Goal: Task Accomplishment & Management: Use online tool/utility

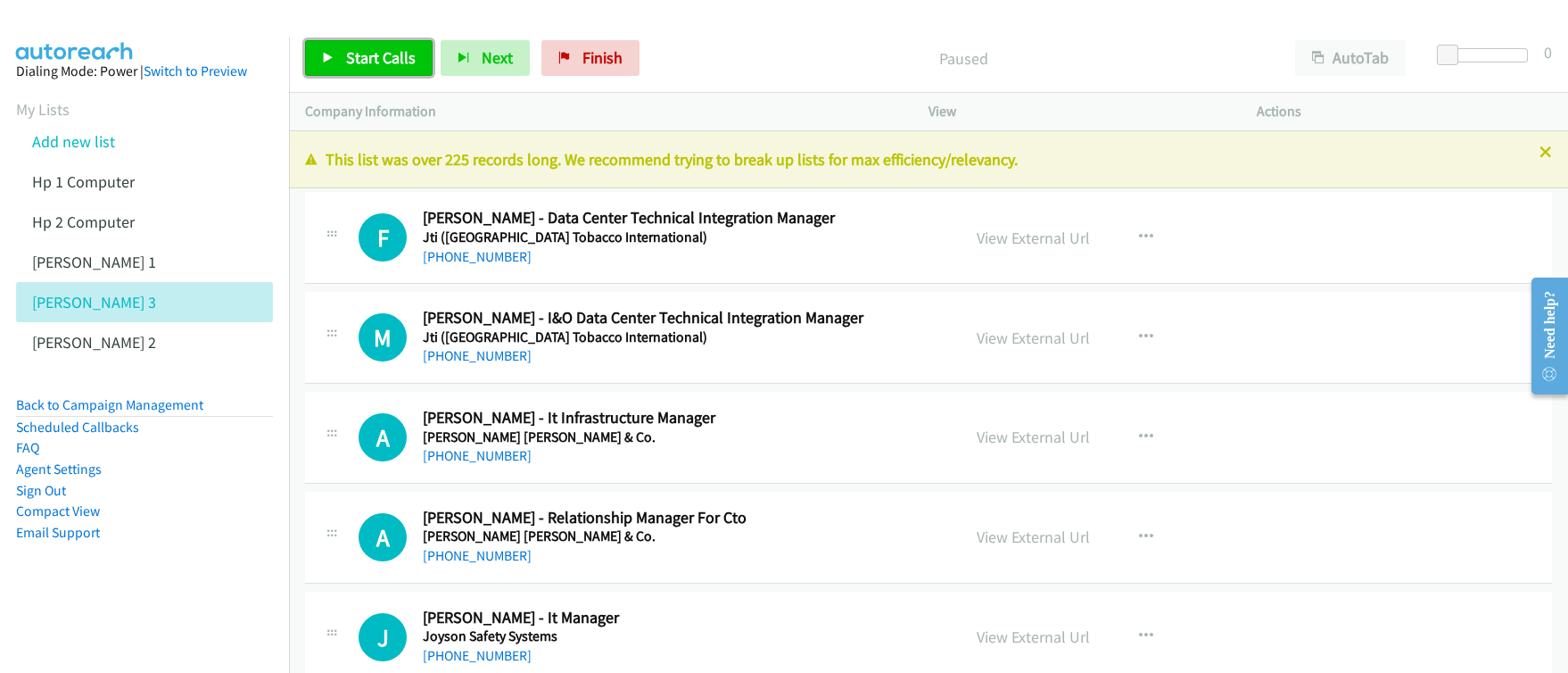
click at [356, 66] on span "Start Calls" at bounding box center [381, 57] width 70 height 21
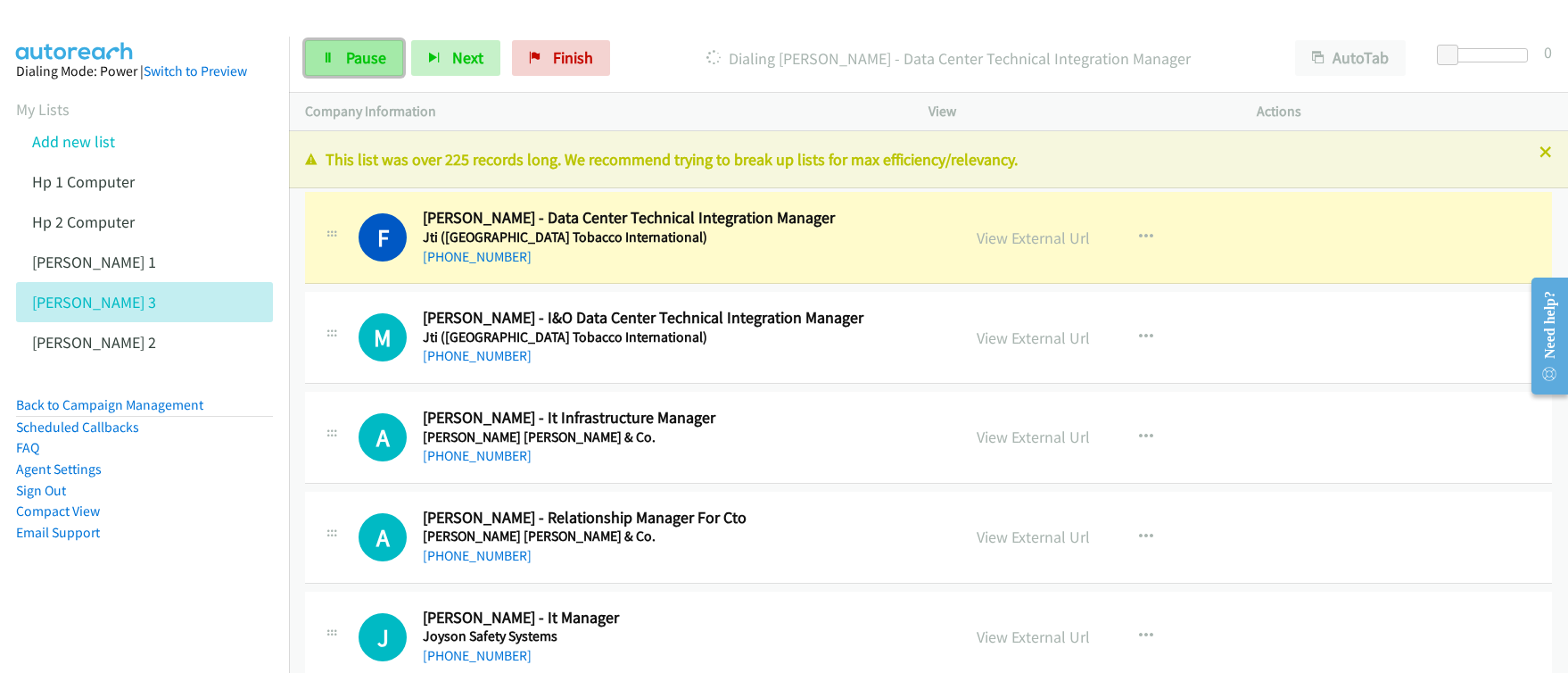
click at [365, 68] on link "Pause" at bounding box center [354, 58] width 98 height 36
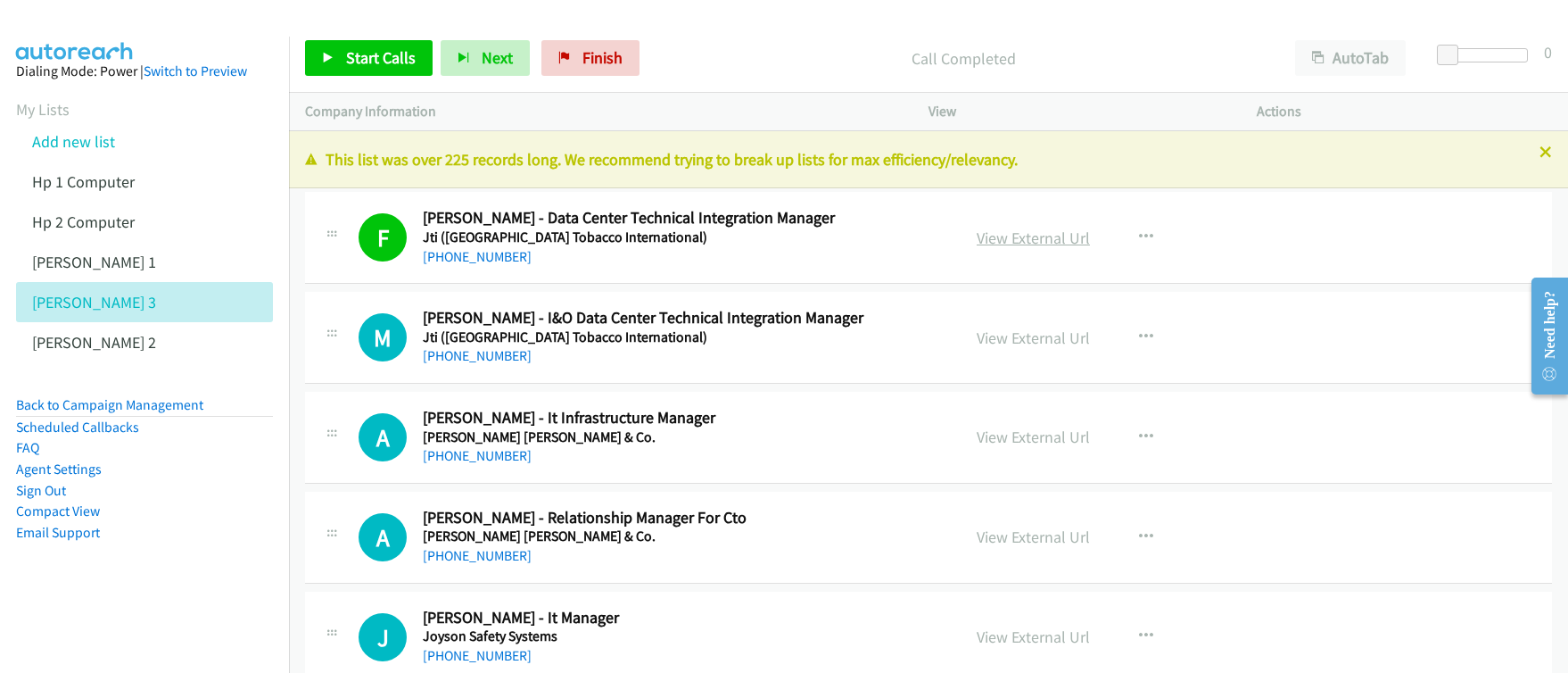
click at [1015, 235] on link "View External Url" at bounding box center [1033, 237] width 114 height 21
click at [1139, 236] on icon "button" at bounding box center [1146, 237] width 14 height 14
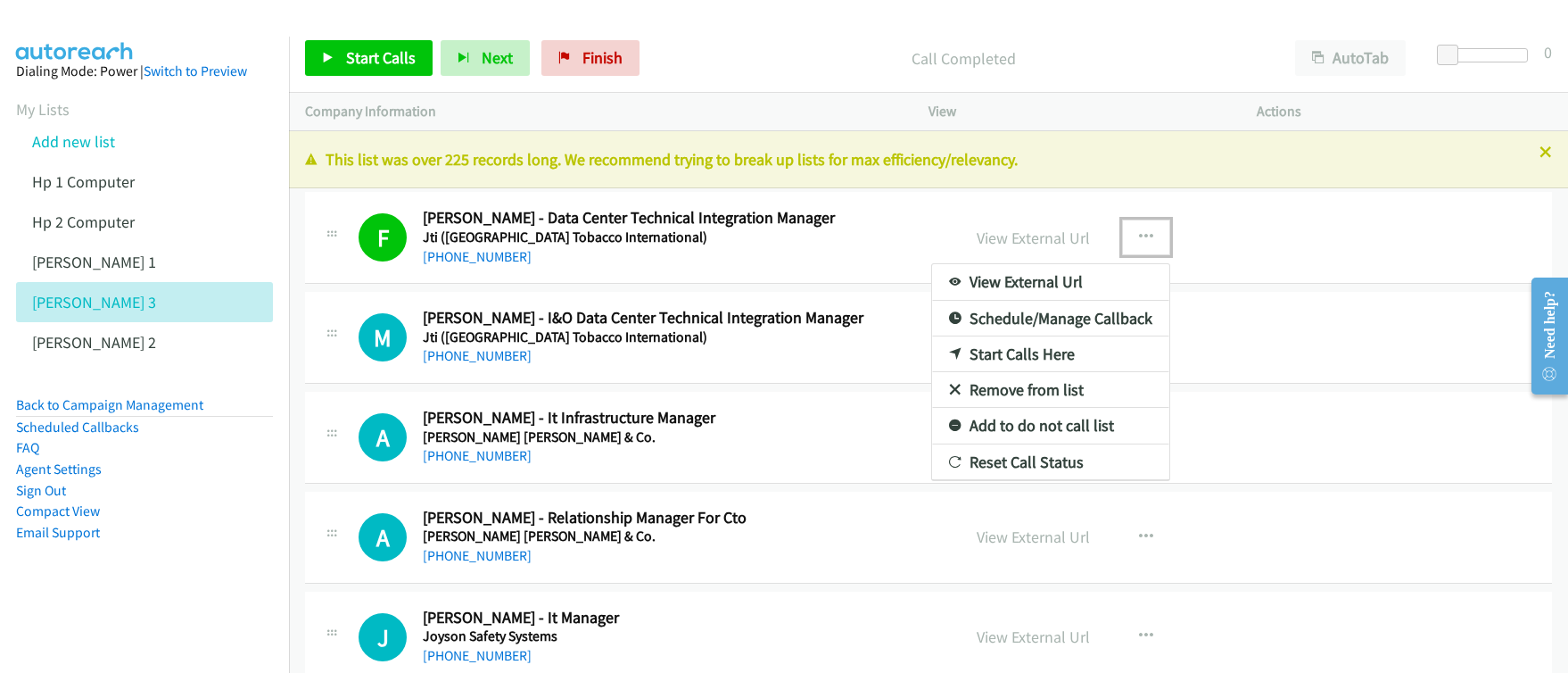
click at [1044, 352] on link "Start Calls Here" at bounding box center [1050, 354] width 237 height 36
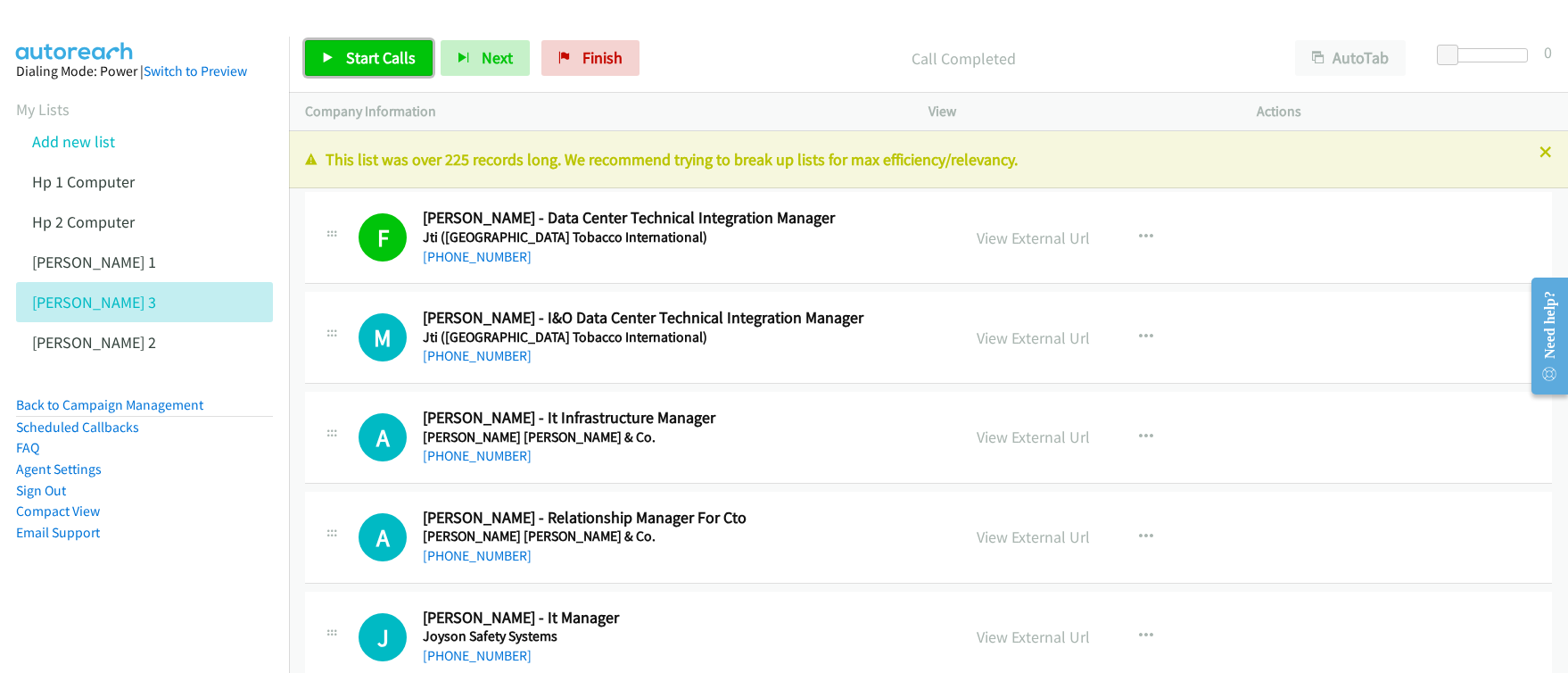
click at [356, 48] on span "Start Calls" at bounding box center [381, 57] width 70 height 21
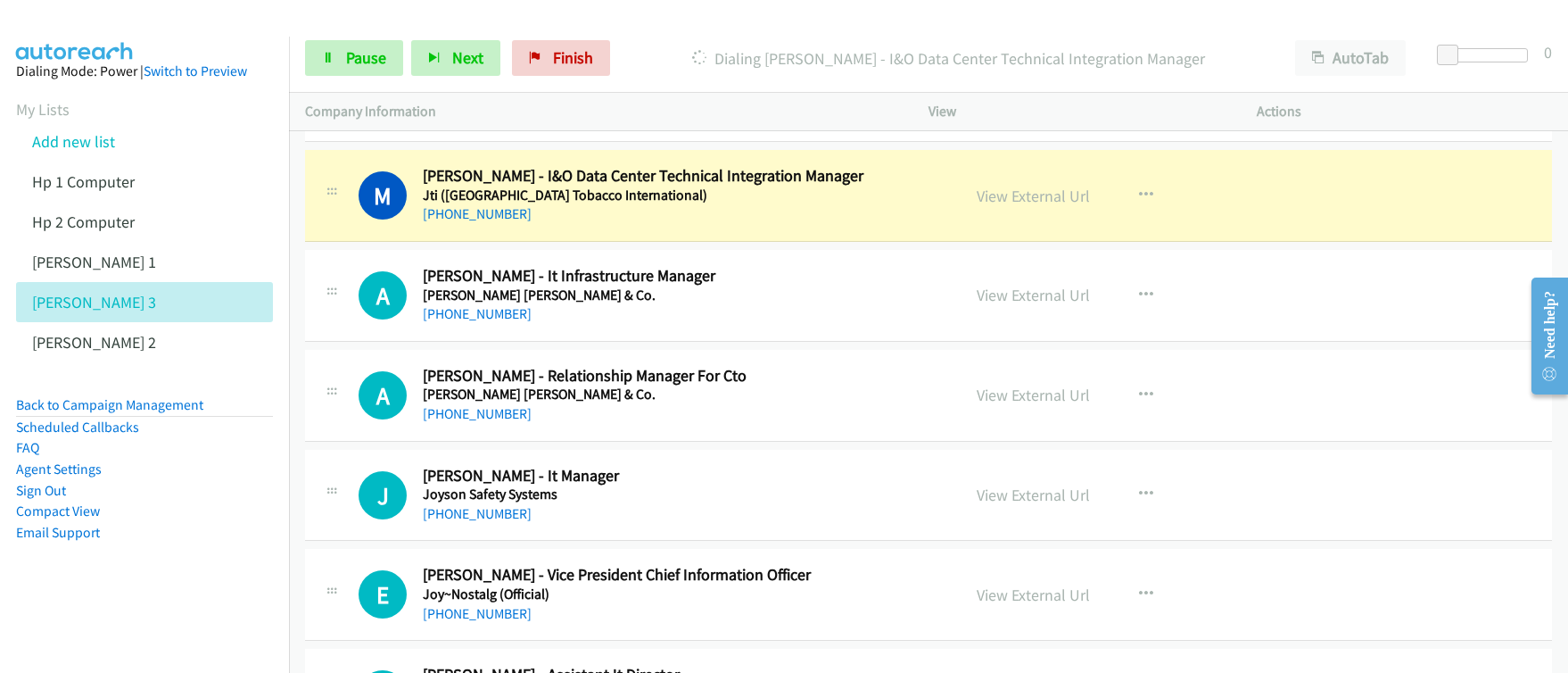
scroll to position [81, 0]
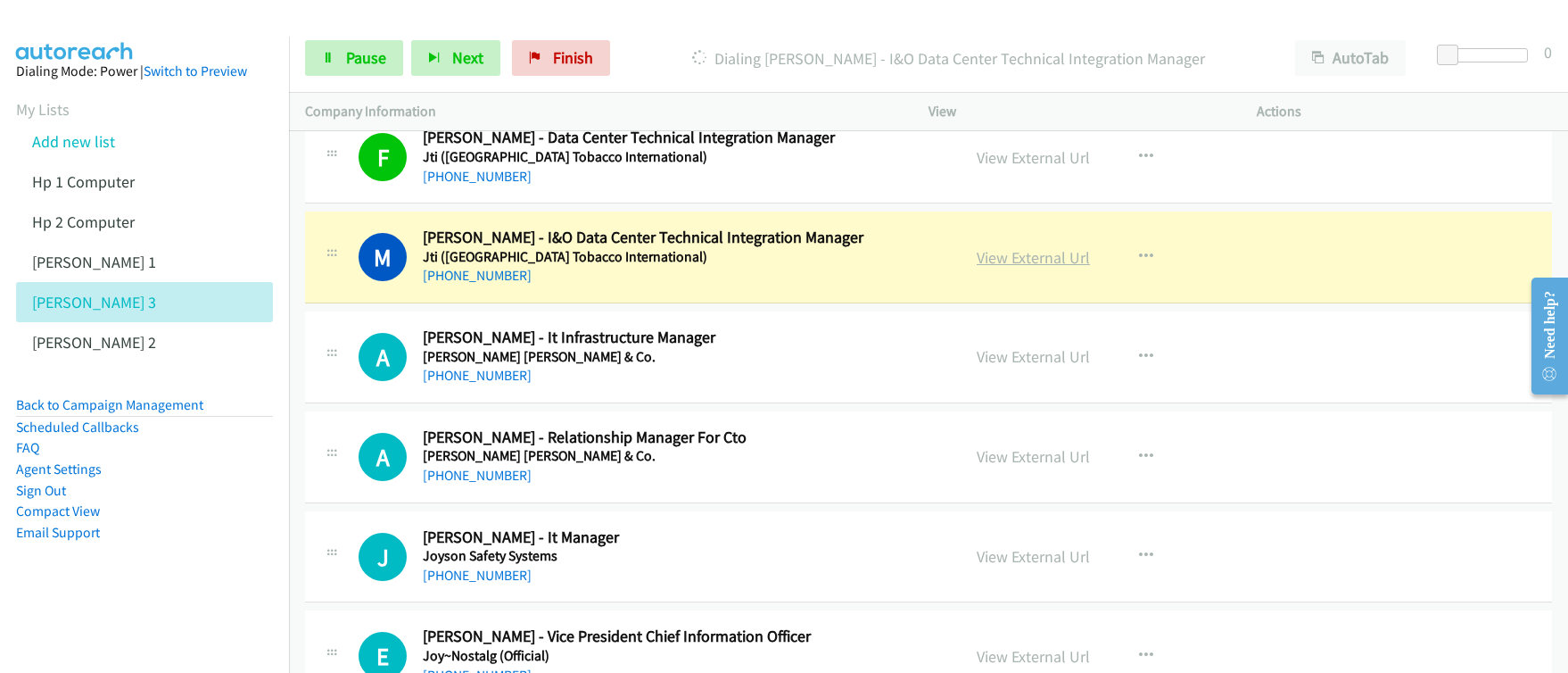
click at [1017, 266] on link "View External Url" at bounding box center [1033, 257] width 114 height 21
click at [347, 67] on span "Pause" at bounding box center [366, 57] width 40 height 21
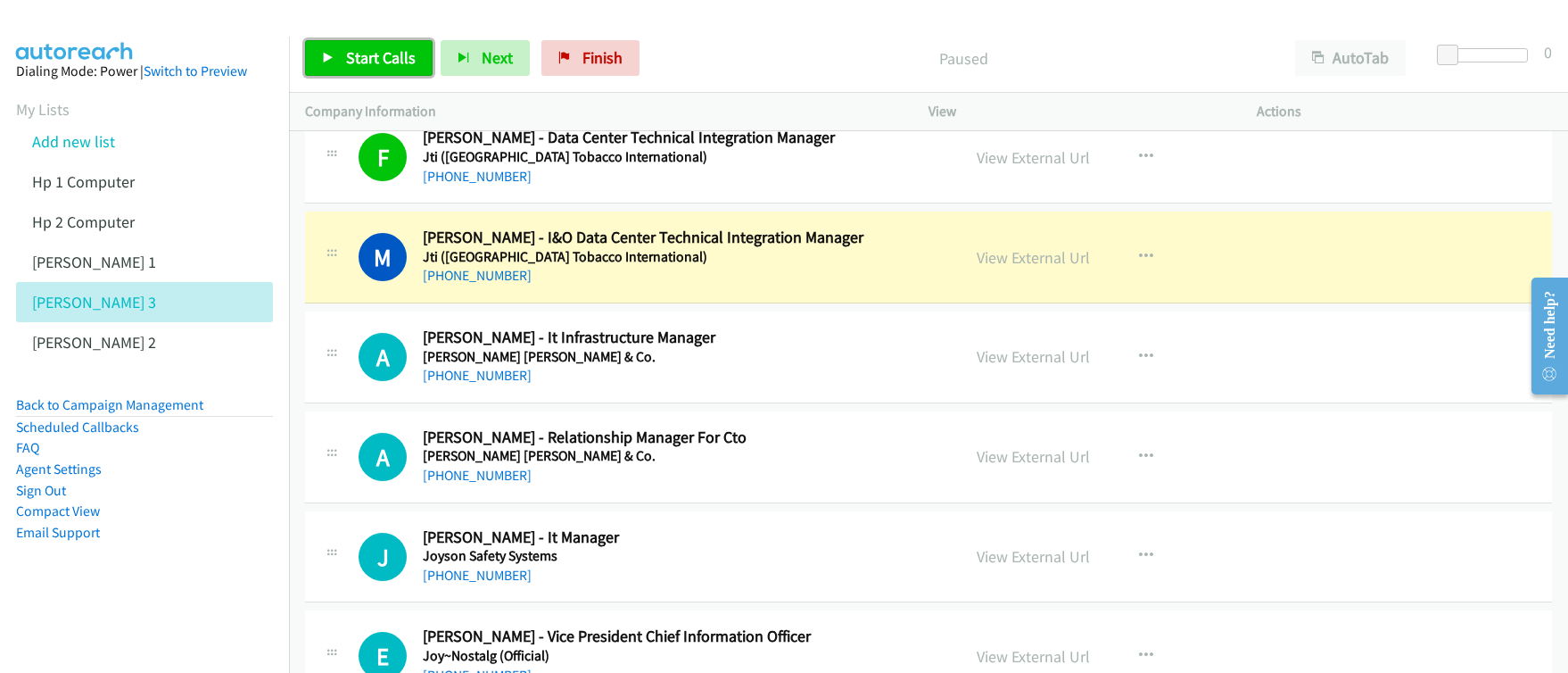
click at [353, 64] on span "Start Calls" at bounding box center [381, 57] width 70 height 21
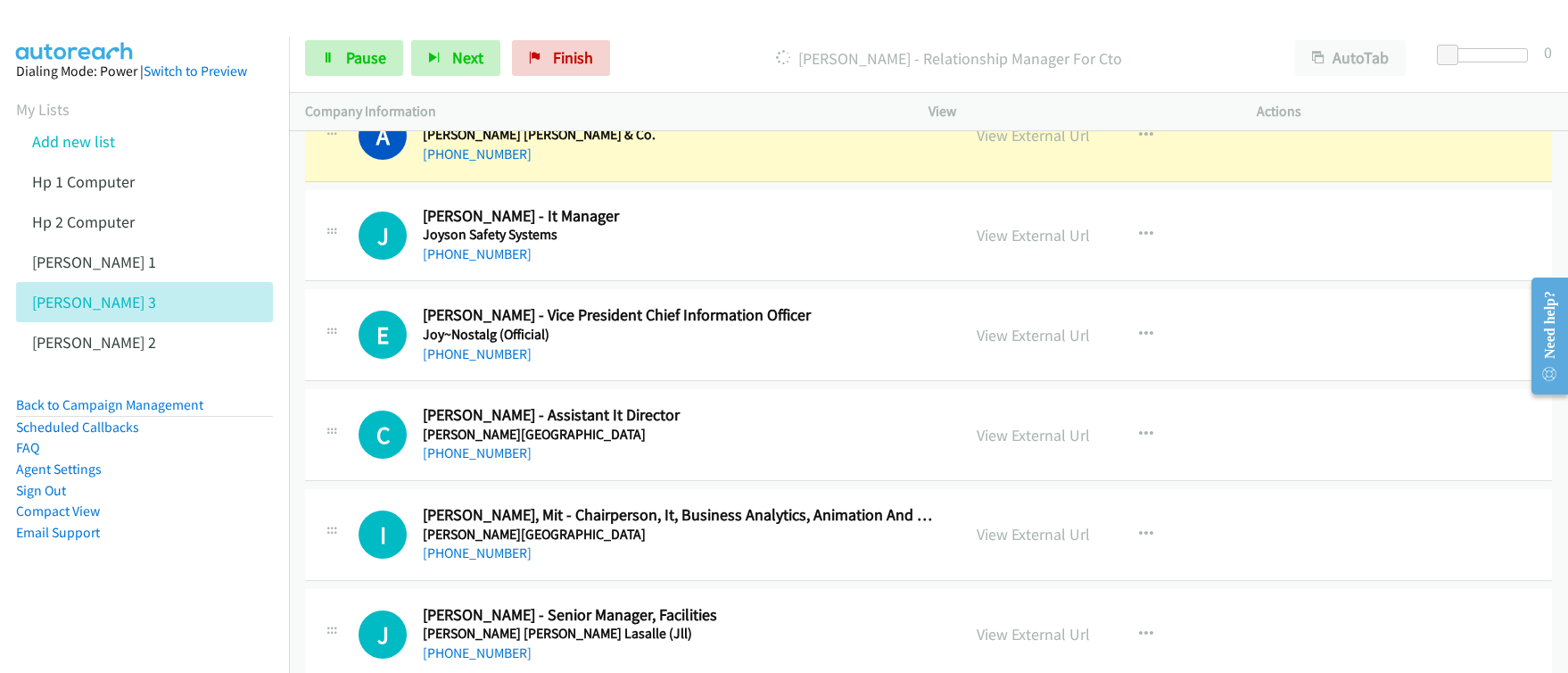
scroll to position [340, 0]
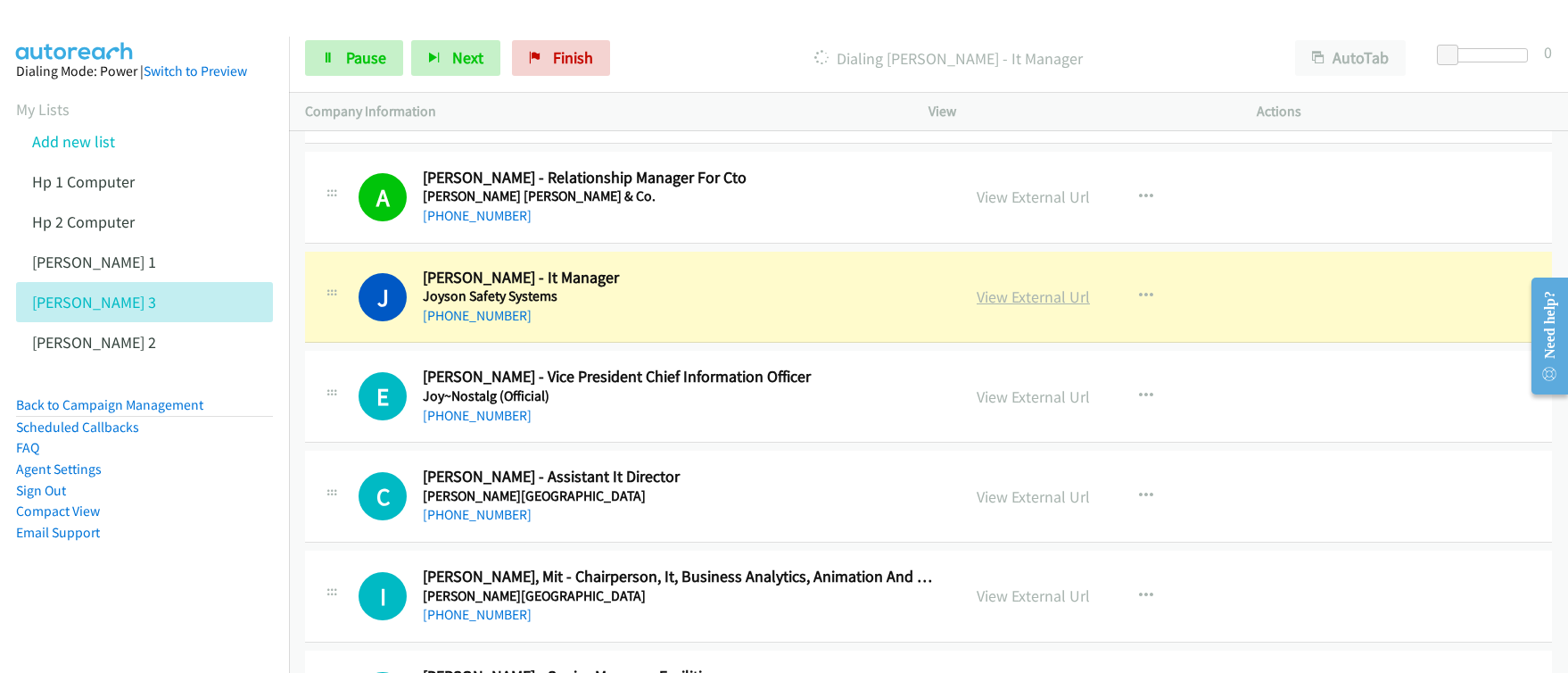
click at [1024, 302] on link "View External Url" at bounding box center [1033, 296] width 114 height 21
click at [0, 0] on div "Start Calls Pause Next Finish [PERSON_NAME] - It Manager AutoTab AutoTab 0 Comp…" at bounding box center [784, 0] width 1568 height 0
click at [379, 55] on span "Pause" at bounding box center [366, 57] width 40 height 21
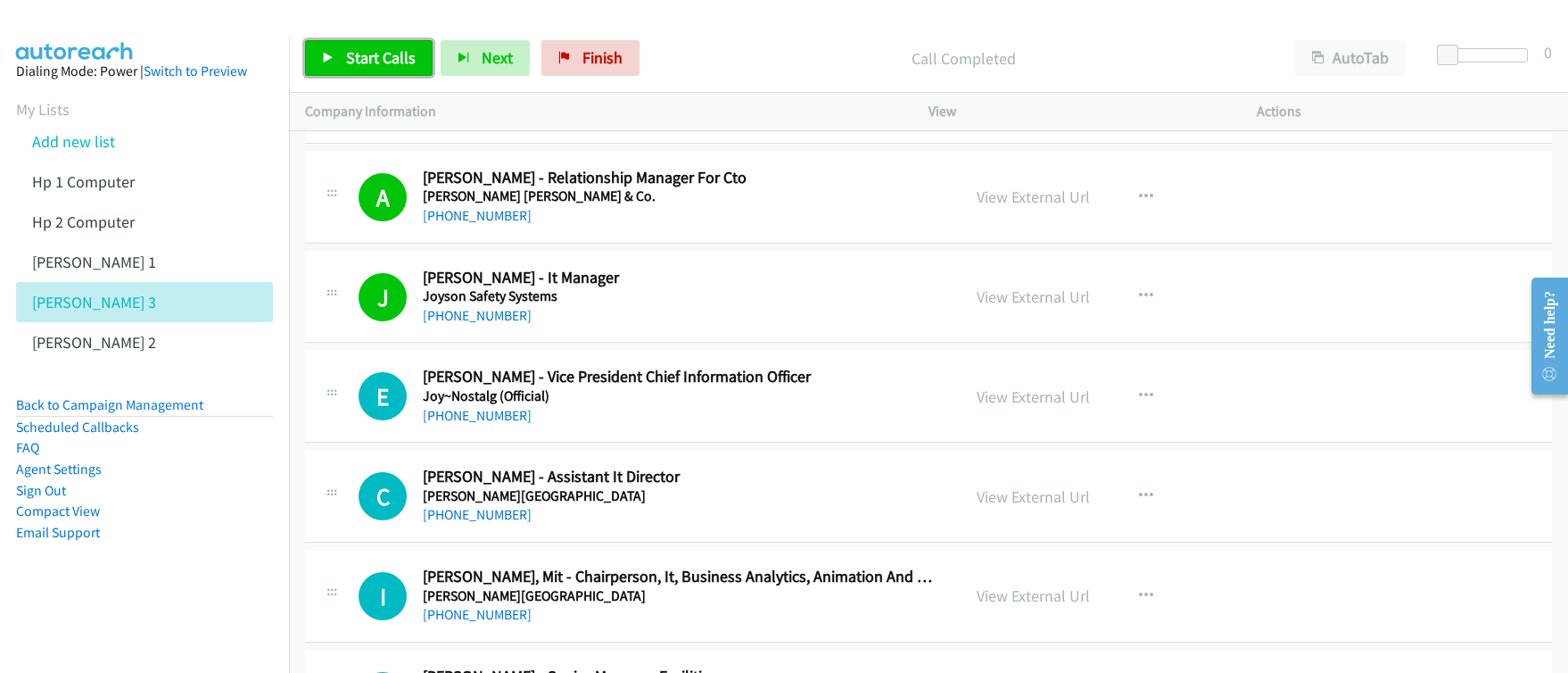
click at [385, 70] on link "Start Calls" at bounding box center [369, 58] width 128 height 36
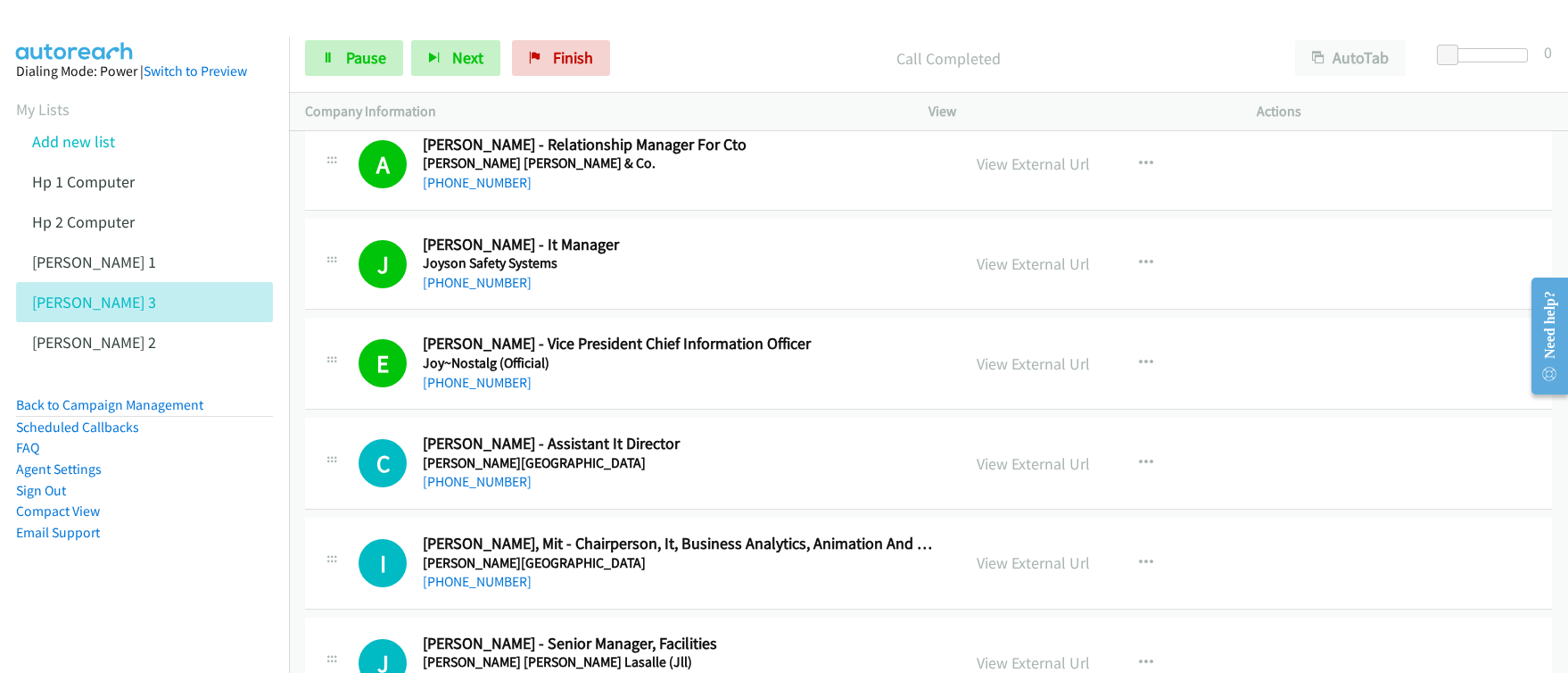
scroll to position [622, 0]
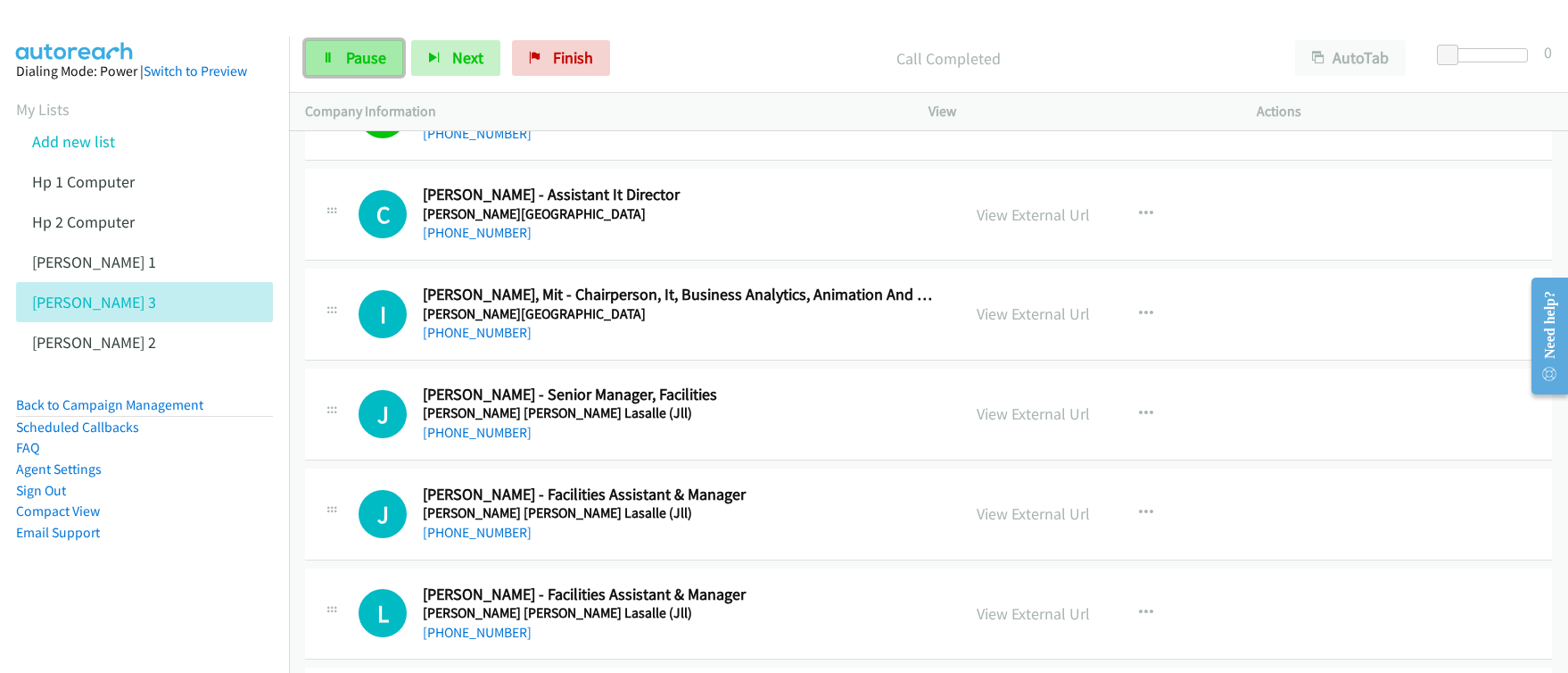
click at [366, 70] on link "Pause" at bounding box center [354, 58] width 98 height 36
click at [366, 70] on link "Start Calls" at bounding box center [369, 58] width 128 height 36
click at [1141, 216] on icon "button" at bounding box center [1146, 214] width 14 height 14
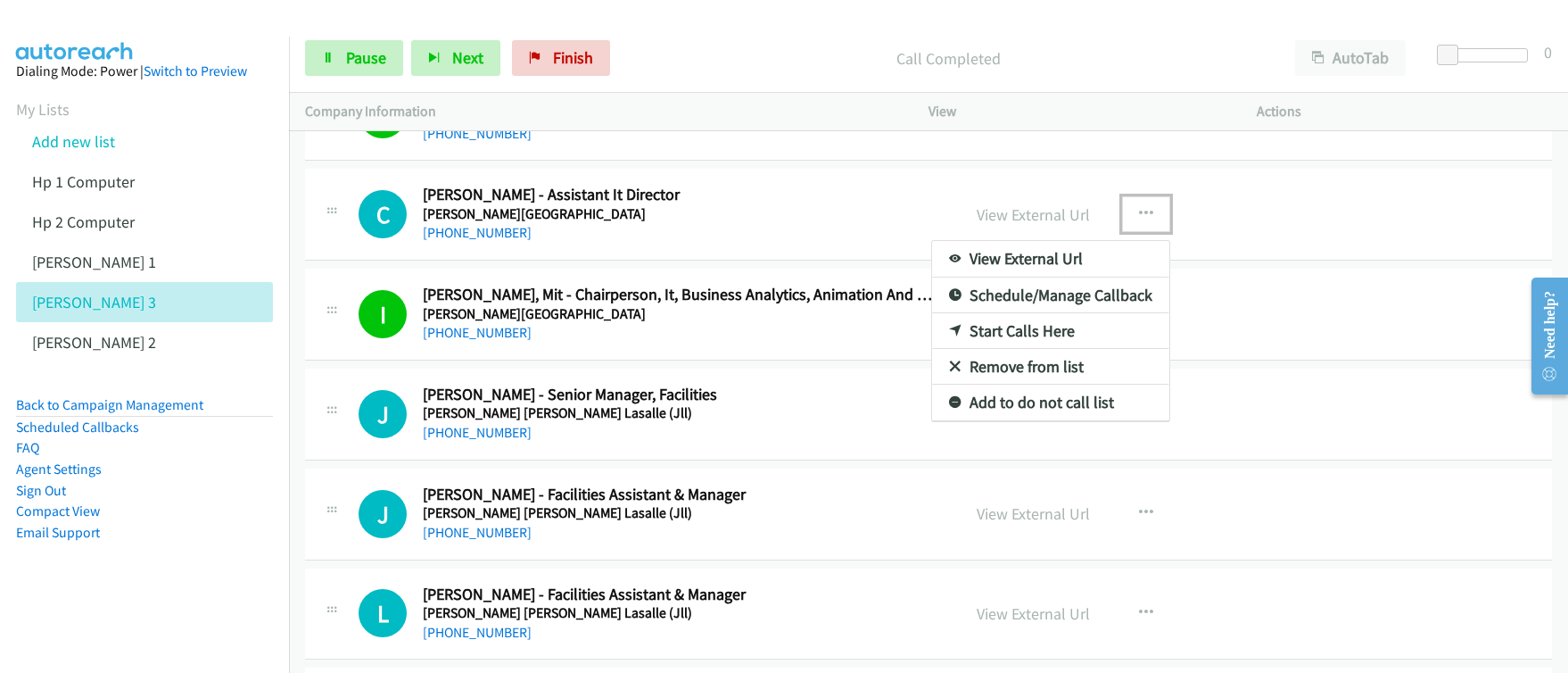
click at [1016, 336] on link "Start Calls Here" at bounding box center [1050, 331] width 237 height 36
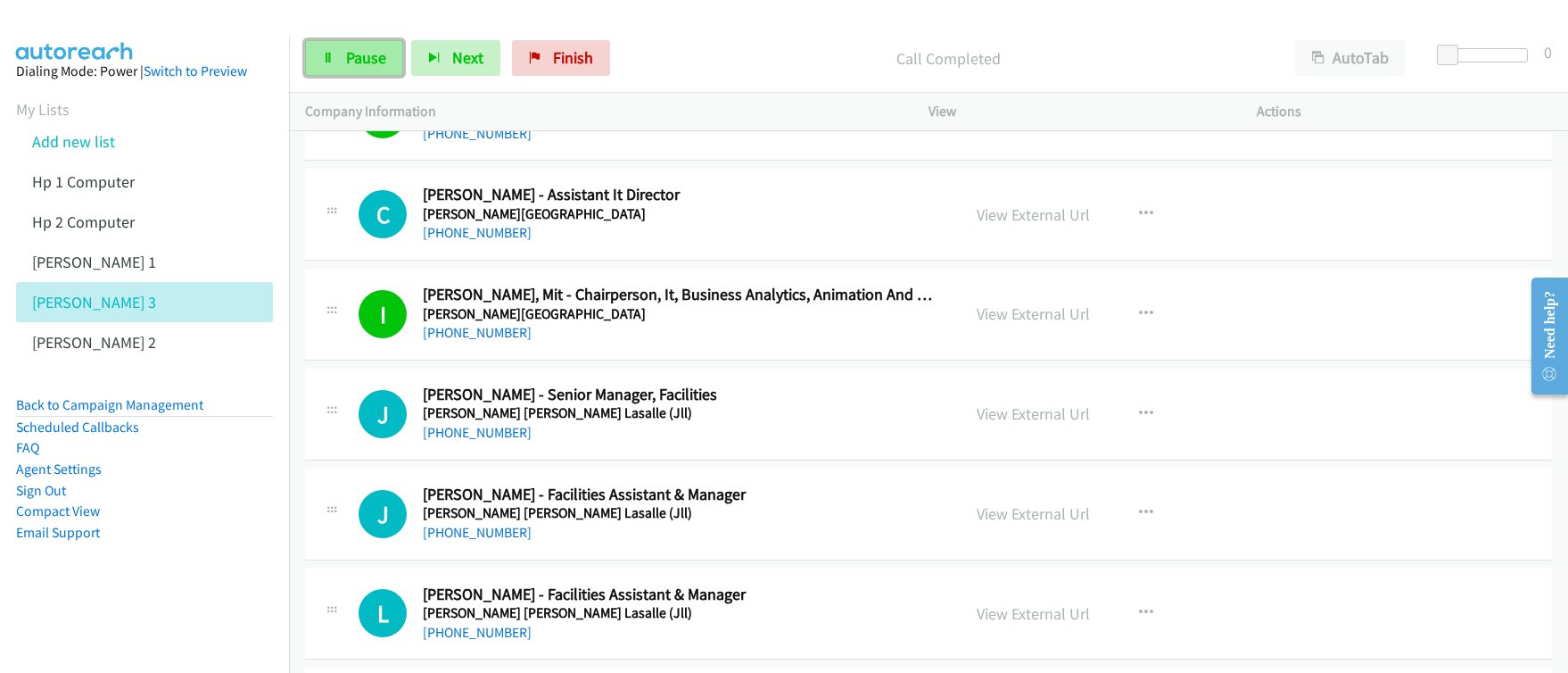
click at [368, 57] on span "Pause" at bounding box center [366, 57] width 40 height 21
click at [368, 57] on span "Start Calls" at bounding box center [381, 57] width 70 height 21
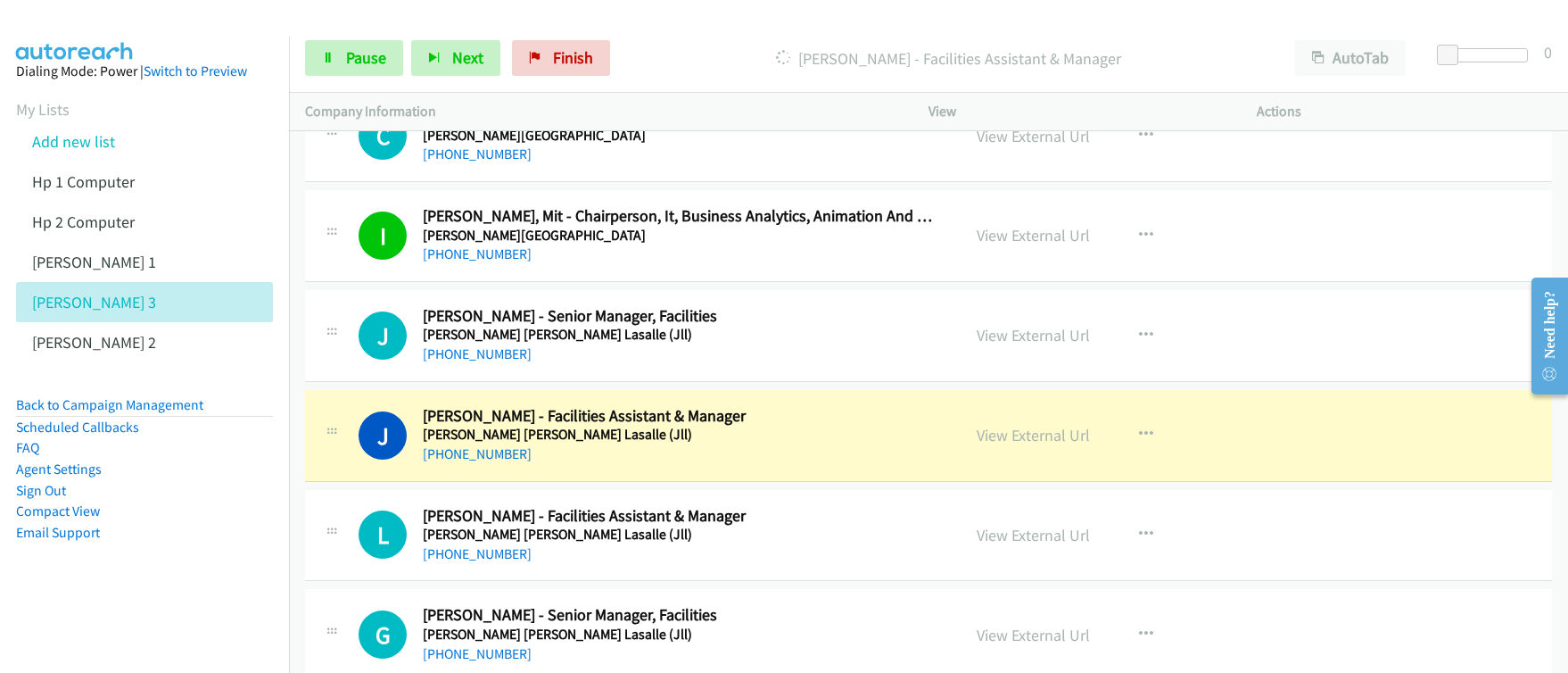
scroll to position [762, 0]
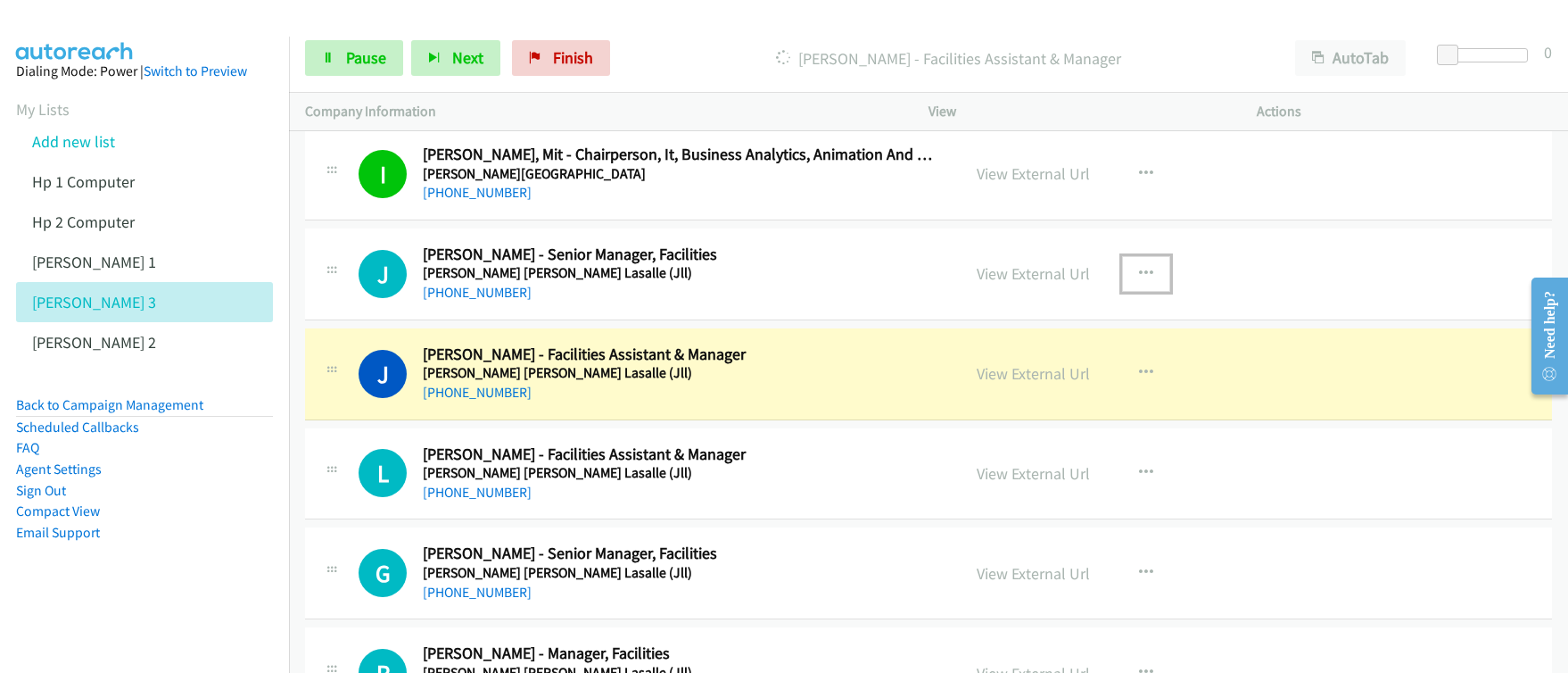
click at [1142, 273] on icon "button" at bounding box center [1146, 274] width 14 height 14
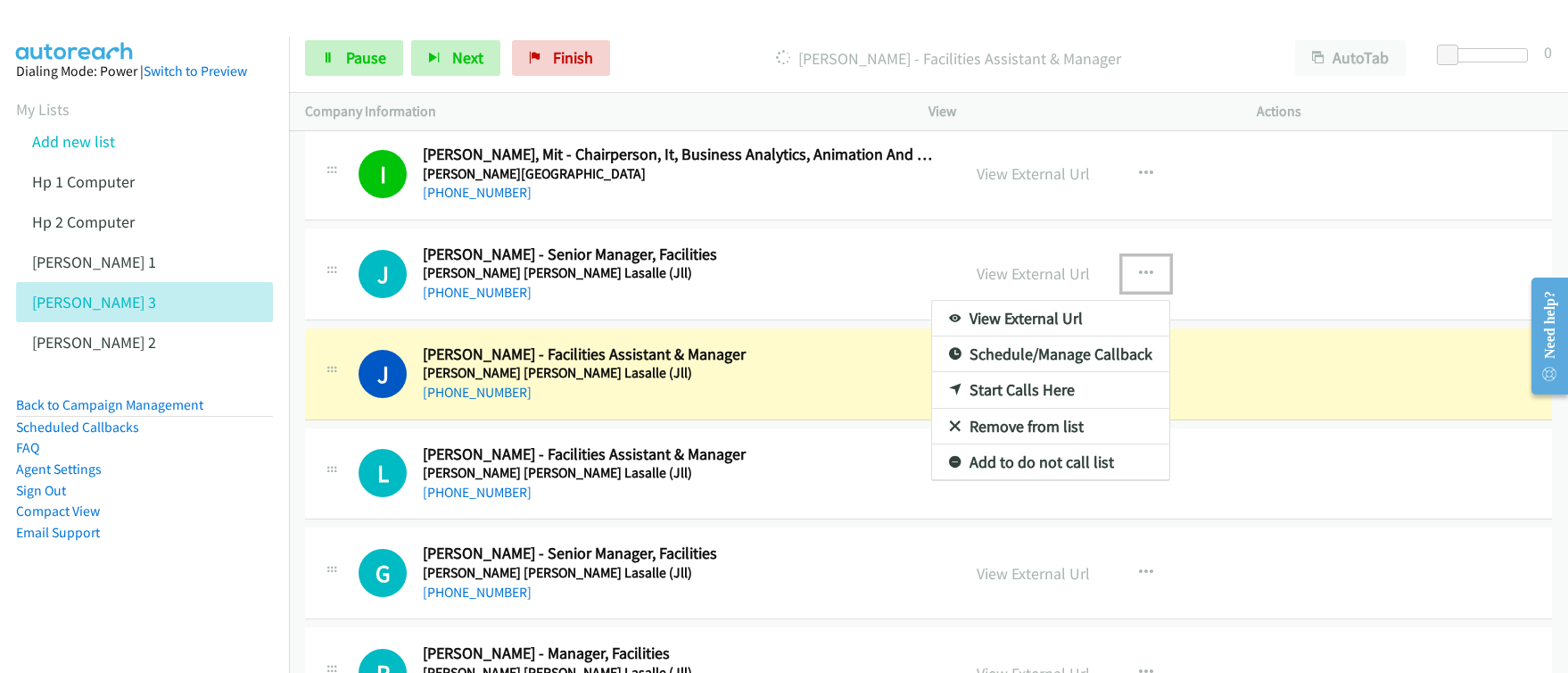
click at [1025, 394] on link "Start Calls Here" at bounding box center [1050, 390] width 237 height 36
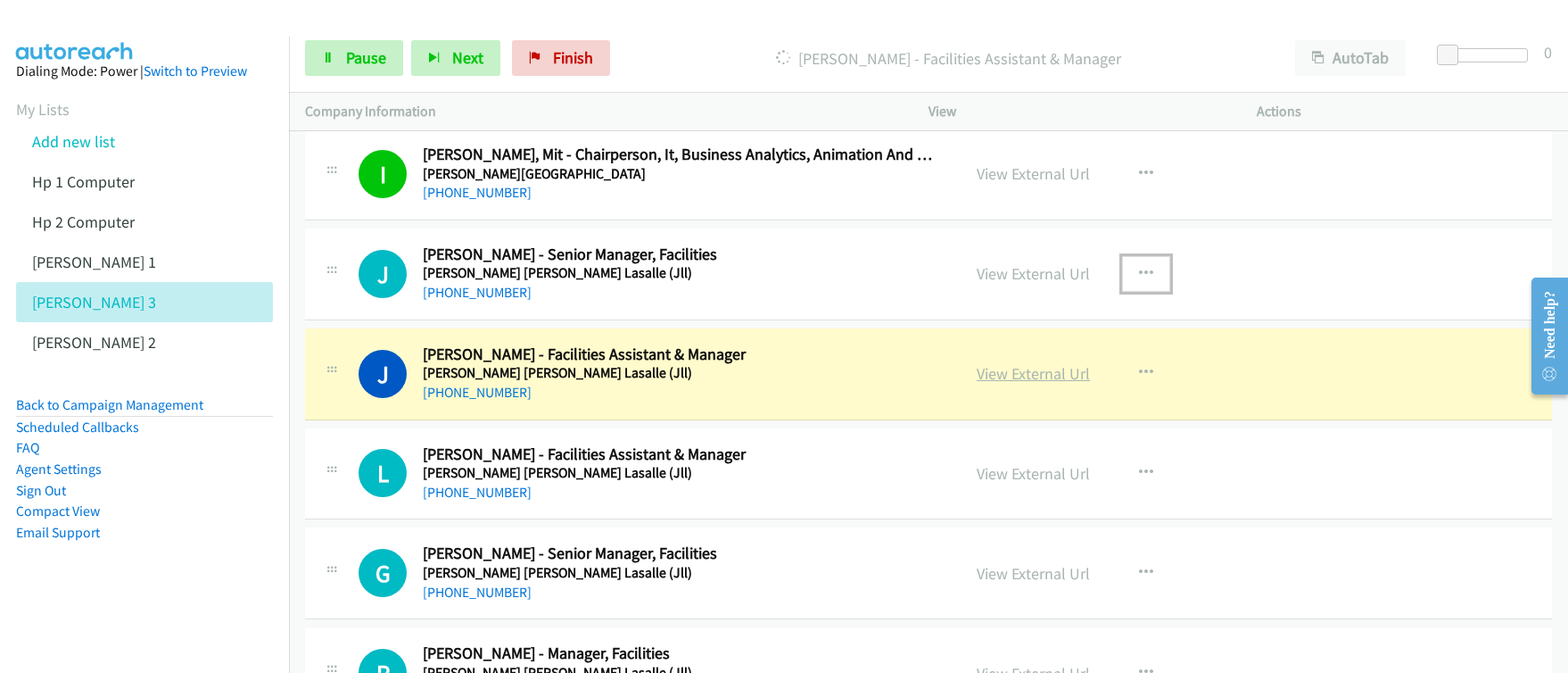
click at [1024, 378] on link "View External Url" at bounding box center [1033, 373] width 114 height 21
click at [0, 0] on div "Start Calls Pause Next Finish [PERSON_NAME] - Facilities Assistant & Manager Au…" at bounding box center [784, 0] width 1568 height 0
click at [371, 67] on span "Pause" at bounding box center [366, 57] width 40 height 21
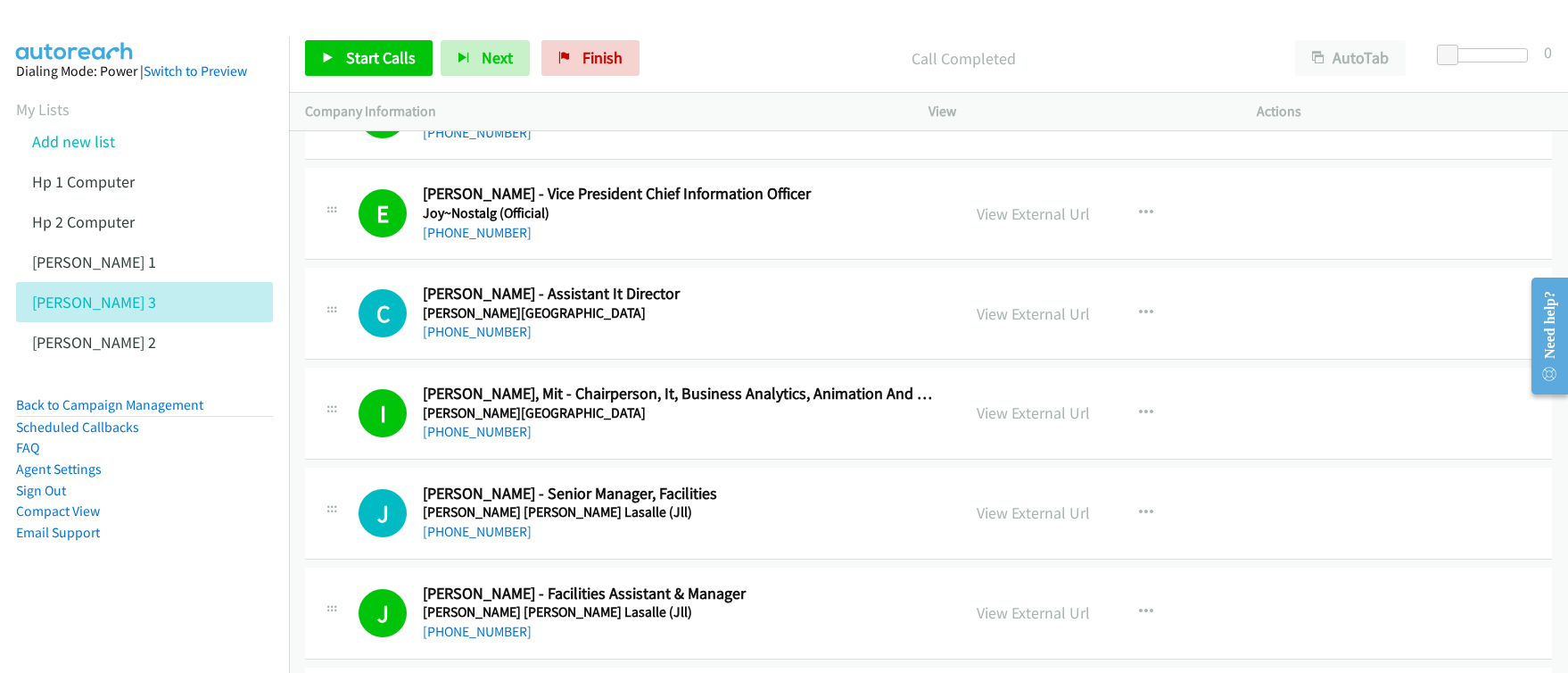
scroll to position [461, 0]
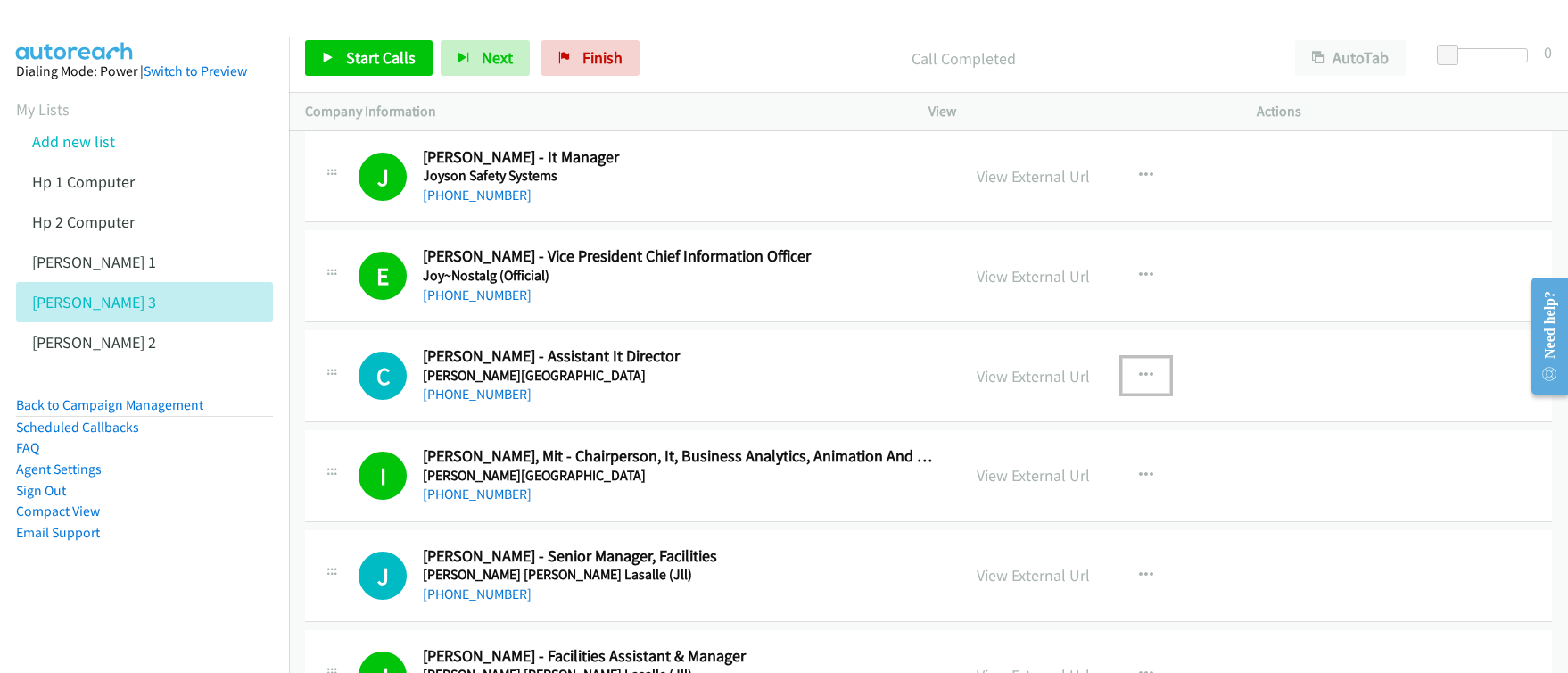
click at [1145, 377] on button "button" at bounding box center [1147, 376] width 48 height 36
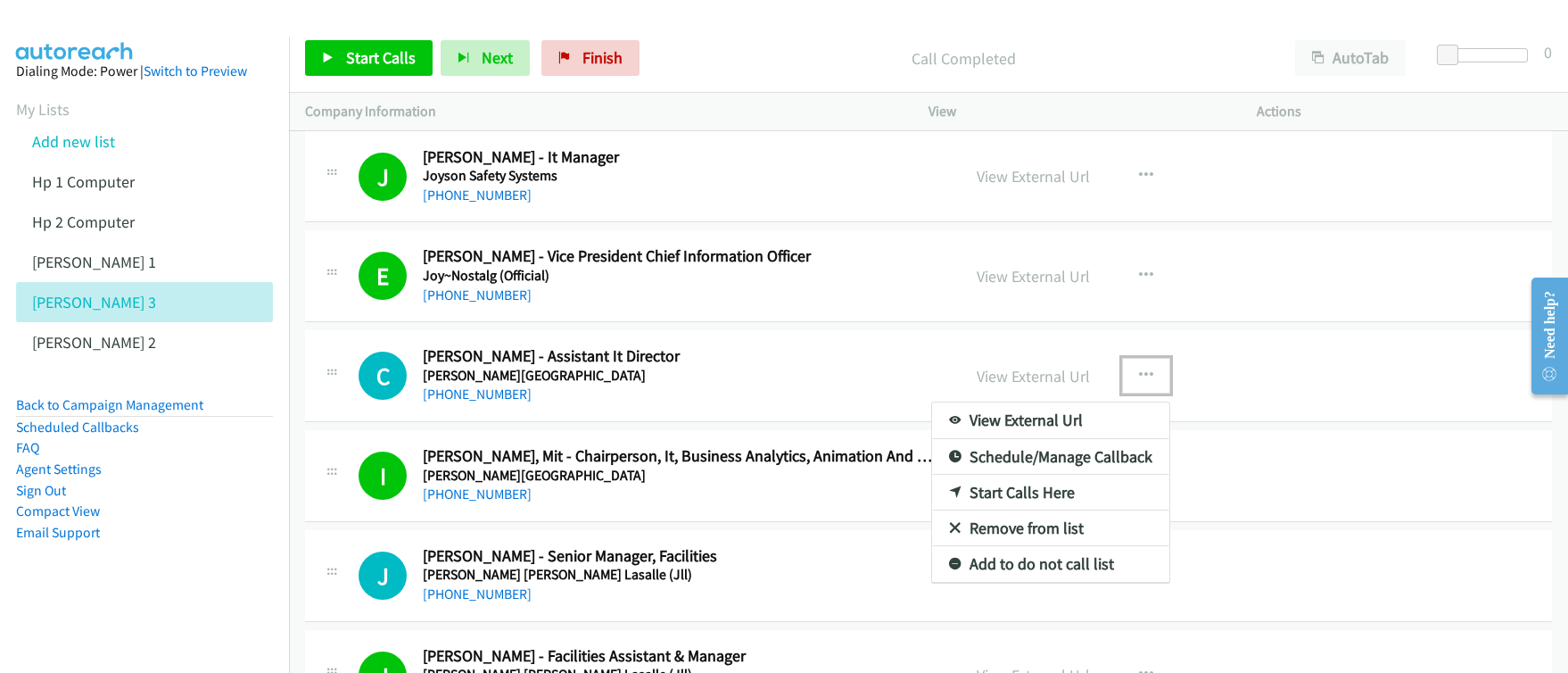
click at [988, 498] on link "Start Calls Here" at bounding box center [1050, 493] width 237 height 36
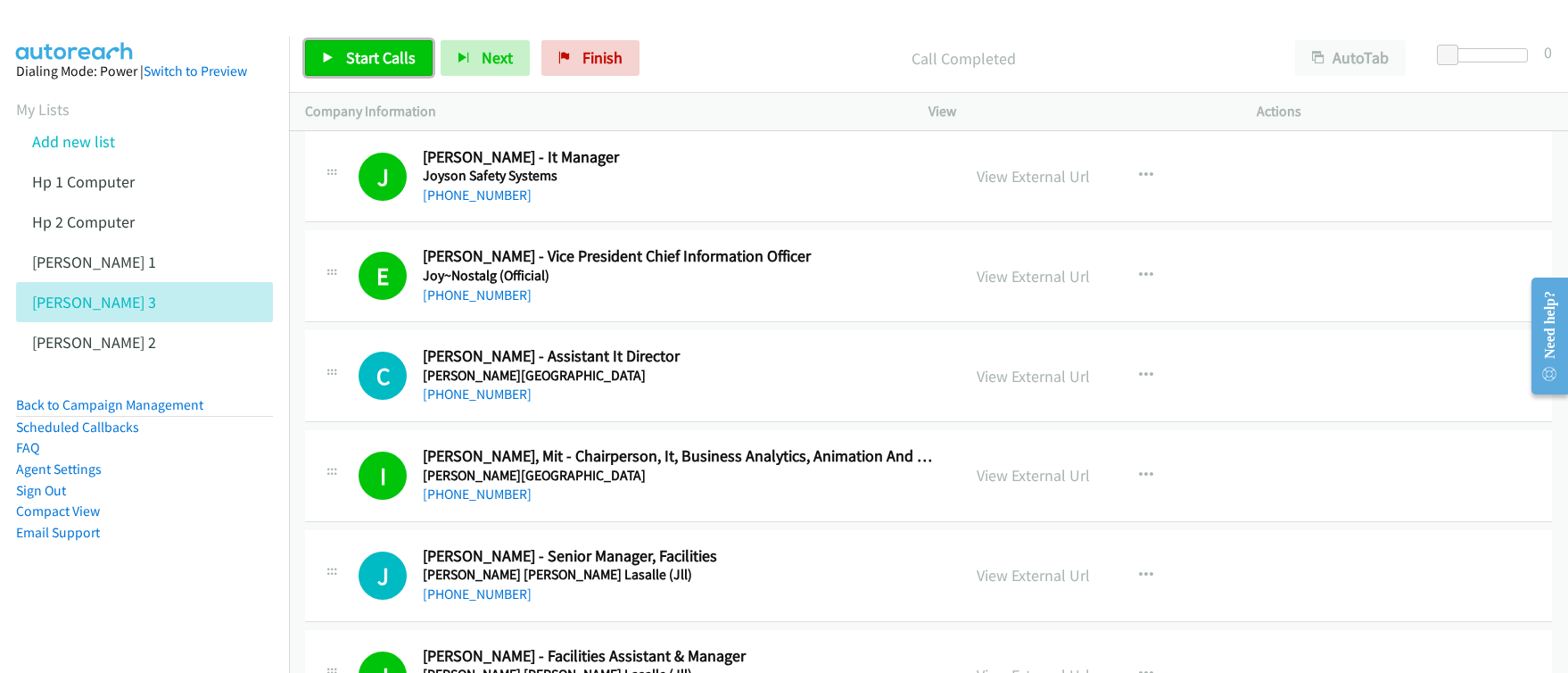
click at [369, 67] on span "Start Calls" at bounding box center [381, 57] width 70 height 21
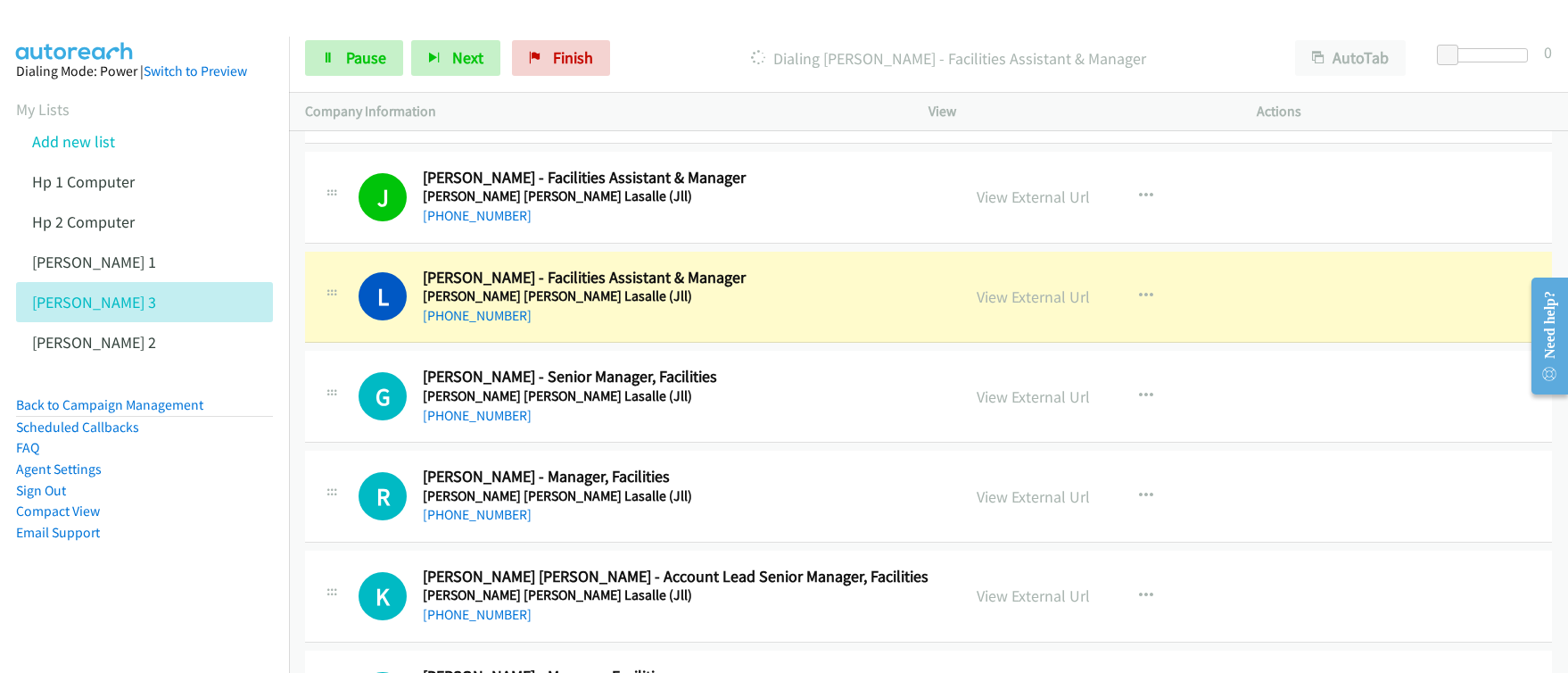
scroll to position [1001, 0]
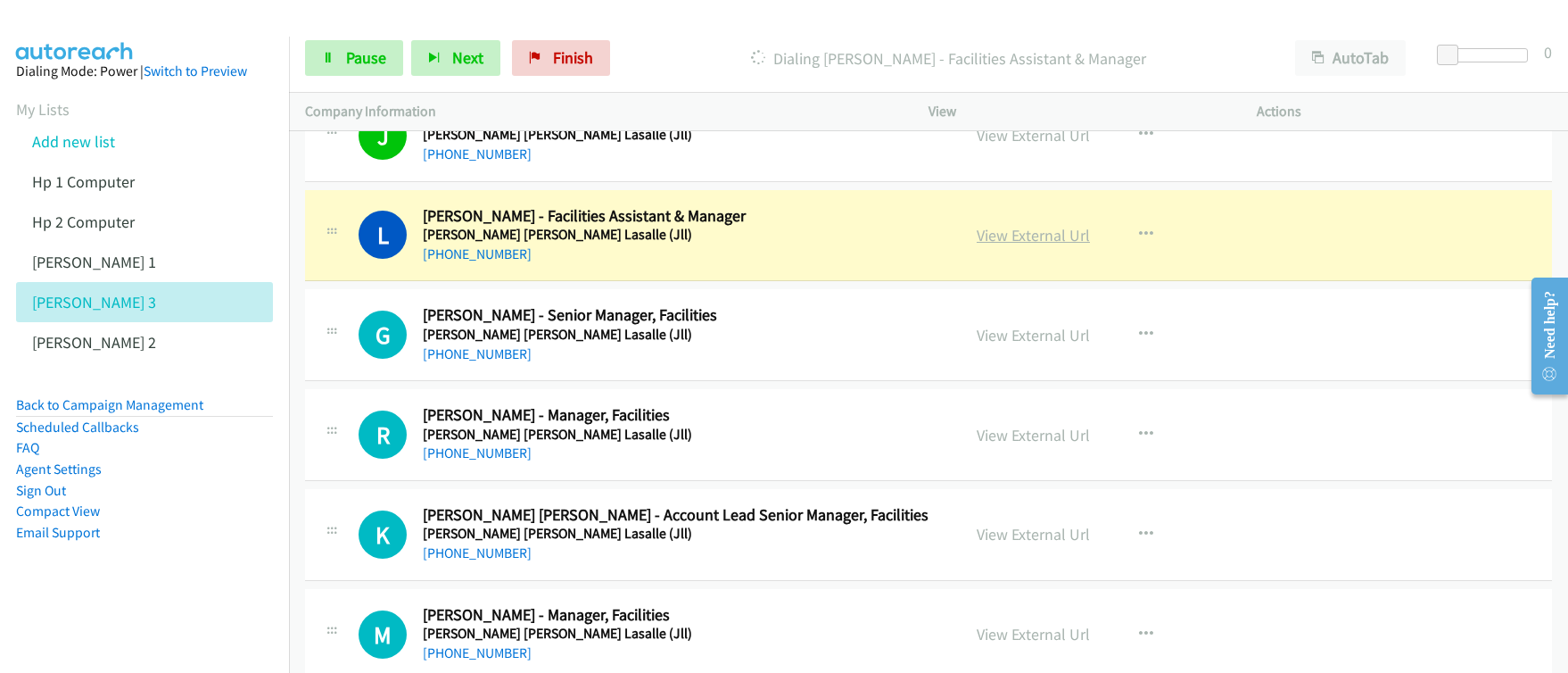
click at [1034, 236] on link "View External Url" at bounding box center [1033, 234] width 114 height 21
click at [0, 0] on div "Start Calls Pause Next Finish [PERSON_NAME] - Facilities Assistant & Manager Au…" at bounding box center [784, 0] width 1568 height 0
click at [355, 64] on span "Pause" at bounding box center [366, 57] width 40 height 21
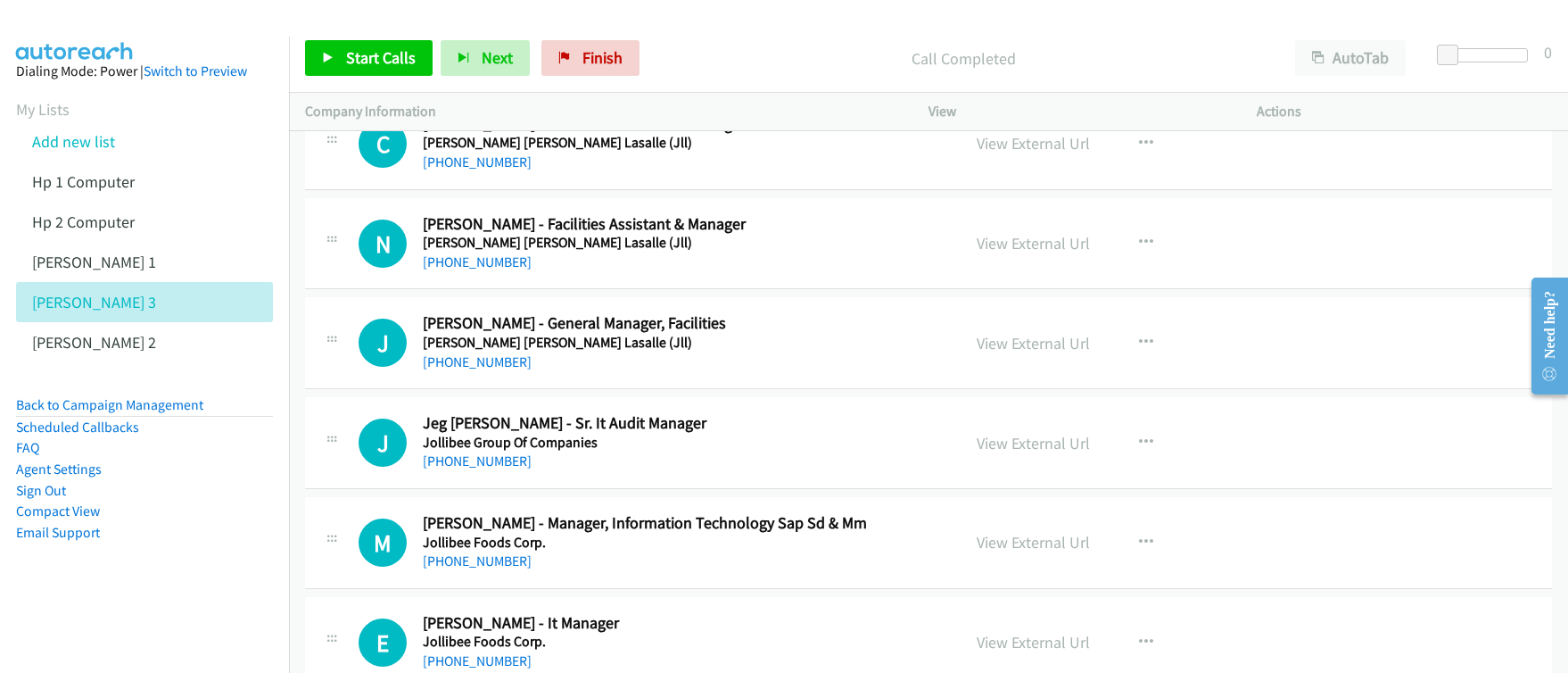
scroll to position [2053, 0]
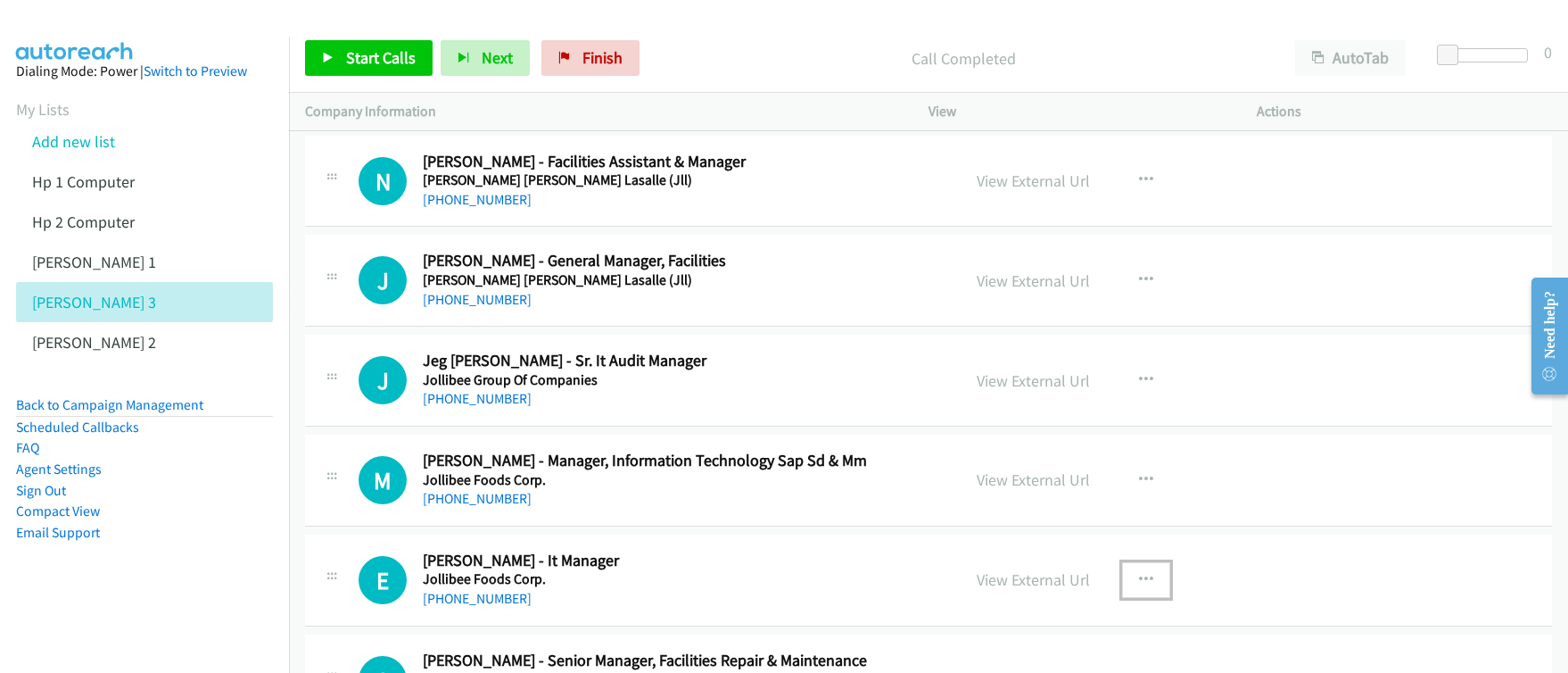
click at [1139, 577] on icon "button" at bounding box center [1146, 580] width 14 height 14
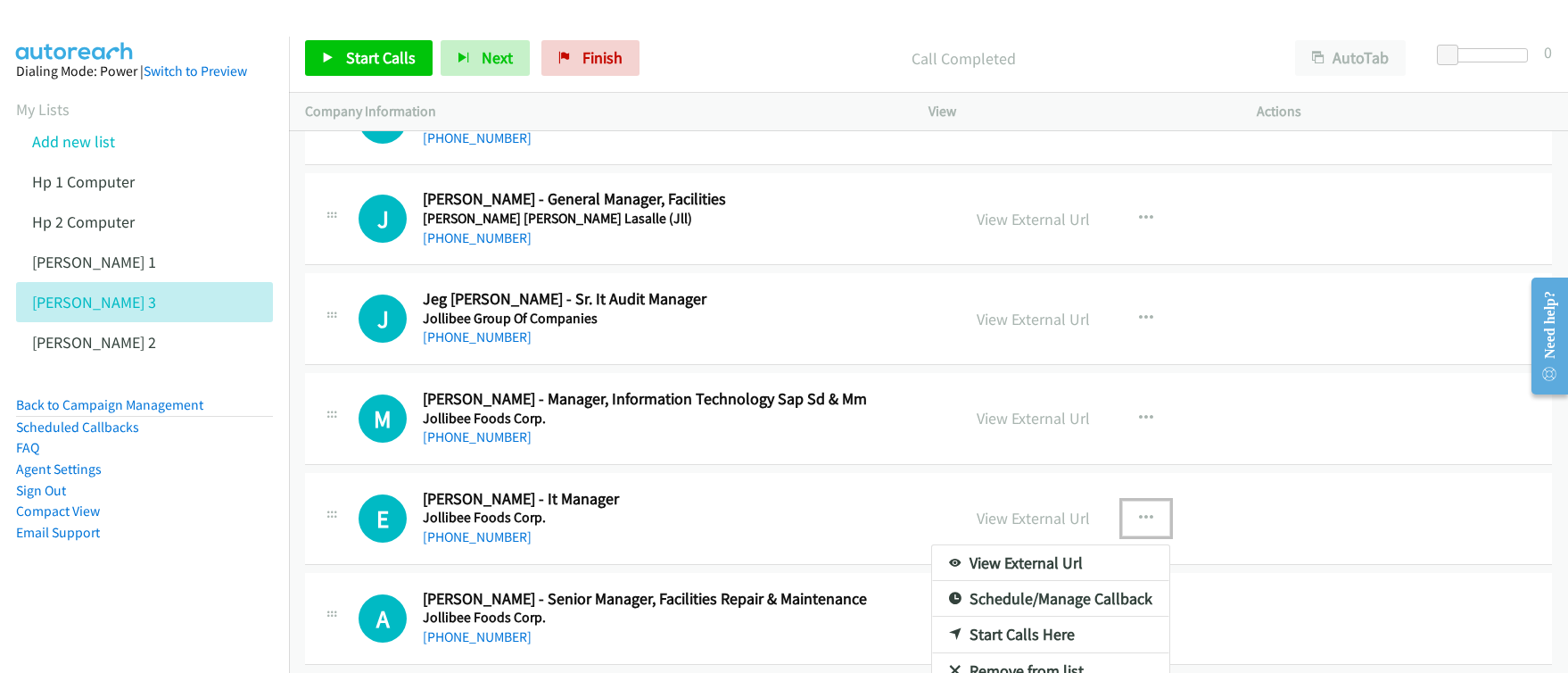
scroll to position [2176, 0]
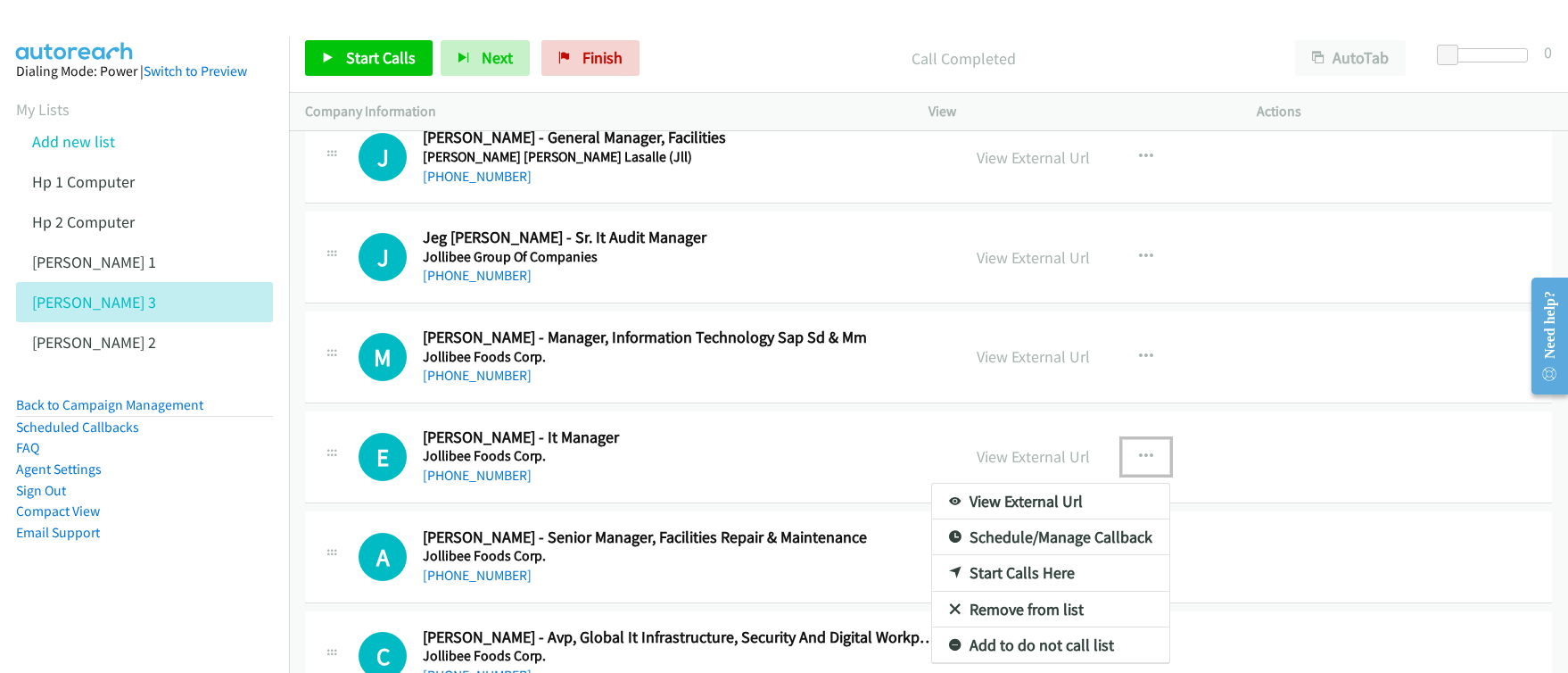
click at [987, 571] on link "Start Calls Here" at bounding box center [1050, 573] width 237 height 36
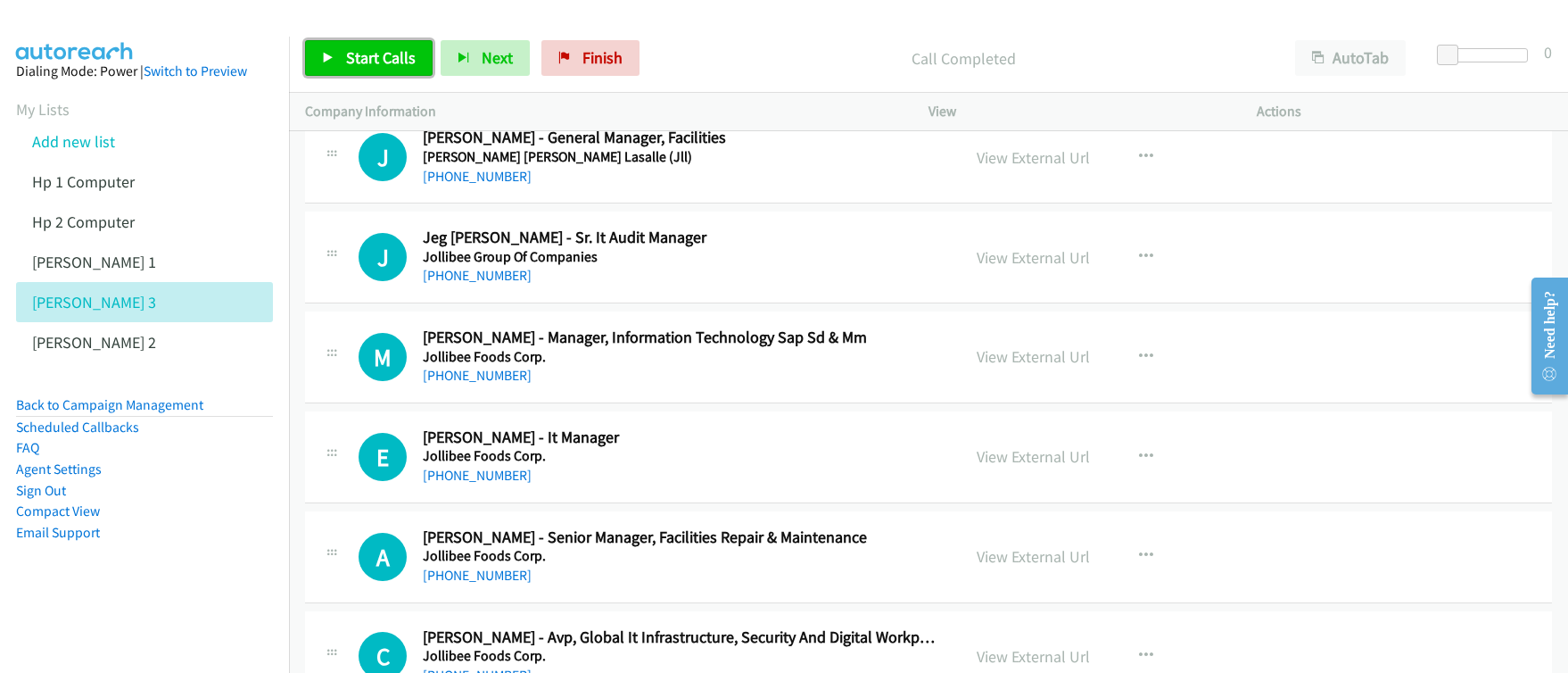
click at [392, 53] on span "Start Calls" at bounding box center [381, 57] width 70 height 21
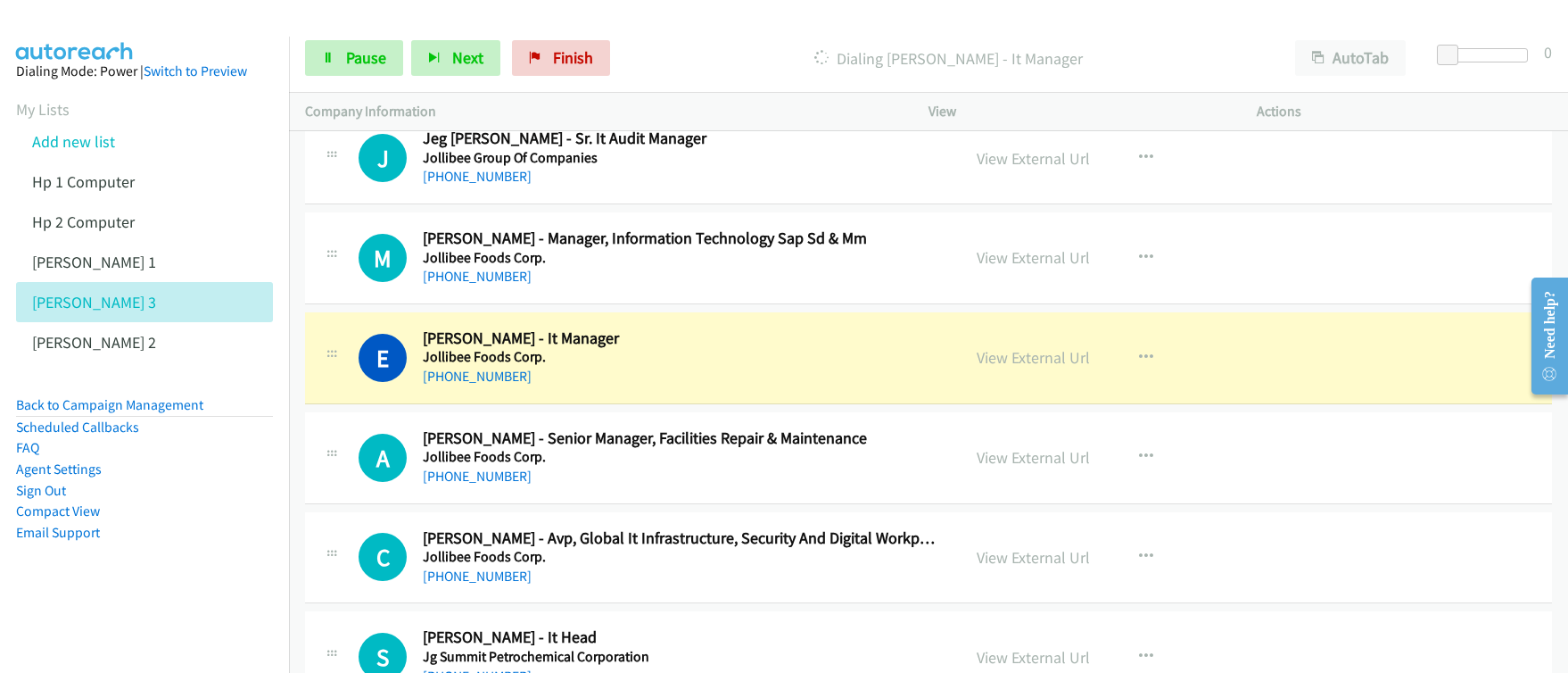
scroll to position [2338, 0]
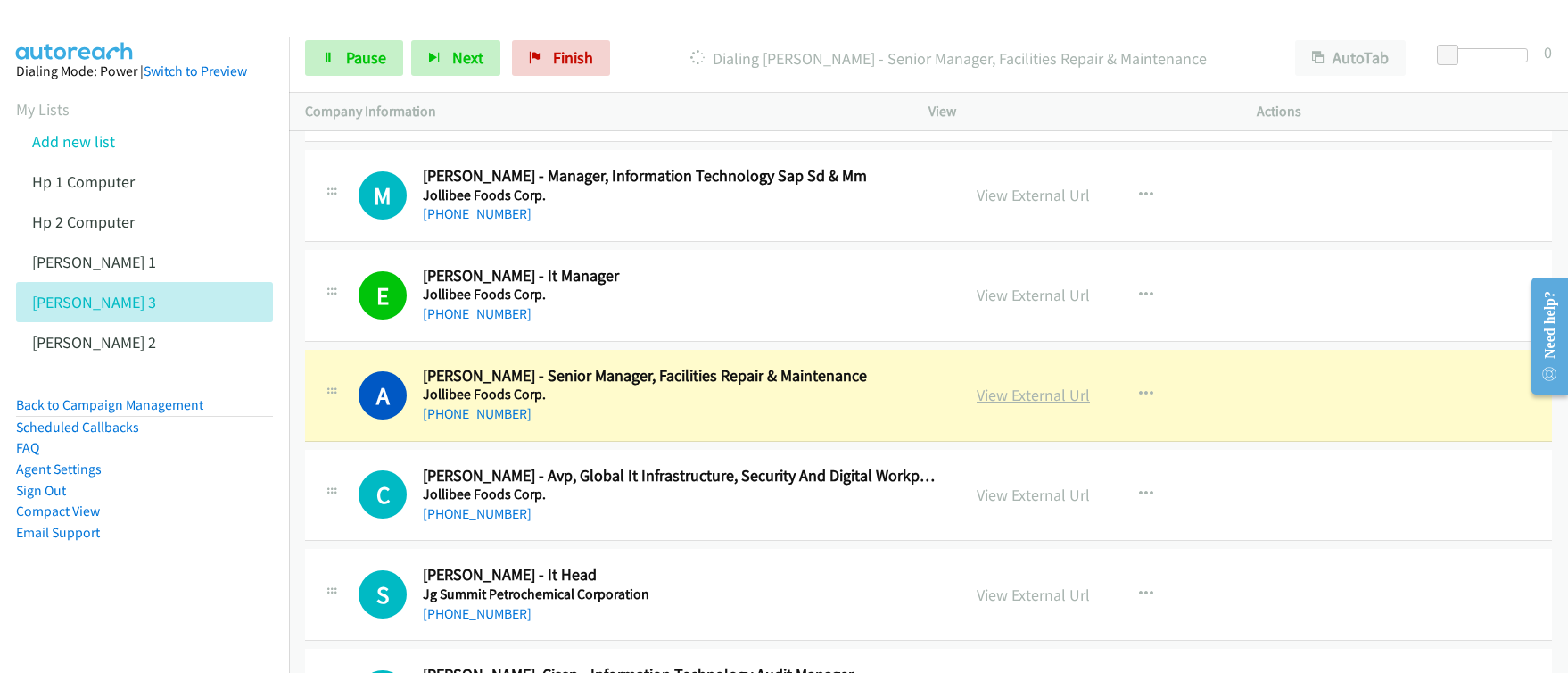
click at [1024, 401] on link "View External Url" at bounding box center [1033, 395] width 114 height 21
click at [0, 0] on div "Start Calls Pause Next Finish [PERSON_NAME] - Senior Manager, Facilities Repair…" at bounding box center [784, 0] width 1568 height 0
click at [331, 57] on icon at bounding box center [328, 59] width 13 height 13
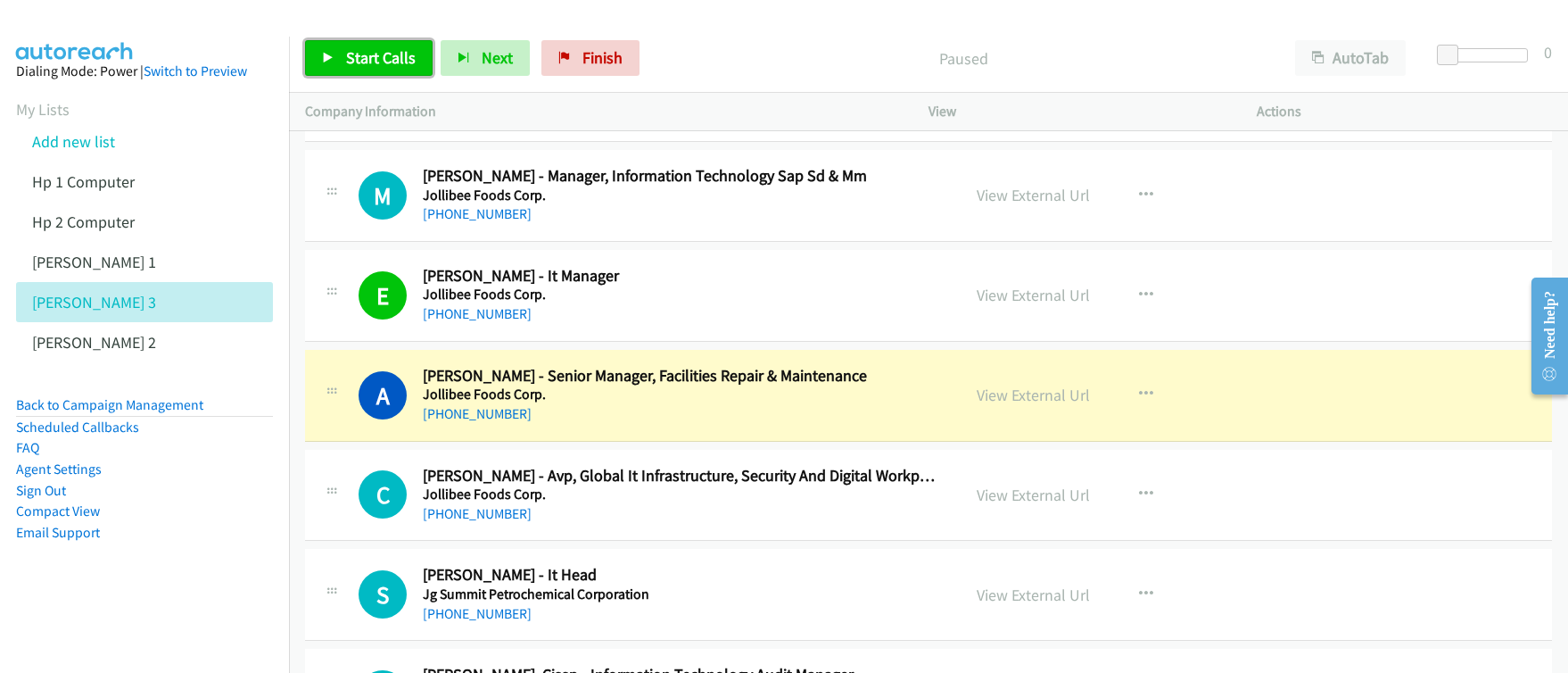
click at [364, 58] on span "Start Calls" at bounding box center [381, 57] width 70 height 21
click at [365, 58] on span "Pause" at bounding box center [366, 57] width 40 height 21
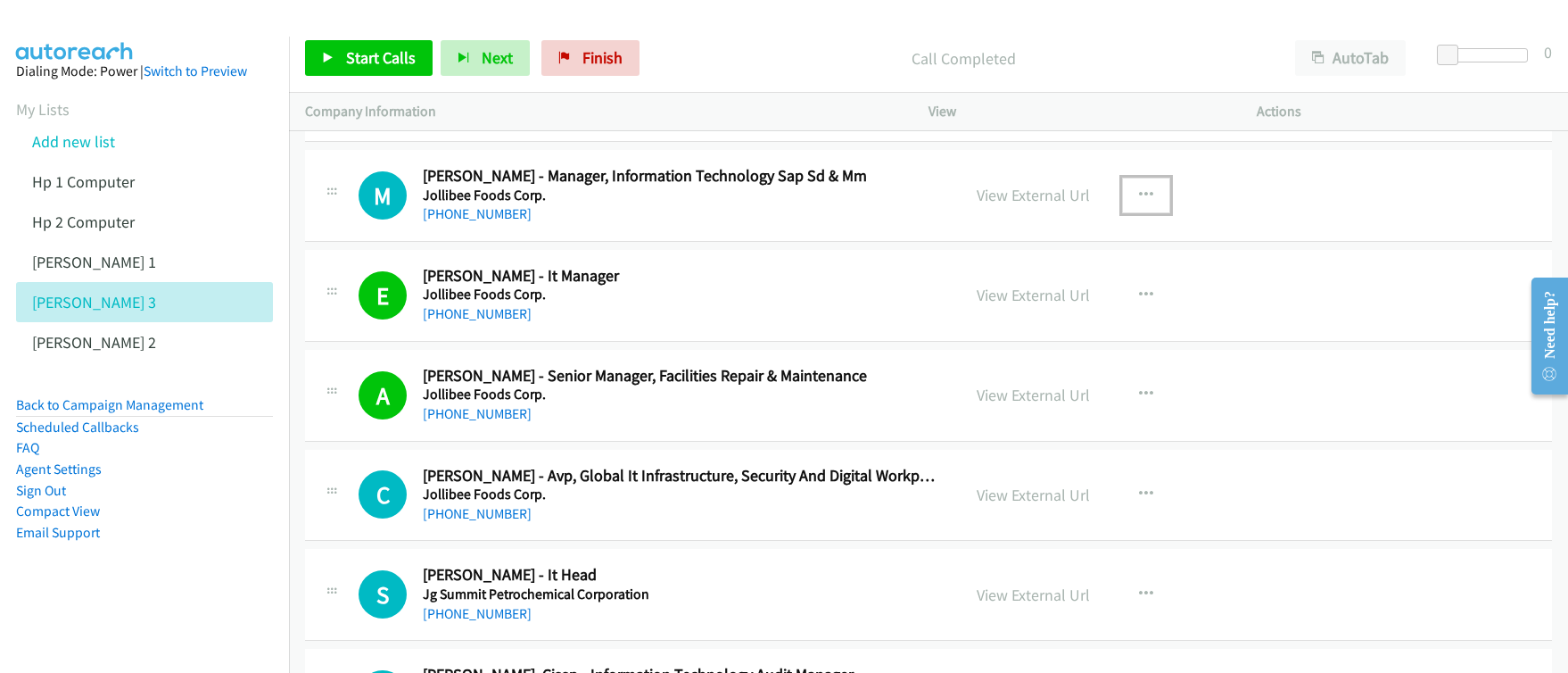
click at [1143, 201] on icon "button" at bounding box center [1146, 195] width 14 height 14
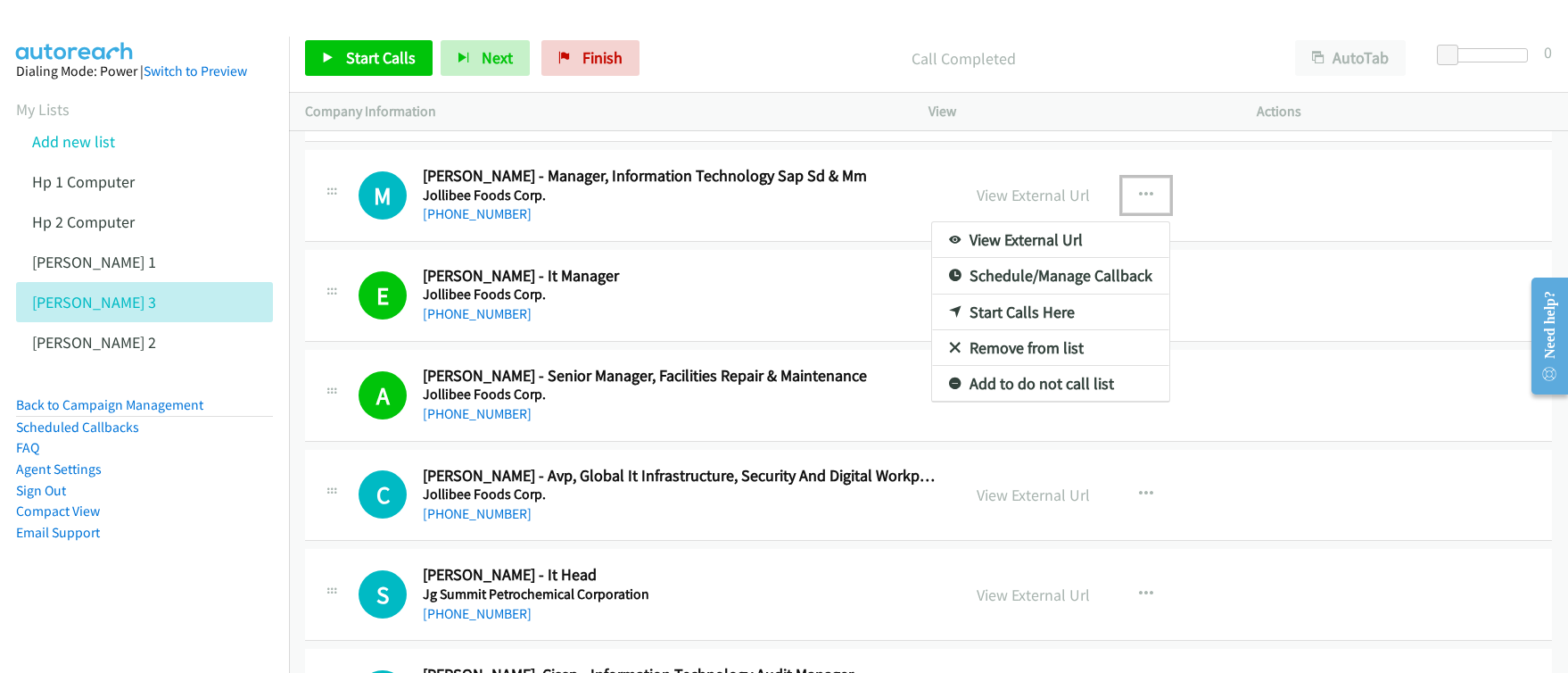
click at [1027, 308] on link "Start Calls Here" at bounding box center [1050, 312] width 237 height 36
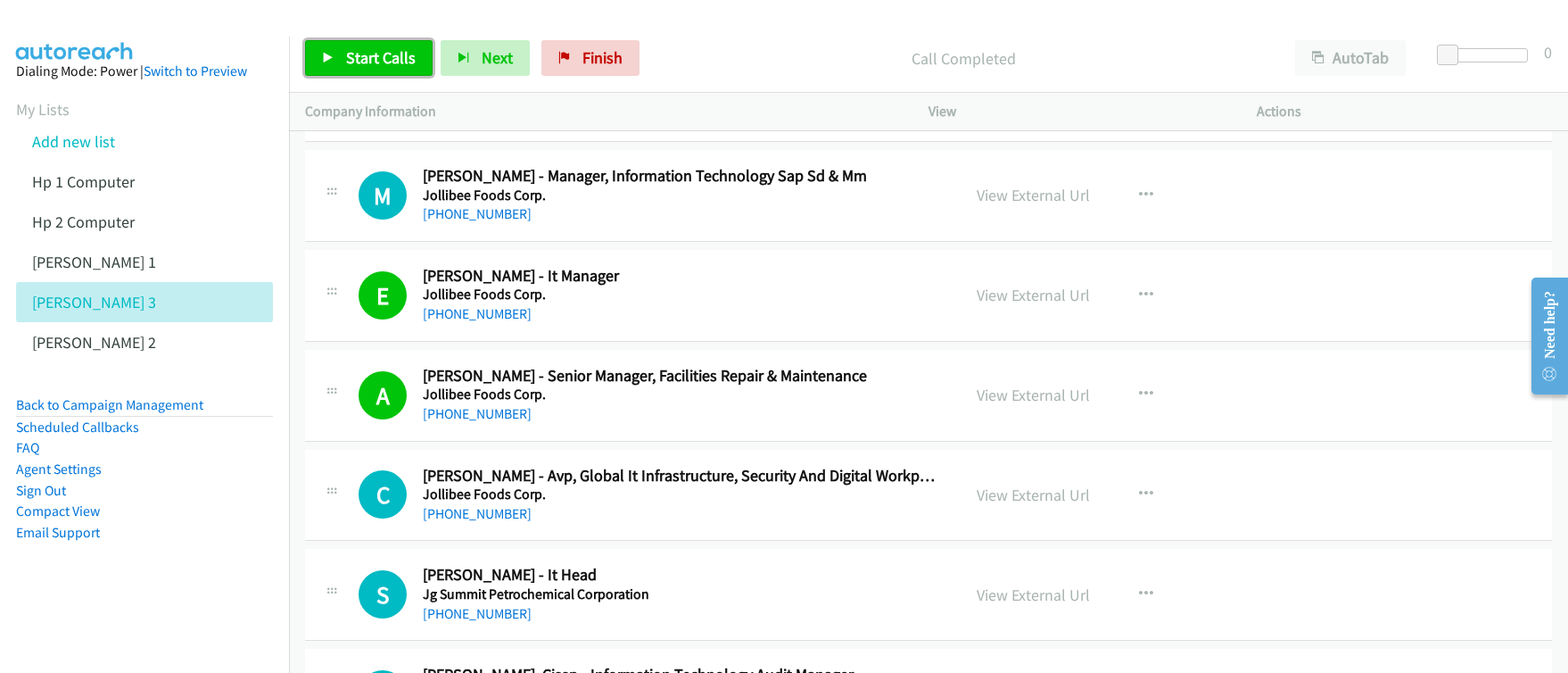
click at [393, 73] on link "Start Calls" at bounding box center [369, 58] width 128 height 36
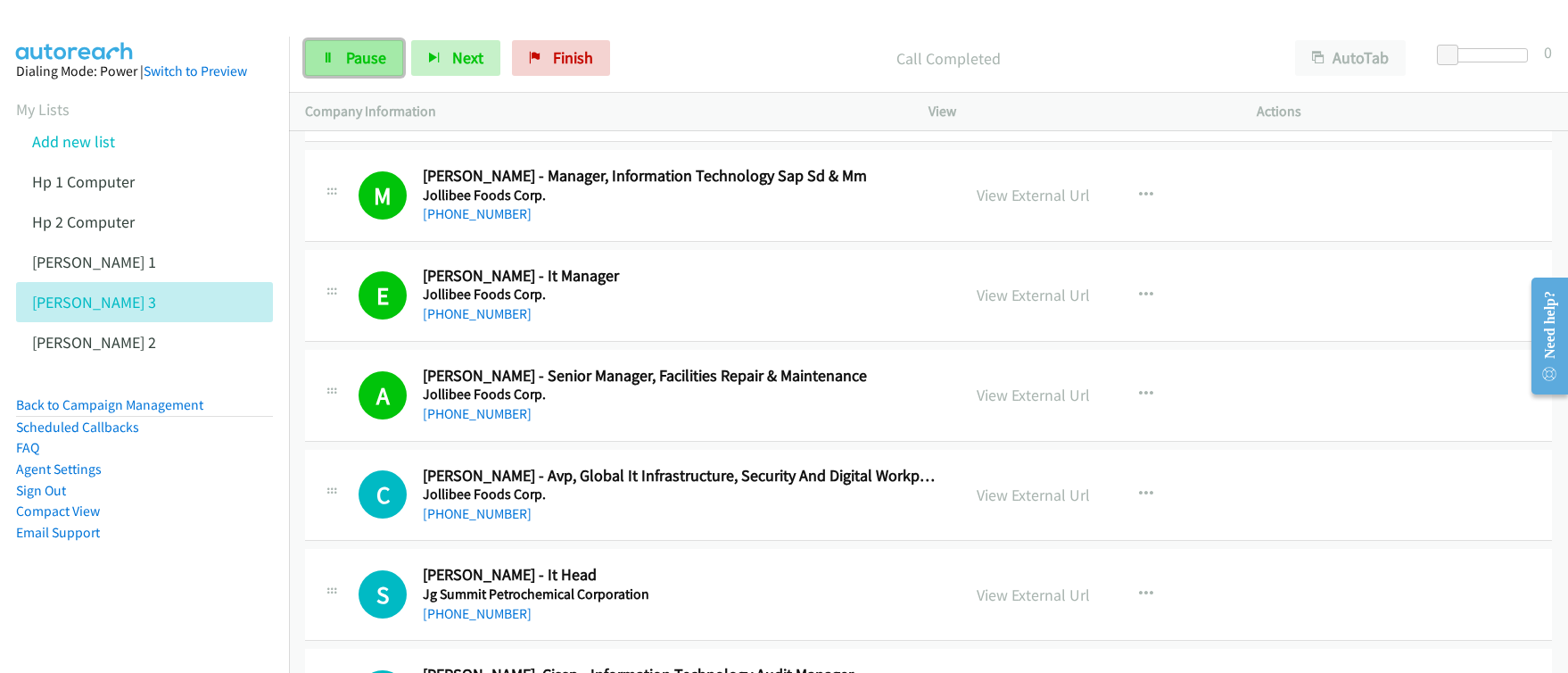
click at [386, 68] on link "Pause" at bounding box center [354, 58] width 98 height 36
click at [369, 65] on span "Start Calls" at bounding box center [381, 57] width 70 height 21
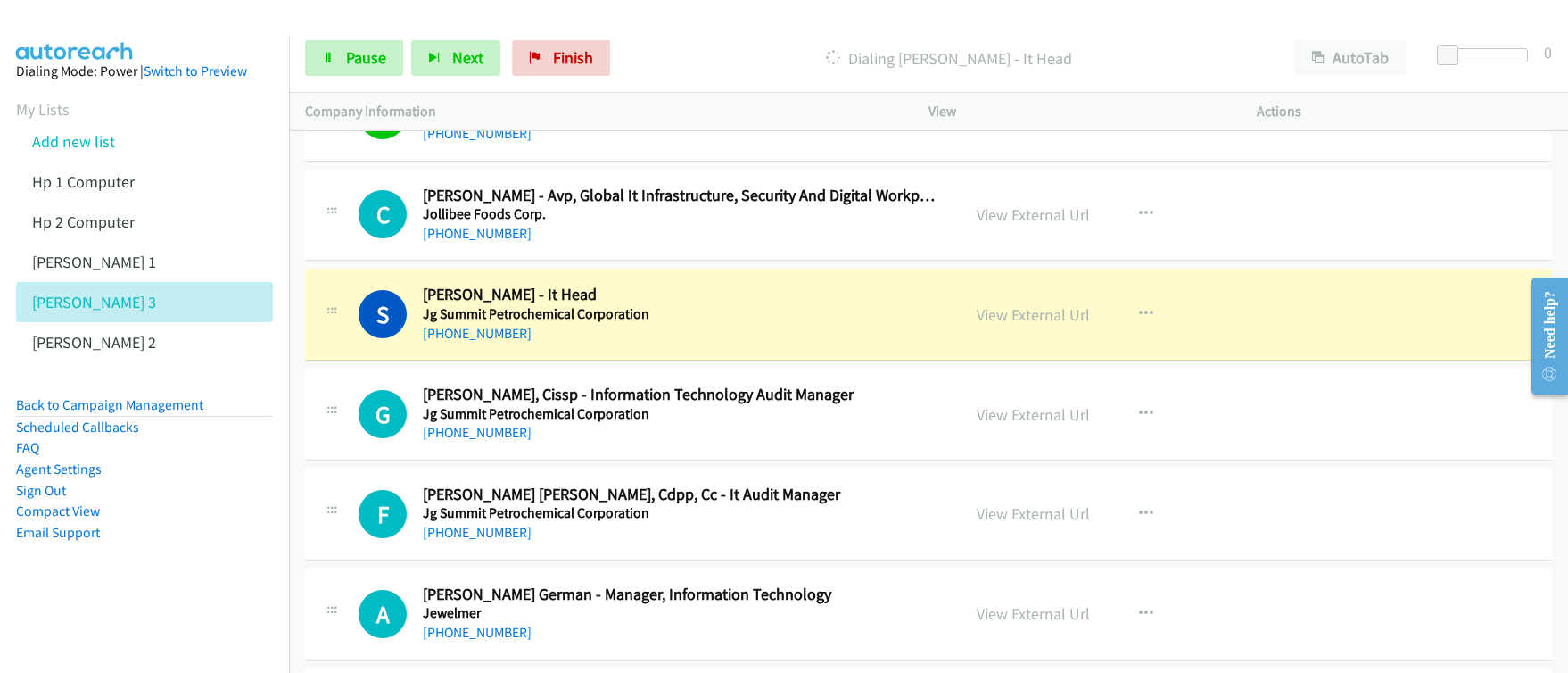
scroll to position [2680, 0]
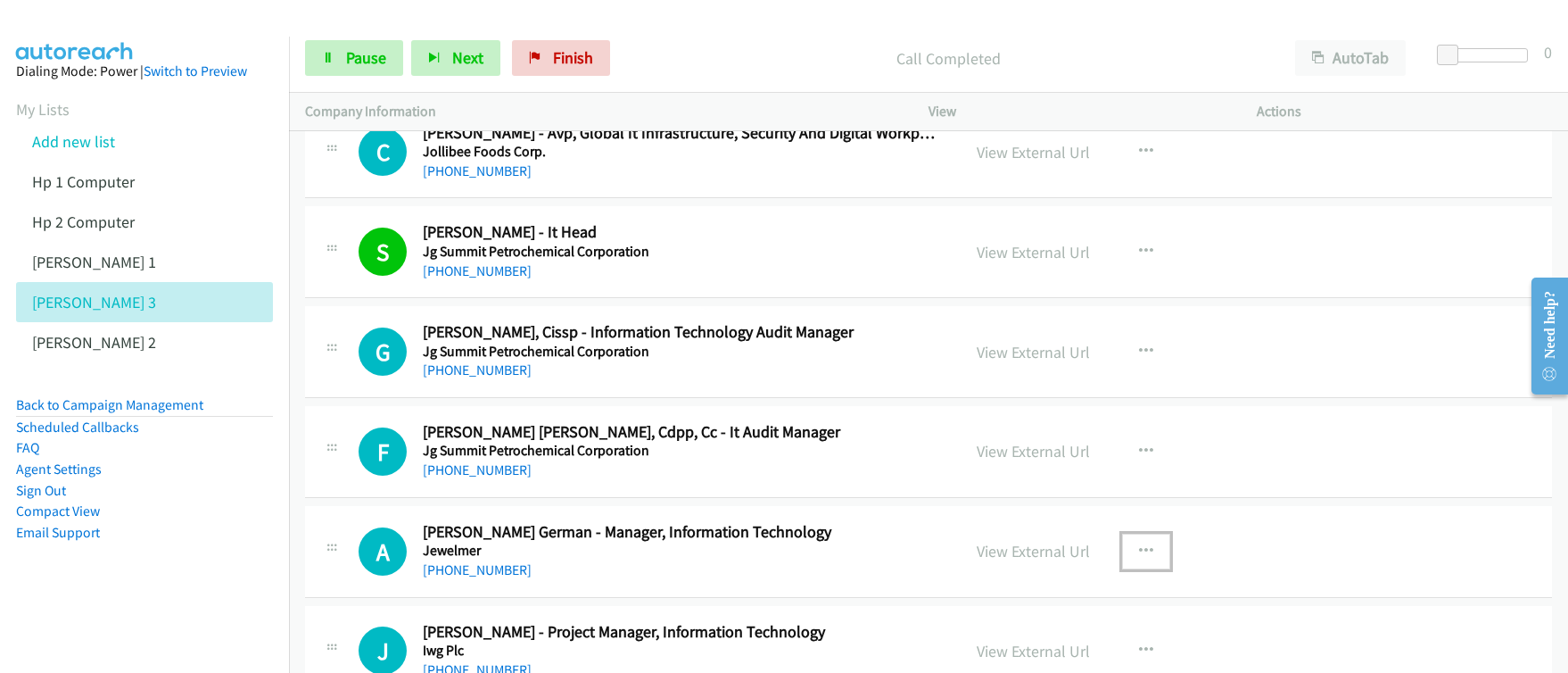
click at [1140, 549] on icon "button" at bounding box center [1146, 551] width 14 height 14
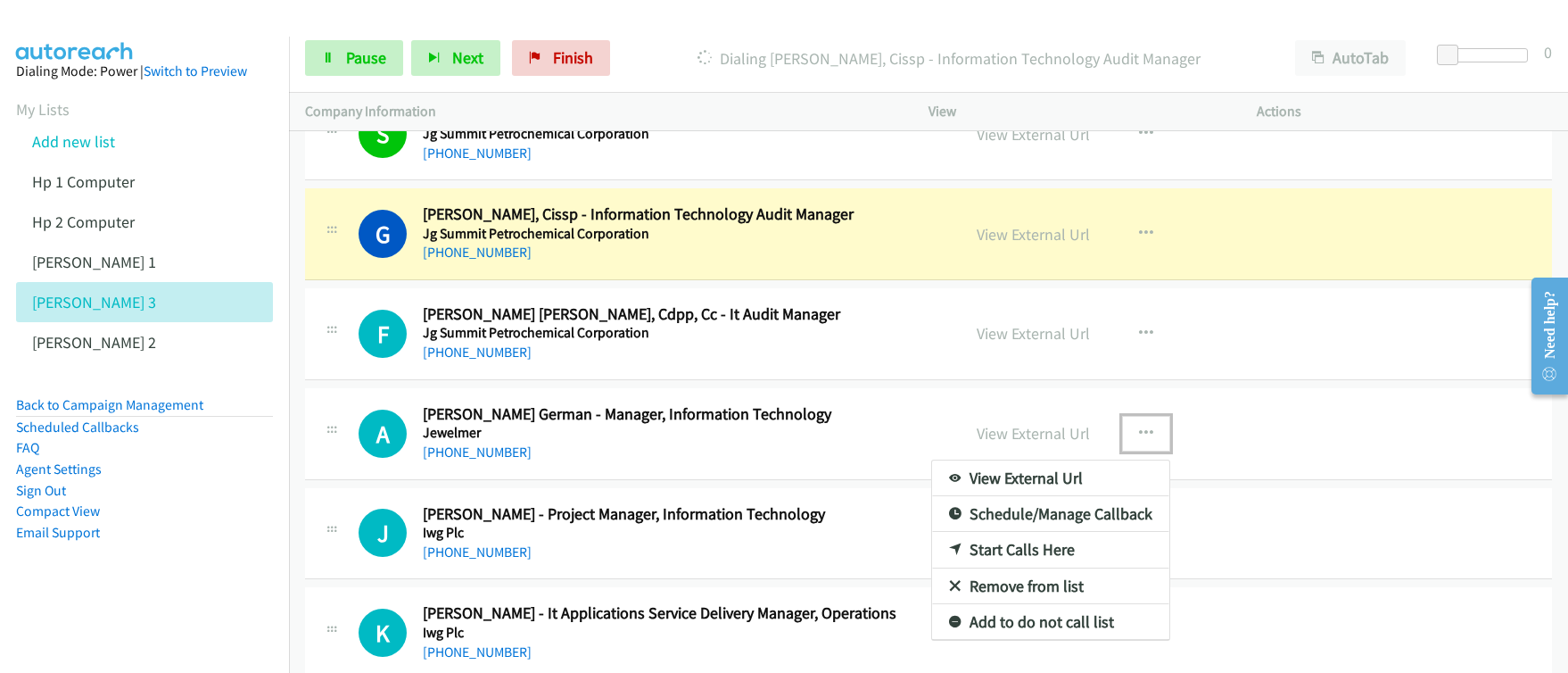
scroll to position [2859, 0]
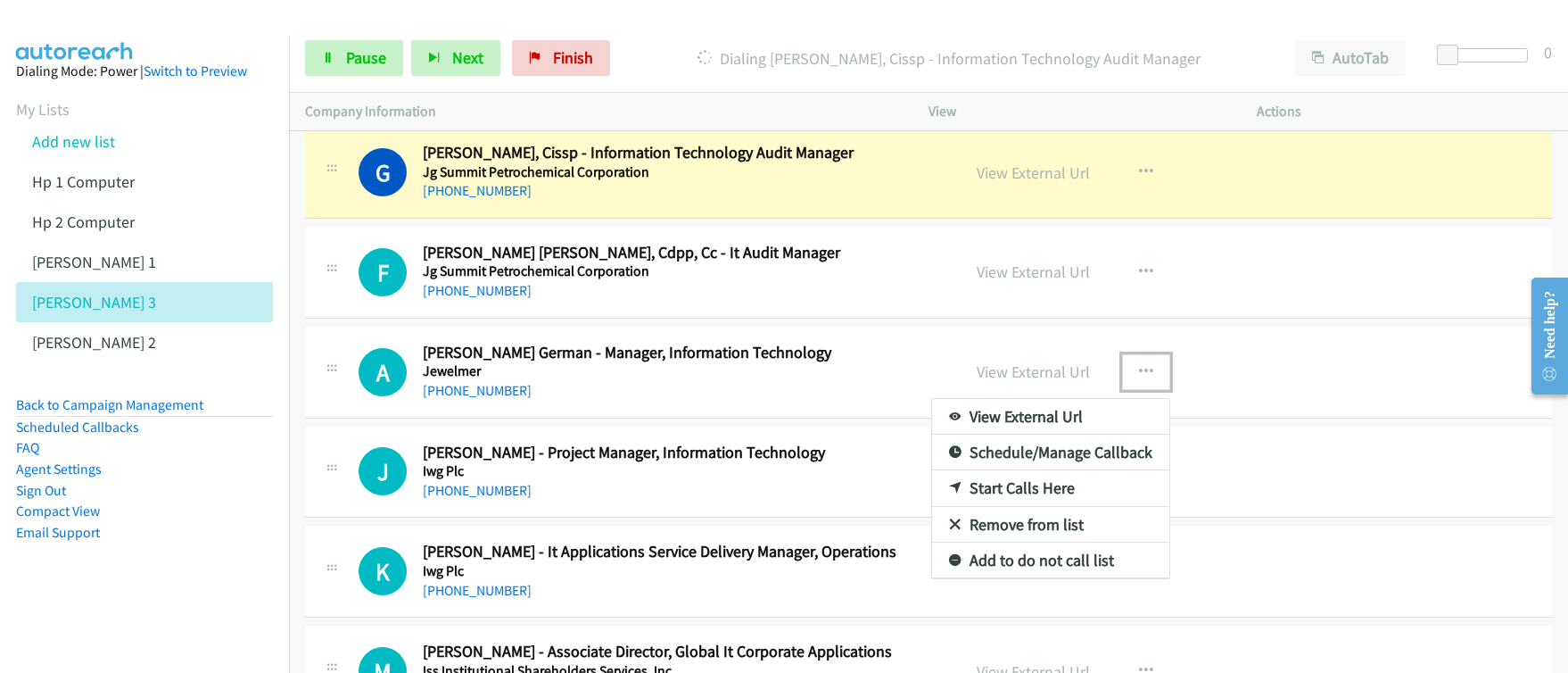
click at [1037, 488] on link "Start Calls Here" at bounding box center [1050, 489] width 237 height 36
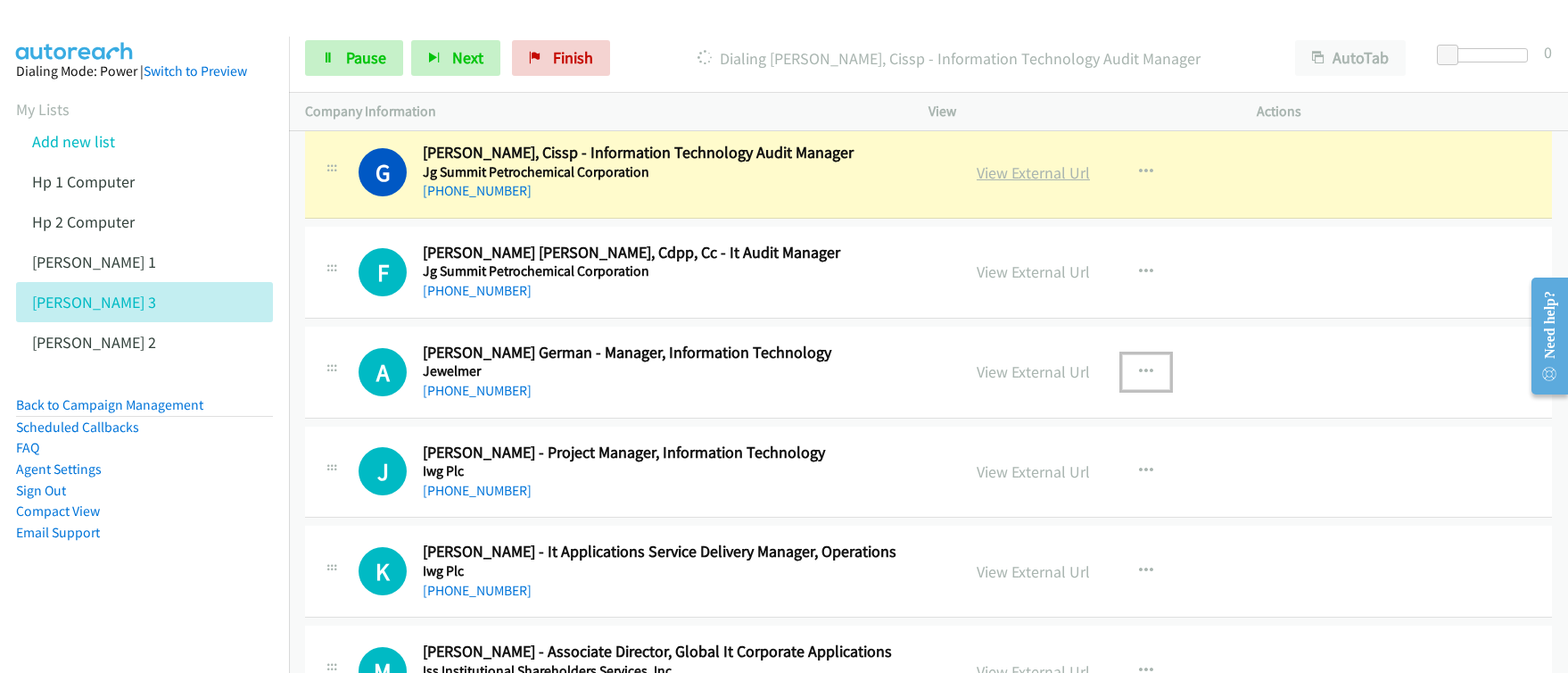
click at [1019, 178] on link "View External Url" at bounding box center [1033, 172] width 114 height 21
click at [0, 0] on div "Start Calls Pause Next Finish [PERSON_NAME], Cissp - Information Technology Aud…" at bounding box center [784, 0] width 1568 height 0
click at [356, 63] on span "Pause" at bounding box center [366, 57] width 40 height 21
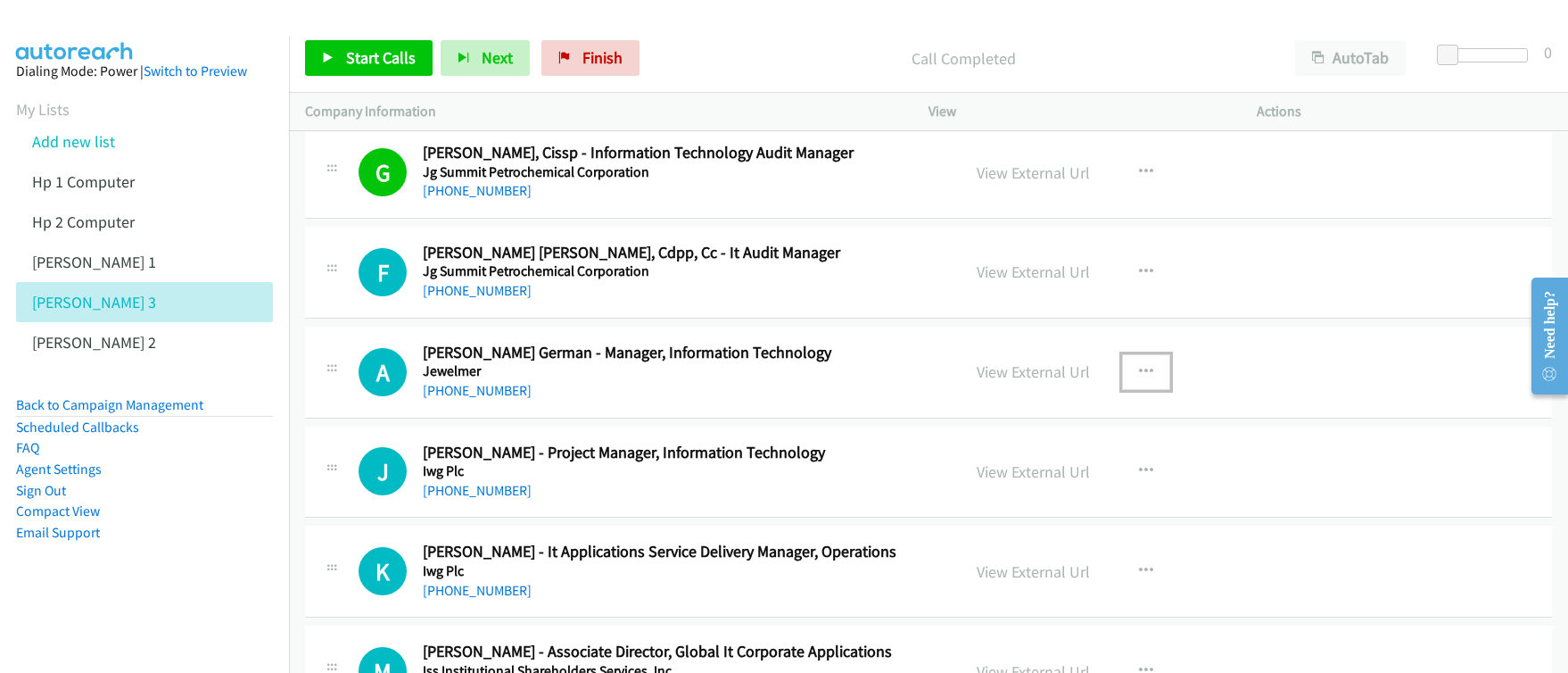
click at [1140, 370] on icon "button" at bounding box center [1146, 372] width 14 height 14
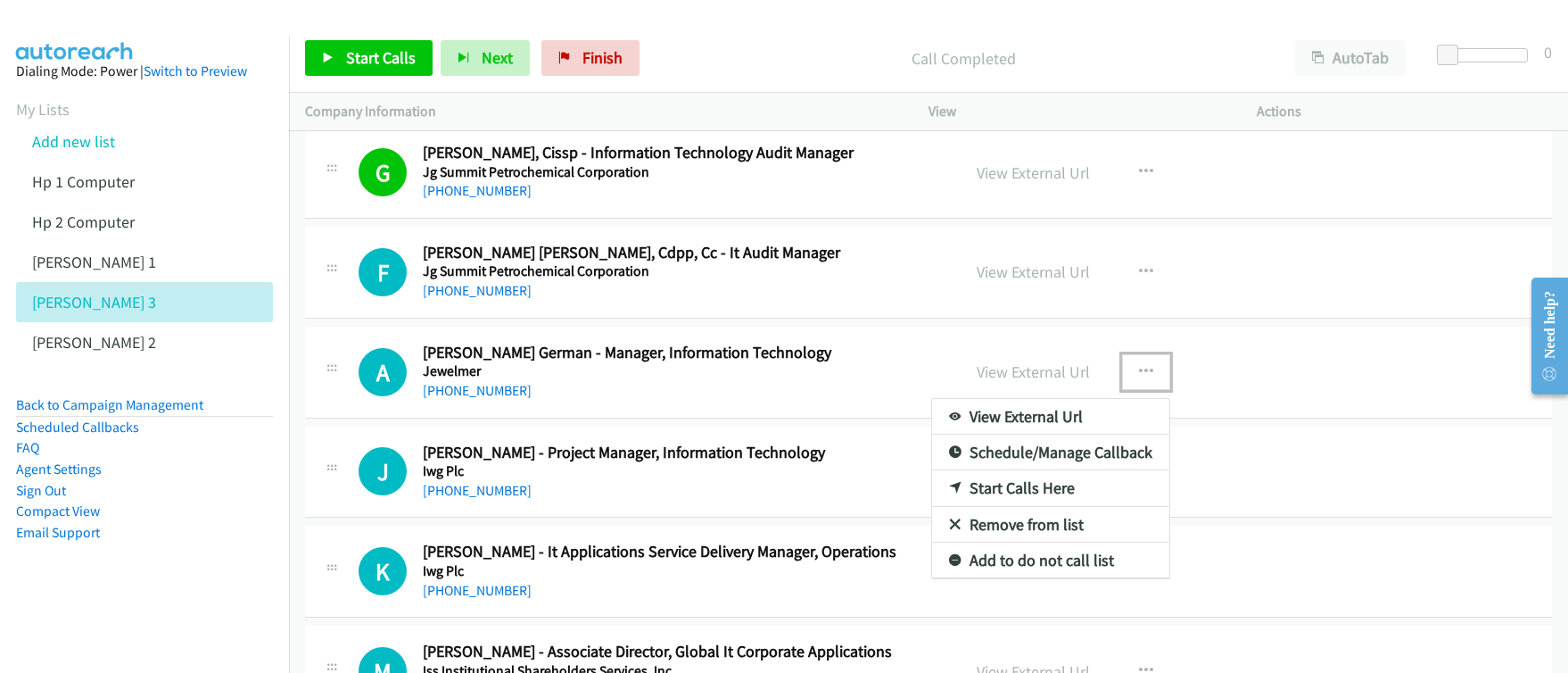
click at [1011, 489] on link "Start Calls Here" at bounding box center [1050, 489] width 237 height 36
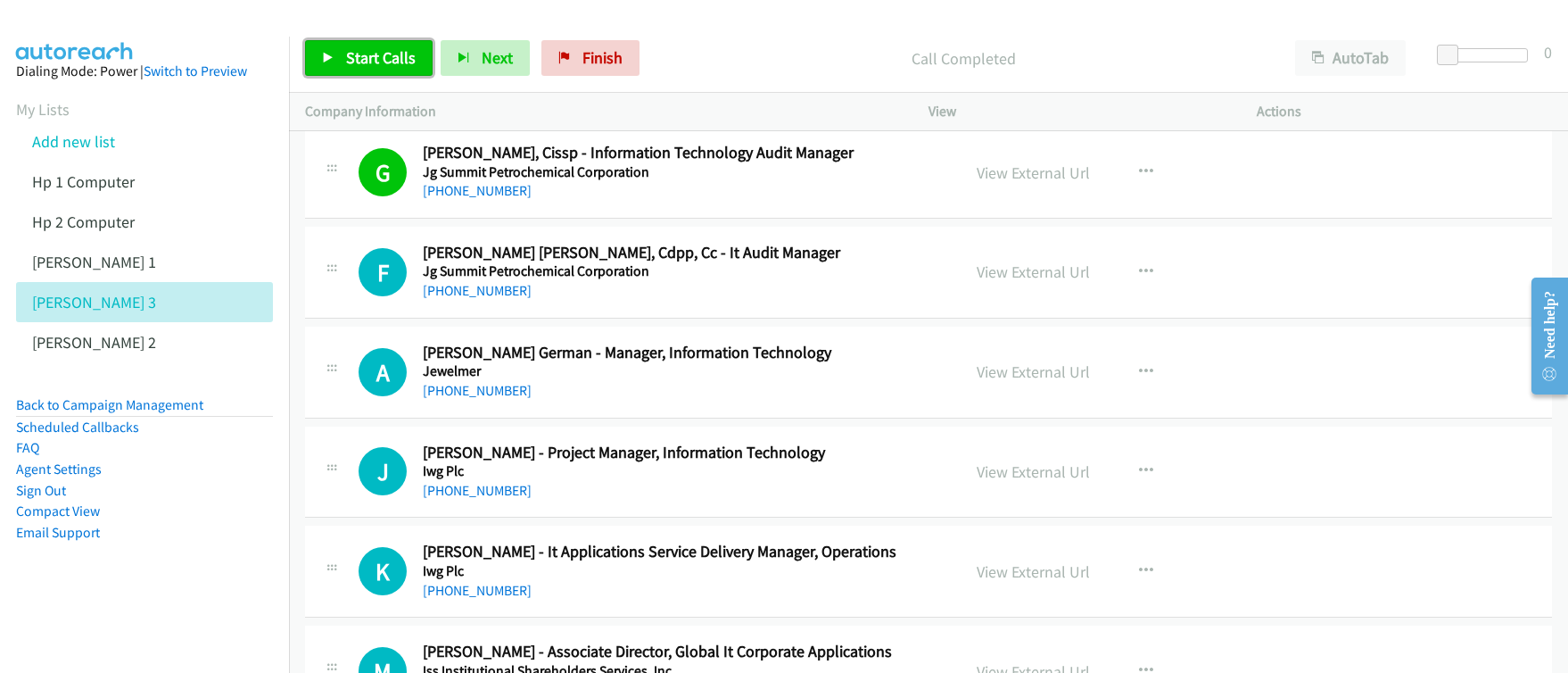
click at [381, 69] on link "Start Calls" at bounding box center [369, 58] width 128 height 36
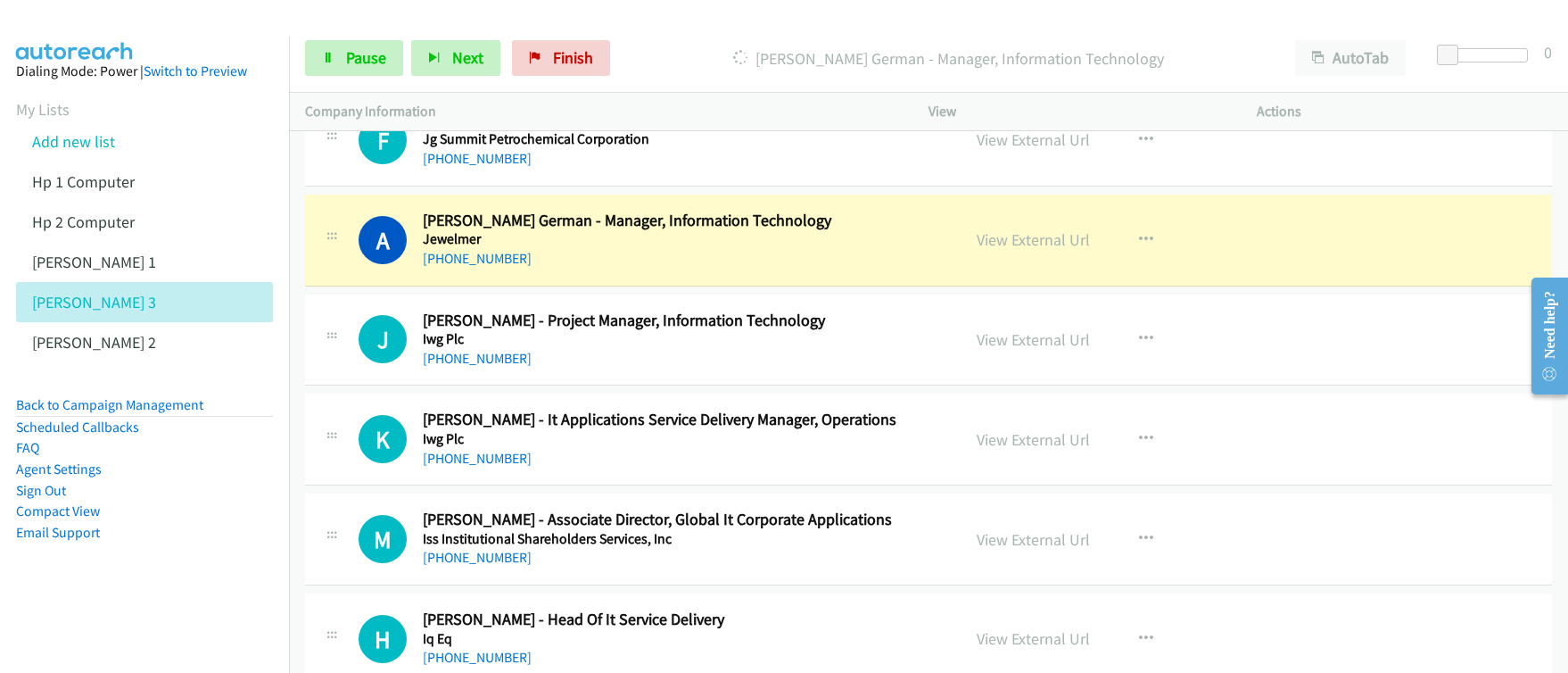
scroll to position [3054, 0]
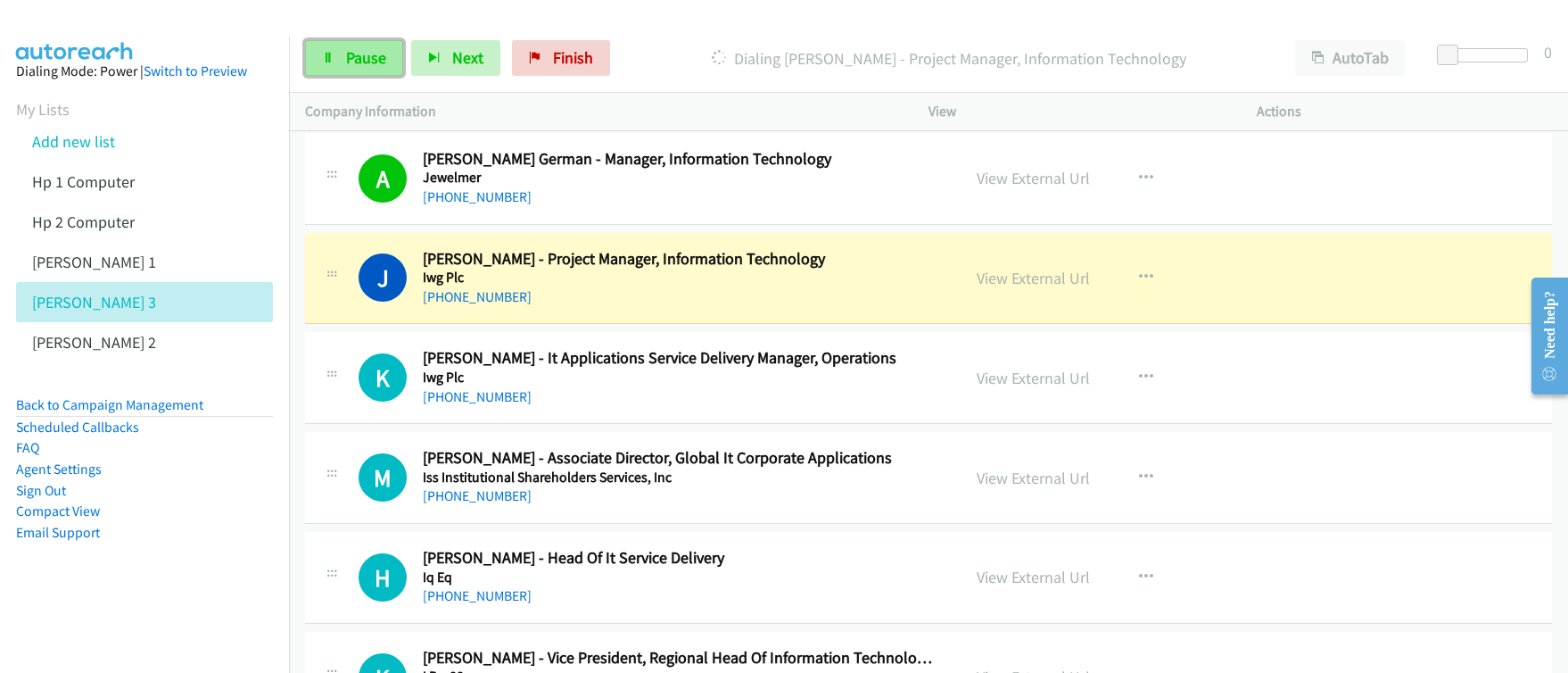
click at [375, 61] on span "Pause" at bounding box center [366, 57] width 40 height 21
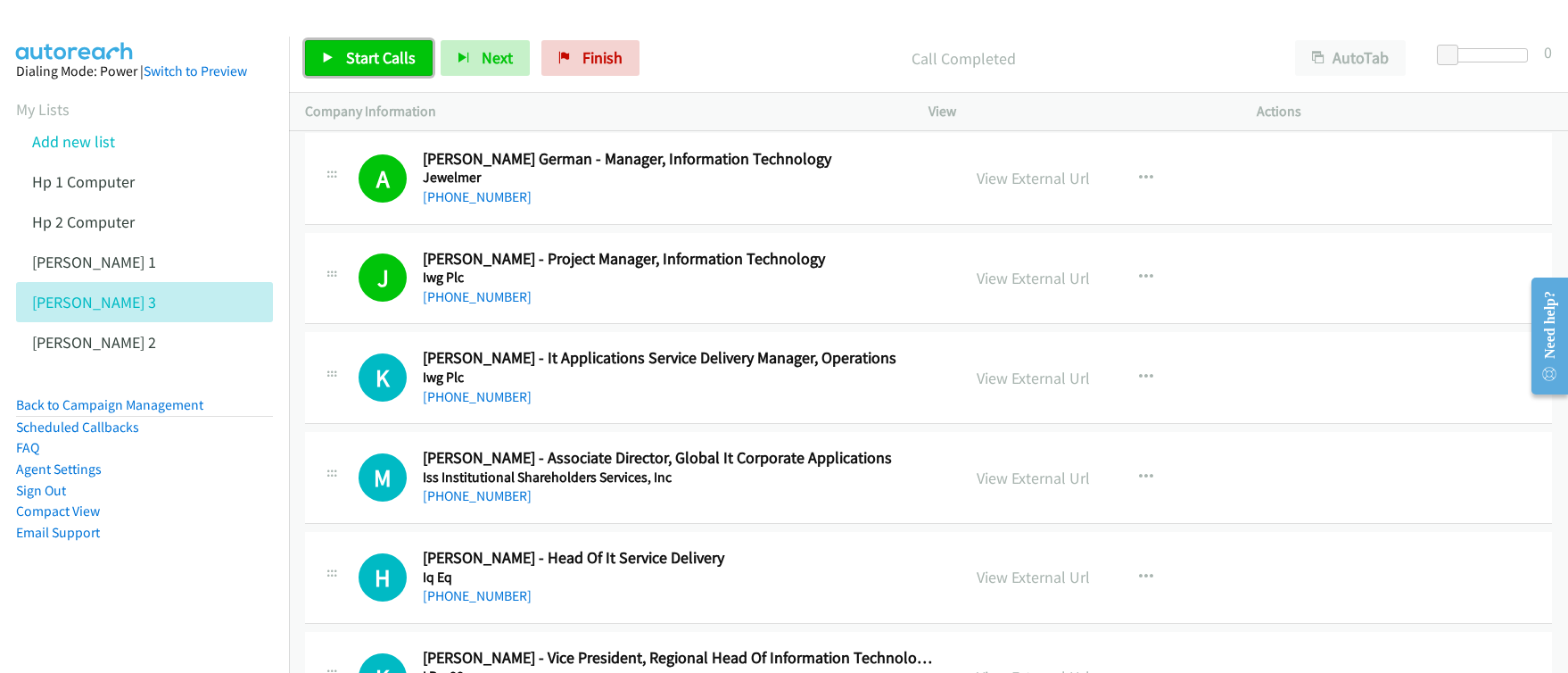
click at [366, 64] on span "Start Calls" at bounding box center [381, 57] width 70 height 21
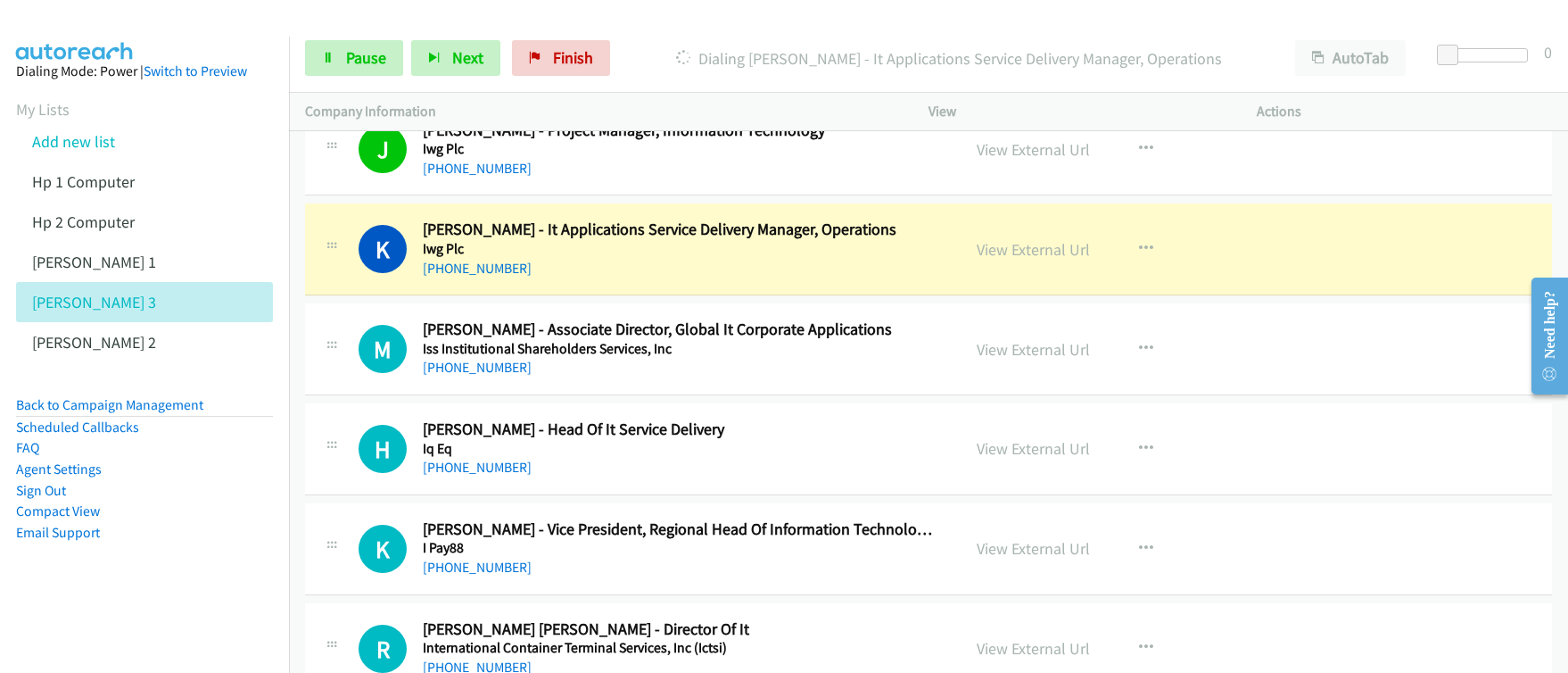
scroll to position [3306, 0]
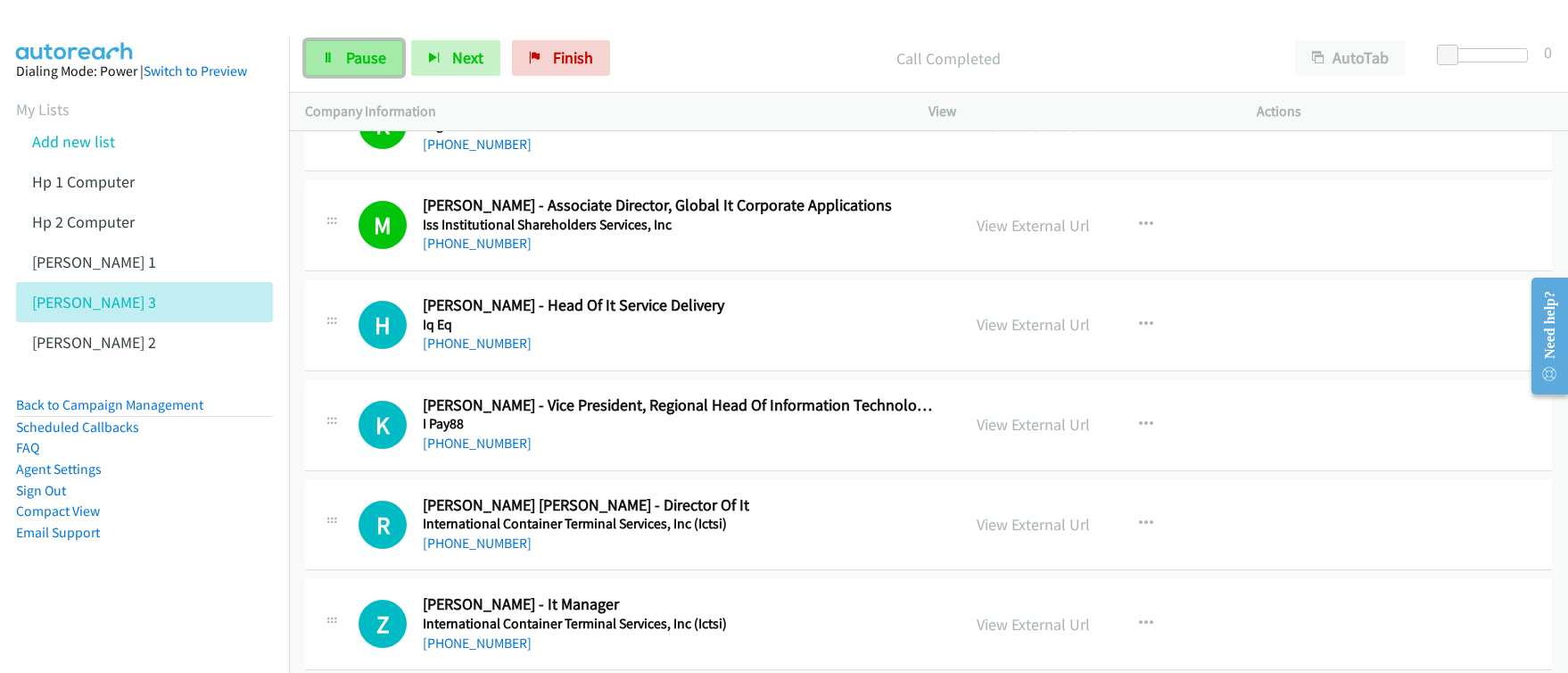
click at [360, 62] on span "Pause" at bounding box center [366, 57] width 40 height 21
click at [360, 62] on span "Start Calls" at bounding box center [381, 57] width 70 height 21
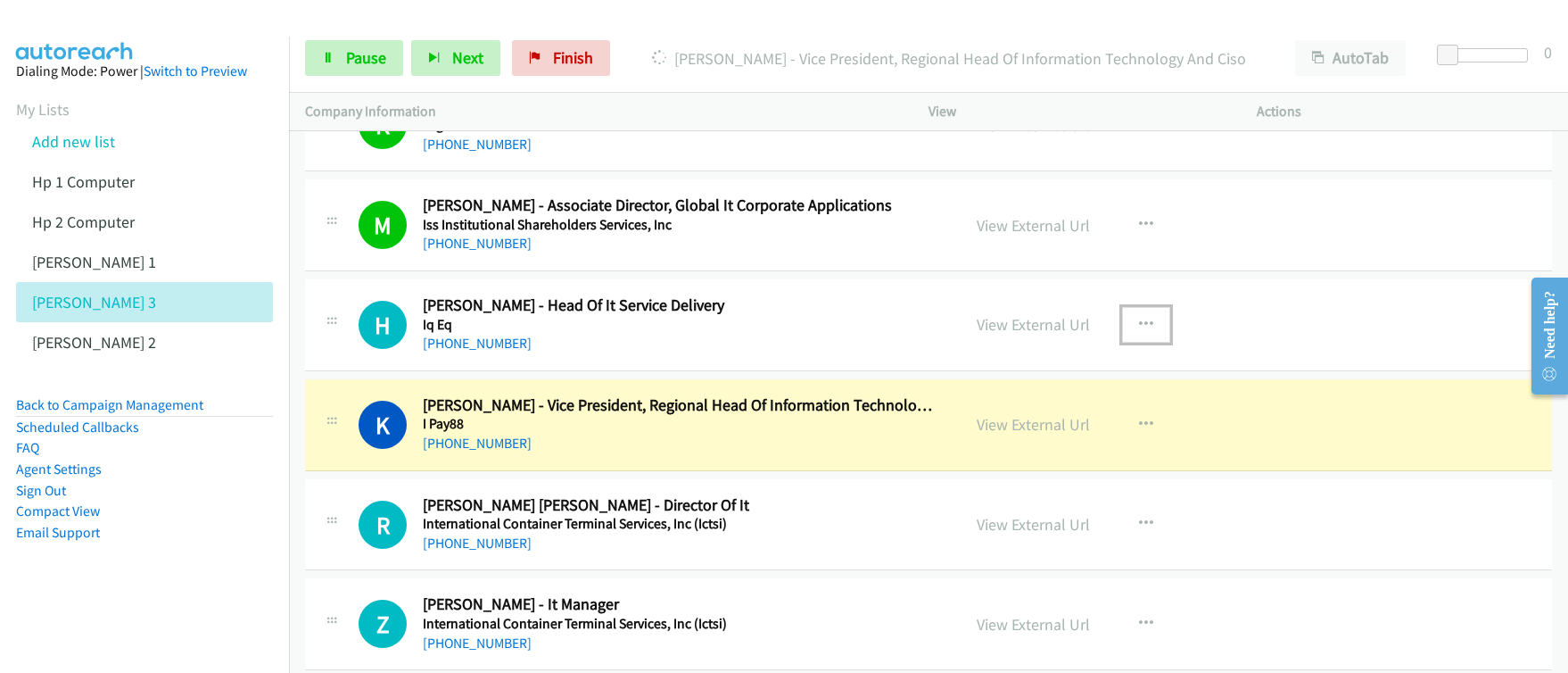
click at [1139, 326] on icon "button" at bounding box center [1146, 325] width 14 height 14
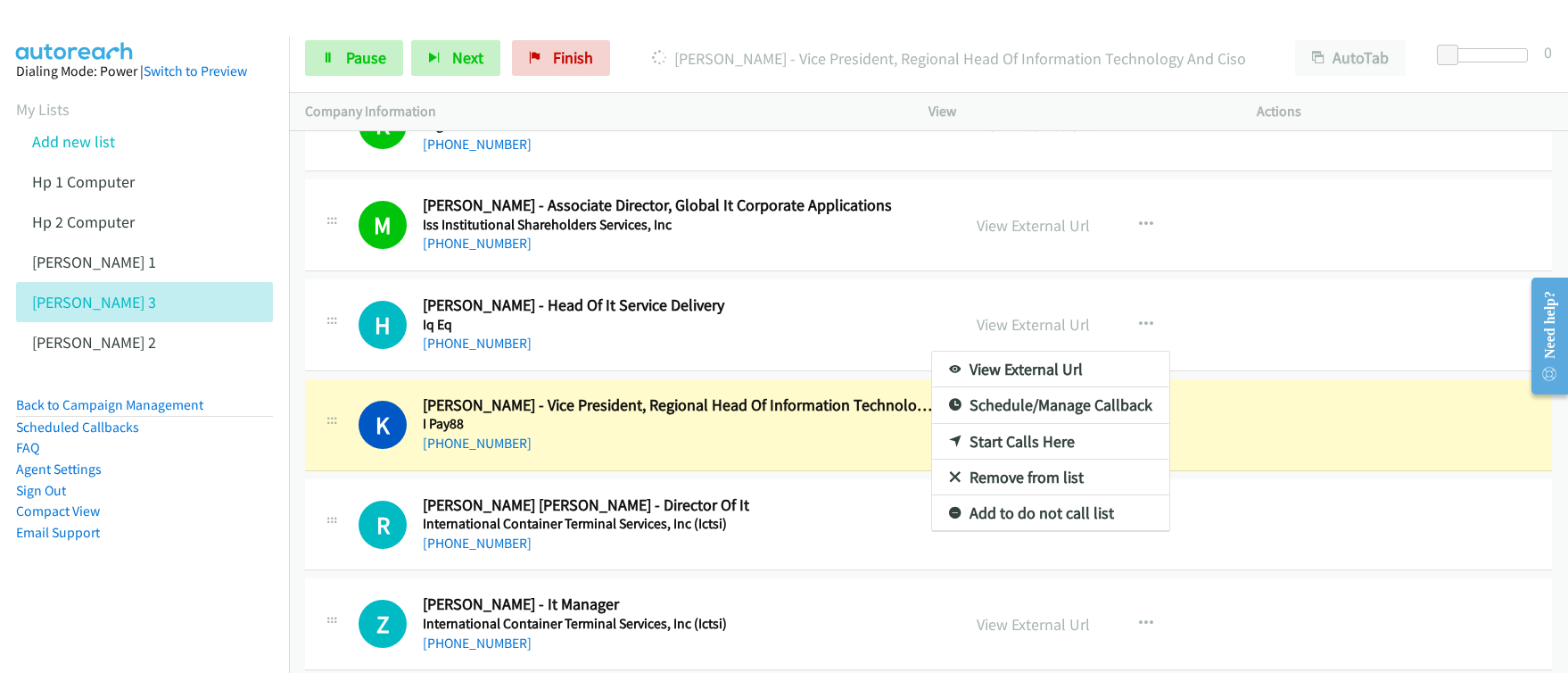
click at [1034, 441] on link "Start Calls Here" at bounding box center [1050, 442] width 237 height 36
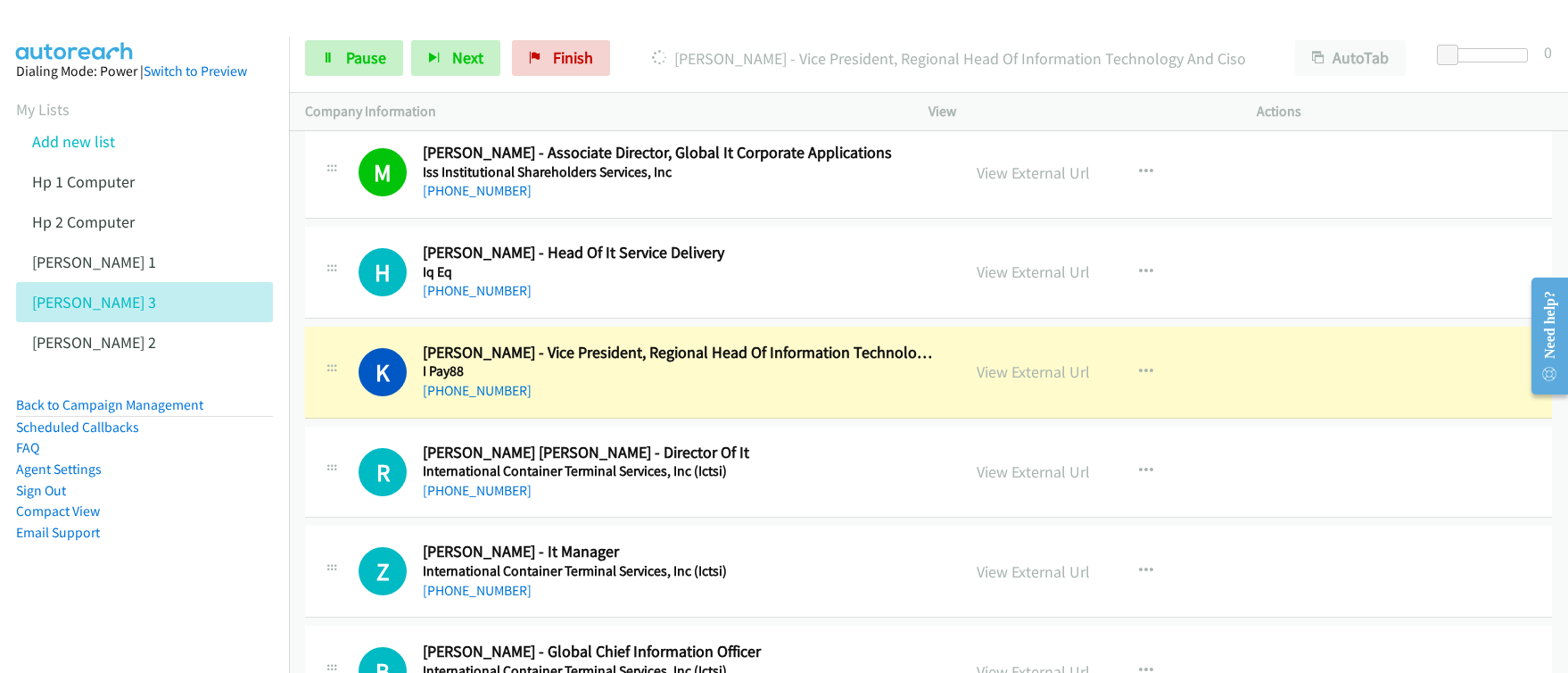
scroll to position [3420, 0]
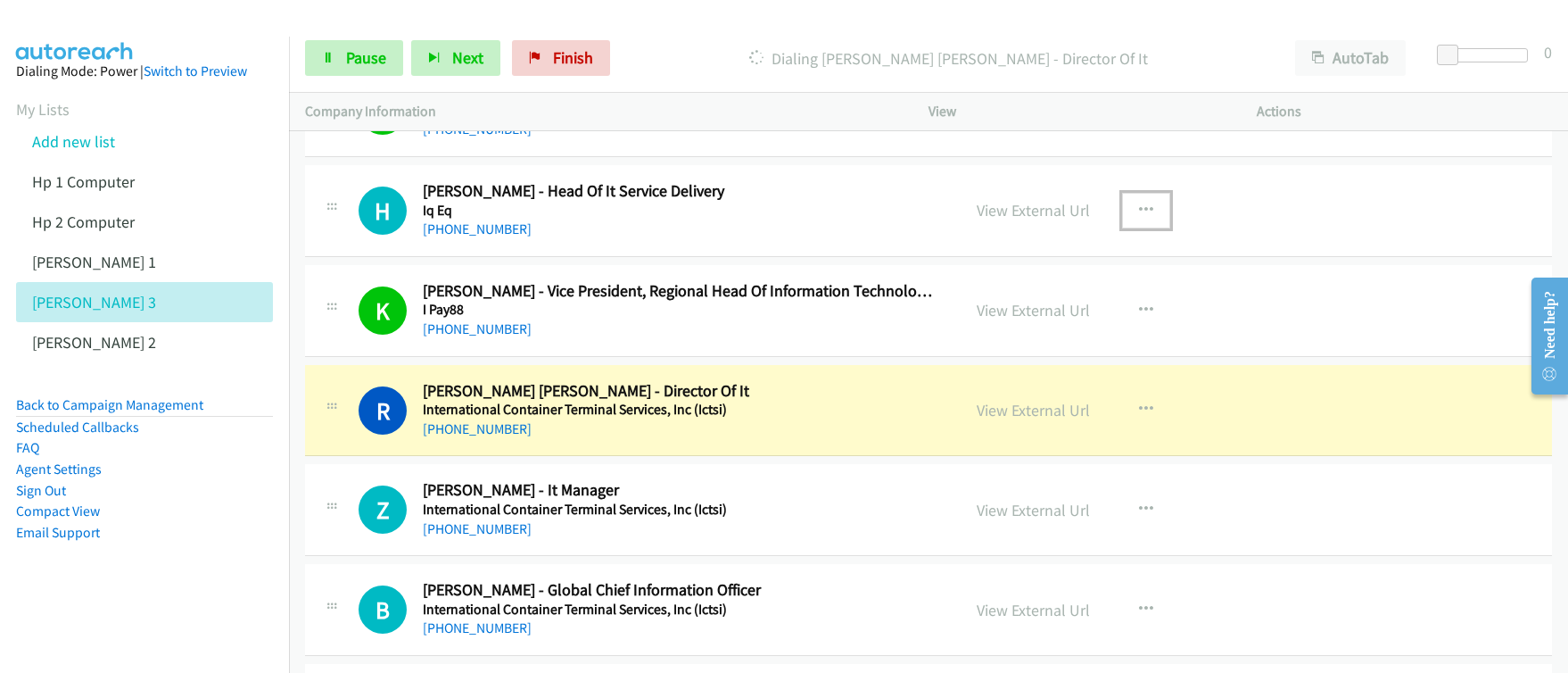
click at [1139, 208] on icon "button" at bounding box center [1146, 210] width 14 height 14
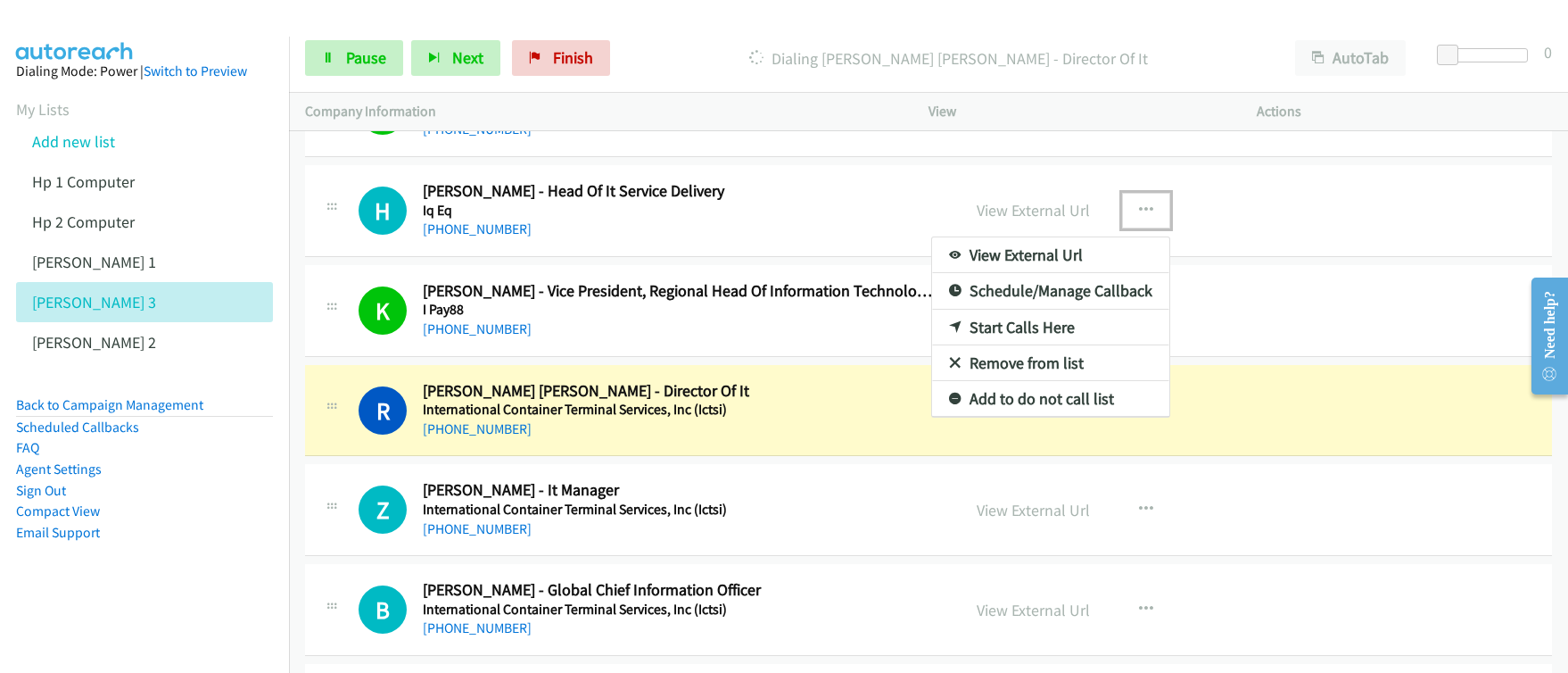
click at [1019, 332] on link "Start Calls Here" at bounding box center [1050, 328] width 237 height 36
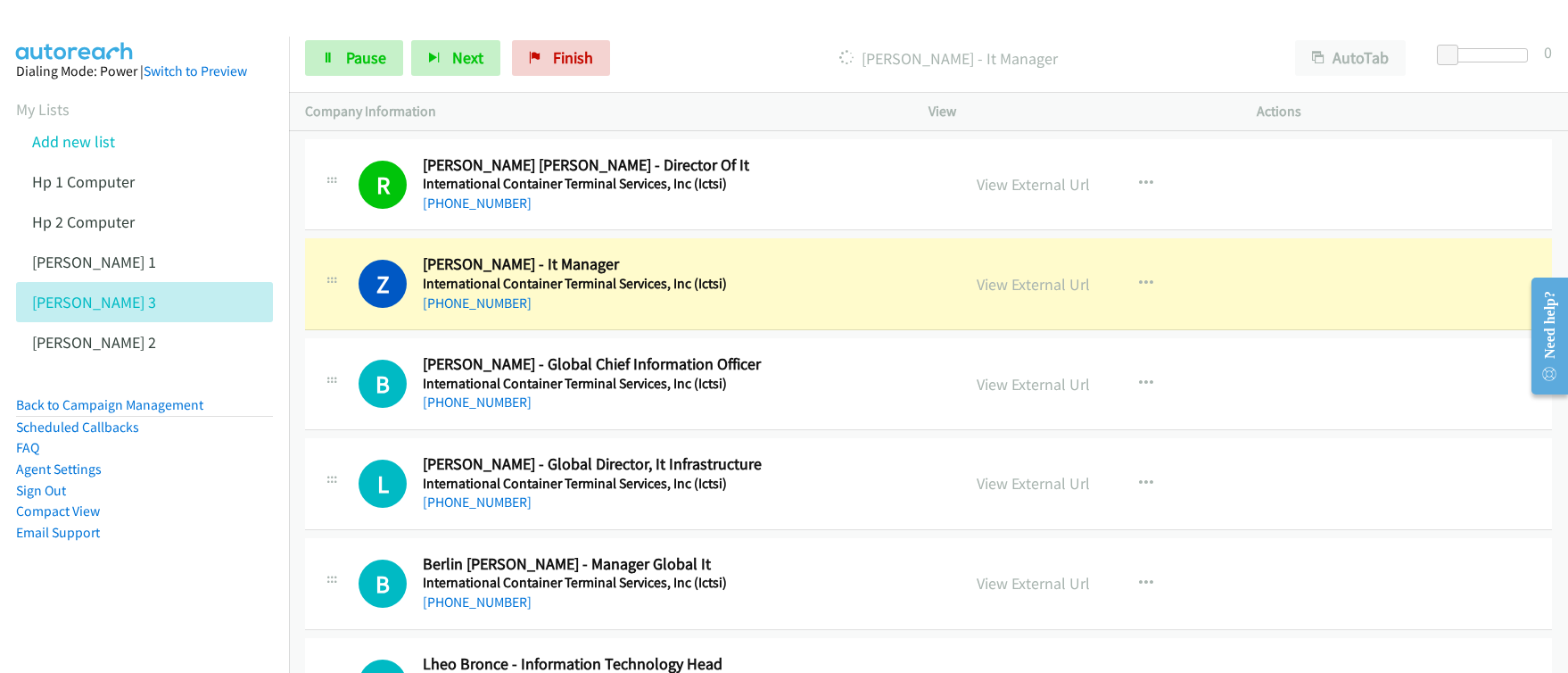
scroll to position [3709, 0]
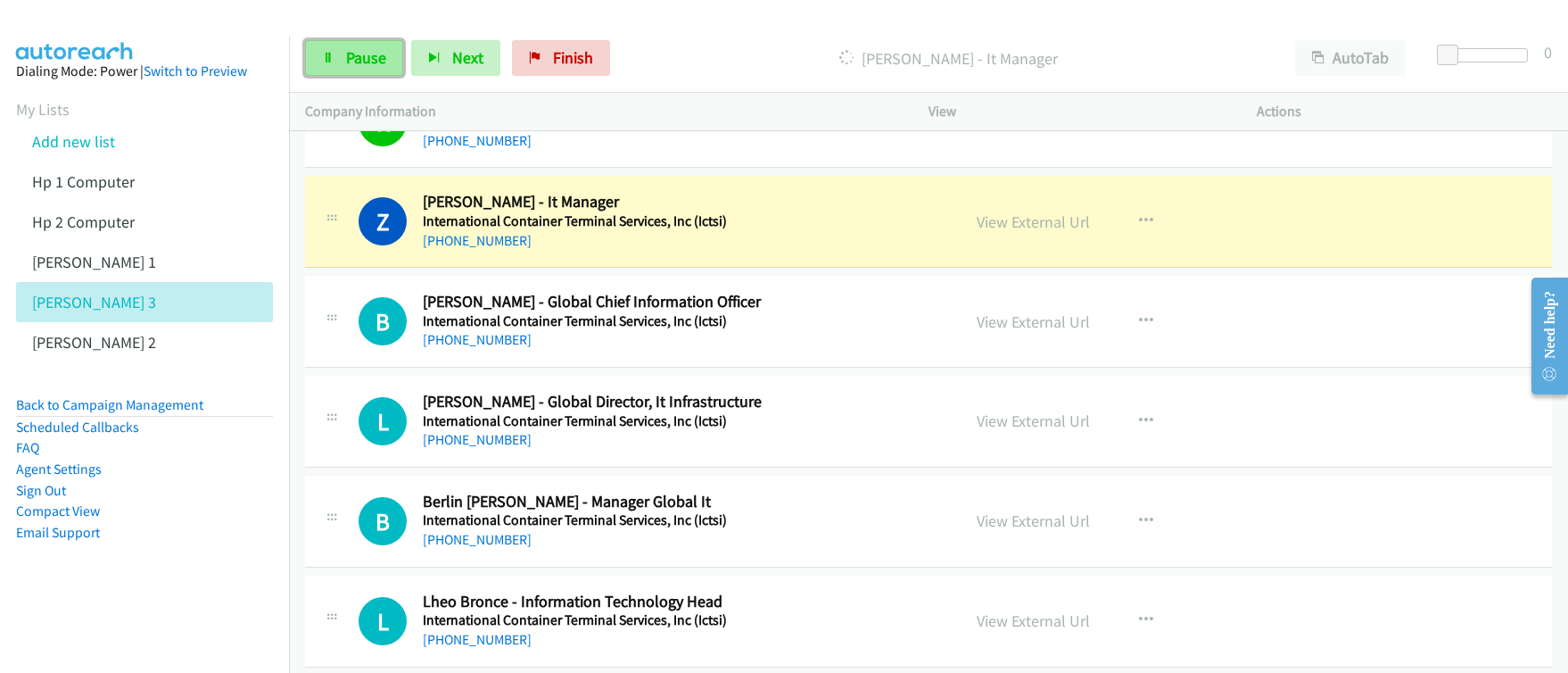
click at [368, 58] on span "Pause" at bounding box center [366, 57] width 40 height 21
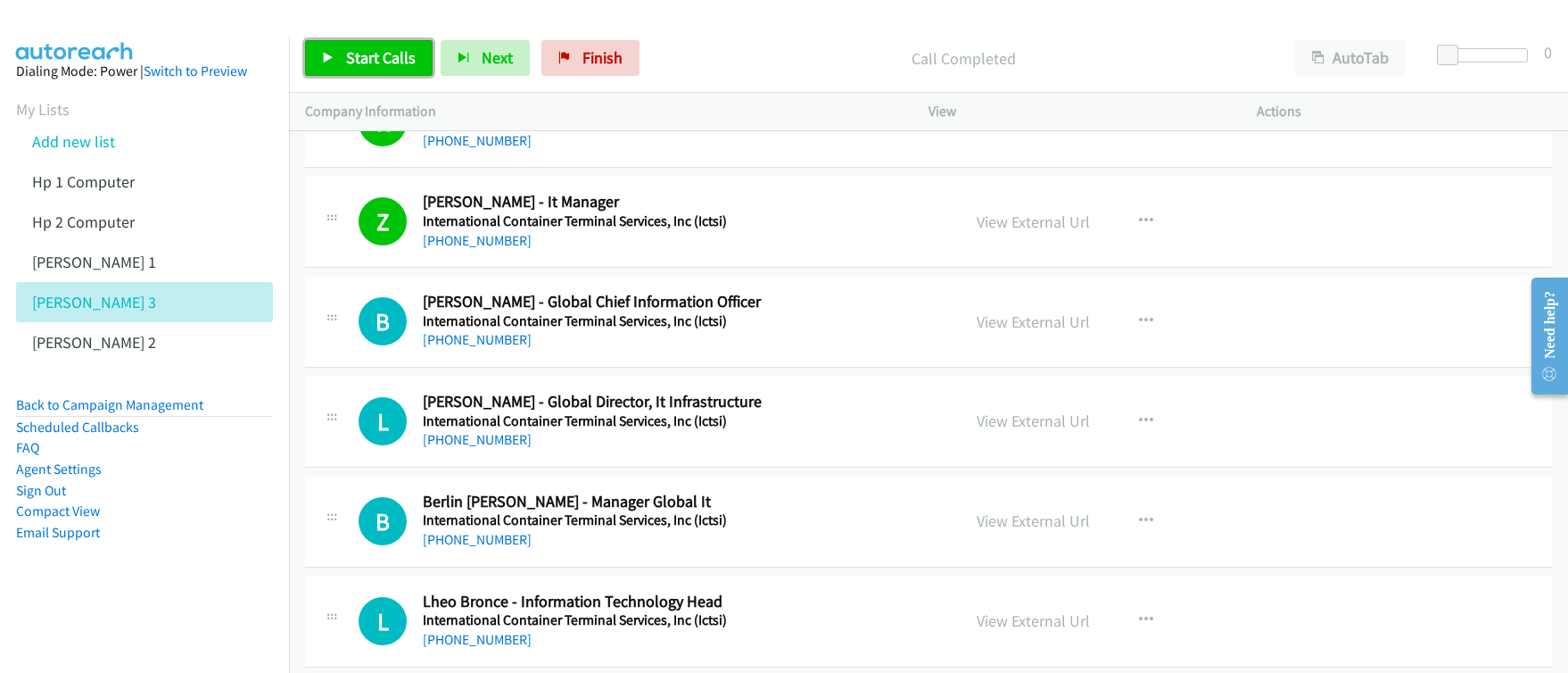
click at [376, 65] on span "Start Calls" at bounding box center [381, 57] width 70 height 21
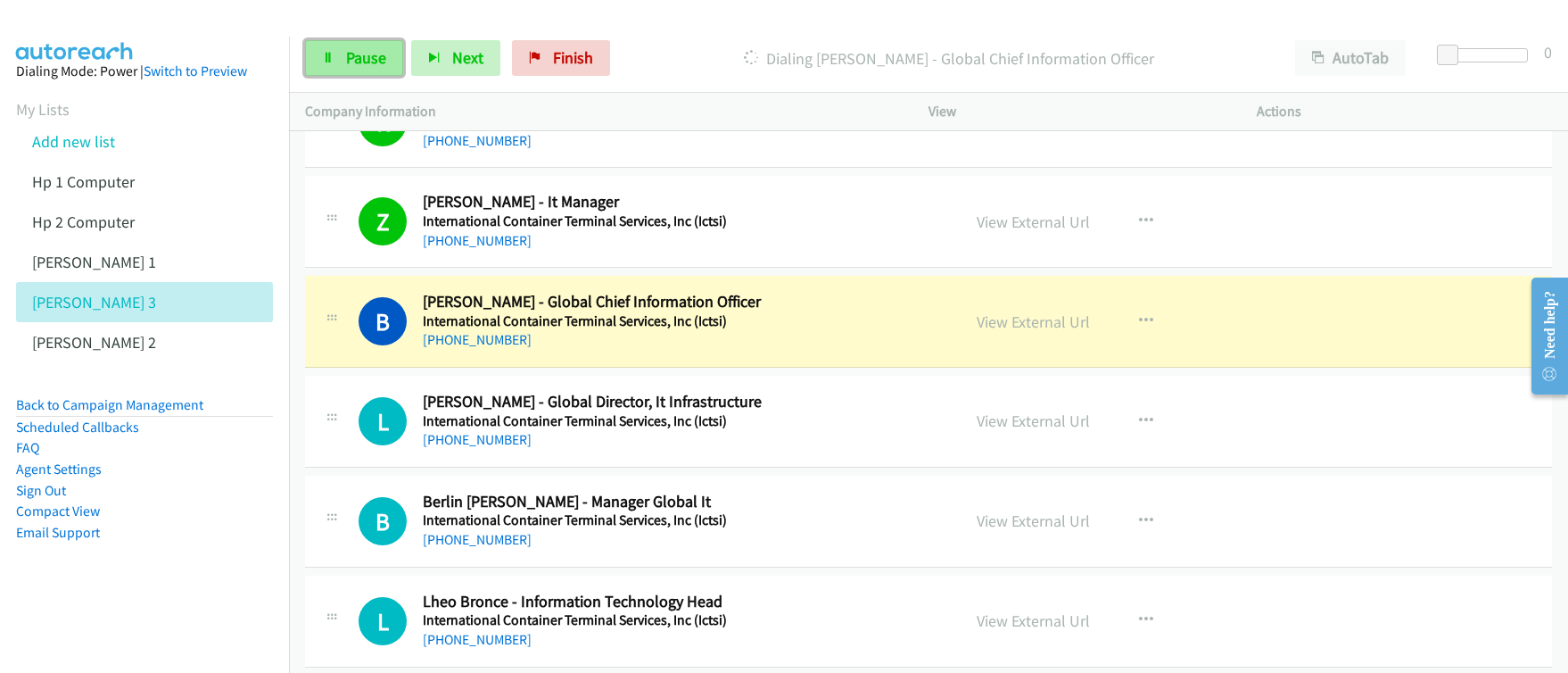
click at [346, 54] on span "Pause" at bounding box center [366, 57] width 40 height 21
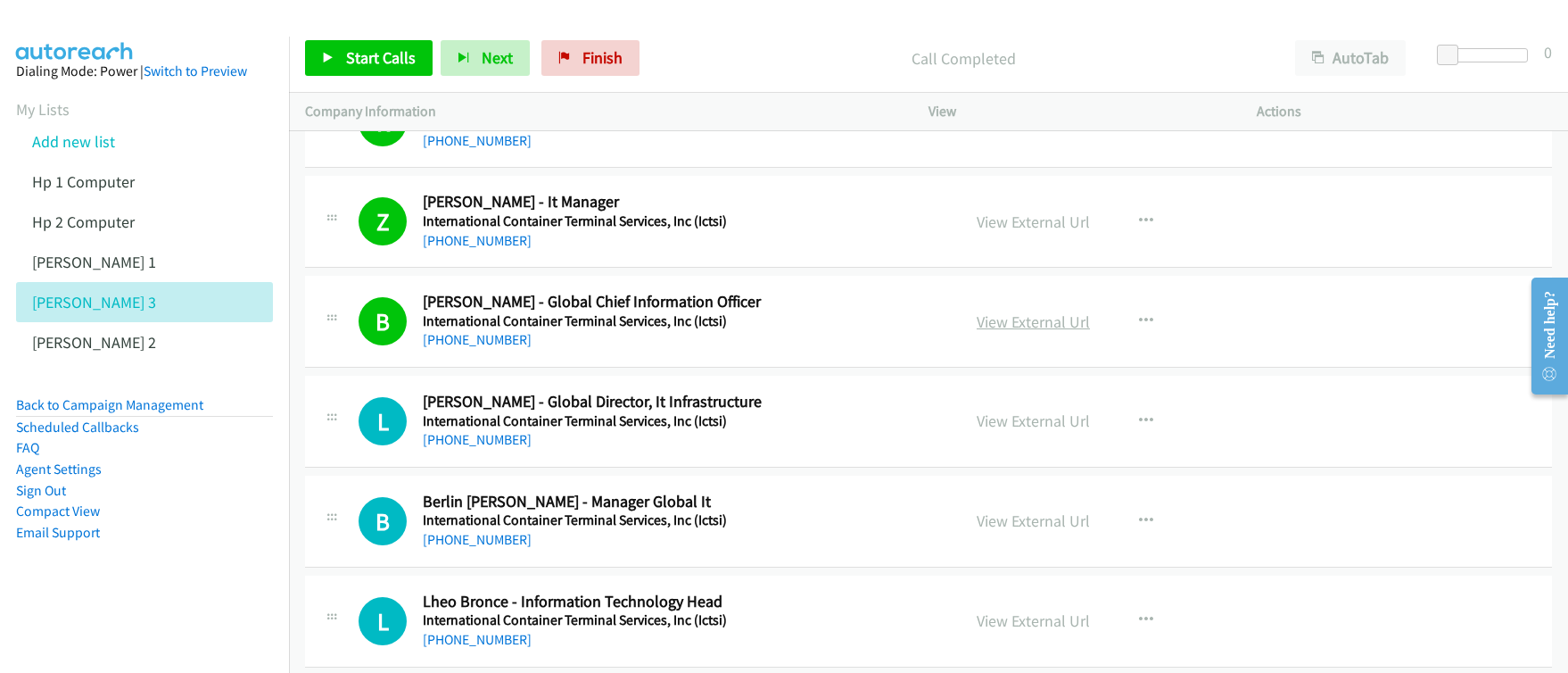
click at [1035, 321] on link "View External Url" at bounding box center [1033, 321] width 114 height 21
click at [370, 78] on div "Start Calls Pause Next Finish Call Completed AutoTab AutoTab 0" at bounding box center [928, 58] width 1279 height 69
click at [396, 62] on span "Start Calls" at bounding box center [381, 57] width 70 height 21
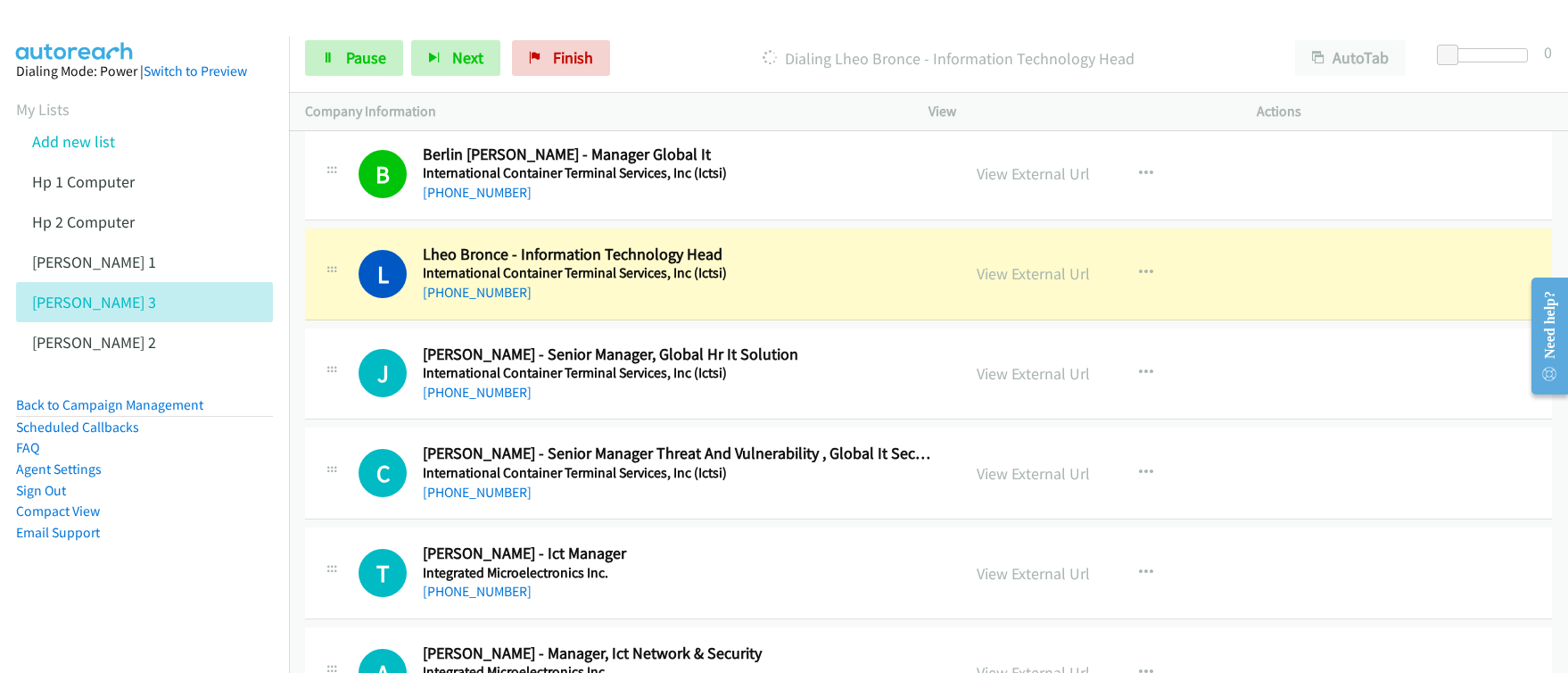
scroll to position [4118, 0]
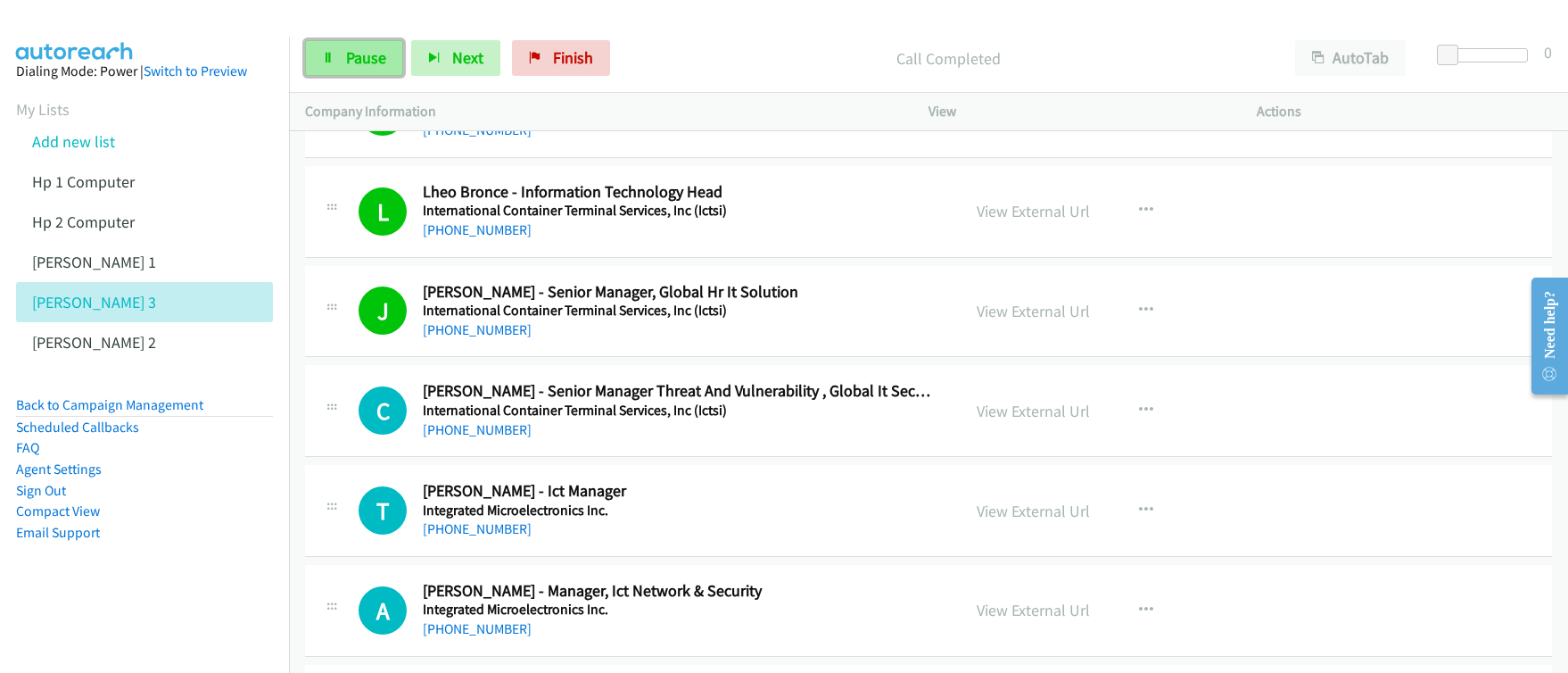
click at [349, 62] on span "Pause" at bounding box center [366, 57] width 40 height 21
click at [349, 62] on span "Start Calls" at bounding box center [381, 57] width 70 height 21
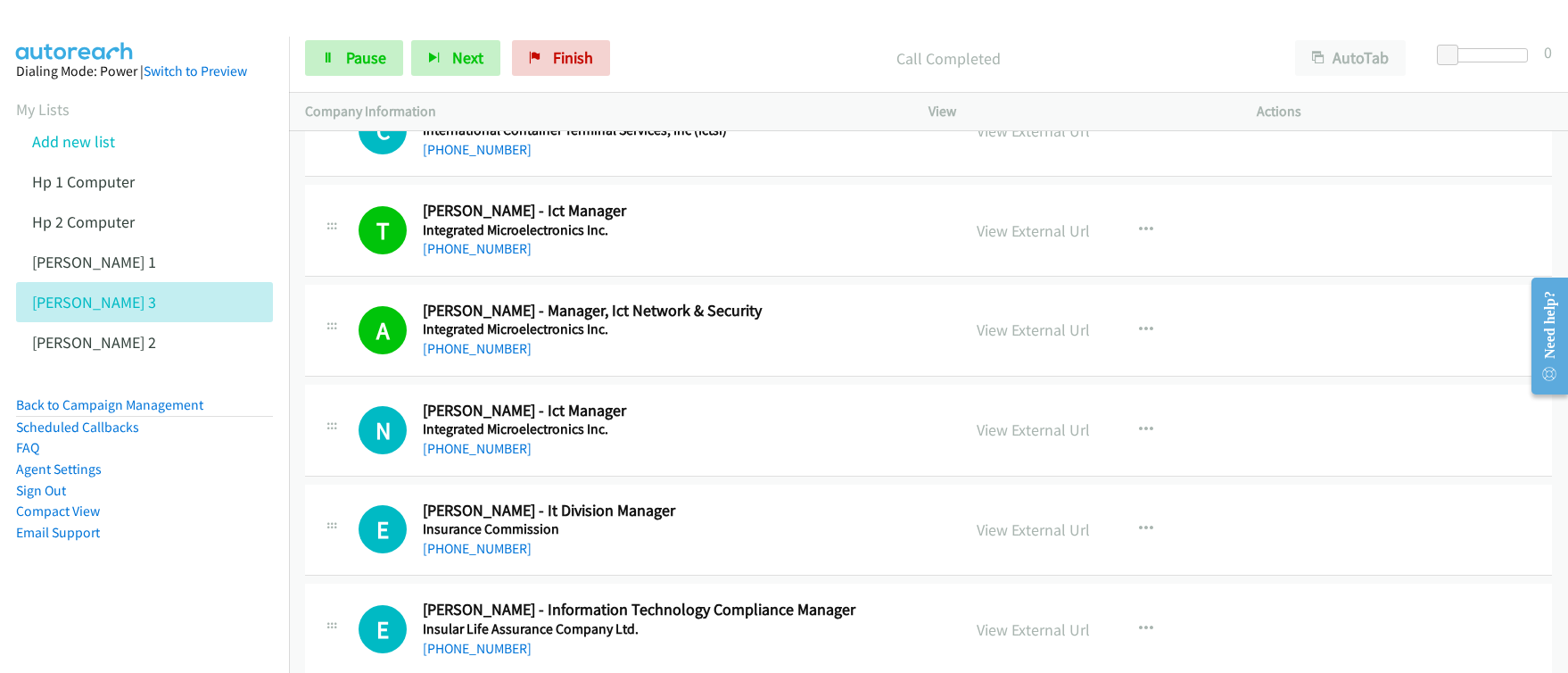
scroll to position [4647, 0]
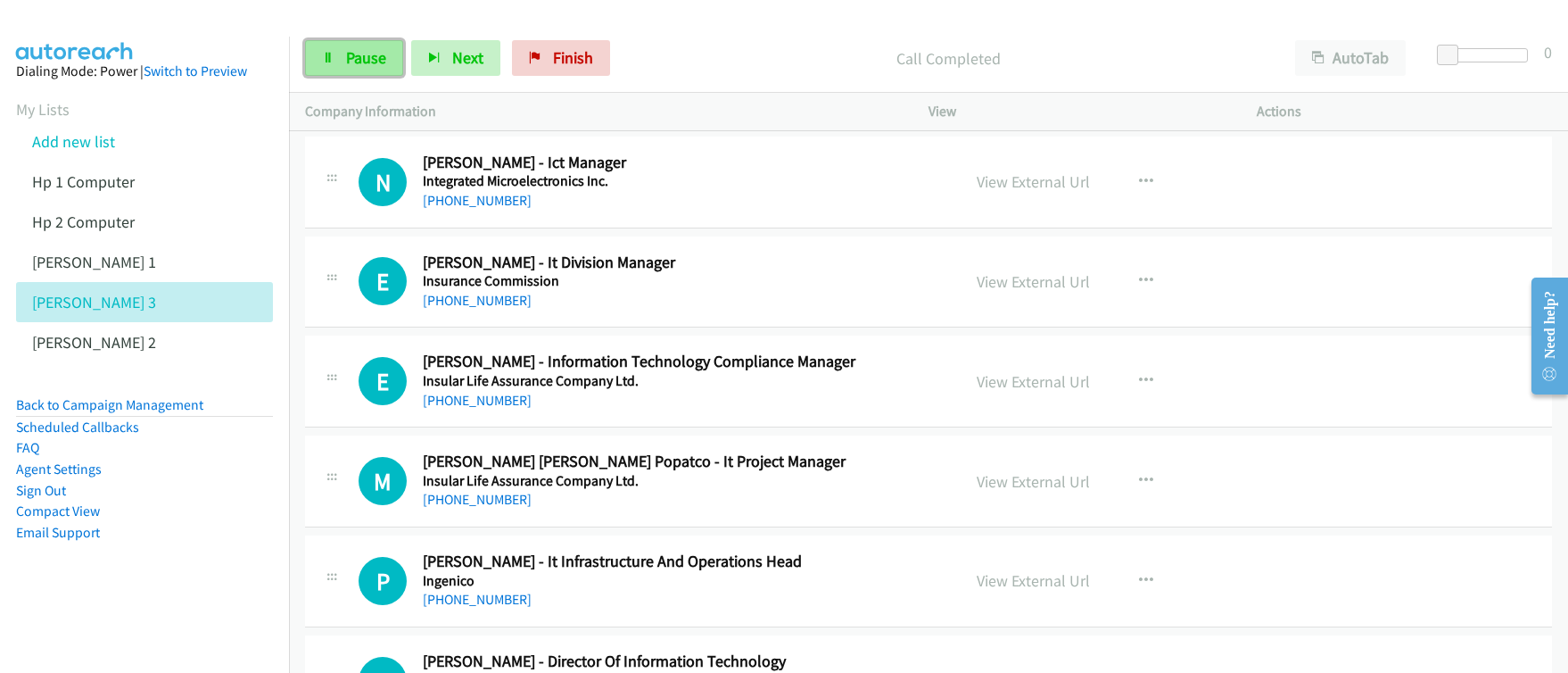
click at [360, 67] on span "Pause" at bounding box center [366, 57] width 40 height 21
click at [360, 67] on span "Start Calls" at bounding box center [381, 57] width 70 height 21
click at [353, 59] on span "Pause" at bounding box center [366, 57] width 40 height 21
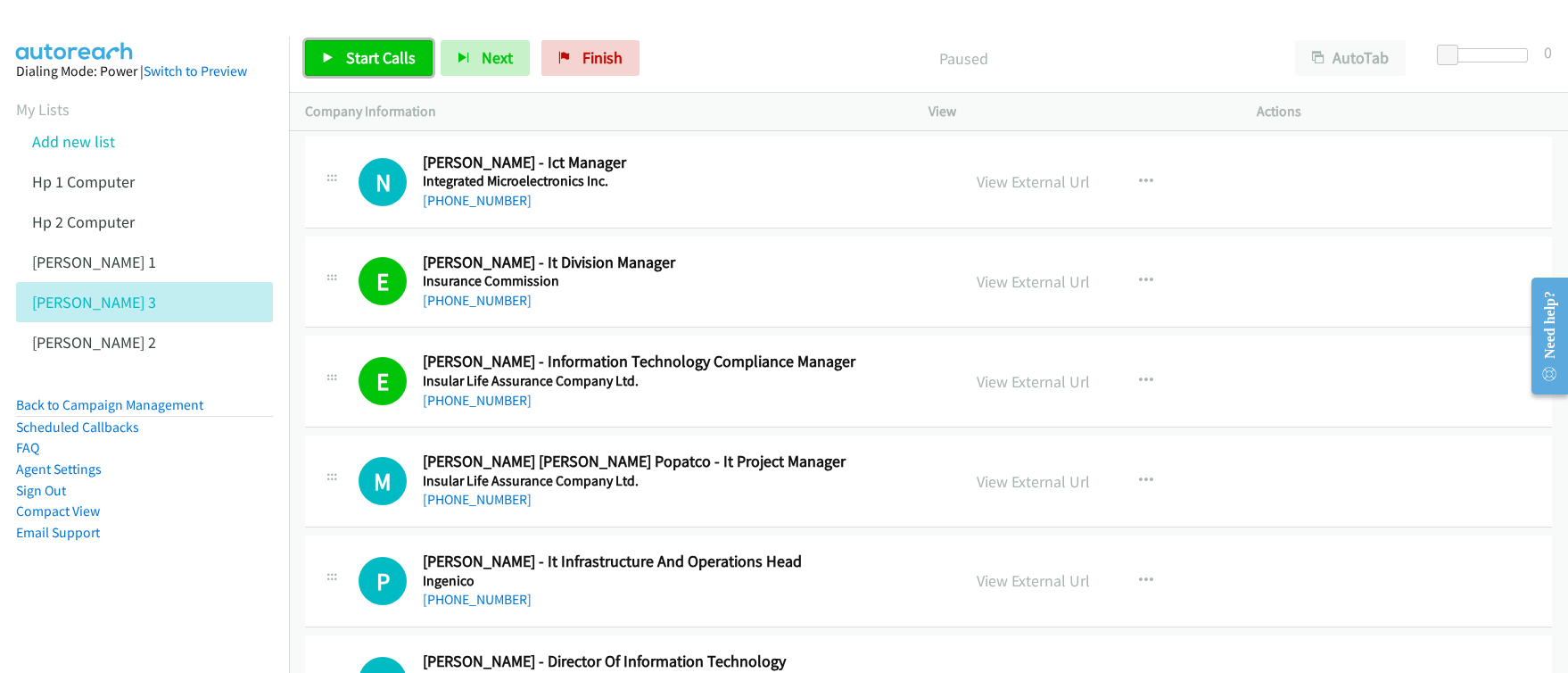
click at [353, 59] on span "Start Calls" at bounding box center [381, 57] width 70 height 21
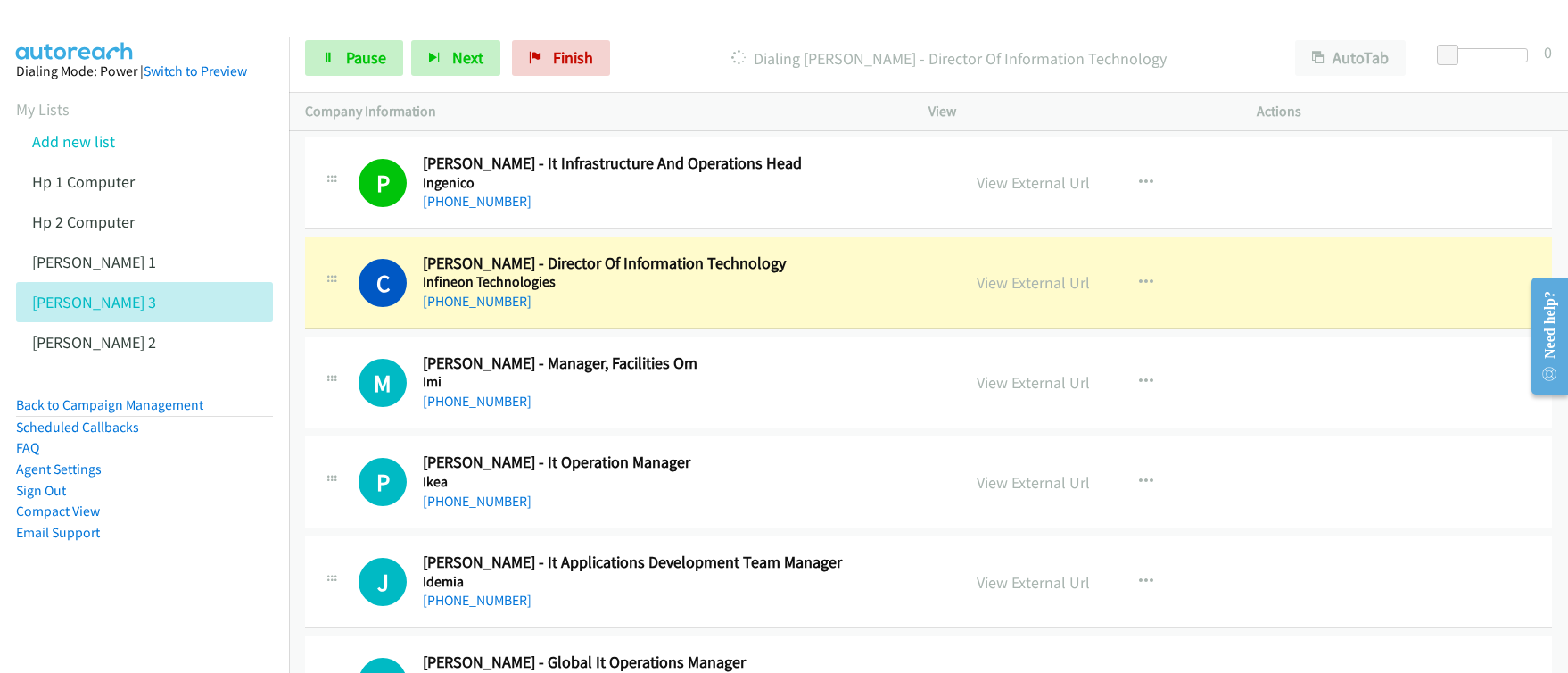
scroll to position [5107, 0]
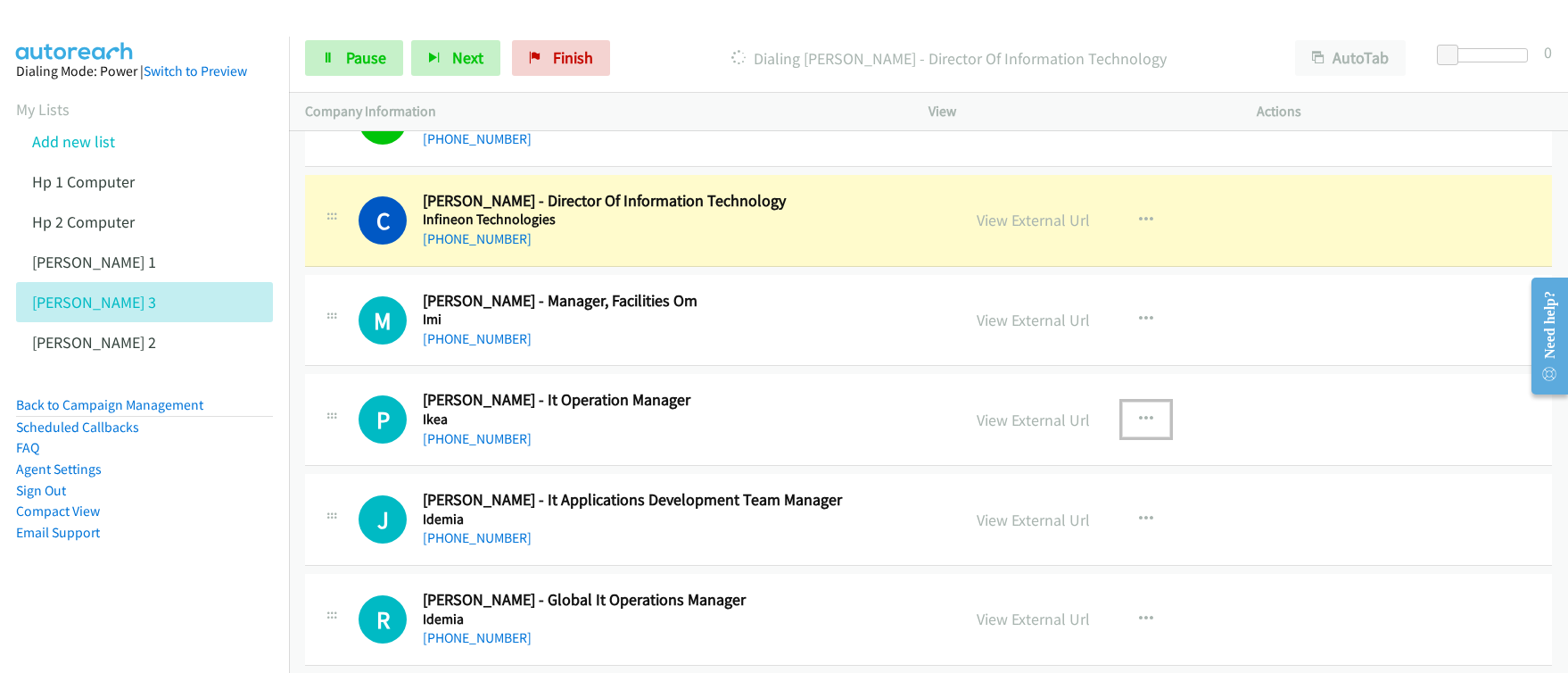
click at [1140, 421] on icon "button" at bounding box center [1146, 420] width 14 height 14
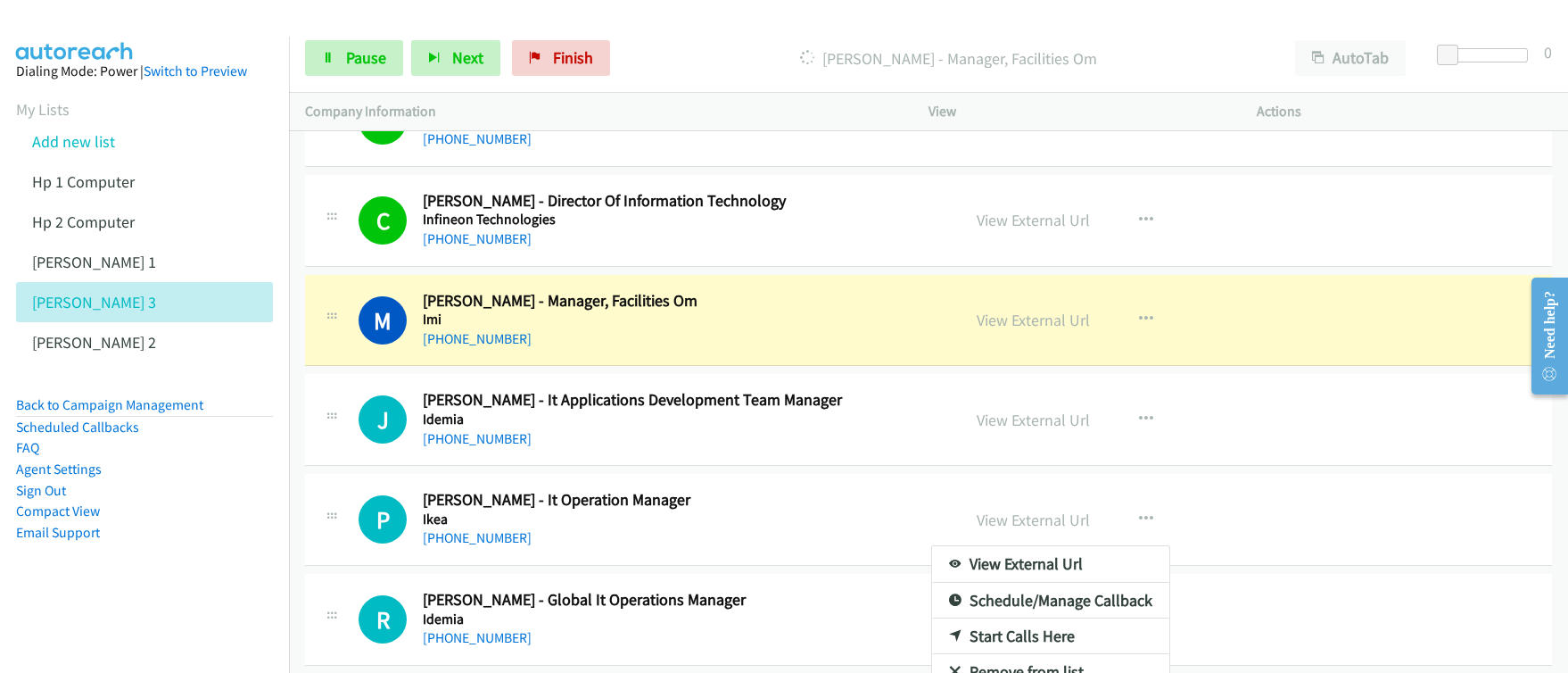
click at [353, 62] on div at bounding box center [784, 336] width 1568 height 673
click at [353, 62] on span "Pause" at bounding box center [366, 57] width 40 height 21
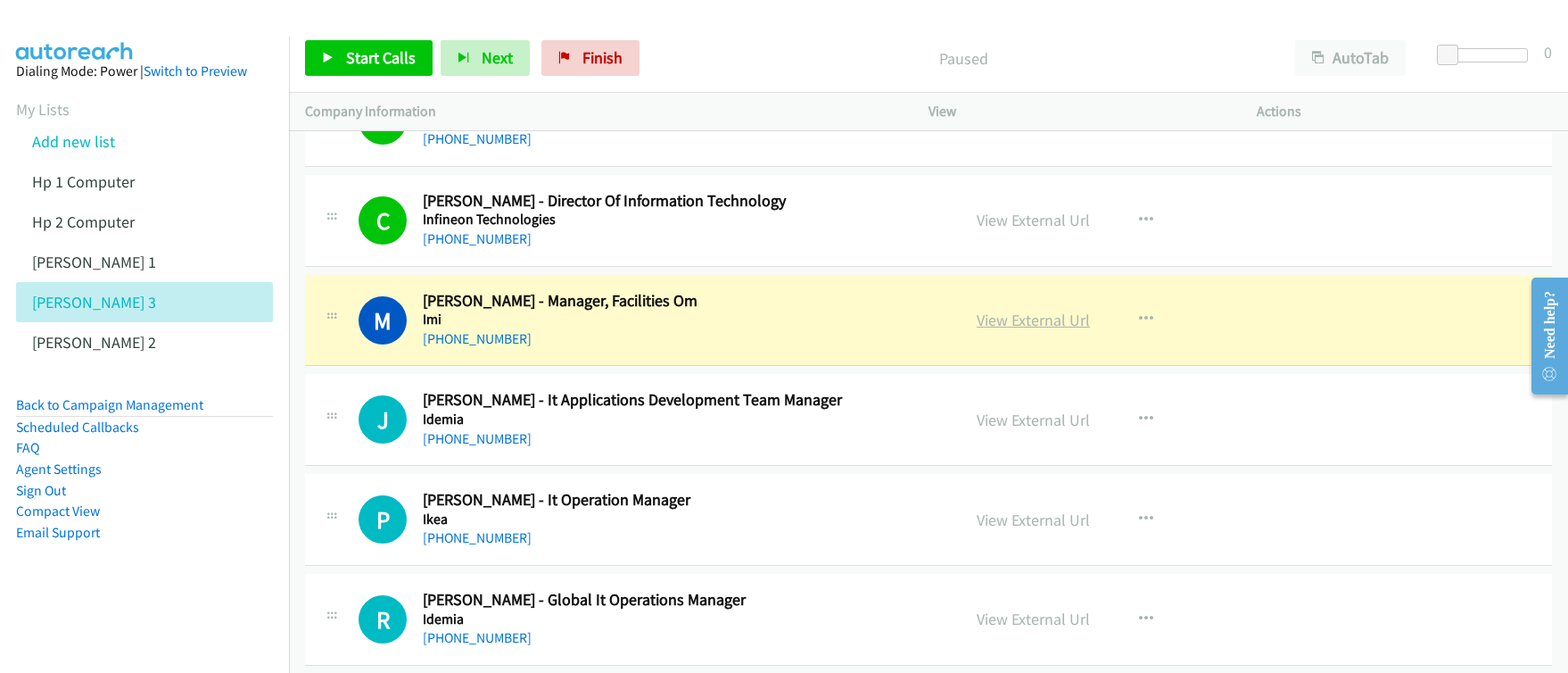
click at [1030, 328] on link "View External Url" at bounding box center [1033, 319] width 114 height 21
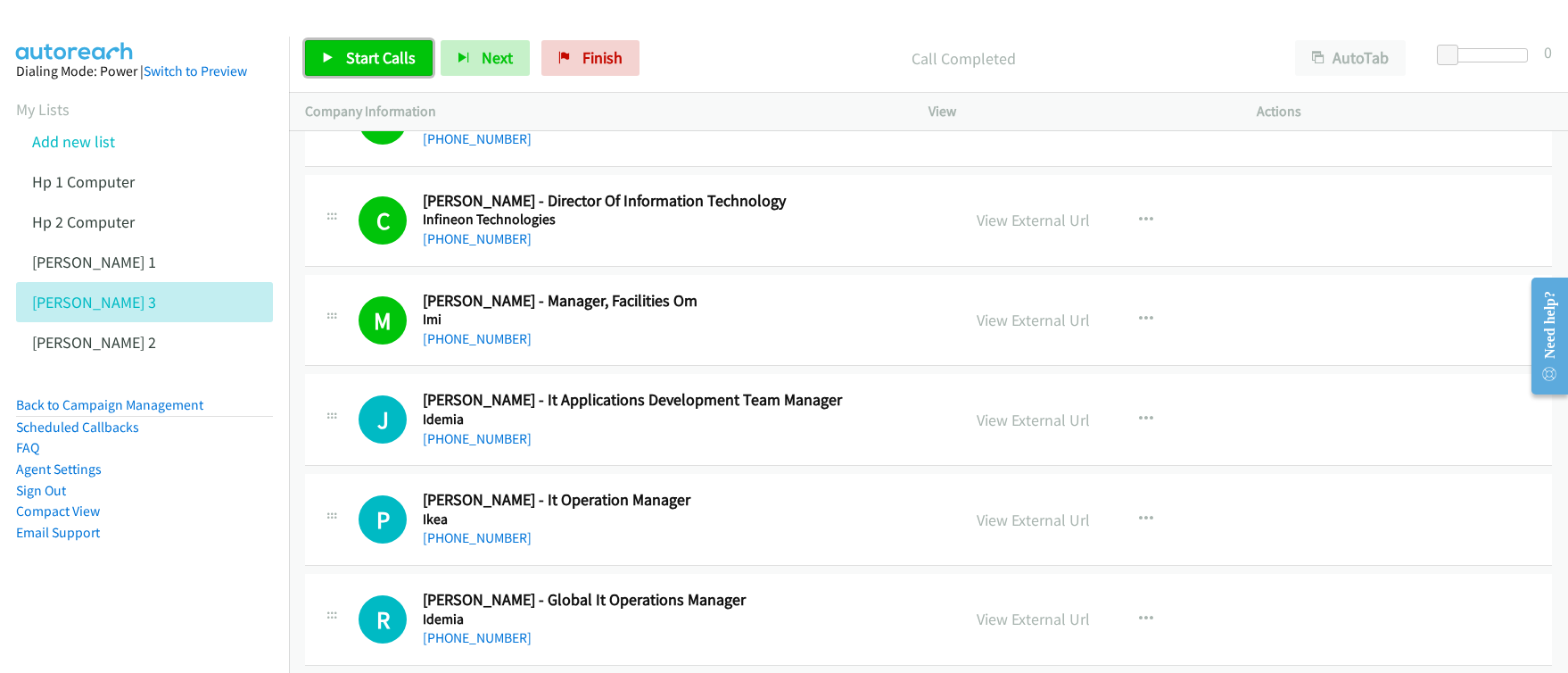
click at [386, 60] on span "Start Calls" at bounding box center [381, 57] width 70 height 21
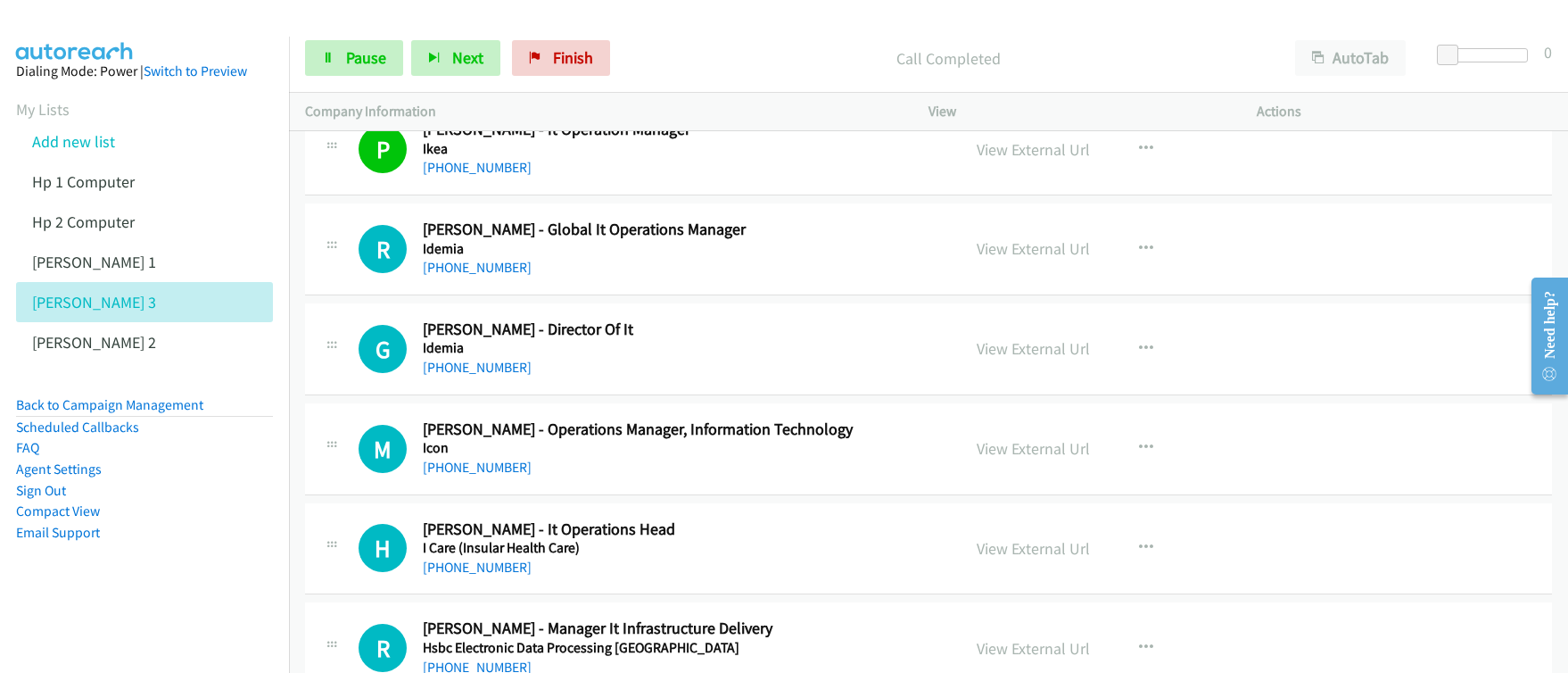
scroll to position [5540, 0]
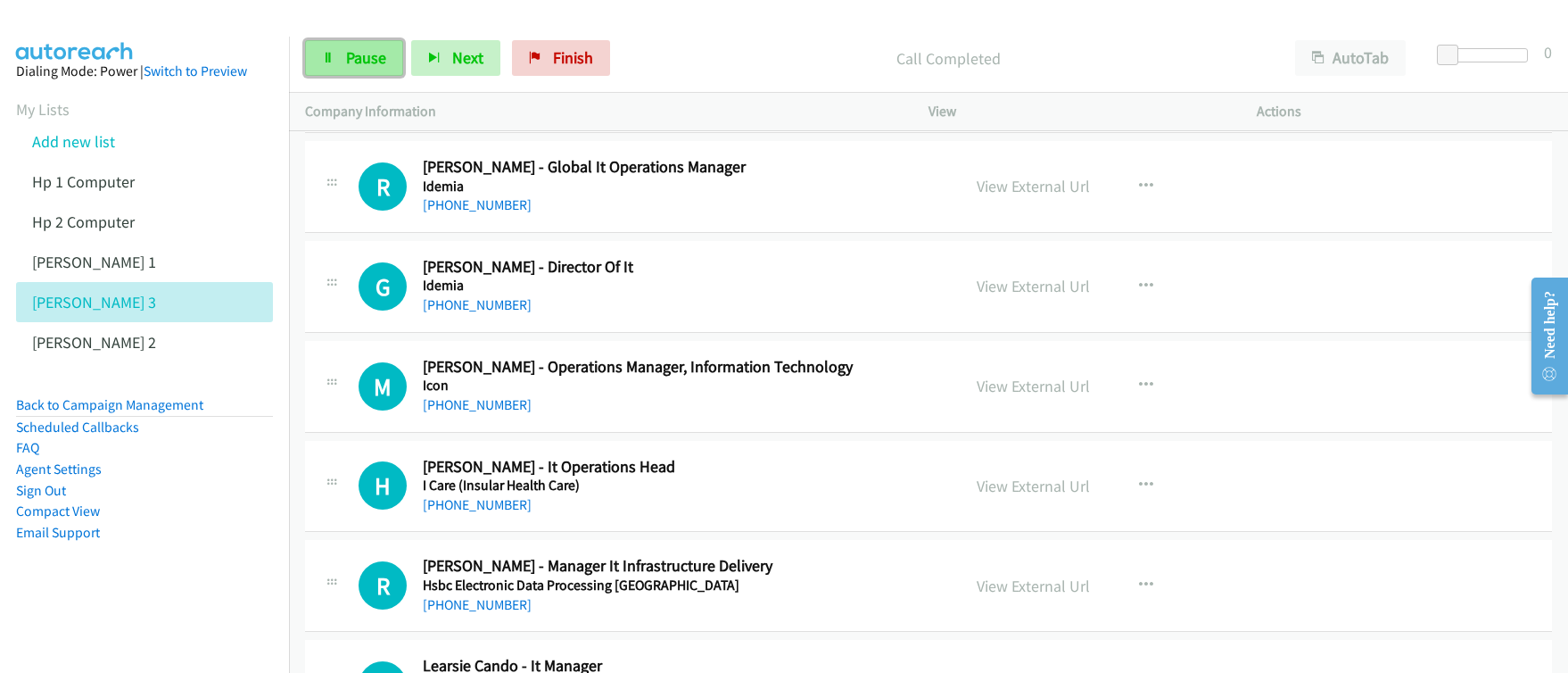
click at [354, 56] on span "Pause" at bounding box center [366, 57] width 40 height 21
click at [354, 56] on span "Start Calls" at bounding box center [381, 57] width 70 height 21
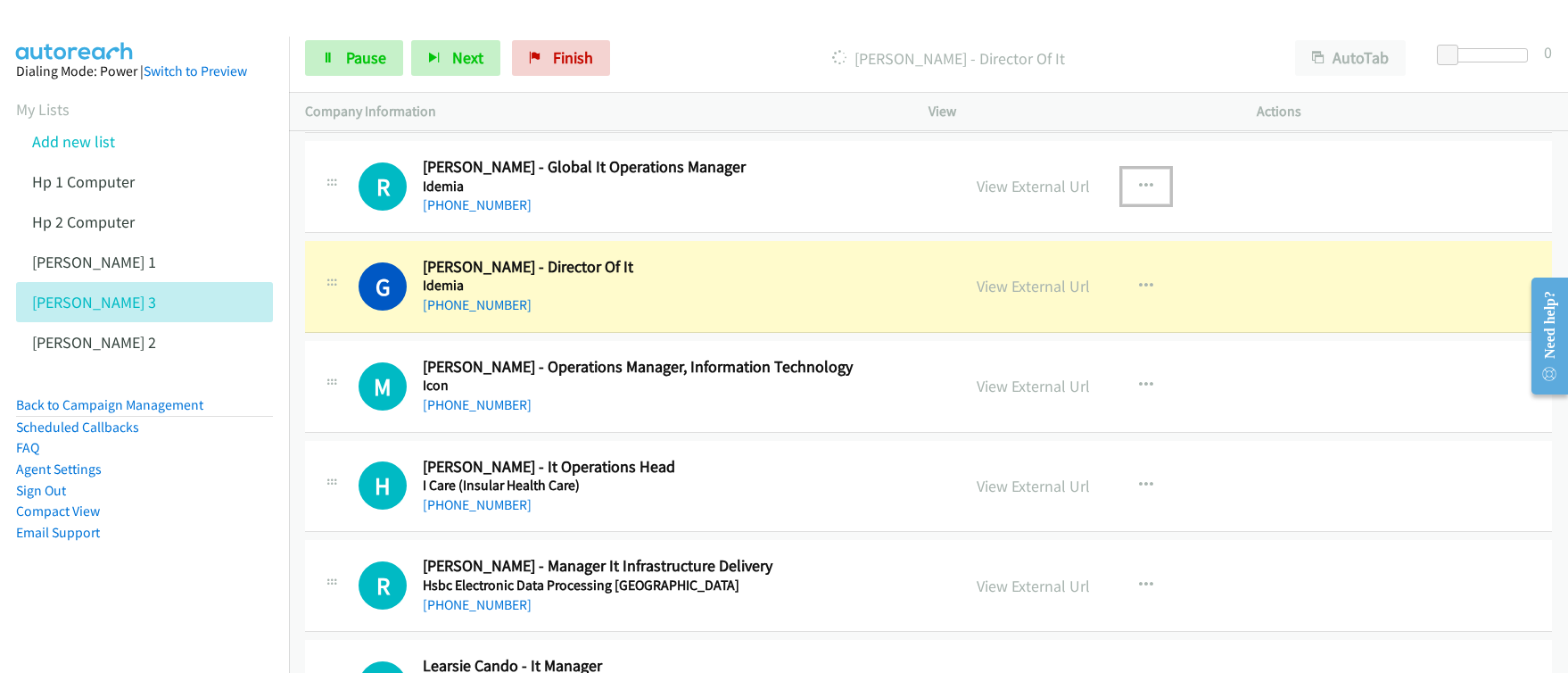
click at [1141, 187] on icon "button" at bounding box center [1146, 186] width 14 height 14
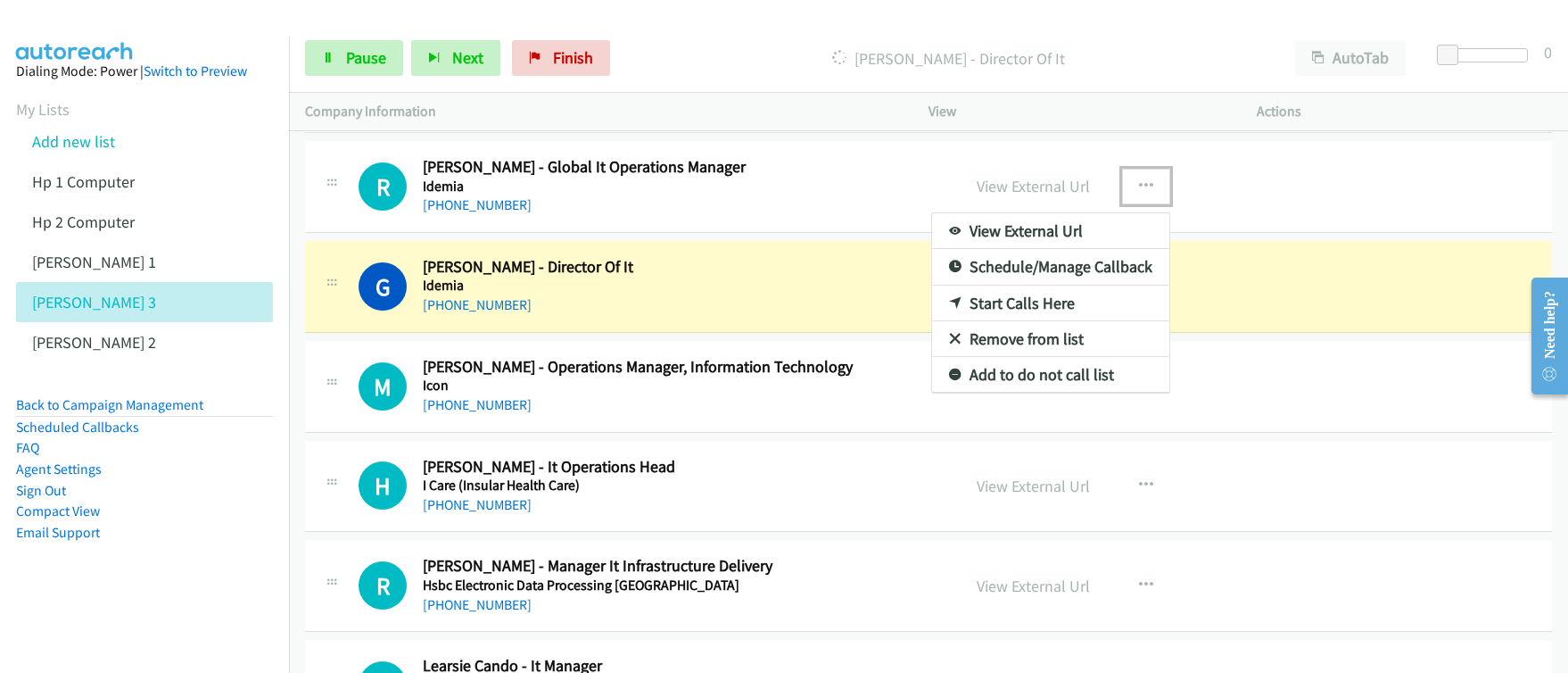
click at [1141, 187] on div at bounding box center [784, 336] width 1568 height 673
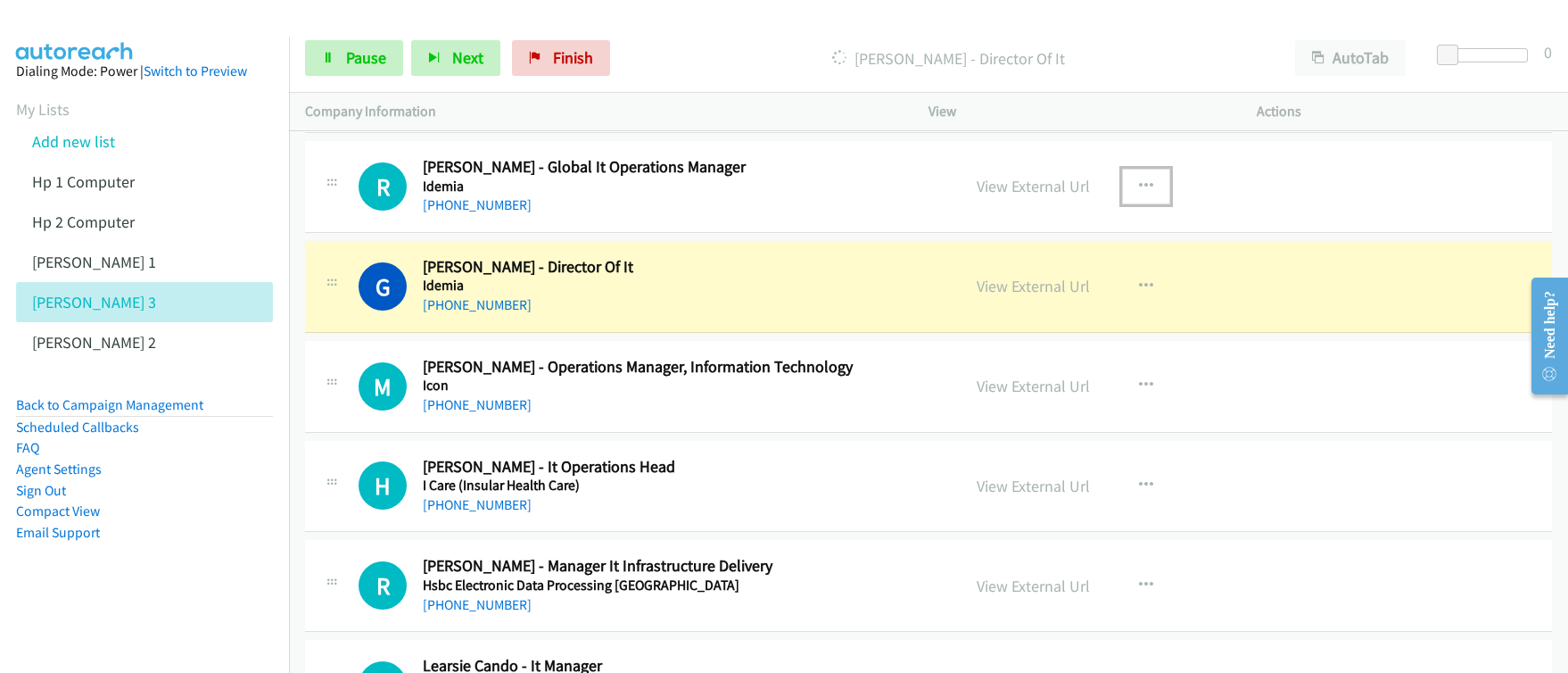
click at [1133, 195] on button "button" at bounding box center [1147, 186] width 48 height 36
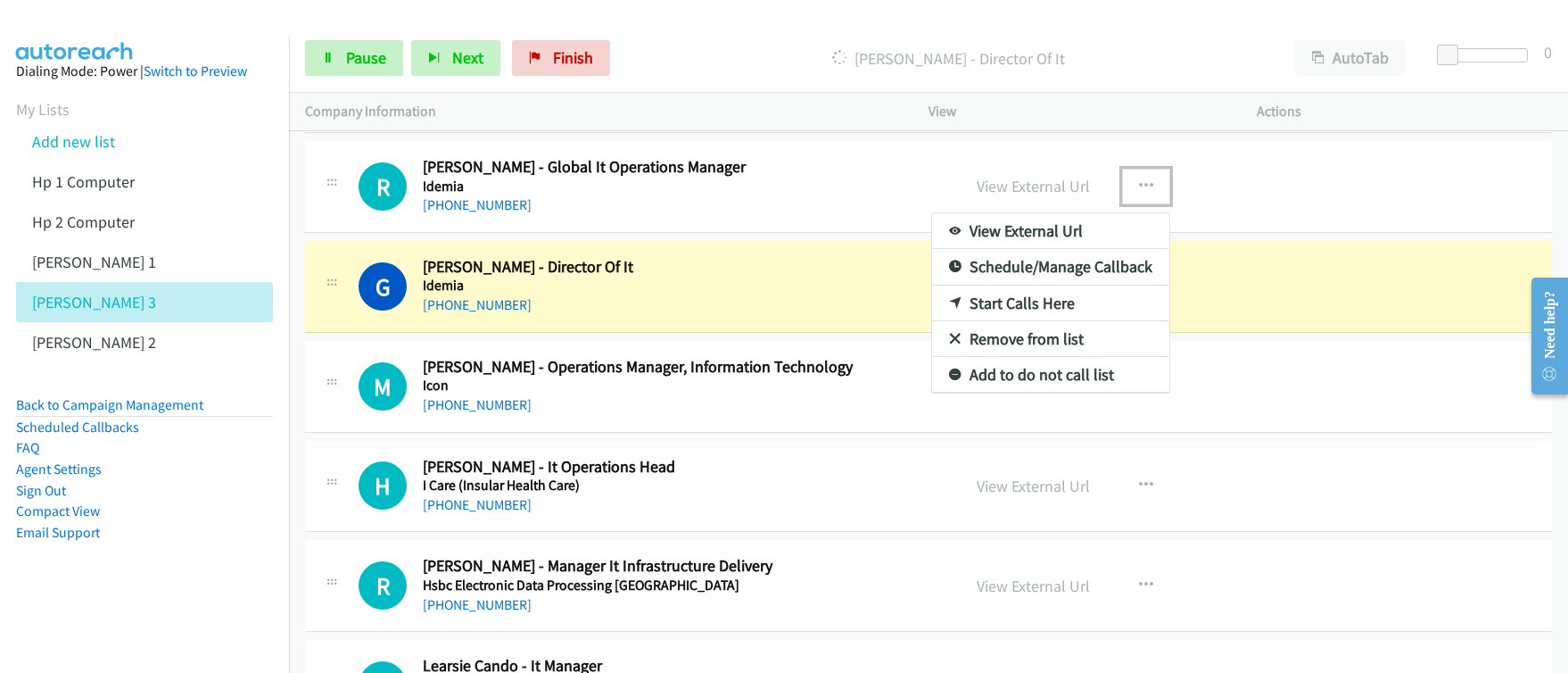
click at [1038, 306] on link "Start Calls Here" at bounding box center [1050, 303] width 237 height 36
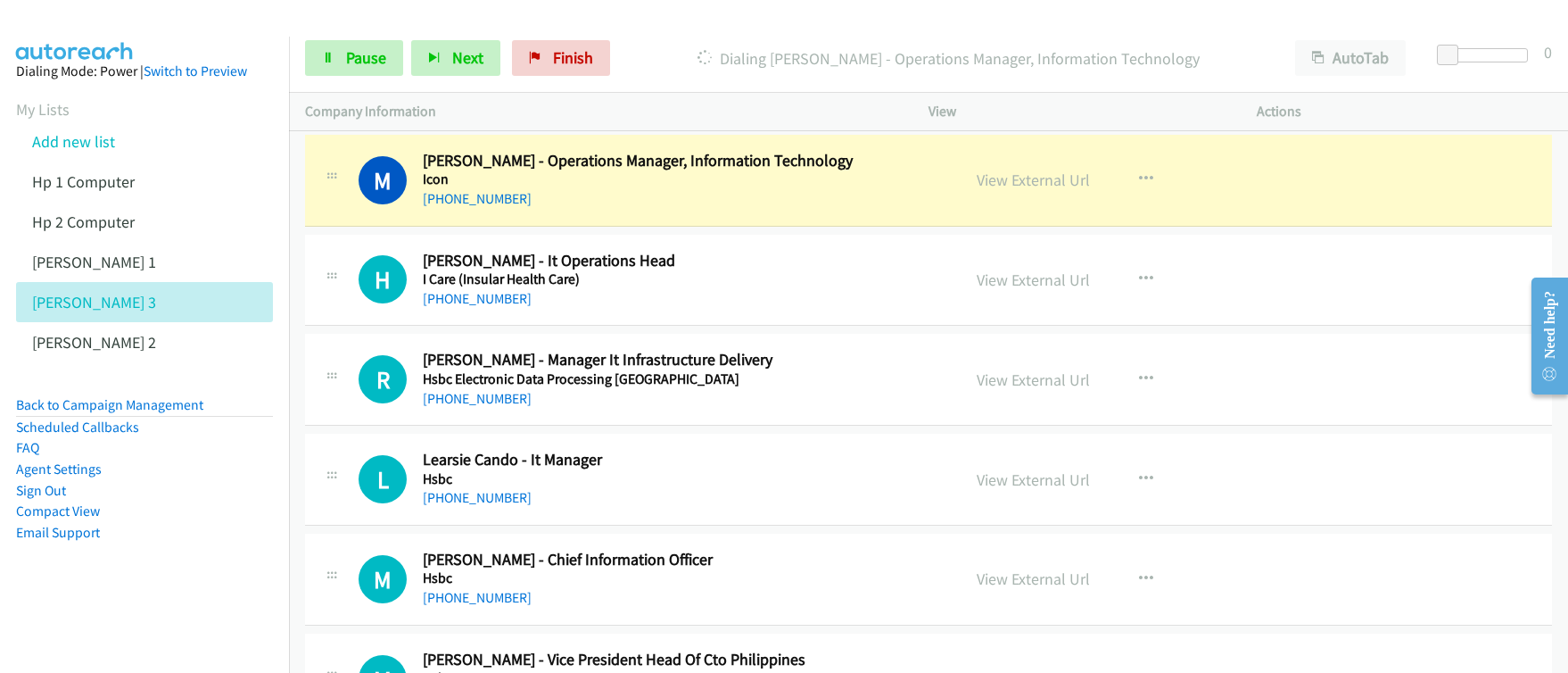
scroll to position [5807, 0]
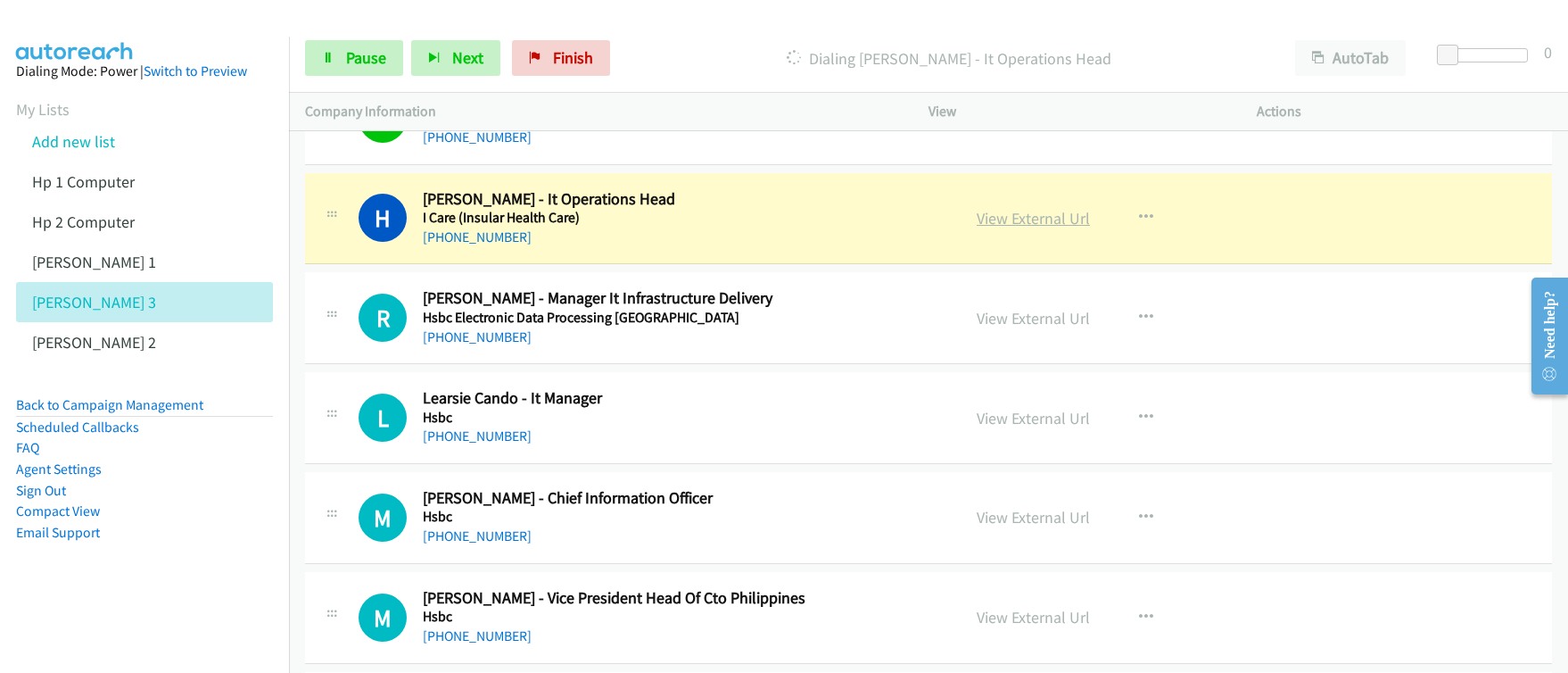
click at [1029, 222] on link "View External Url" at bounding box center [1033, 217] width 114 height 21
click at [0, 0] on div "Start Calls Pause Next Finish Dialing [PERSON_NAME] - It Operations Head AutoTa…" at bounding box center [784, 0] width 1568 height 0
click at [374, 66] on span "Pause" at bounding box center [366, 57] width 40 height 21
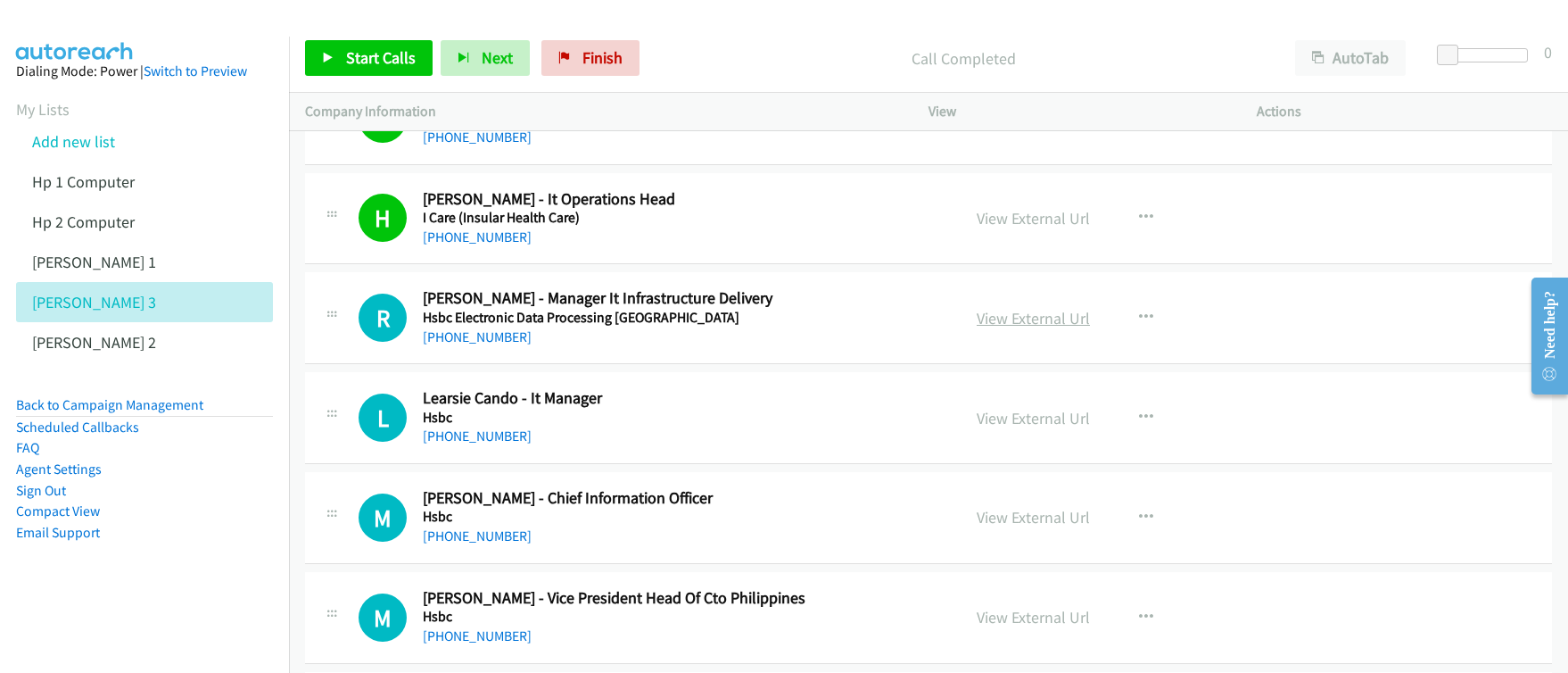
click at [1038, 328] on link "View External Url" at bounding box center [1033, 318] width 114 height 21
click at [377, 57] on span "Start Calls" at bounding box center [381, 57] width 70 height 21
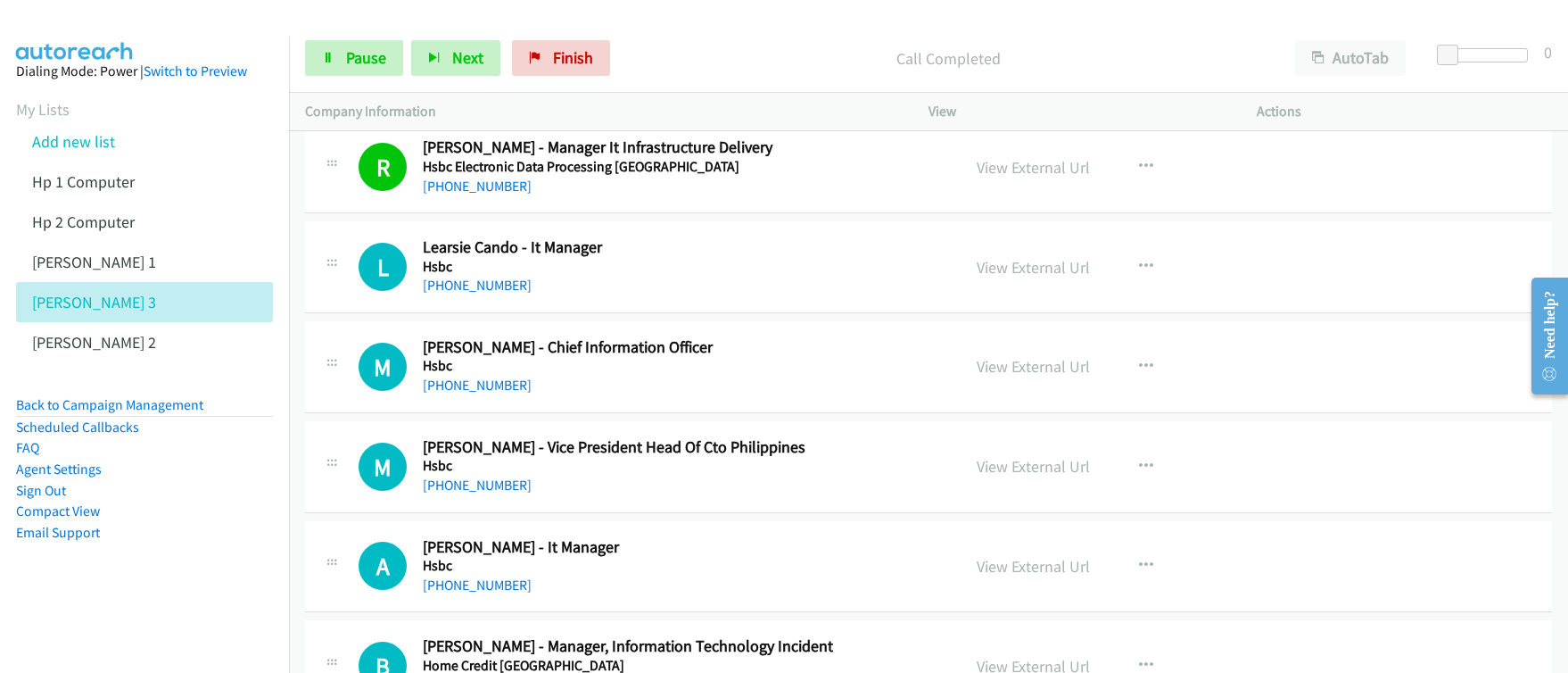
scroll to position [6019, 0]
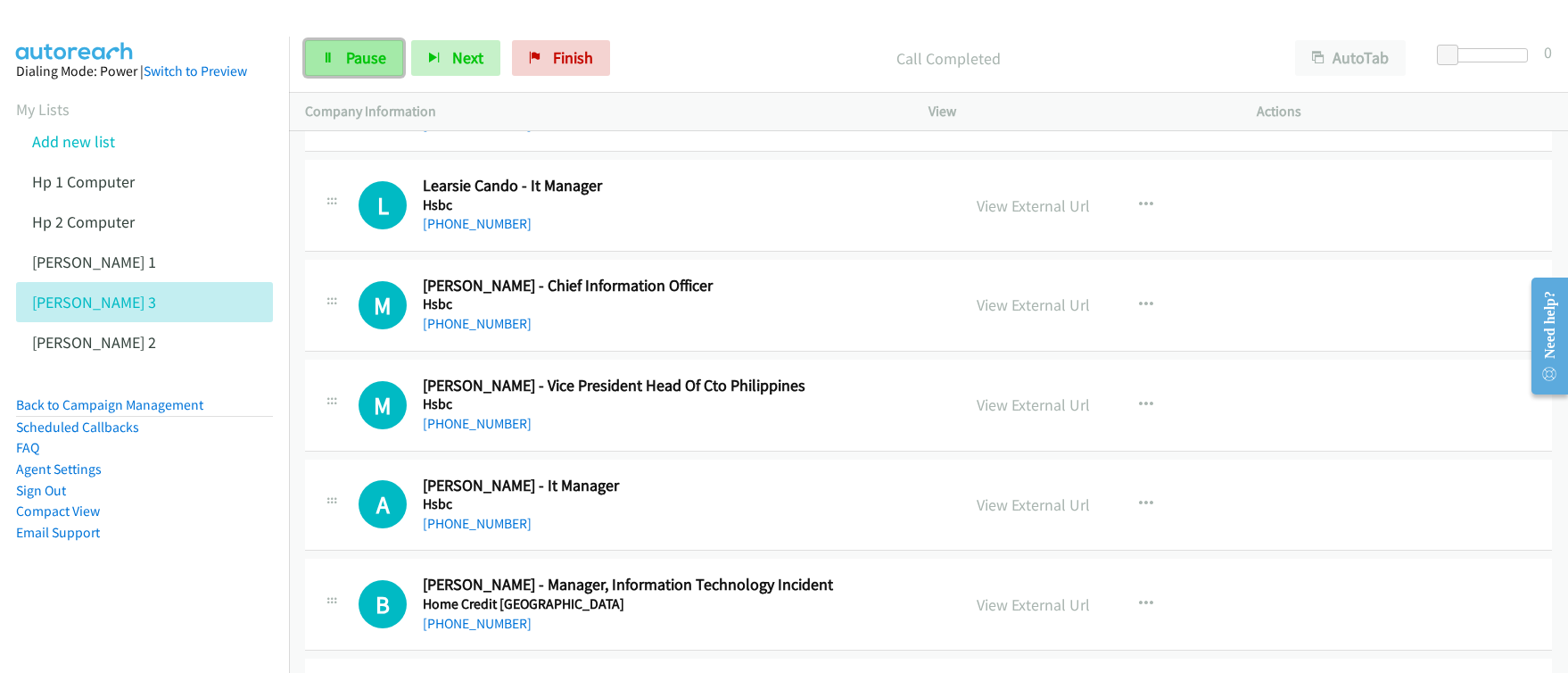
click at [360, 68] on link "Pause" at bounding box center [354, 58] width 98 height 36
click at [360, 68] on link "Start Calls" at bounding box center [369, 58] width 128 height 36
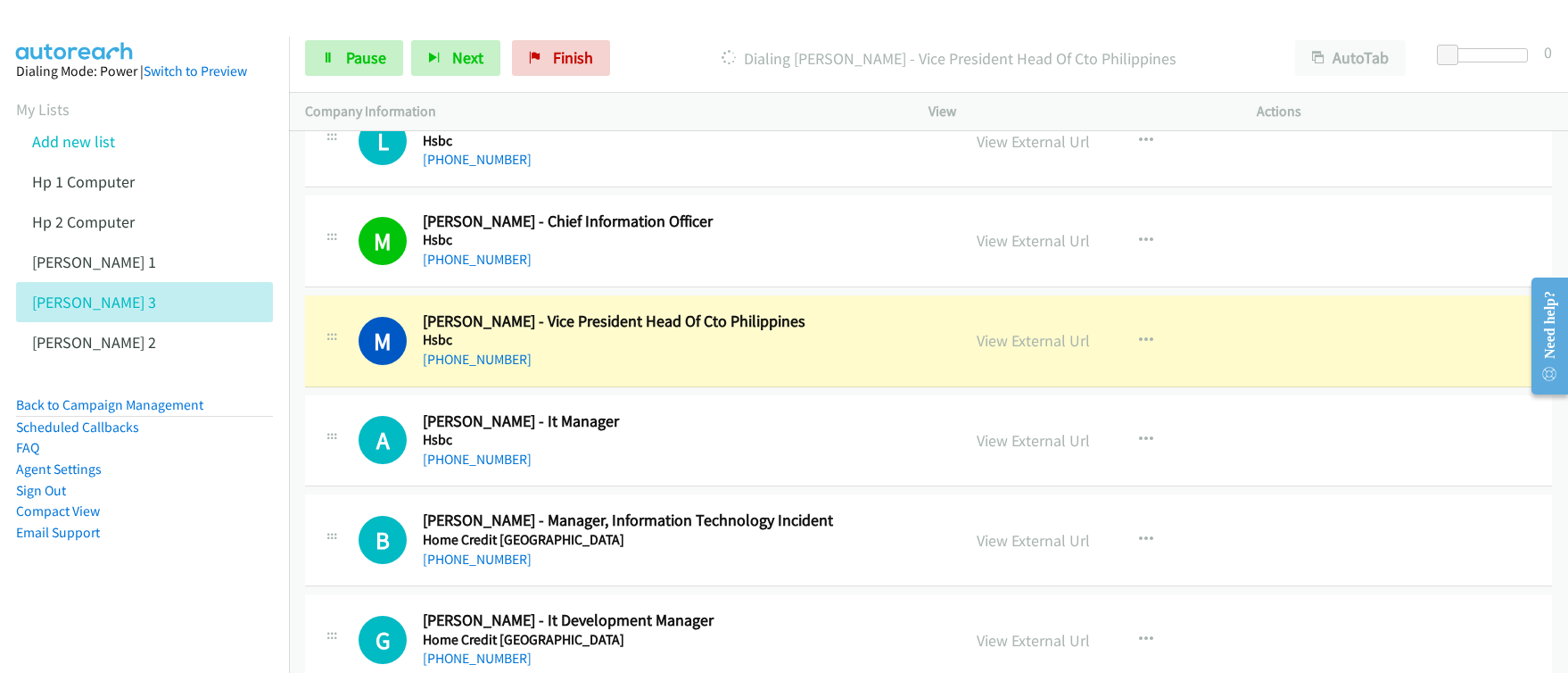
scroll to position [6208, 0]
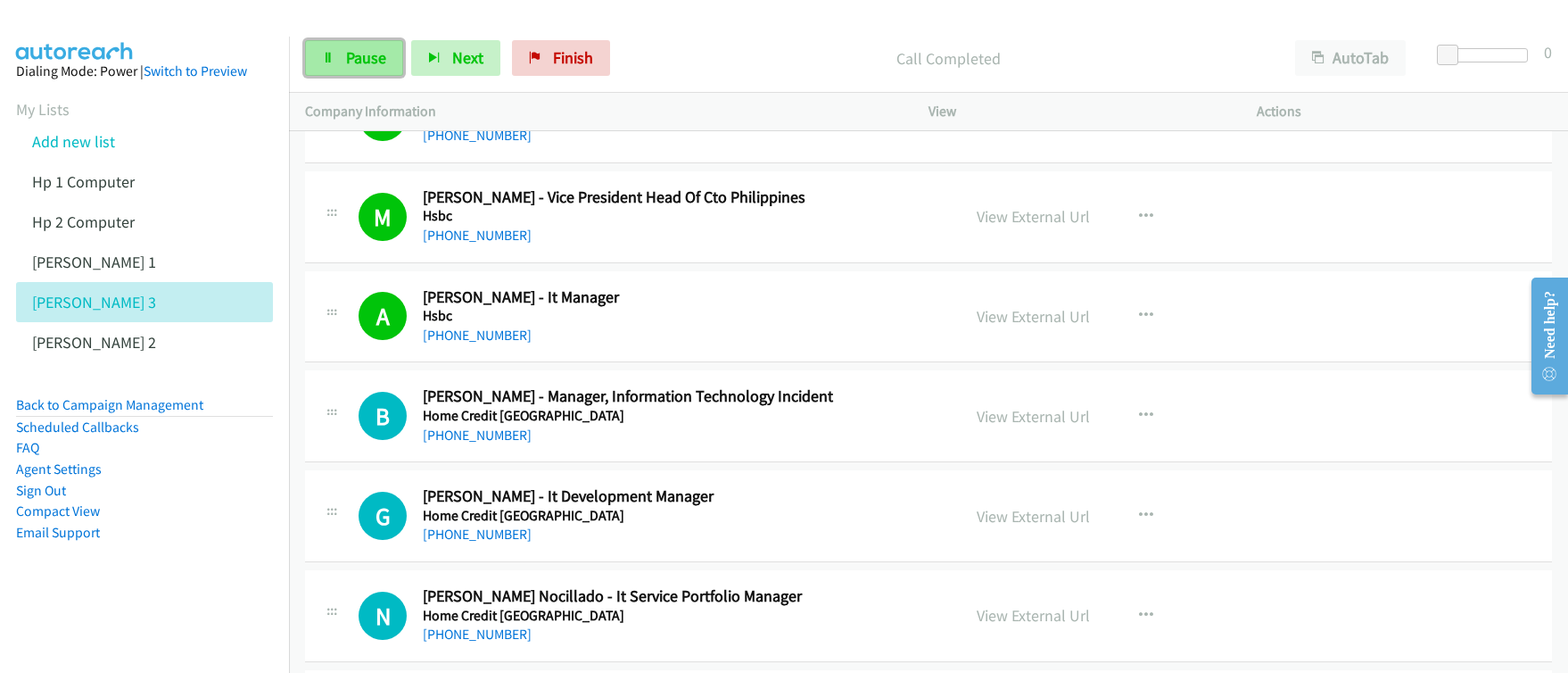
click at [360, 63] on span "Pause" at bounding box center [366, 57] width 40 height 21
click at [360, 63] on span "Start Calls" at bounding box center [381, 57] width 70 height 21
click at [357, 67] on span "Pause" at bounding box center [366, 57] width 40 height 21
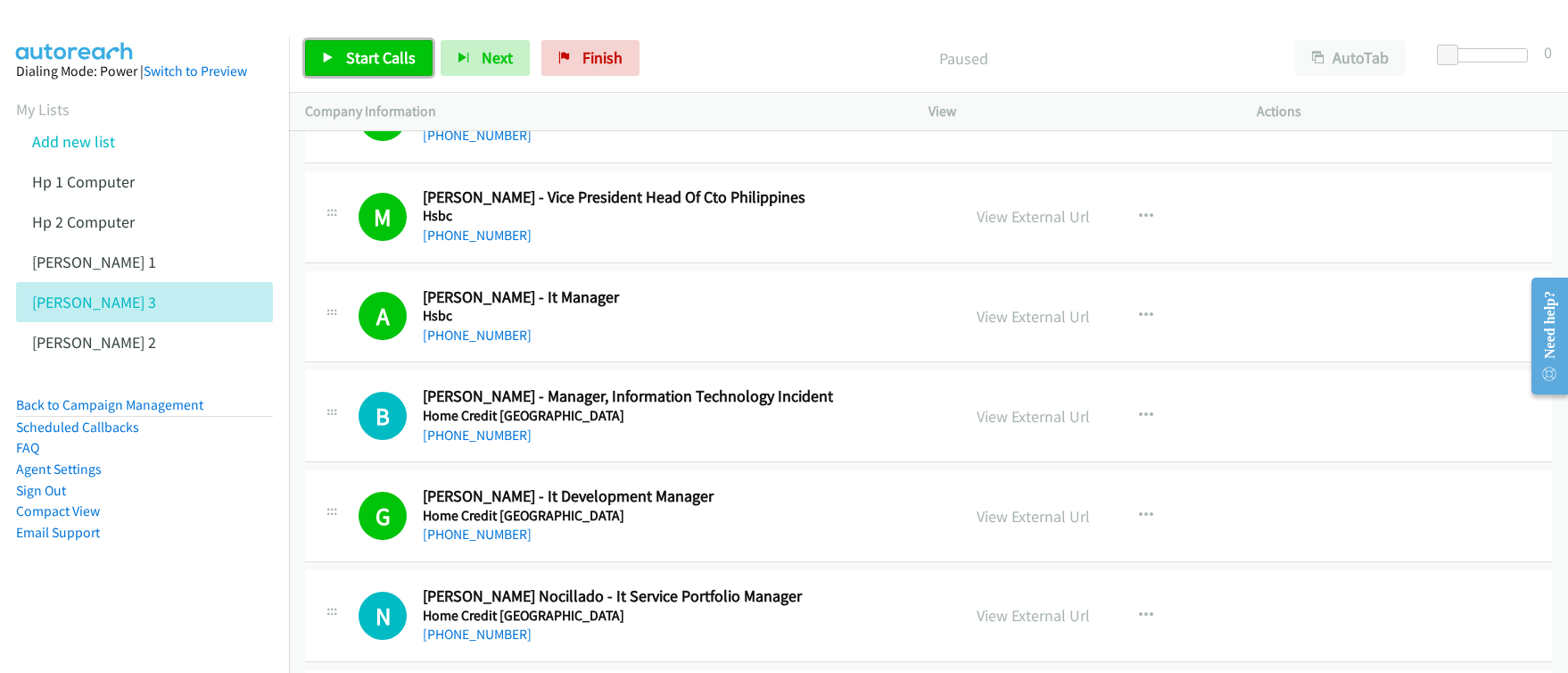
click at [357, 67] on span "Start Calls" at bounding box center [381, 57] width 70 height 21
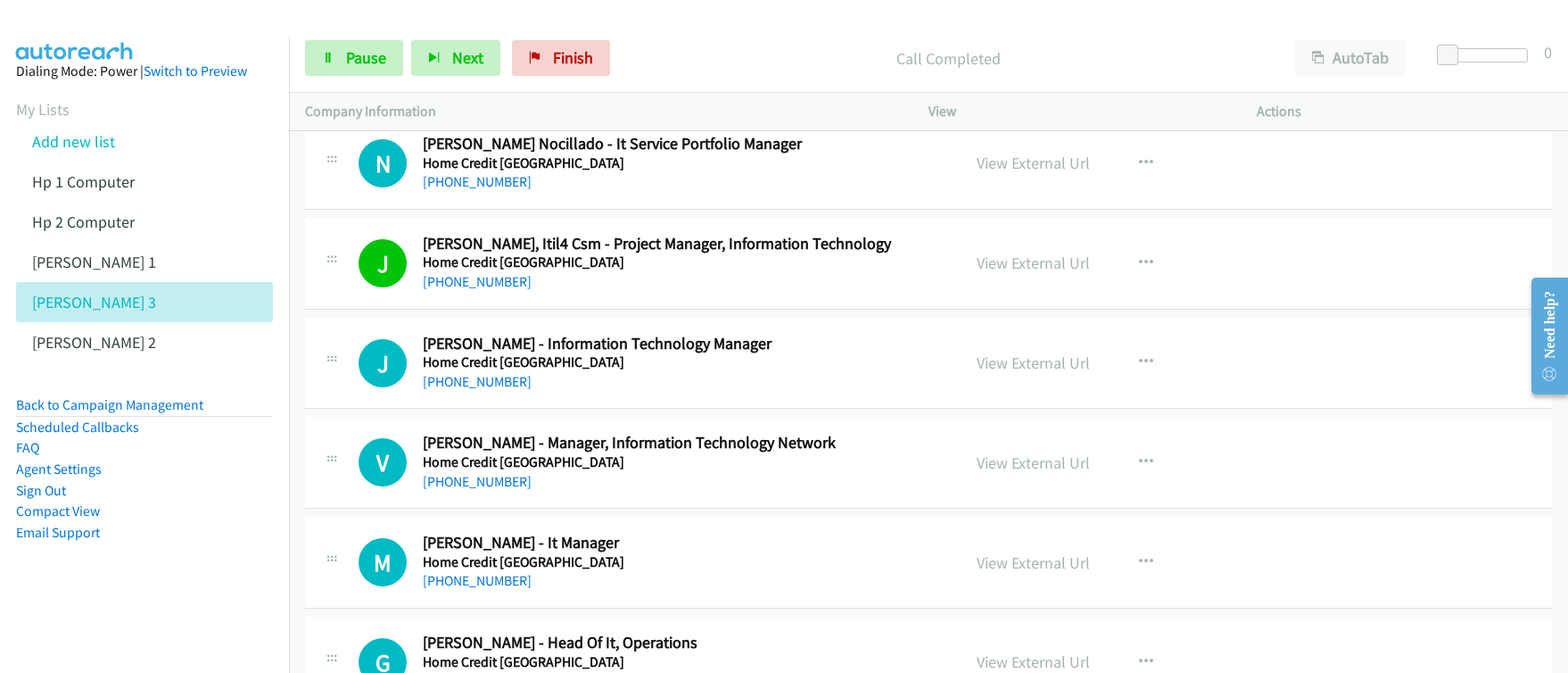
scroll to position [6723, 0]
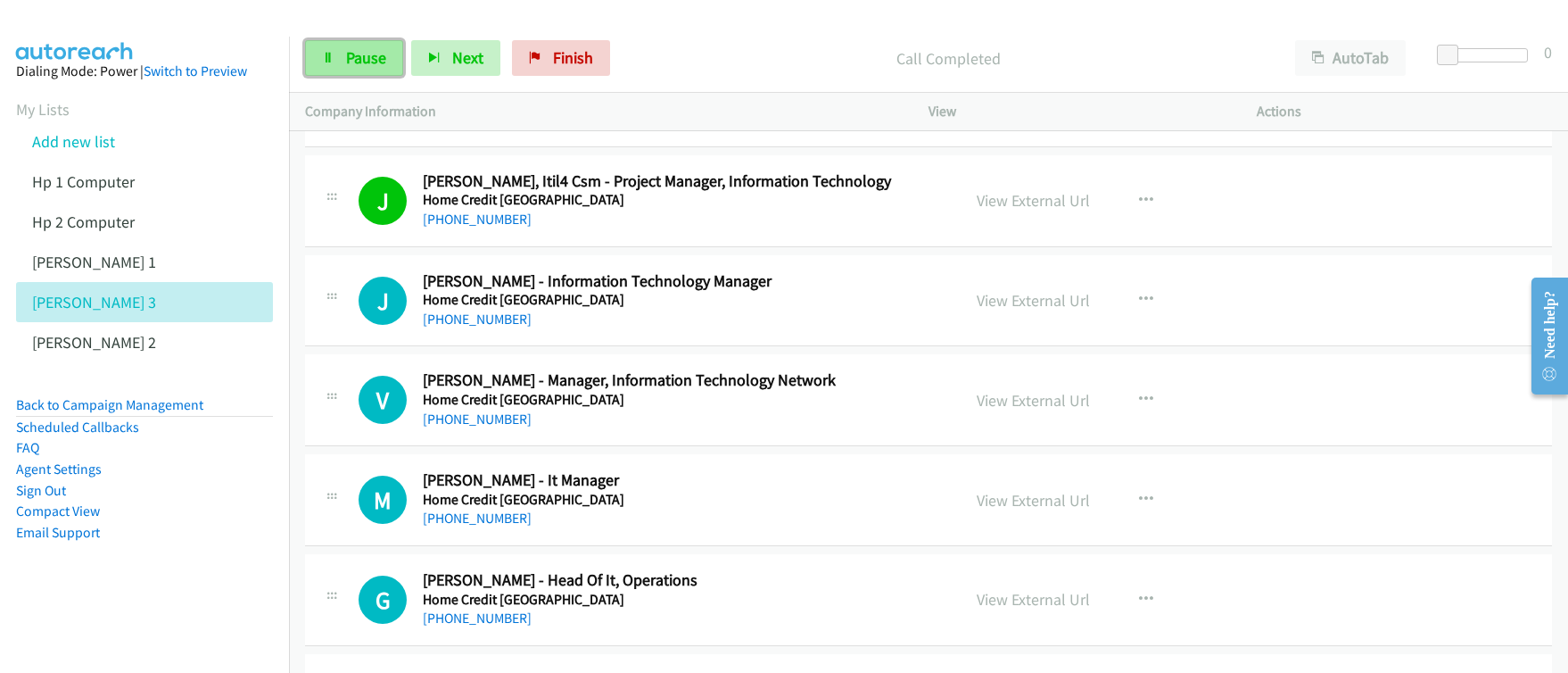
click at [351, 70] on link "Pause" at bounding box center [354, 58] width 98 height 36
click at [351, 70] on link "Start Calls" at bounding box center [369, 58] width 128 height 36
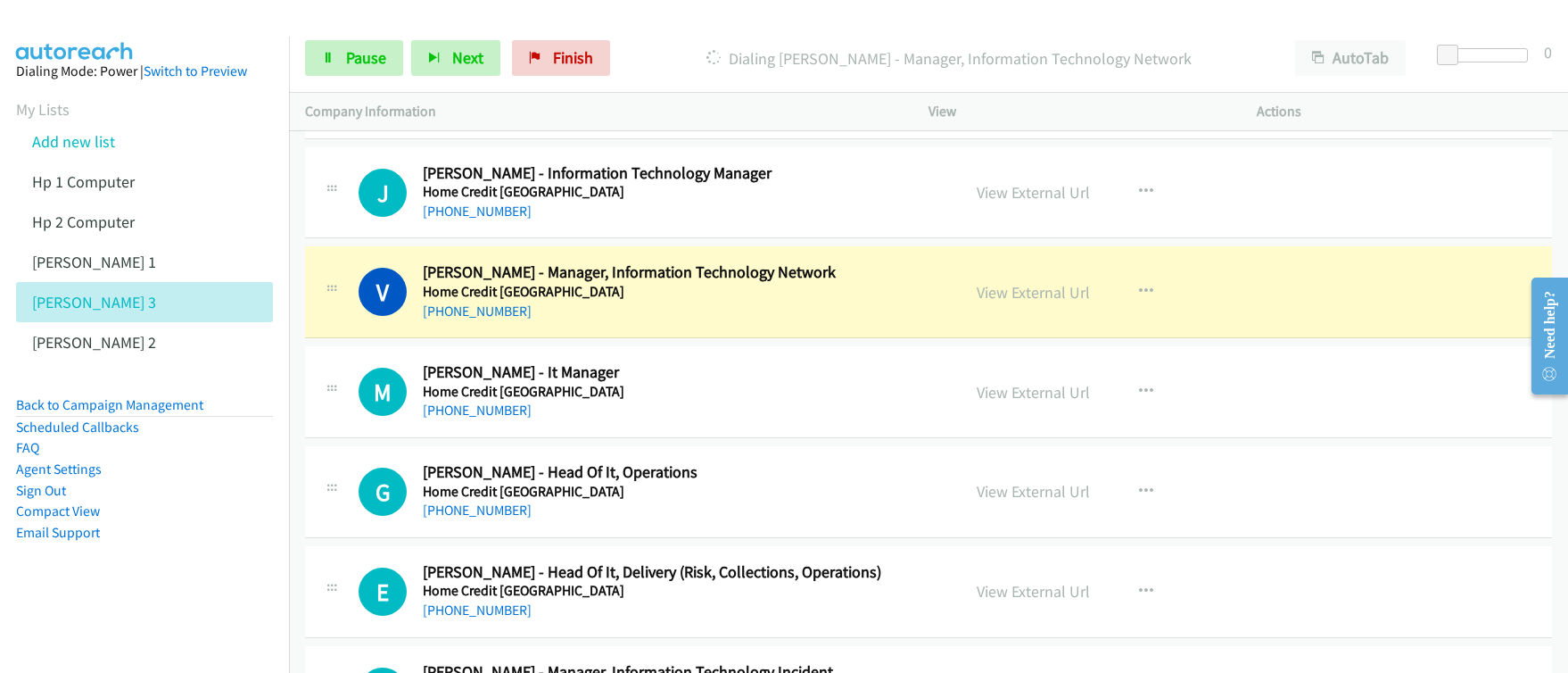
scroll to position [6894, 0]
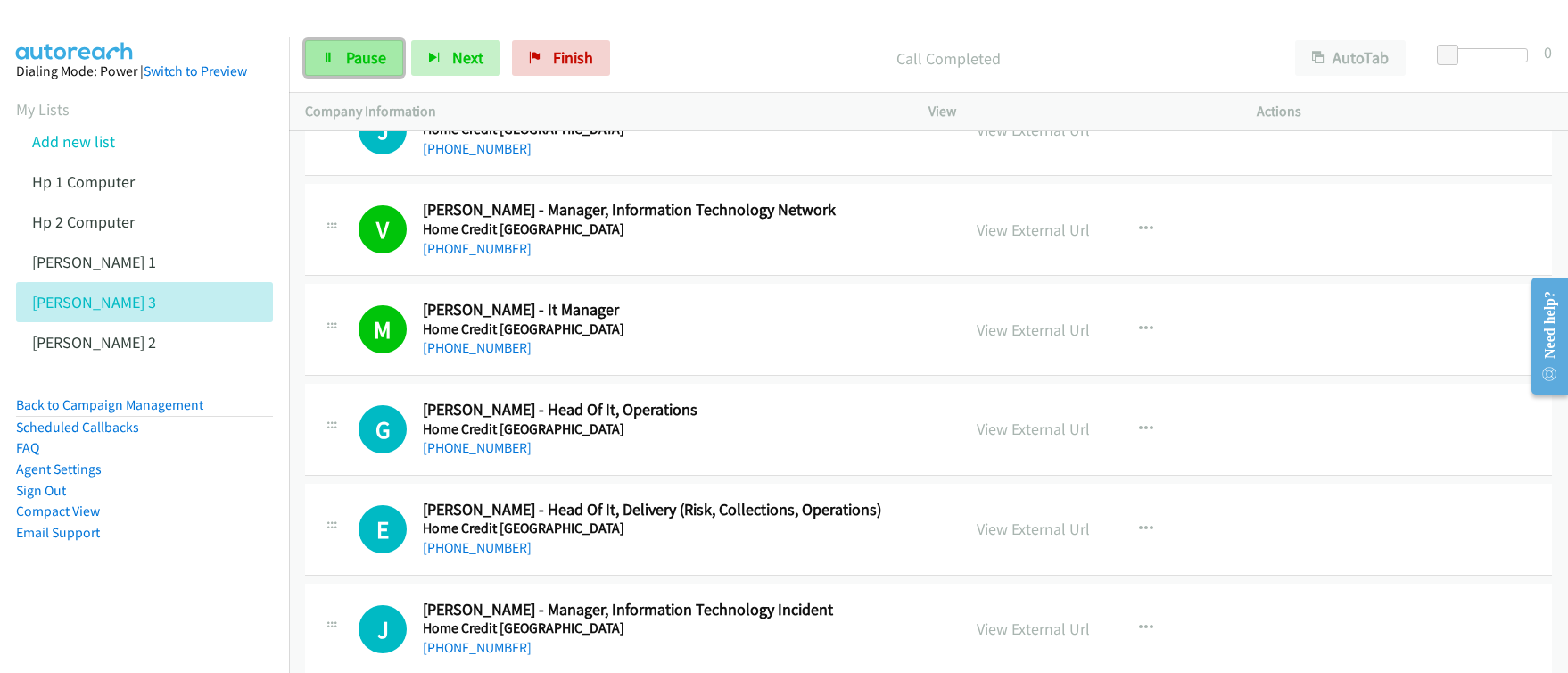
click at [352, 63] on span "Pause" at bounding box center [366, 57] width 40 height 21
click at [352, 63] on span "Start Calls" at bounding box center [381, 57] width 70 height 21
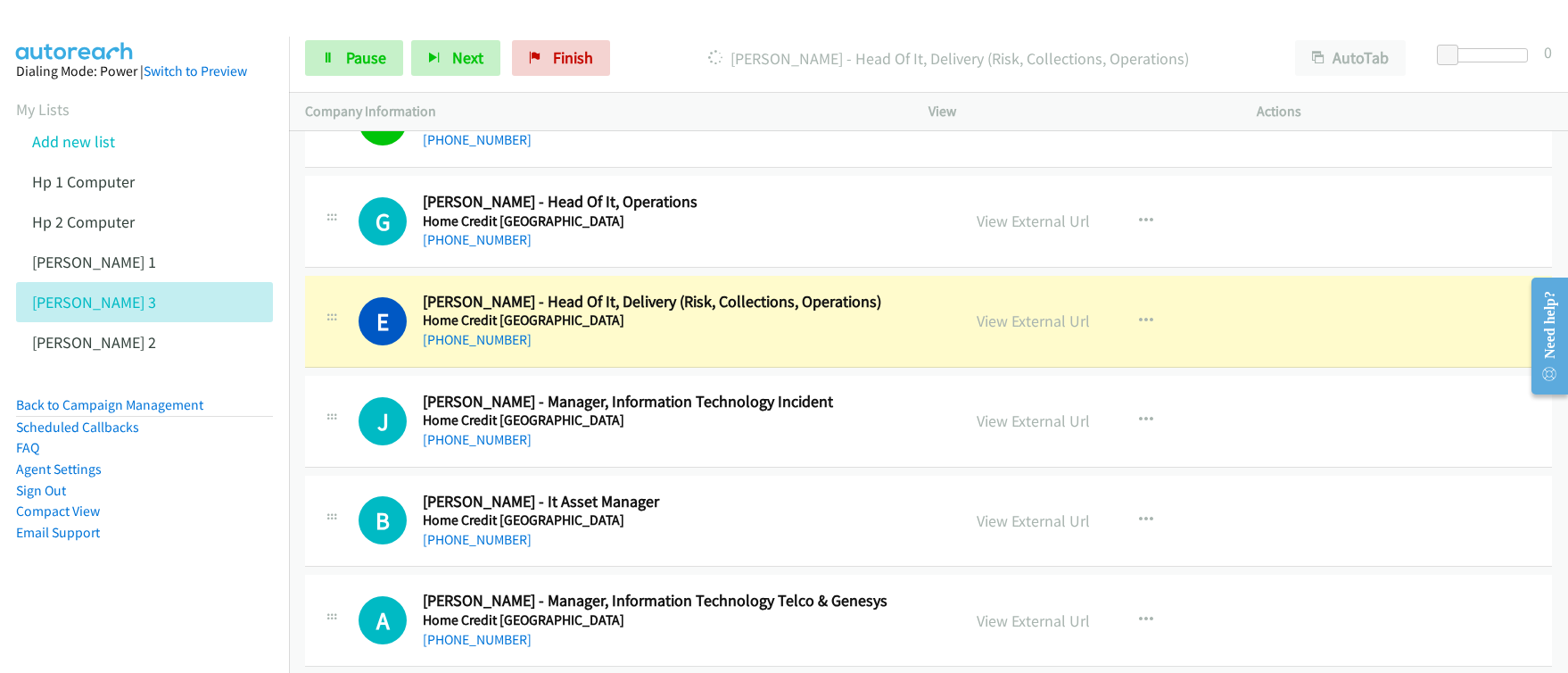
scroll to position [7163, 0]
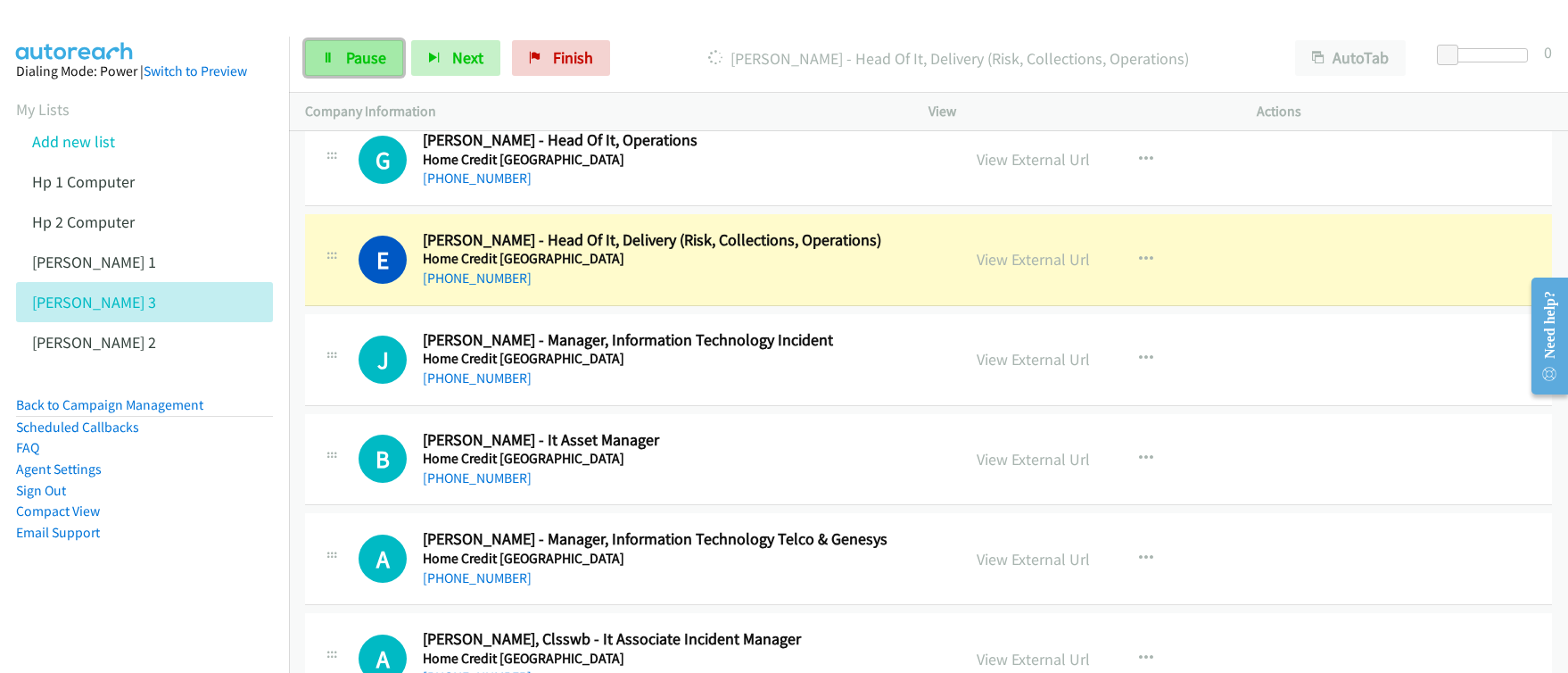
click at [359, 55] on span "Pause" at bounding box center [366, 57] width 40 height 21
click at [360, 55] on span "Pause" at bounding box center [366, 57] width 40 height 21
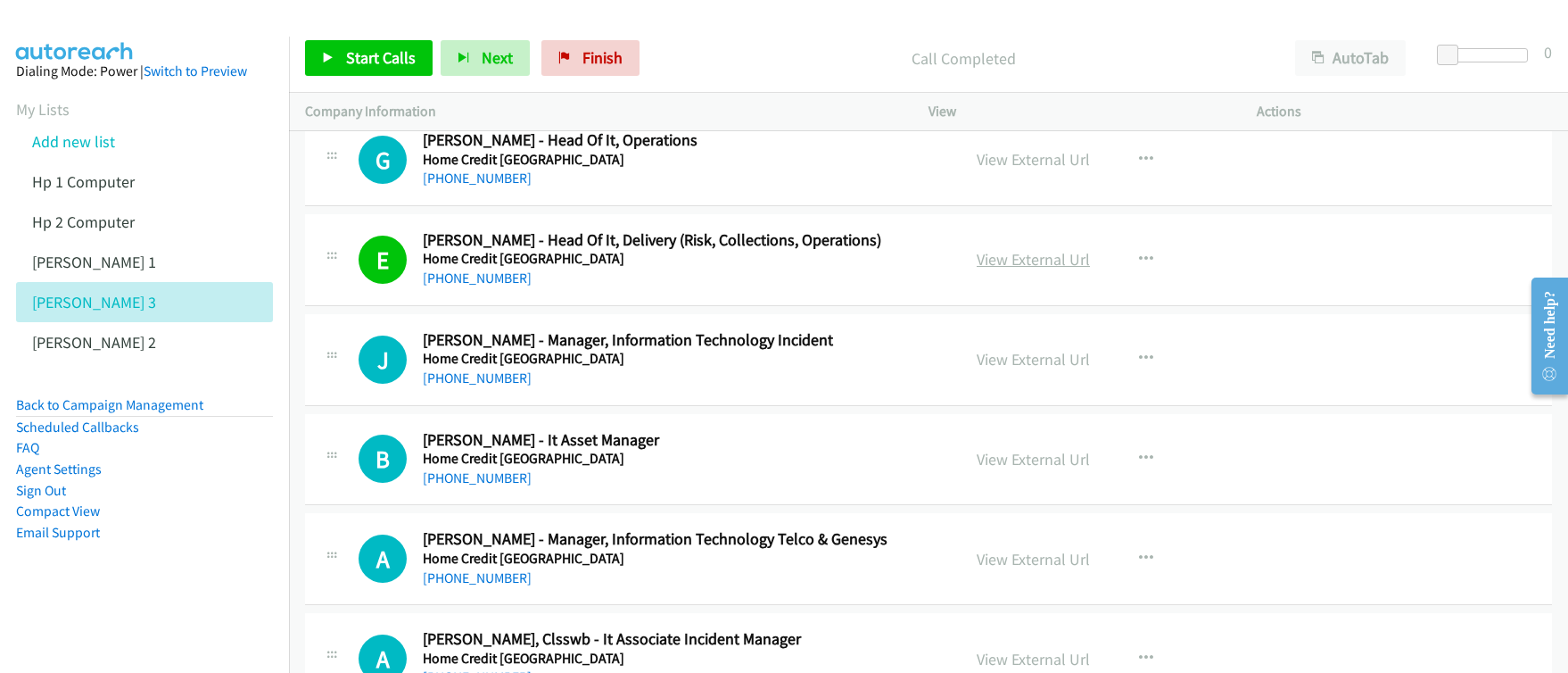
click at [1038, 264] on link "View External Url" at bounding box center [1033, 259] width 114 height 21
click at [386, 71] on link "Start Calls" at bounding box center [369, 58] width 128 height 36
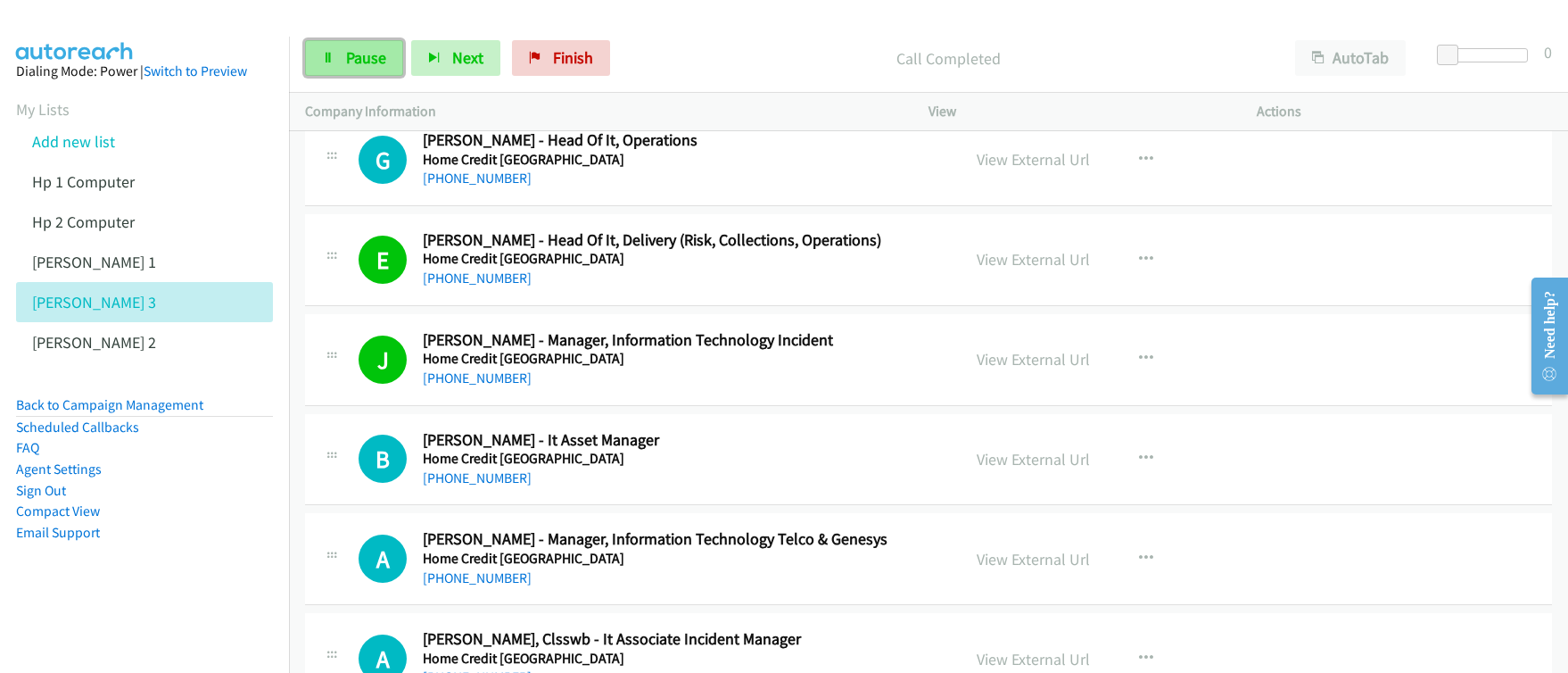
click at [360, 59] on span "Pause" at bounding box center [366, 57] width 40 height 21
click at [360, 59] on span "Start Calls" at bounding box center [381, 57] width 70 height 21
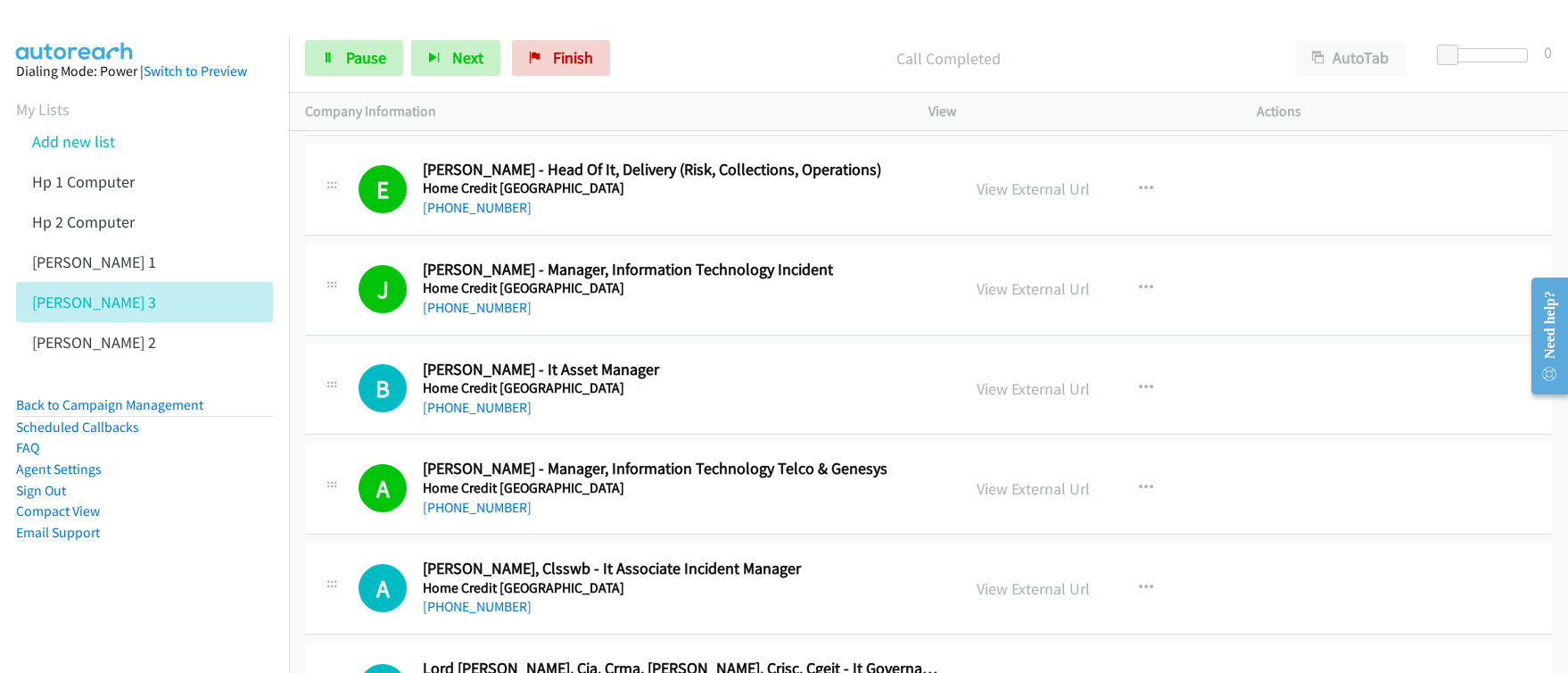
scroll to position [7296, 0]
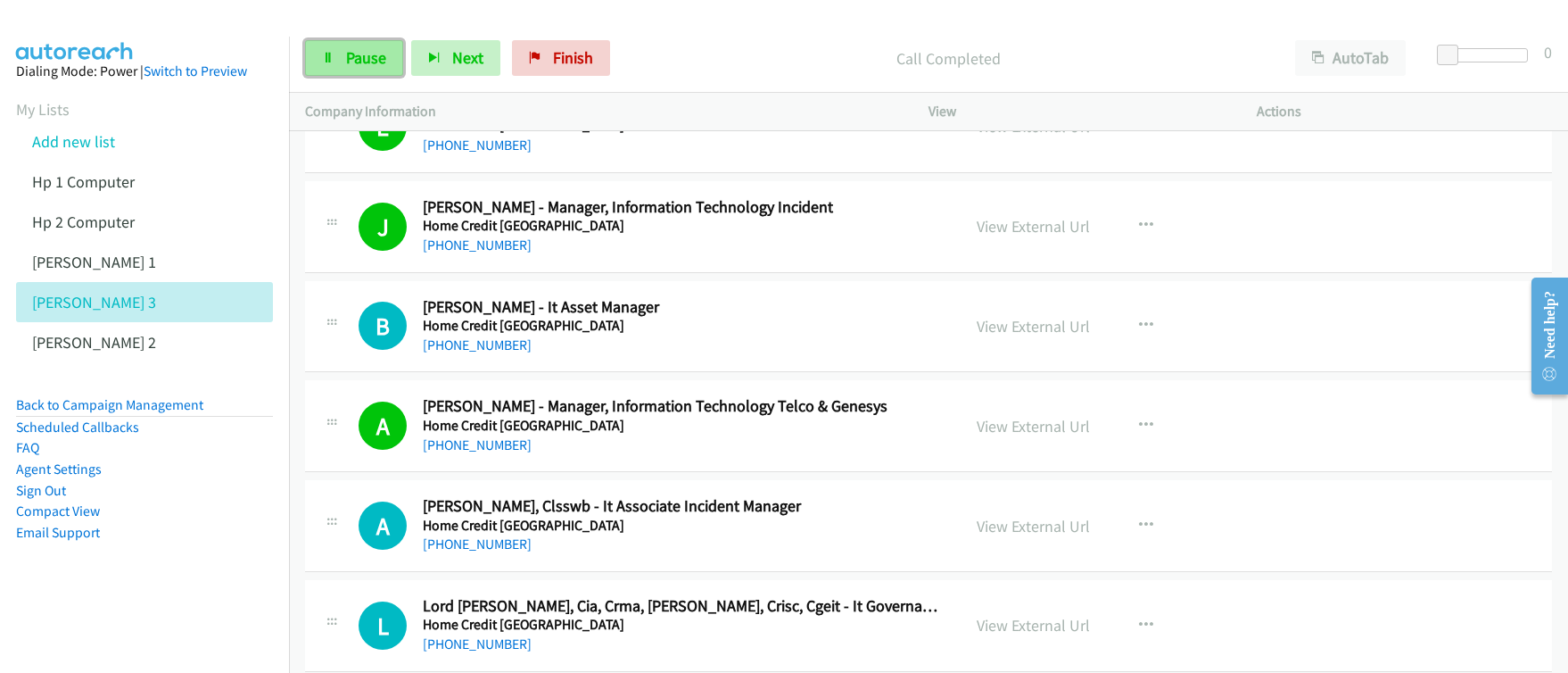
click at [358, 71] on link "Pause" at bounding box center [354, 58] width 98 height 36
click at [358, 71] on link "Start Calls" at bounding box center [369, 58] width 128 height 36
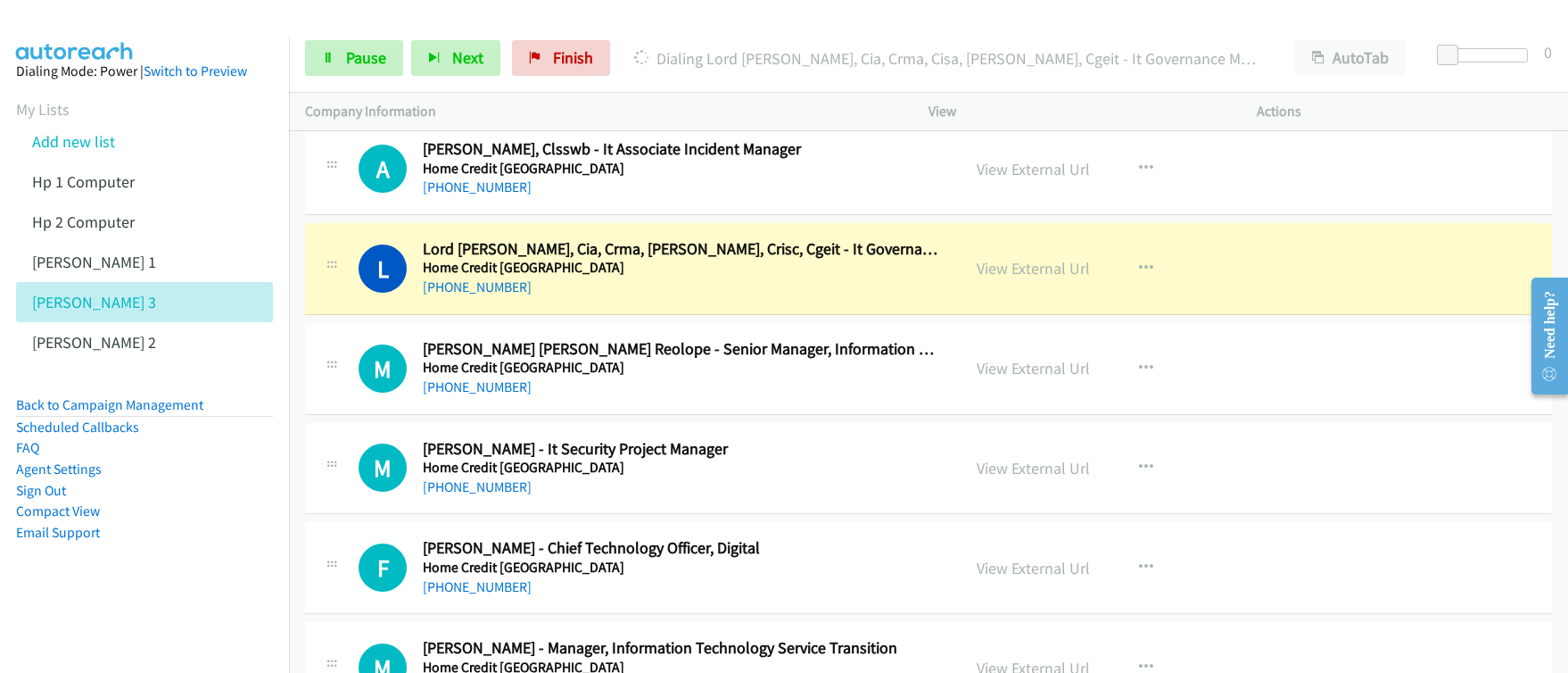
scroll to position [7715, 0]
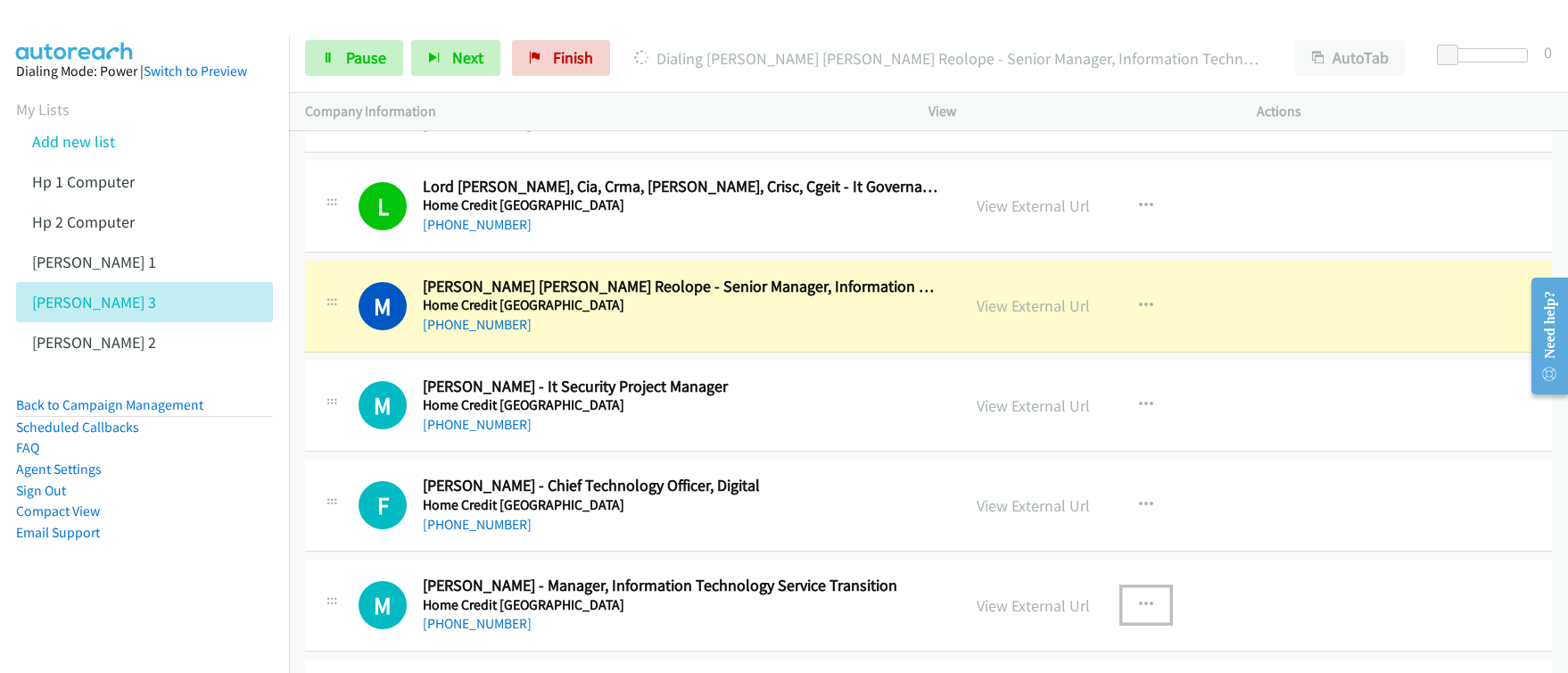
click at [1139, 606] on icon "button" at bounding box center [1146, 605] width 14 height 14
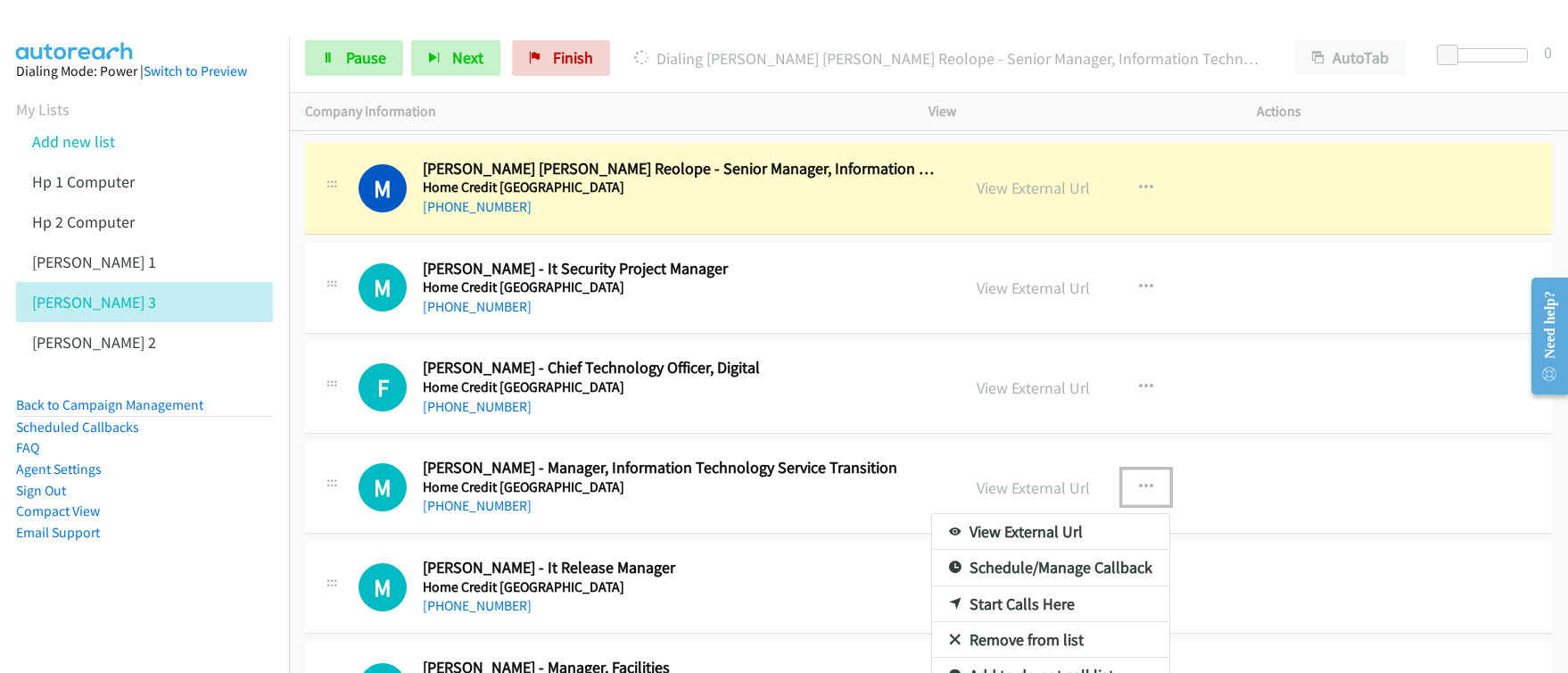
click at [991, 607] on link "Start Calls Here" at bounding box center [1050, 604] width 237 height 36
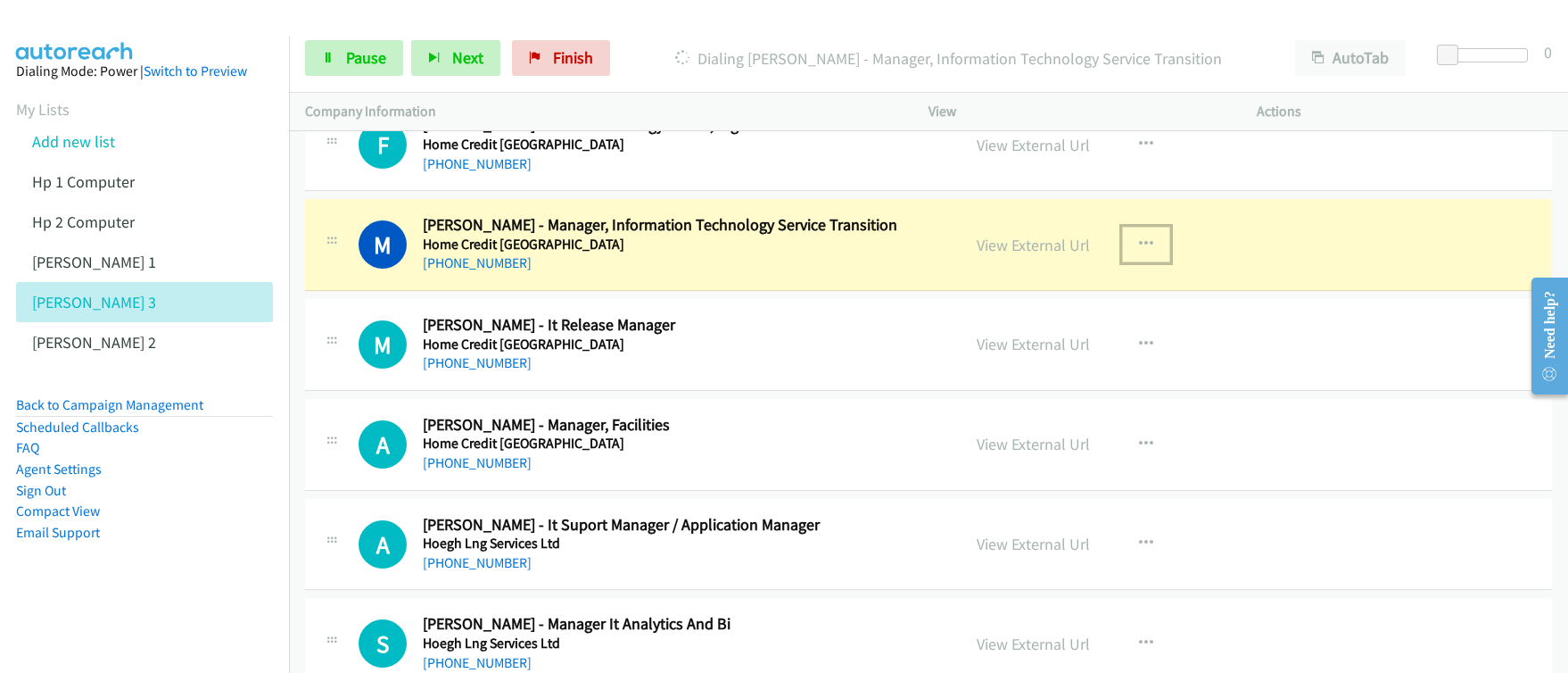
scroll to position [8139, 0]
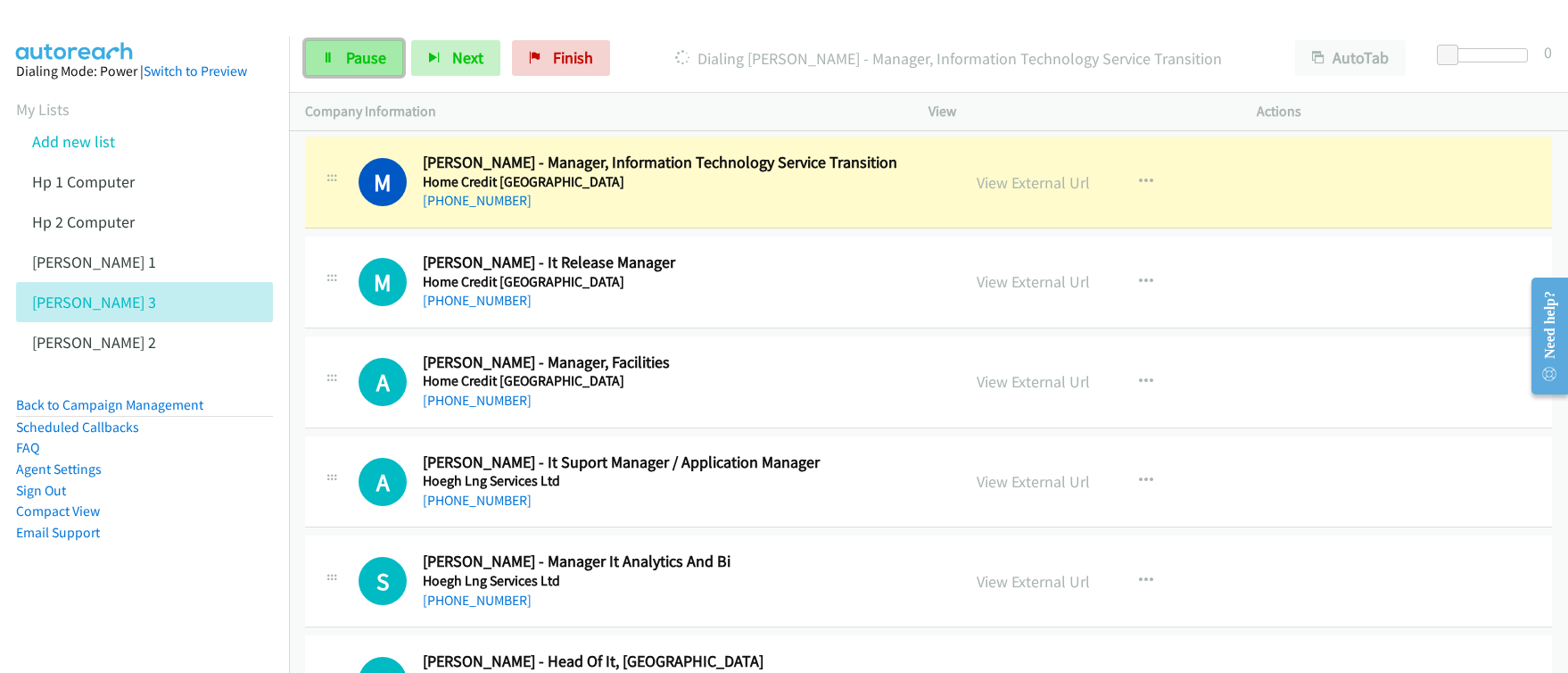
click at [375, 67] on span "Pause" at bounding box center [366, 57] width 40 height 21
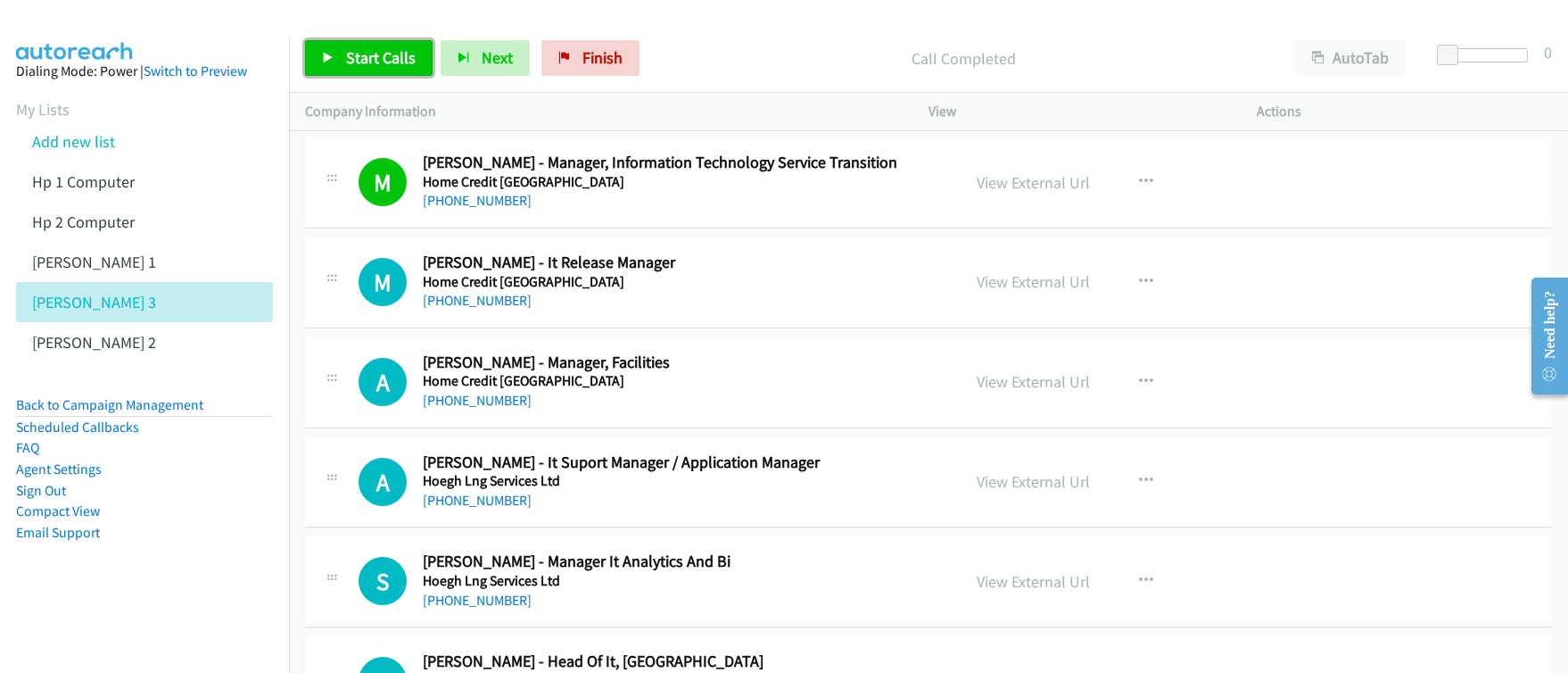
click at [377, 58] on span "Start Calls" at bounding box center [381, 57] width 70 height 21
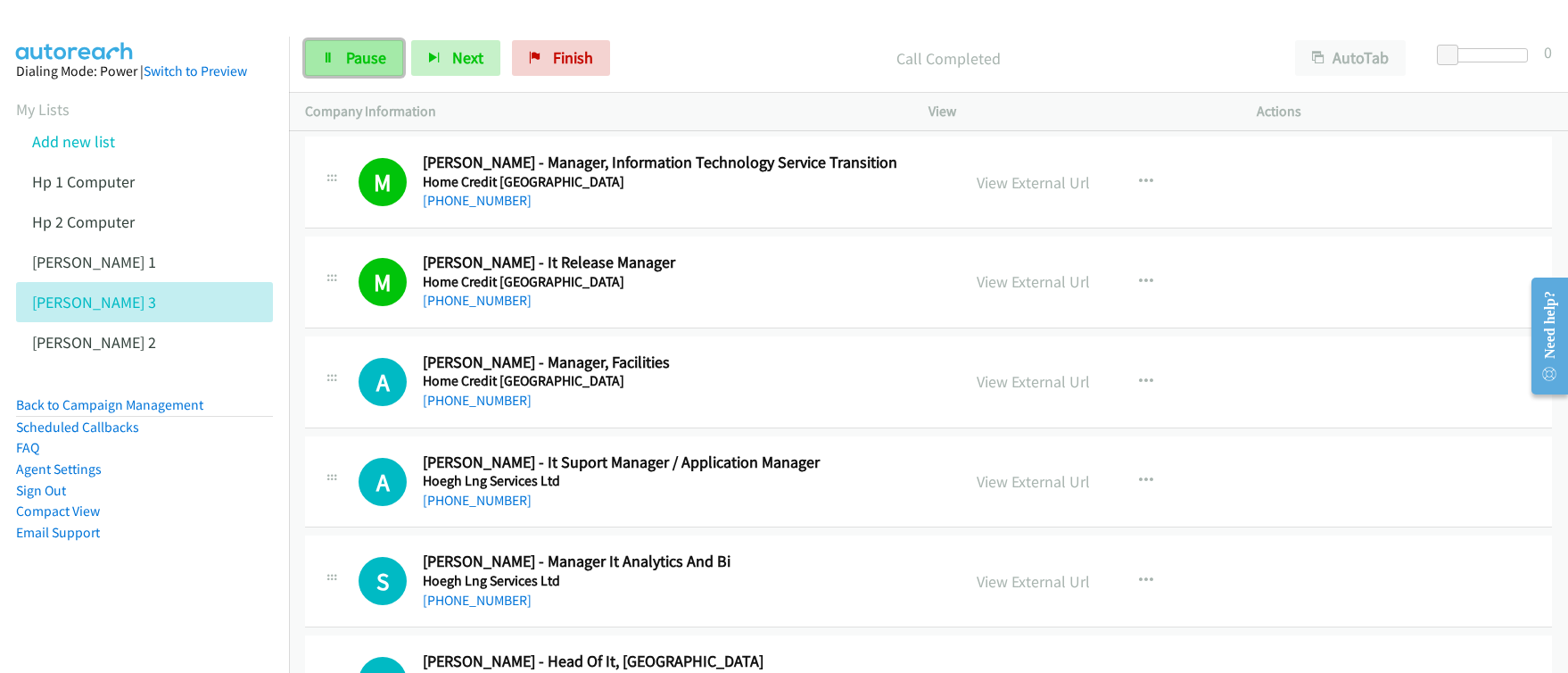
click at [364, 60] on span "Pause" at bounding box center [366, 57] width 40 height 21
click at [364, 60] on span "Start Calls" at bounding box center [381, 57] width 70 height 21
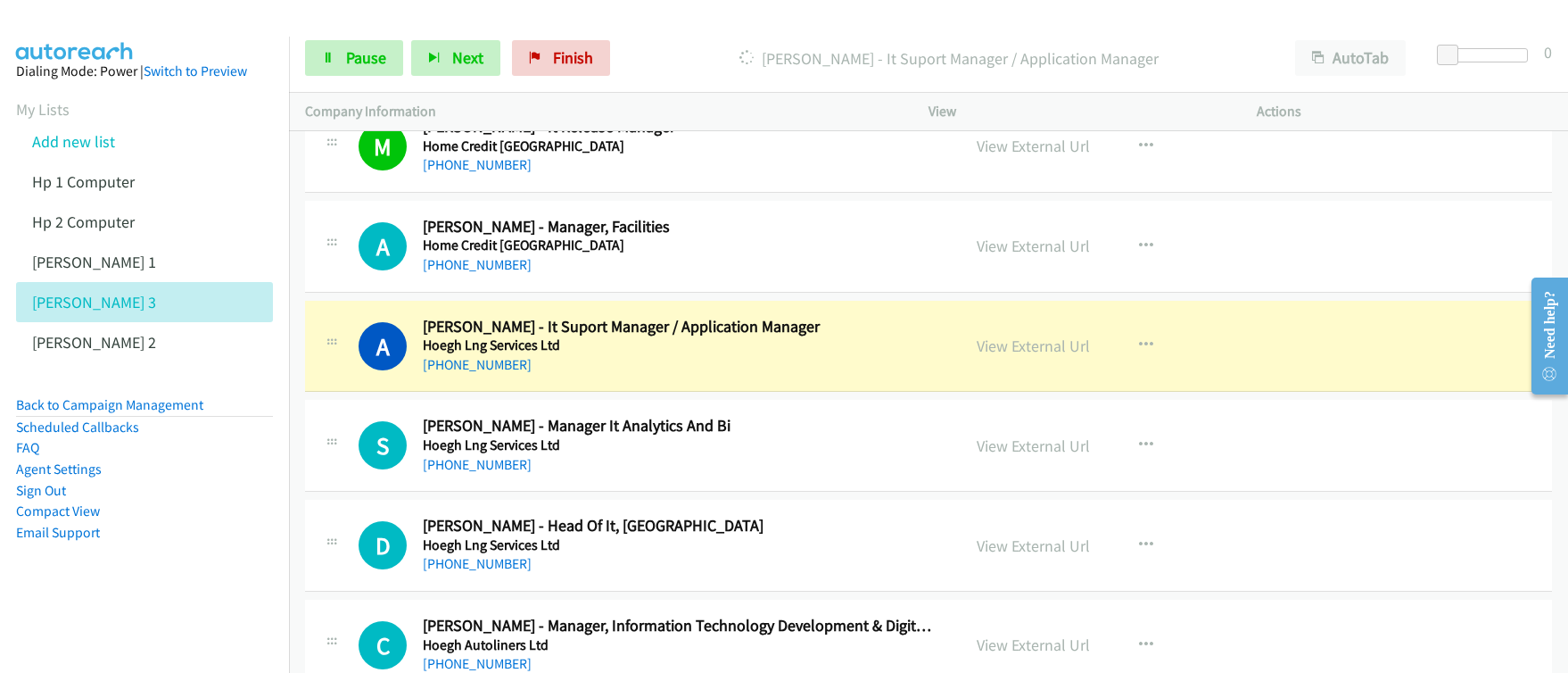
scroll to position [8461, 0]
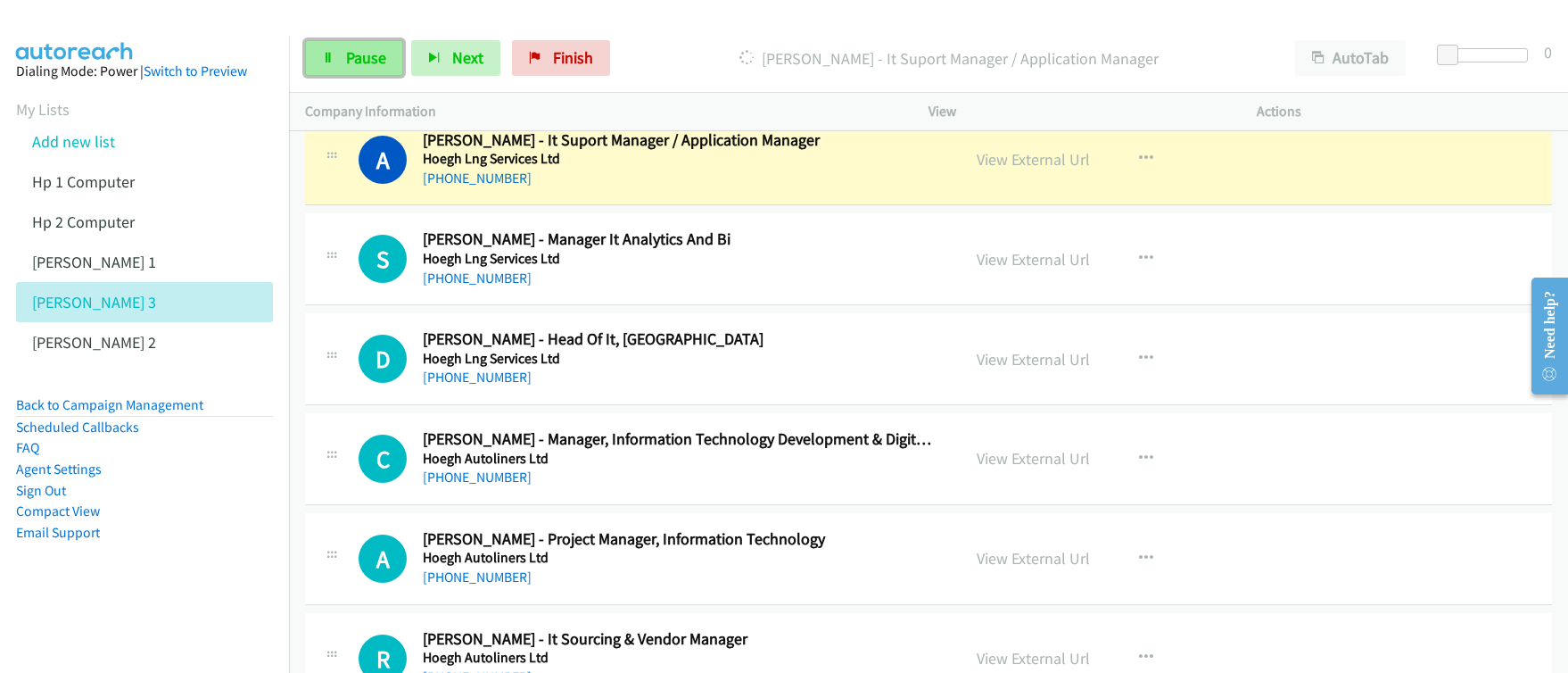
click at [361, 67] on span "Pause" at bounding box center [366, 57] width 40 height 21
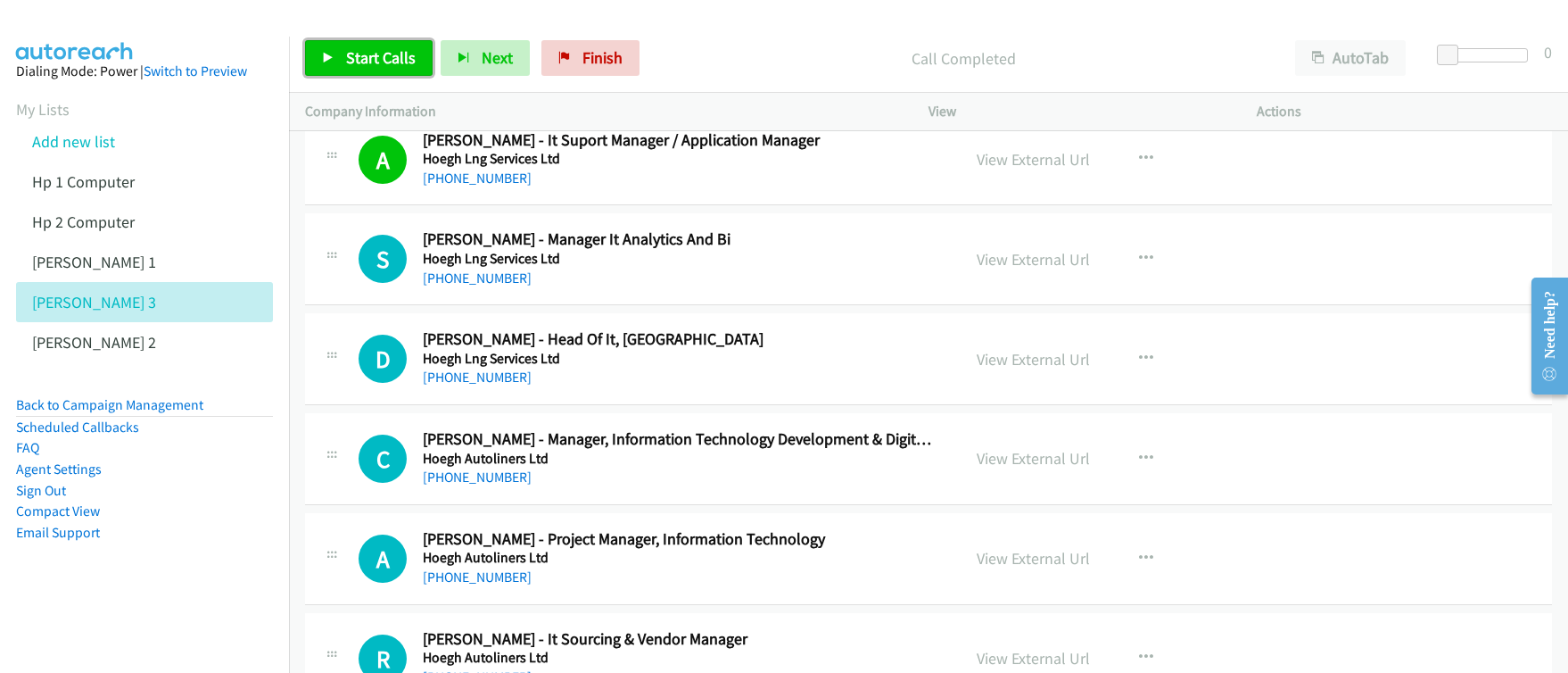
click at [373, 64] on span "Start Calls" at bounding box center [381, 57] width 70 height 21
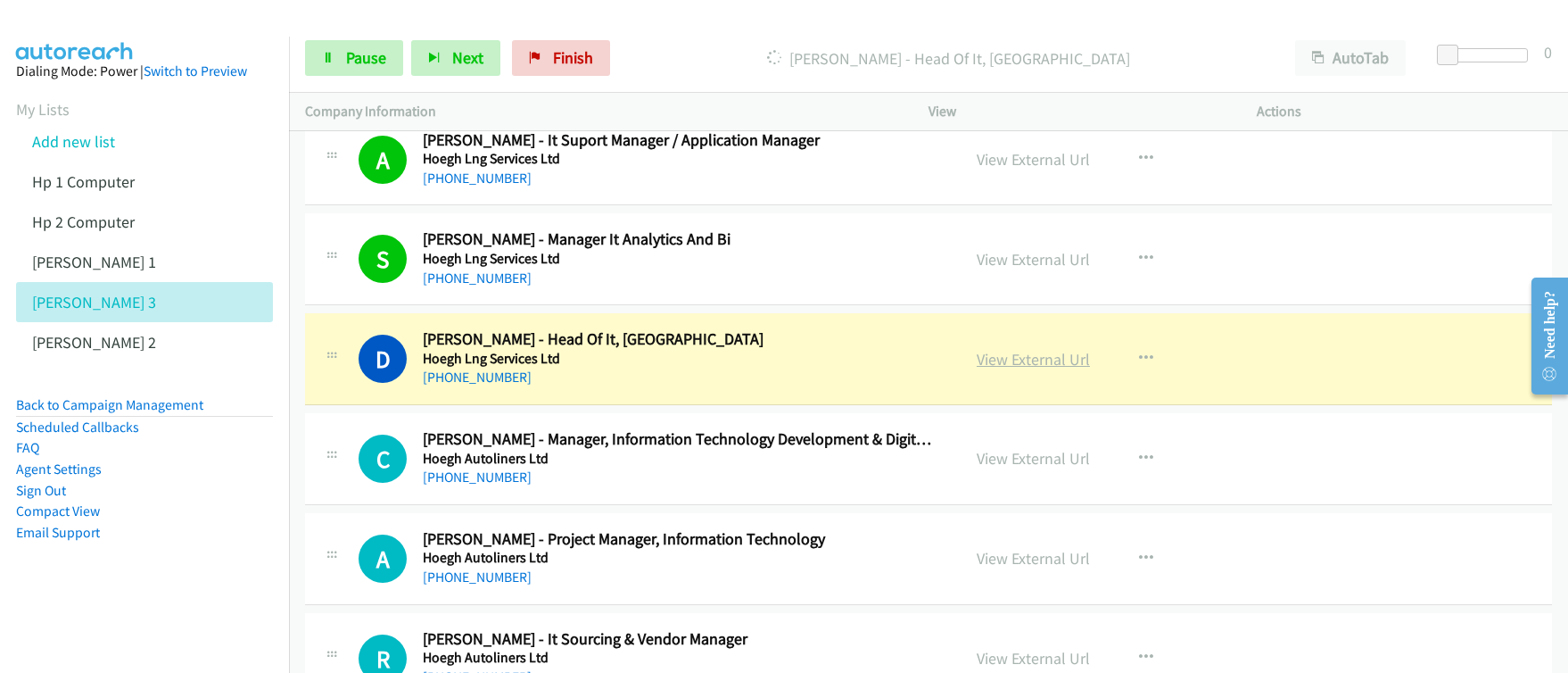
click at [1049, 363] on link "View External Url" at bounding box center [1033, 359] width 114 height 21
click at [0, 0] on div "Start Calls Pause Next Finish [PERSON_NAME] - Head Of It, [GEOGRAPHIC_DATA] Aut…" at bounding box center [784, 0] width 1568 height 0
click at [386, 56] on link "Pause" at bounding box center [354, 58] width 98 height 36
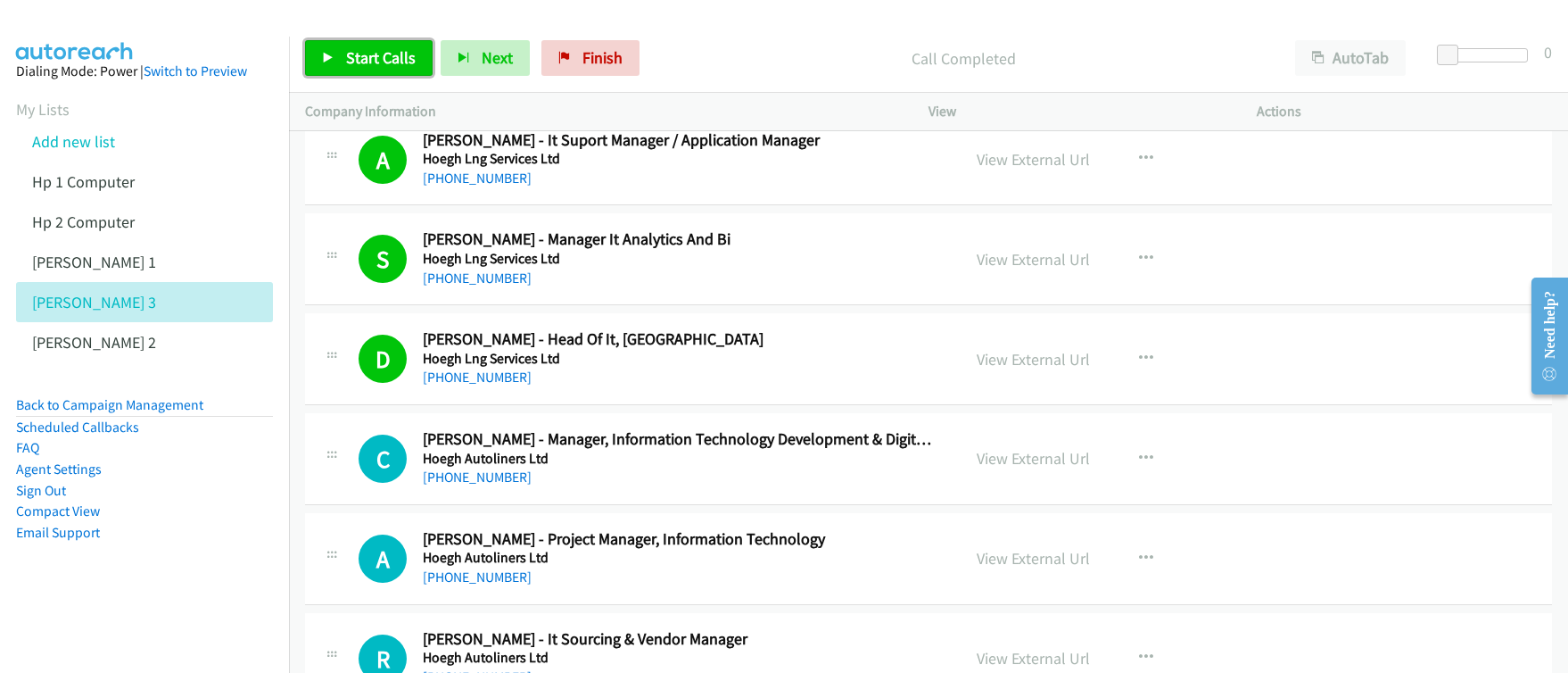
click at [364, 51] on span "Start Calls" at bounding box center [381, 57] width 70 height 21
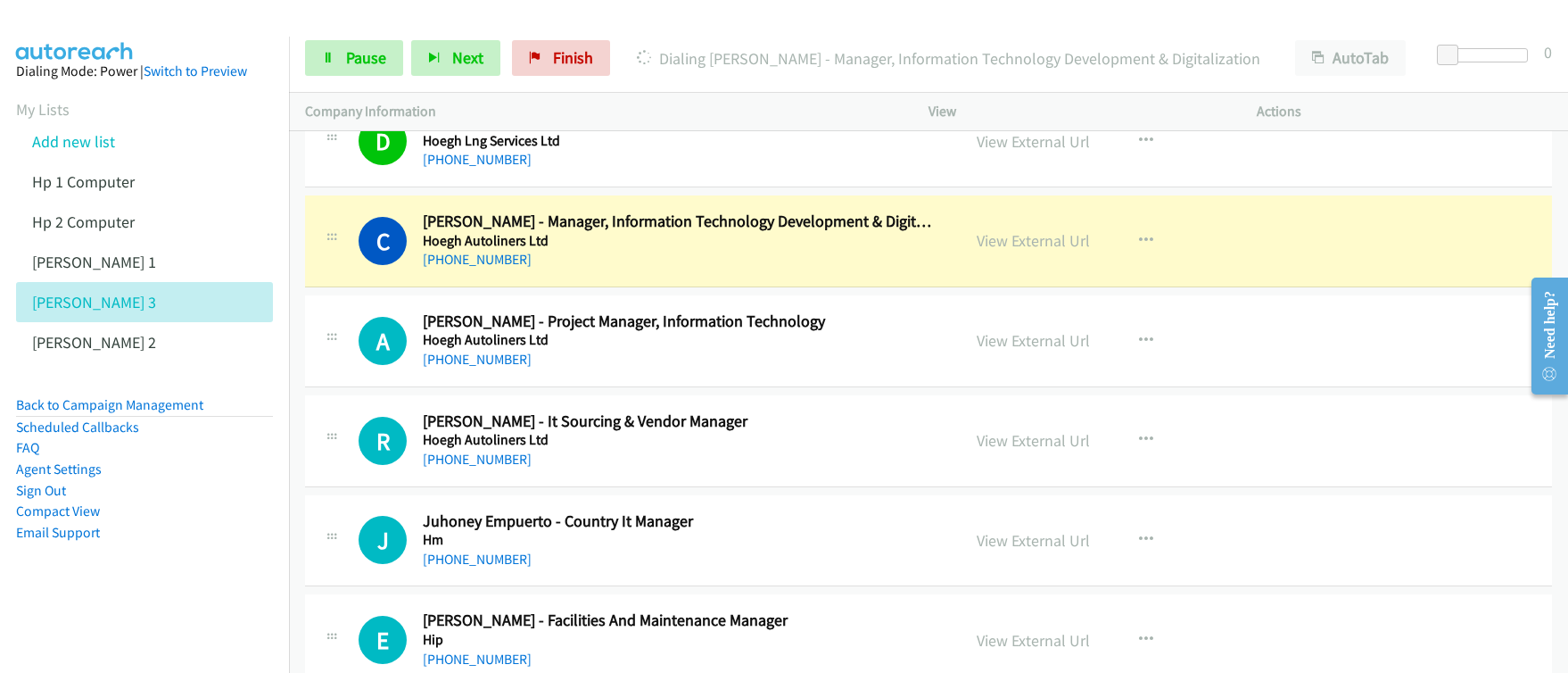
scroll to position [8740, 0]
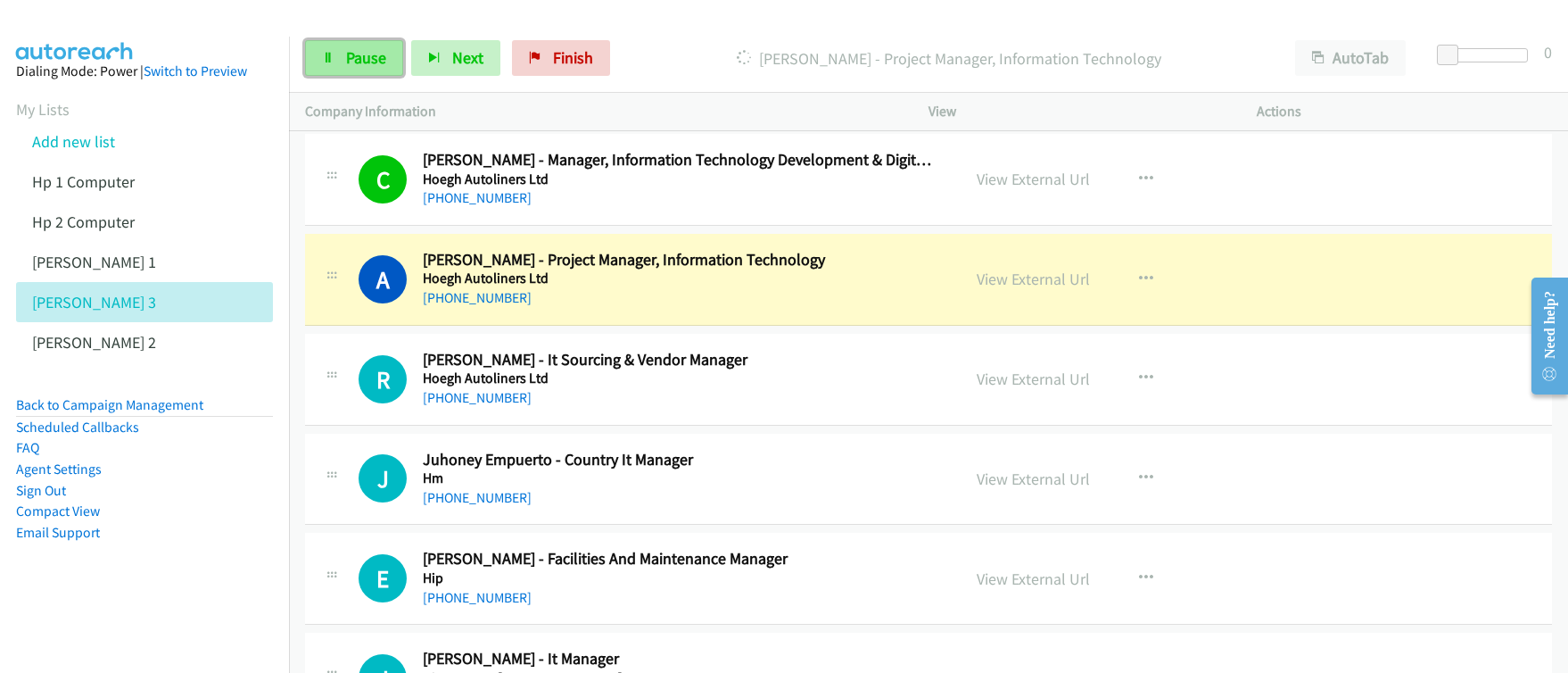
click at [357, 55] on span "Pause" at bounding box center [366, 57] width 40 height 21
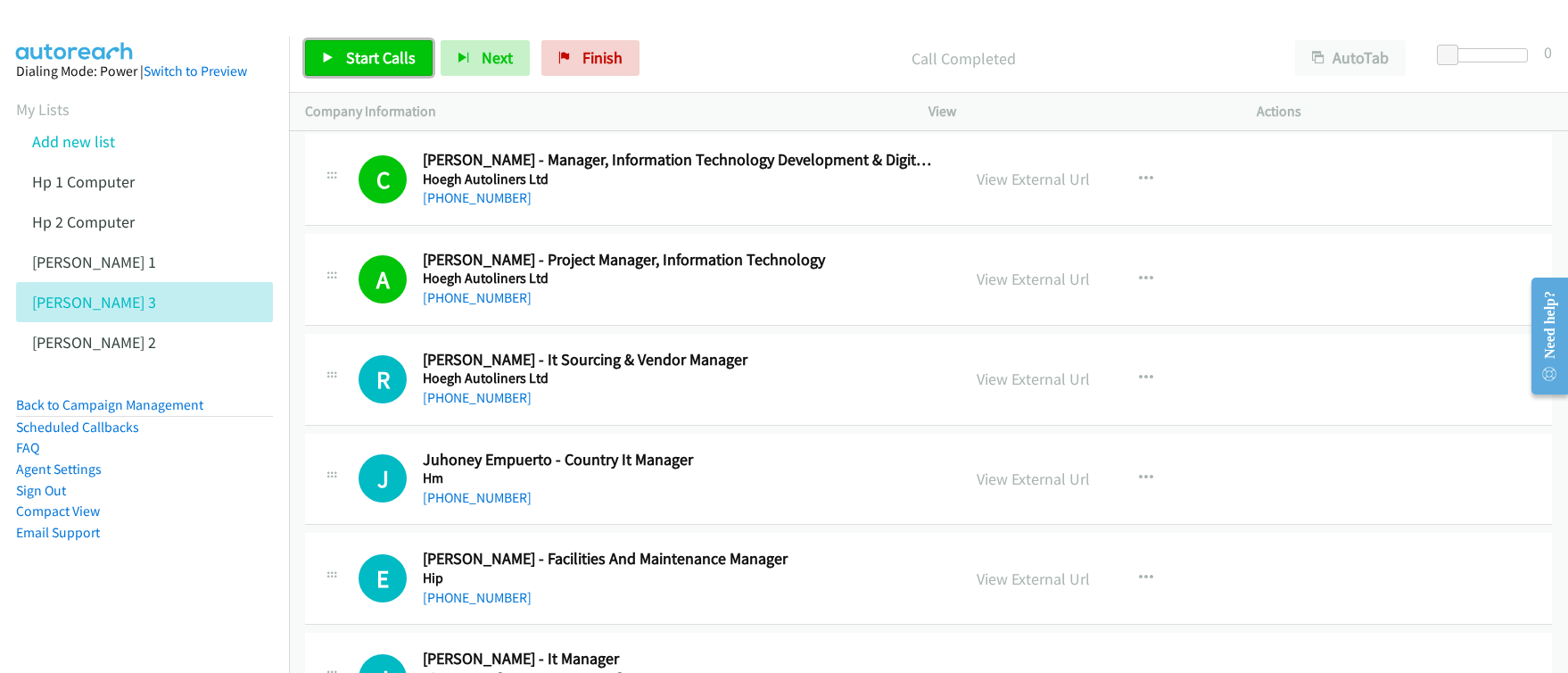
click at [379, 58] on span "Start Calls" at bounding box center [381, 57] width 70 height 21
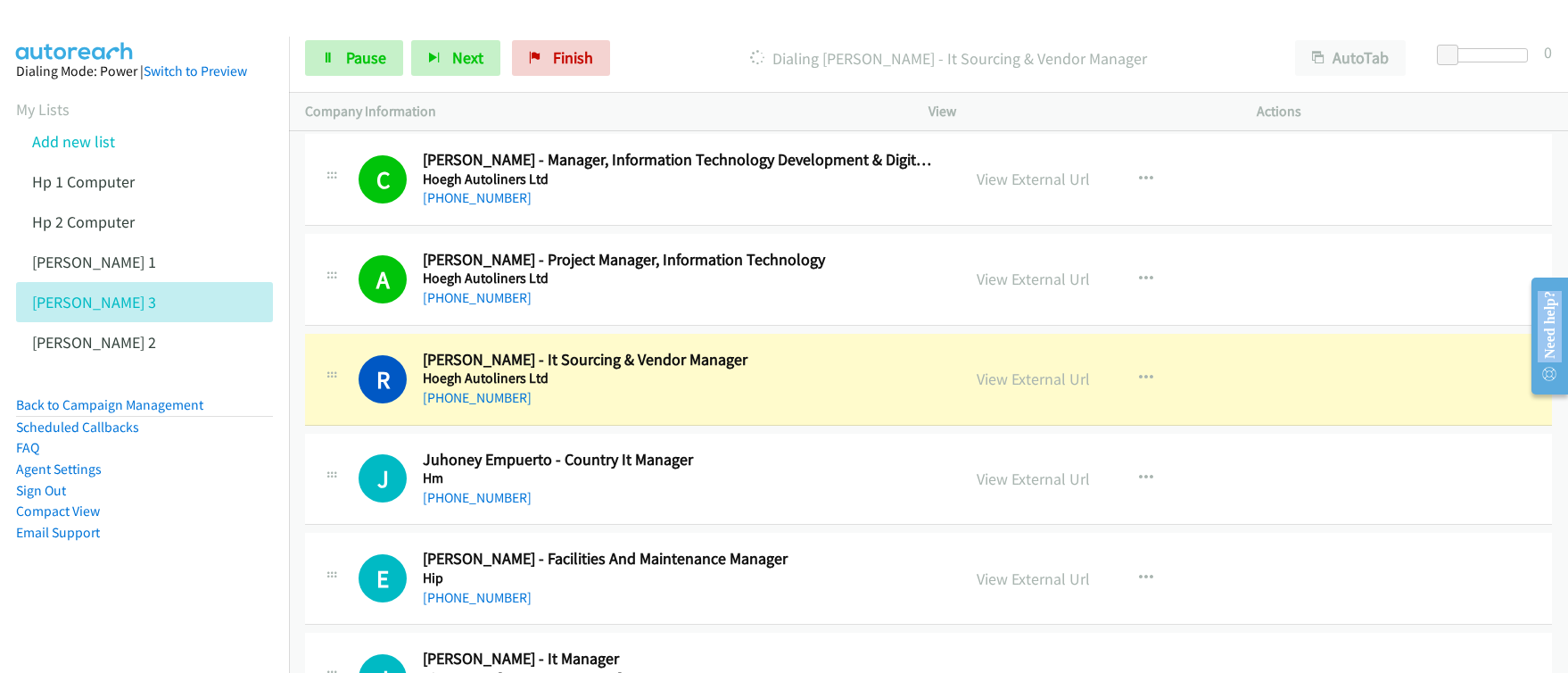
click at [1524, 265] on main "Need help? Resource Center AutoReach Help Help Get the help you need from our k…" at bounding box center [1542, 265] width 52 height 0
drag, startPoint x: 1564, startPoint y: 265, endPoint x: 1521, endPoint y: 269, distance: 43.2
click at [1524, 265] on main "Need help? Resource Center AutoReach Help Help Get the help you need from our k…" at bounding box center [1542, 265] width 52 height 0
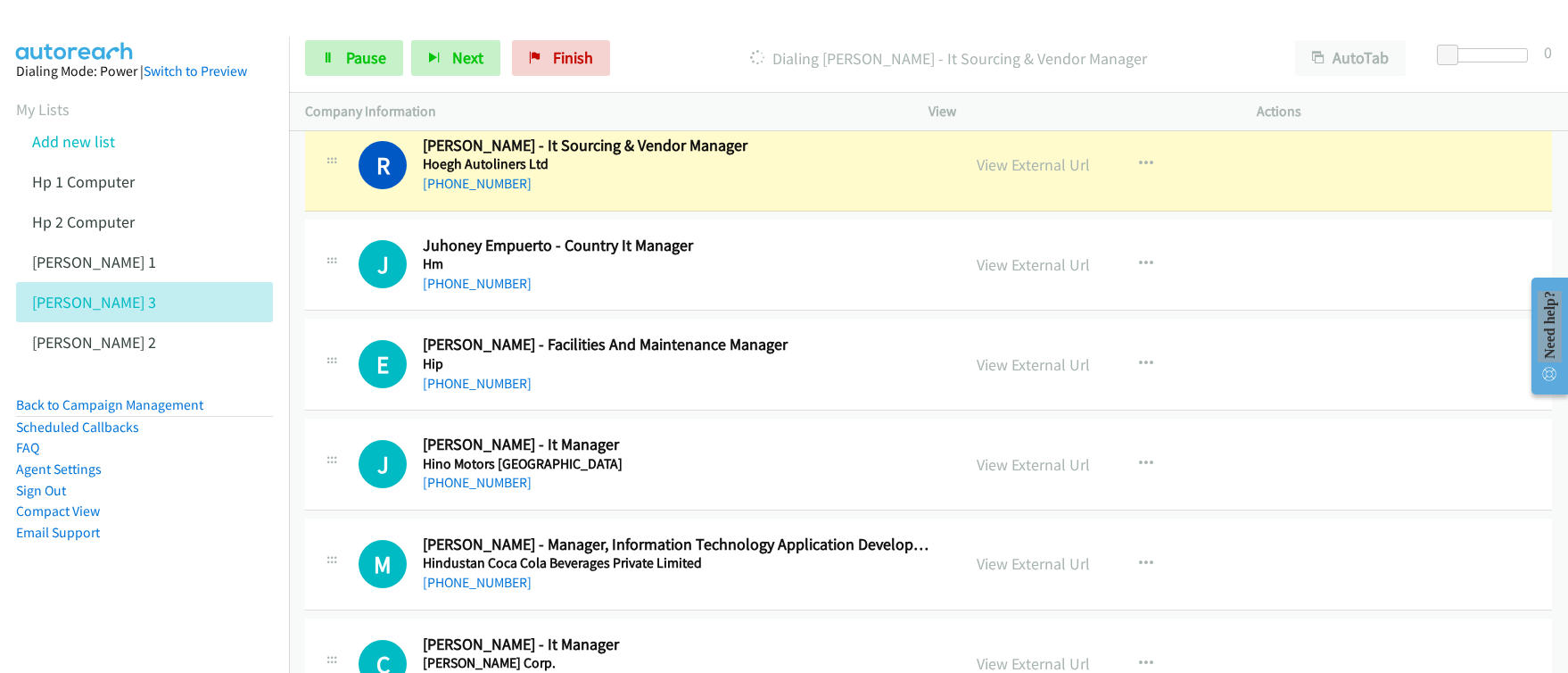
scroll to position [8891, 0]
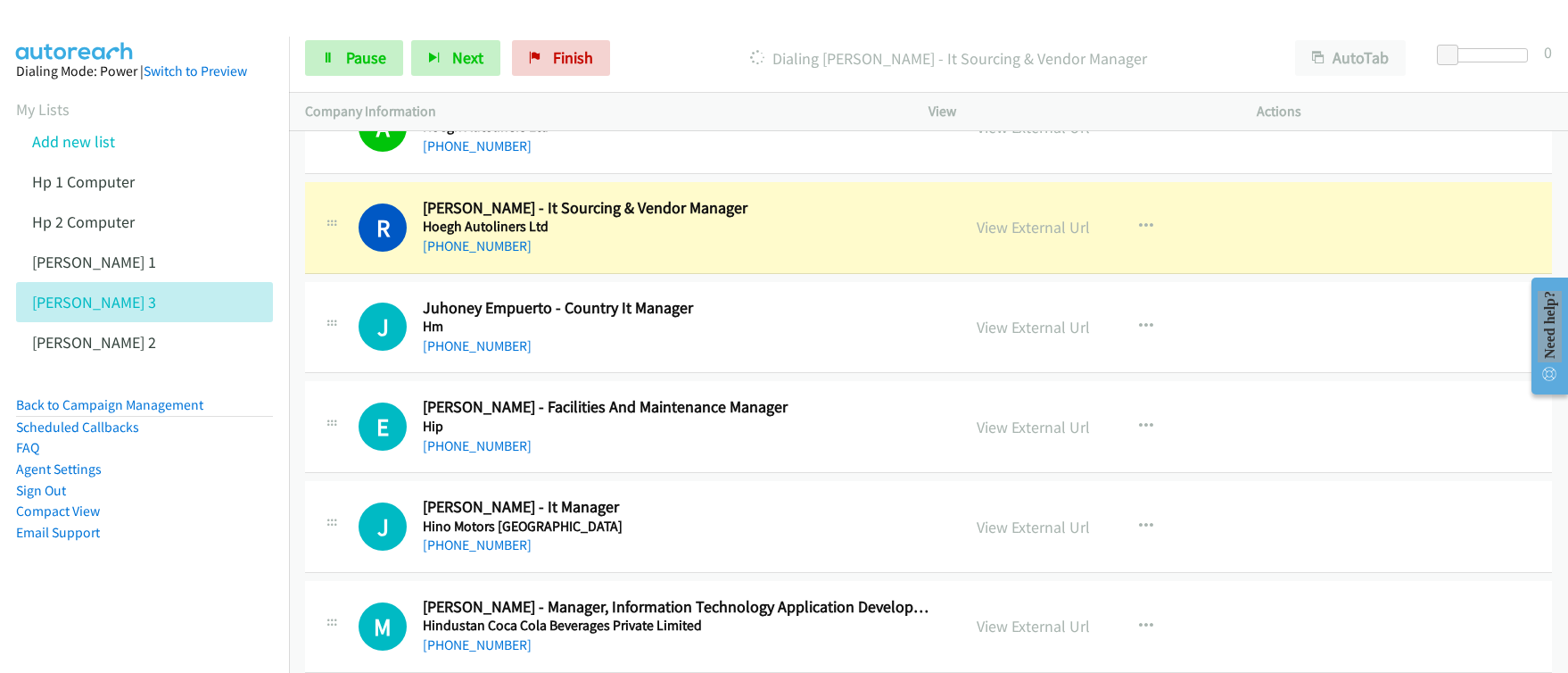
drag, startPoint x: 3079, startPoint y: 529, endPoint x: 1562, endPoint y: 267, distance: 1539.5
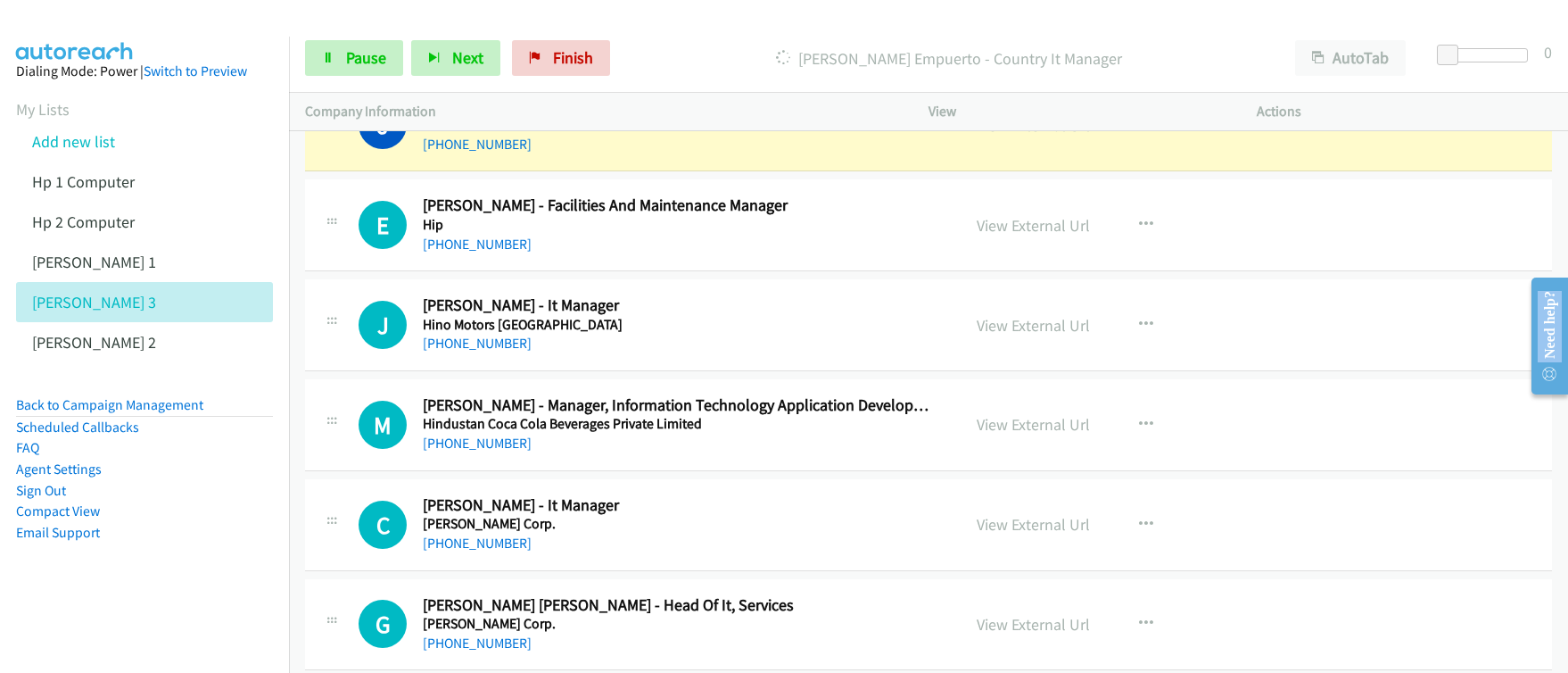
scroll to position [9031, 0]
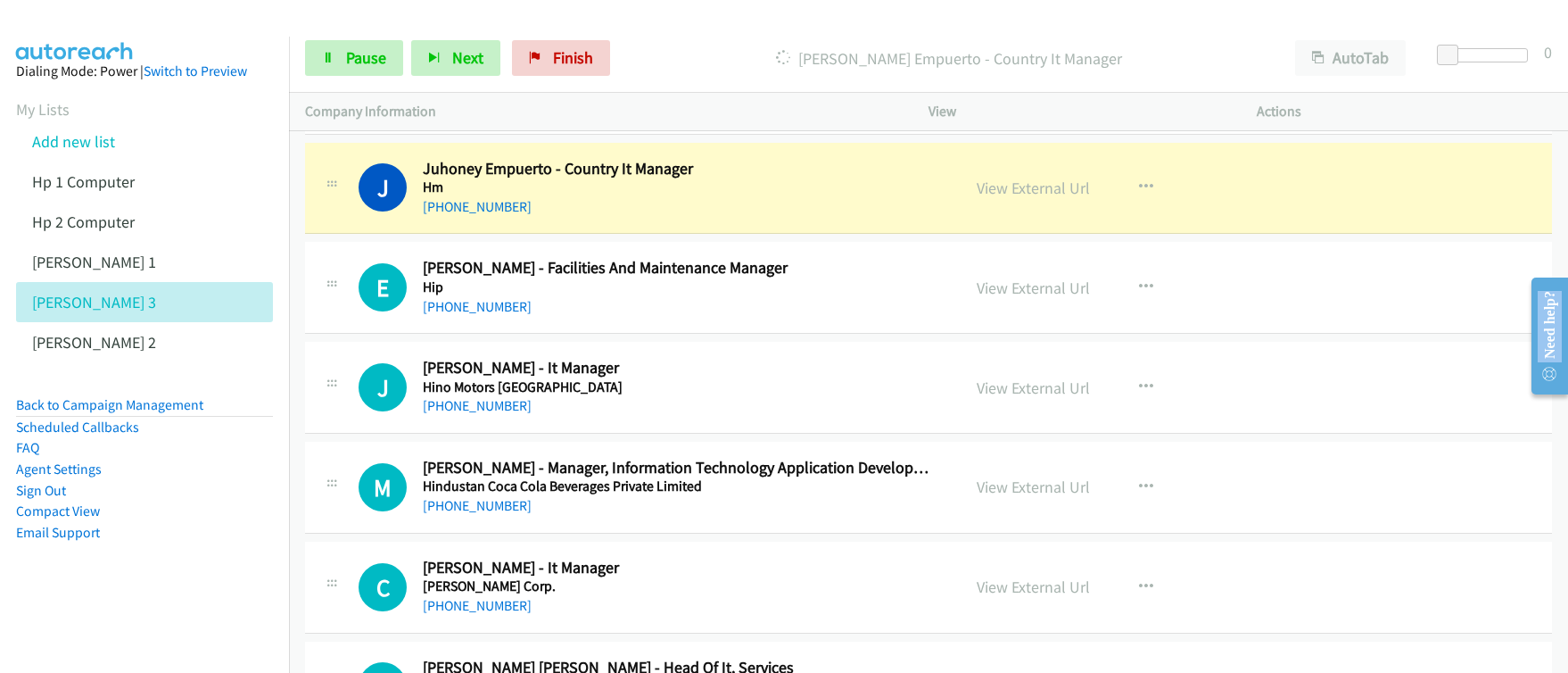
drag, startPoint x: 1564, startPoint y: 263, endPoint x: 47, endPoint y: 1, distance: 1539.5
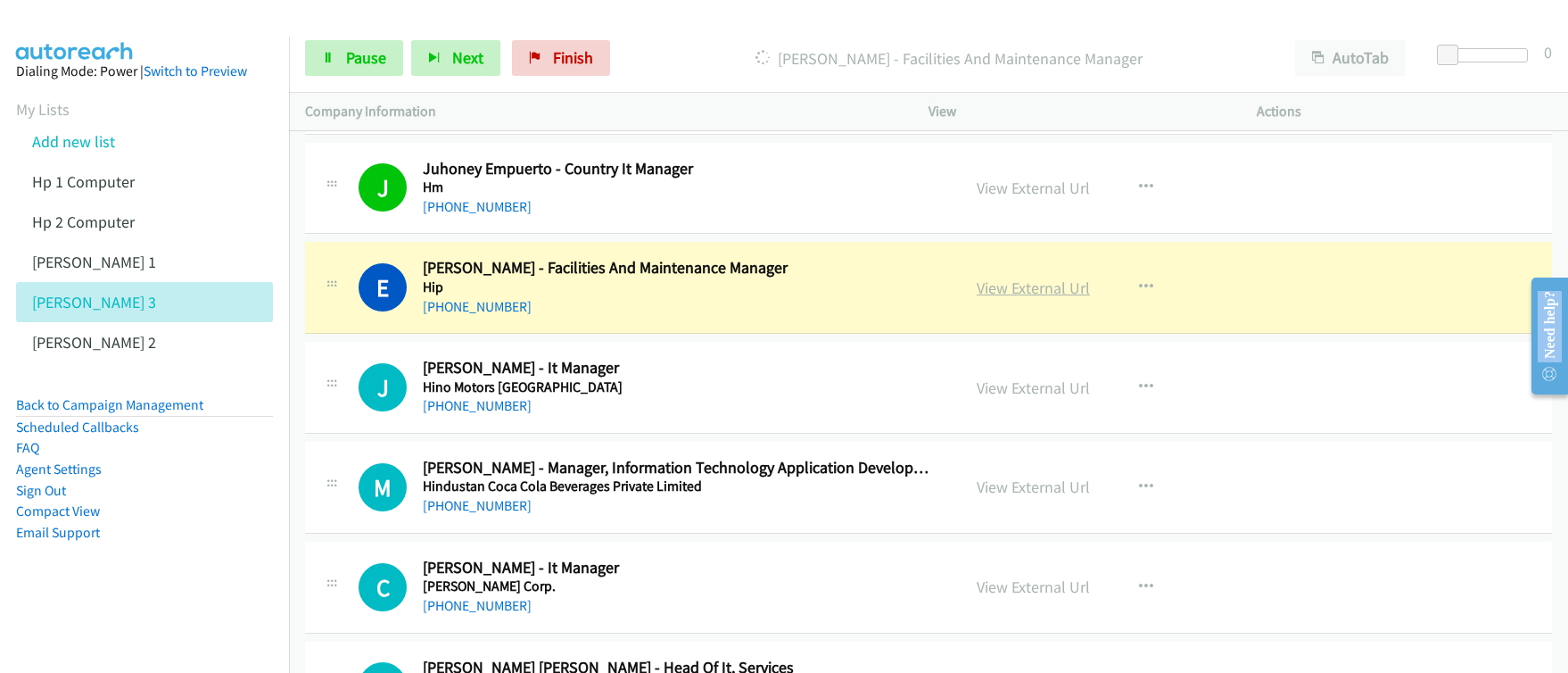
click at [1012, 293] on link "View External Url" at bounding box center [1033, 287] width 114 height 21
click at [363, 72] on link "Pause" at bounding box center [354, 58] width 98 height 36
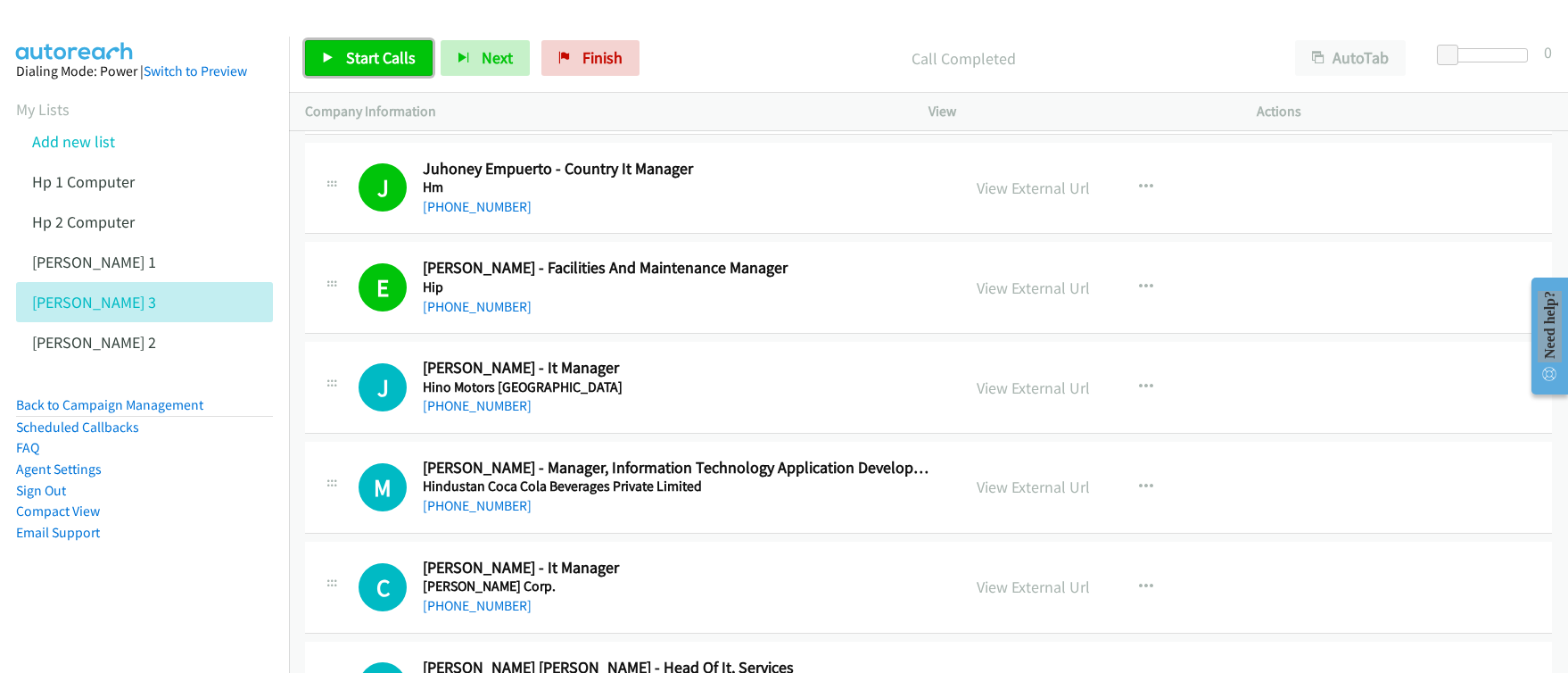
click at [373, 63] on span "Start Calls" at bounding box center [381, 57] width 70 height 21
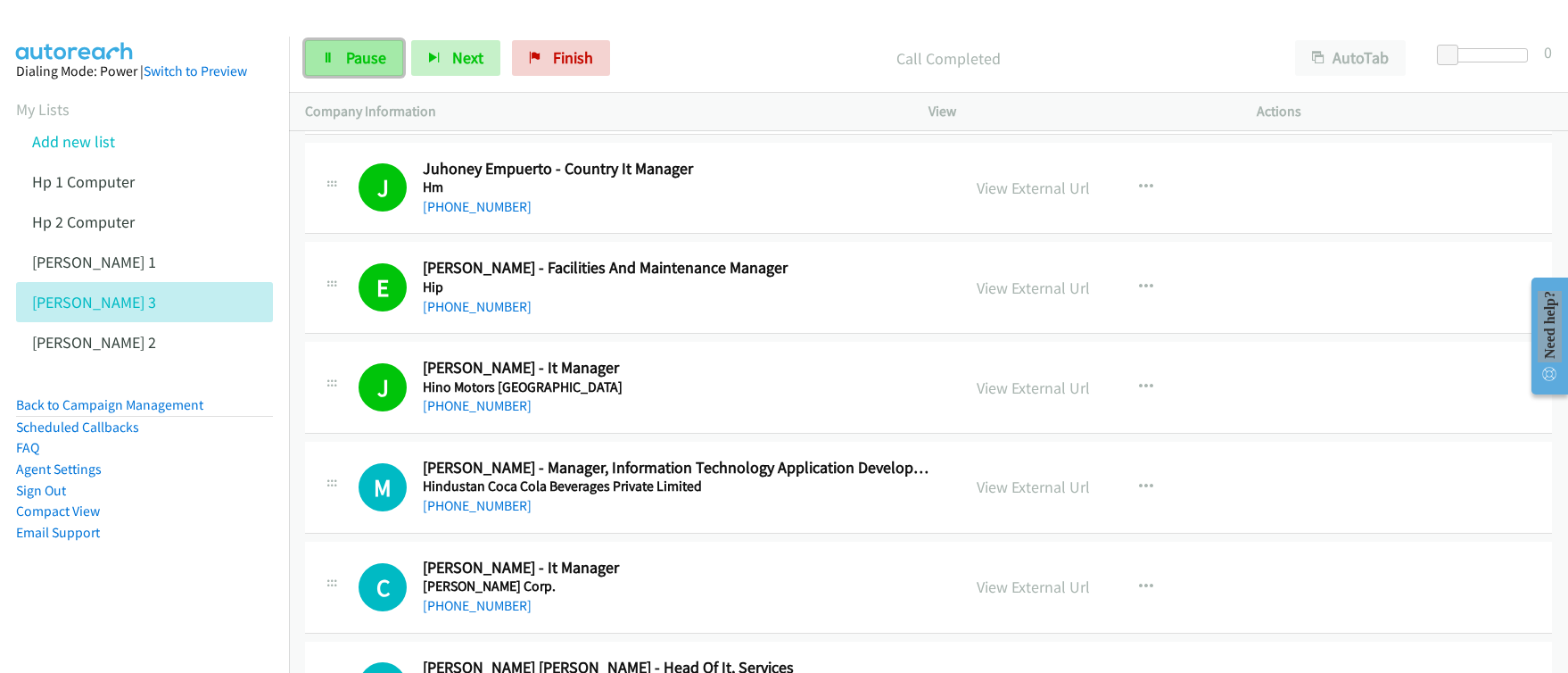
click at [356, 63] on span "Pause" at bounding box center [366, 57] width 40 height 21
click at [355, 62] on span "Start Calls" at bounding box center [381, 57] width 70 height 21
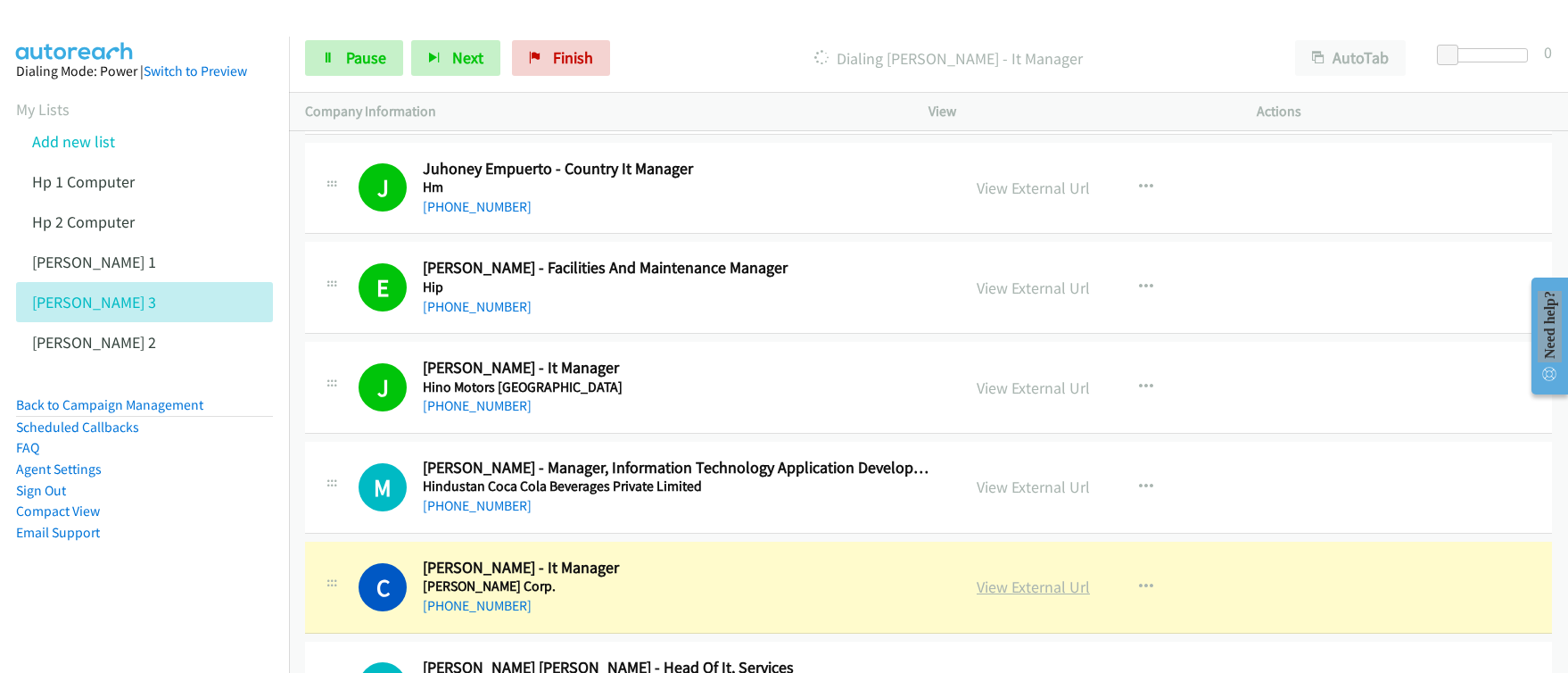
click at [1043, 590] on link "View External Url" at bounding box center [1033, 586] width 114 height 21
click at [0, 0] on div "Start Calls Pause Next Finish [PERSON_NAME] - It Manager AutoTab AutoTab 0 Comp…" at bounding box center [784, 0] width 1568 height 0
click at [364, 64] on span "Pause" at bounding box center [366, 57] width 40 height 21
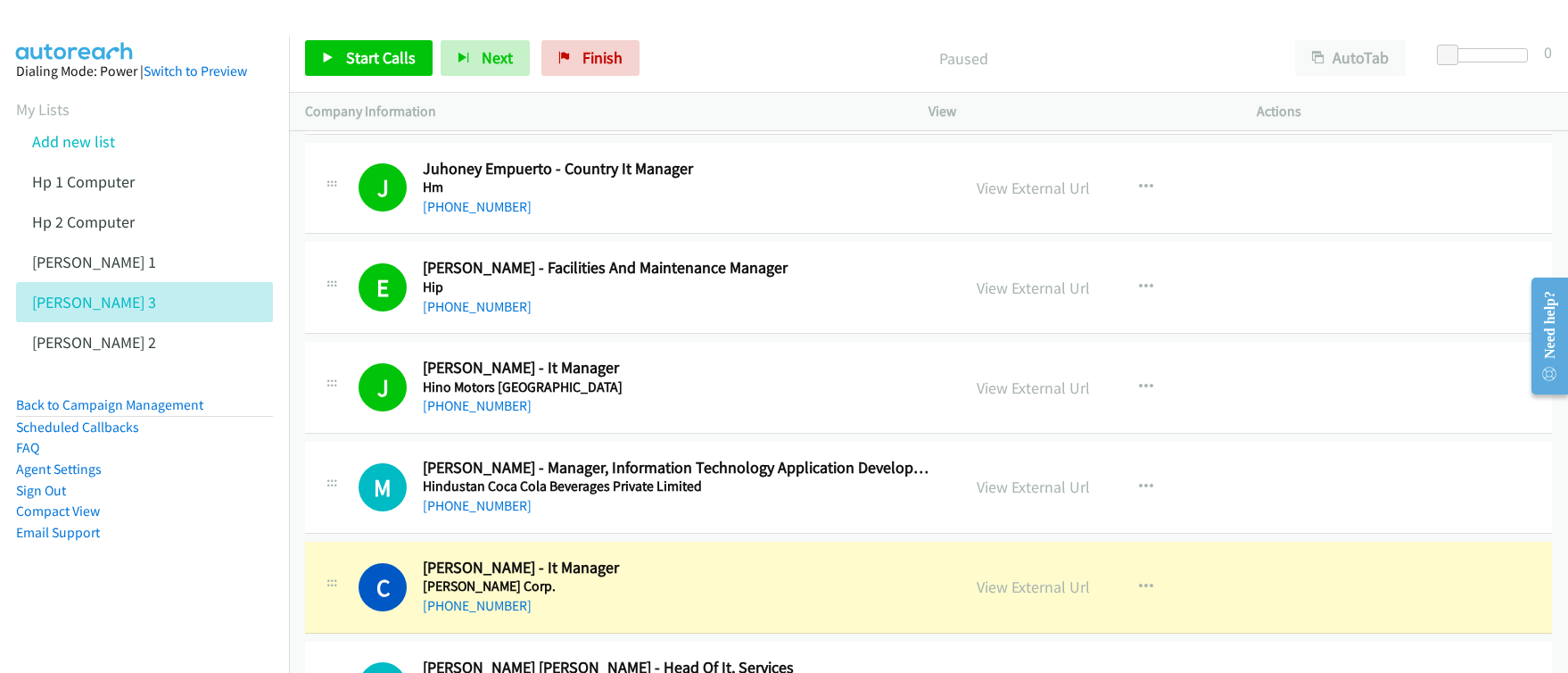
click html "Need help? Resource Center AutoReach Help Help Get the help you need from our k…"
drag, startPoint x: 1564, startPoint y: 265, endPoint x: 1564, endPoint y: 256, distance: 9.0
click html "Need help? Resource Center AutoReach Help Help Get the help you need from our k…"
click at [1524, 265] on div at bounding box center [1542, 336] width 52 height 142
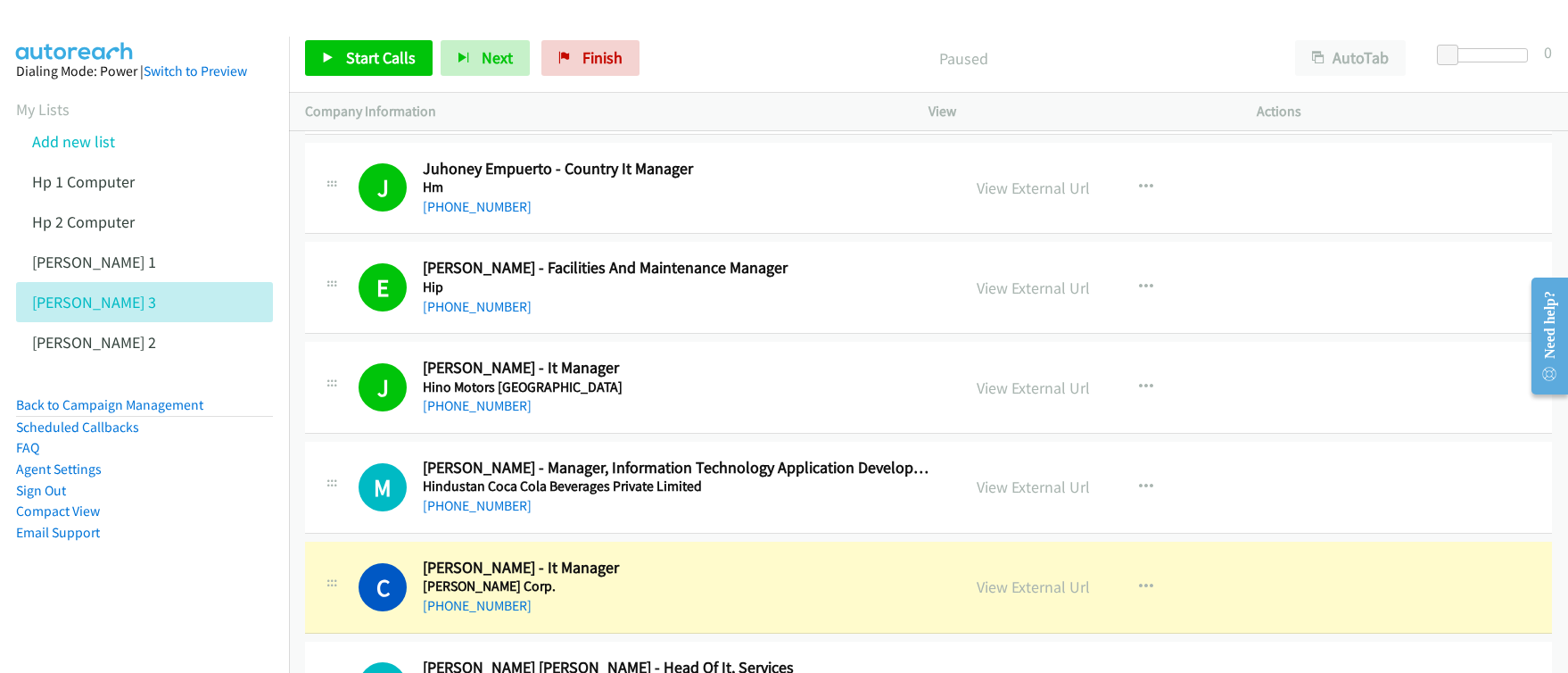
drag, startPoint x: 1561, startPoint y: 267, endPoint x: 1563, endPoint y: 253, distance: 14.1
click html "Need help? Resource Center AutoReach Help Help Get the help you need from our k…"
drag, startPoint x: 1563, startPoint y: 267, endPoint x: 1562, endPoint y: 400, distance: 133.0
click at [1524, 265] on main "Need help? Resource Center AutoReach Help Help Get the help you need from our k…" at bounding box center [1542, 265] width 52 height 0
click at [1524, 265] on div at bounding box center [1542, 336] width 52 height 142
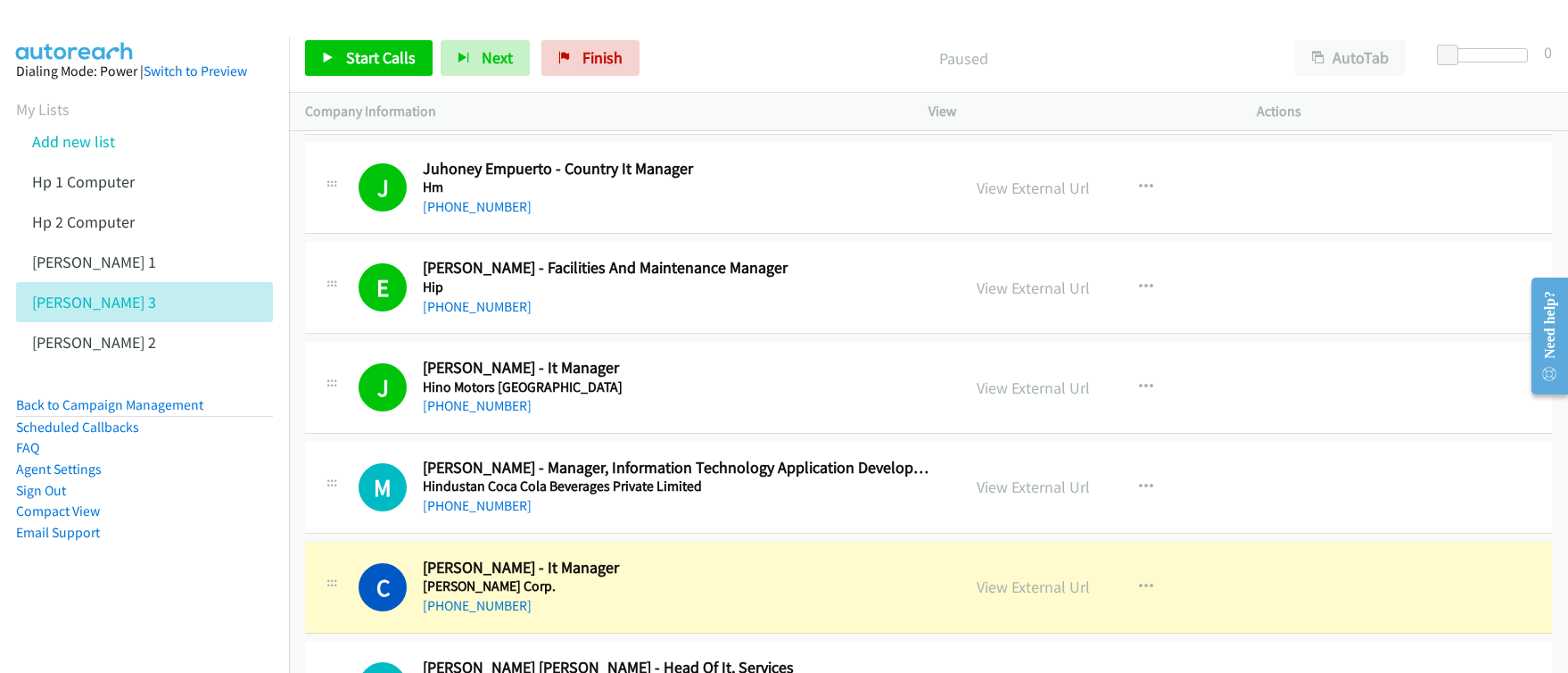
click at [1524, 267] on div at bounding box center [1542, 336] width 52 height 142
click at [1524, 265] on main "Need help? Resource Center AutoReach Help Help Get the help you need from our k…" at bounding box center [1542, 265] width 52 height 0
click at [1524, 314] on div "Need help?" at bounding box center [1549, 325] width 24 height 68
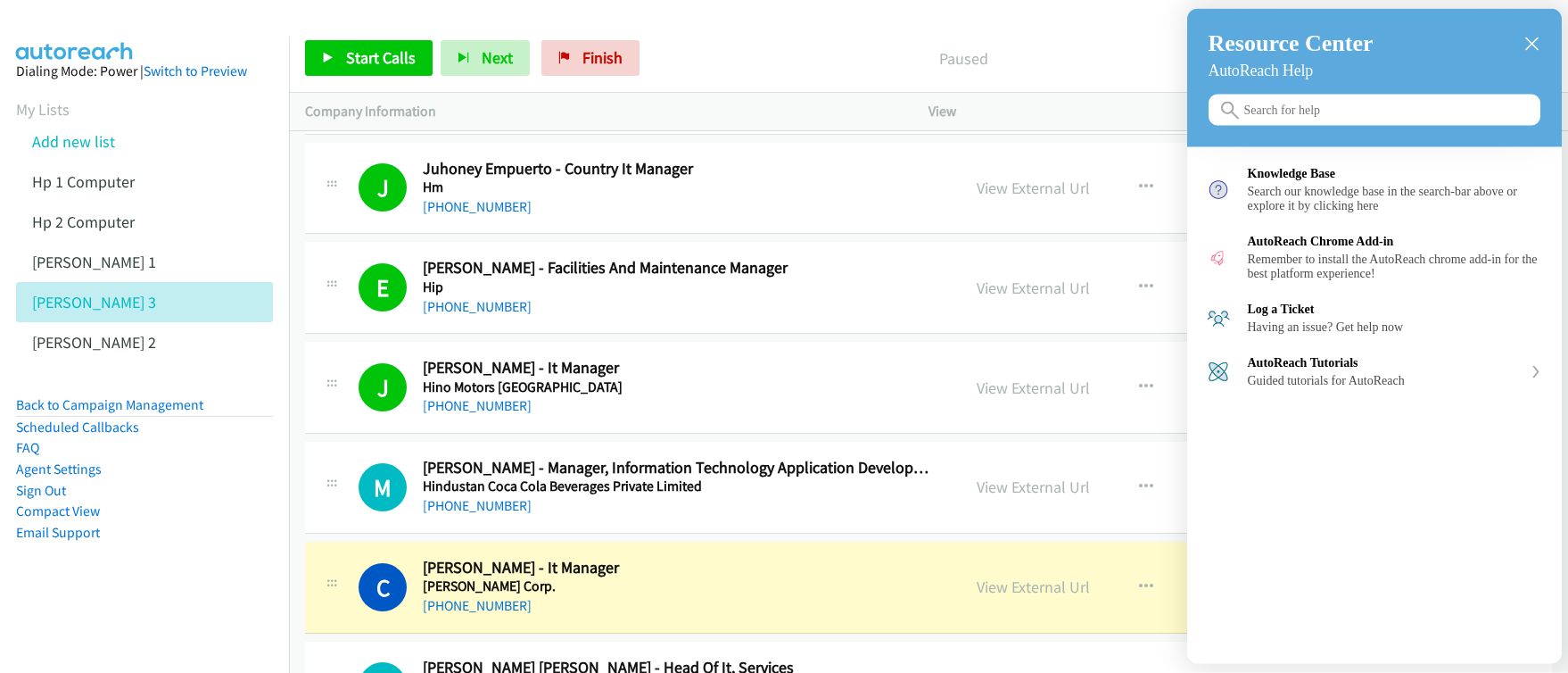
click at [1524, 47] on icon "close resource center" at bounding box center [1531, 44] width 13 height 13
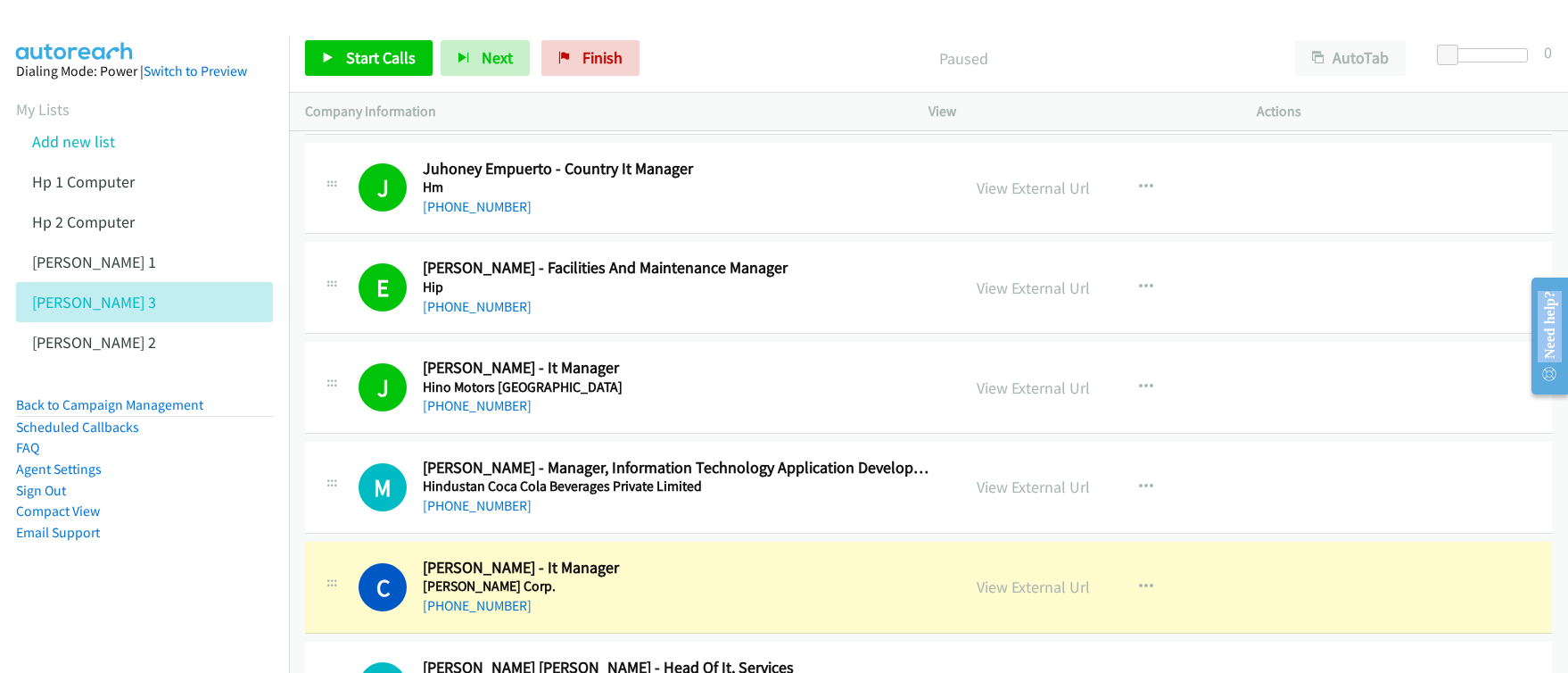
drag, startPoint x: 1564, startPoint y: 268, endPoint x: 1562, endPoint y: 285, distance: 17.1
click at [1524, 265] on main "Need help? Resource Center AutoReach Help Help Get the help you need from our k…" at bounding box center [1542, 265] width 52 height 0
click at [1524, 331] on div "Need help?" at bounding box center [1549, 336] width 37 height 117
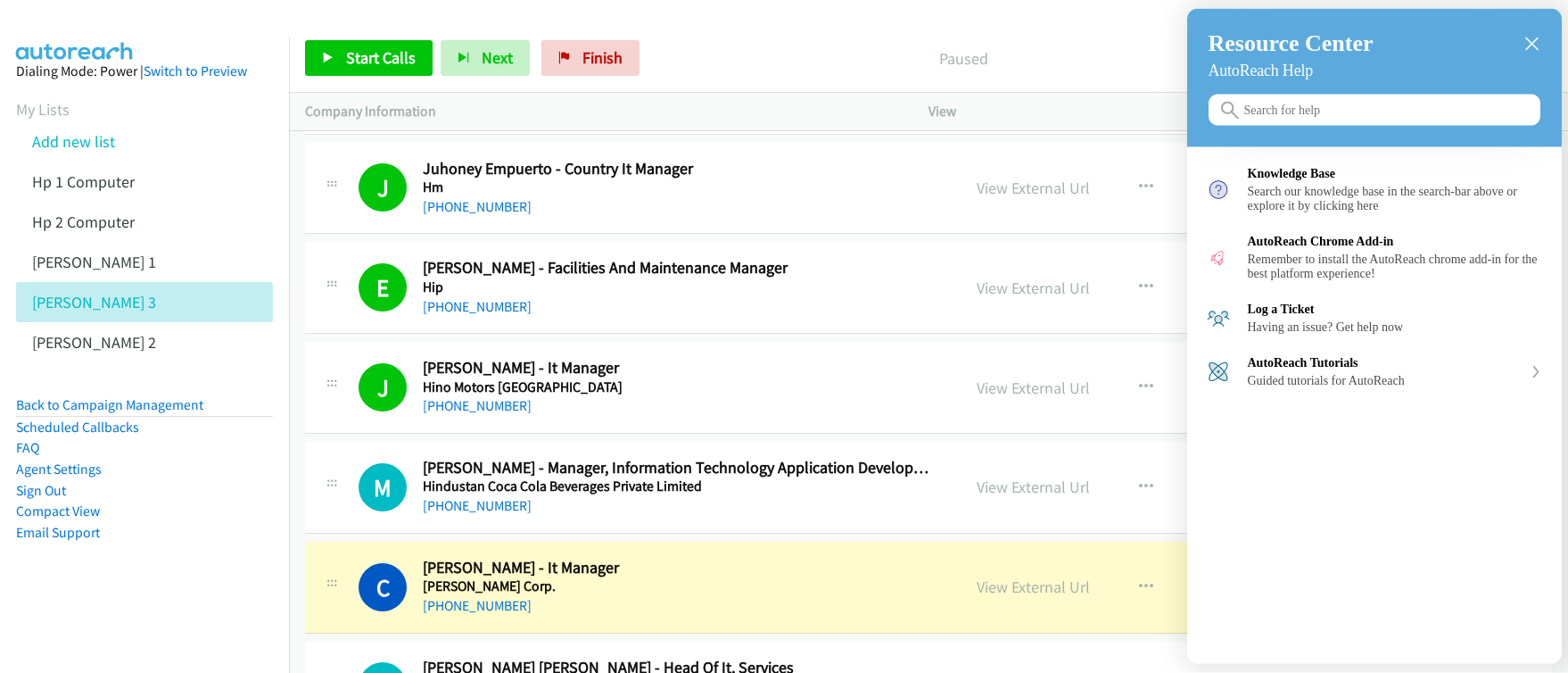
click at [1524, 51] on div "close resource center" at bounding box center [1531, 44] width 17 height 17
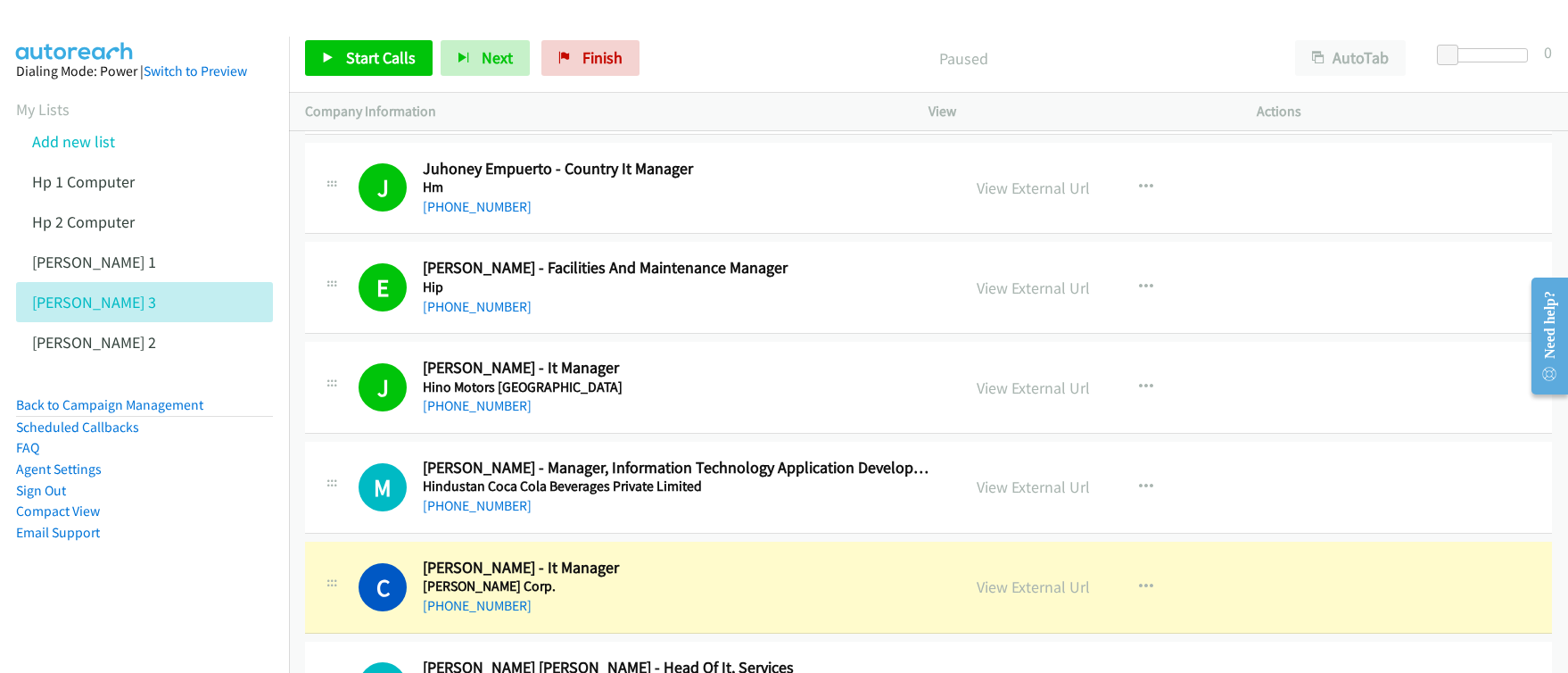
drag, startPoint x: 1560, startPoint y: 265, endPoint x: 1563, endPoint y: 250, distance: 15.3
click html "Need help? Resource Center AutoReach Help Help Get the help you need from our k…"
drag, startPoint x: 1564, startPoint y: 265, endPoint x: 1563, endPoint y: 248, distance: 17.0
click html "Need help? Resource Center AutoReach Help Help Get the help you need from our k…"
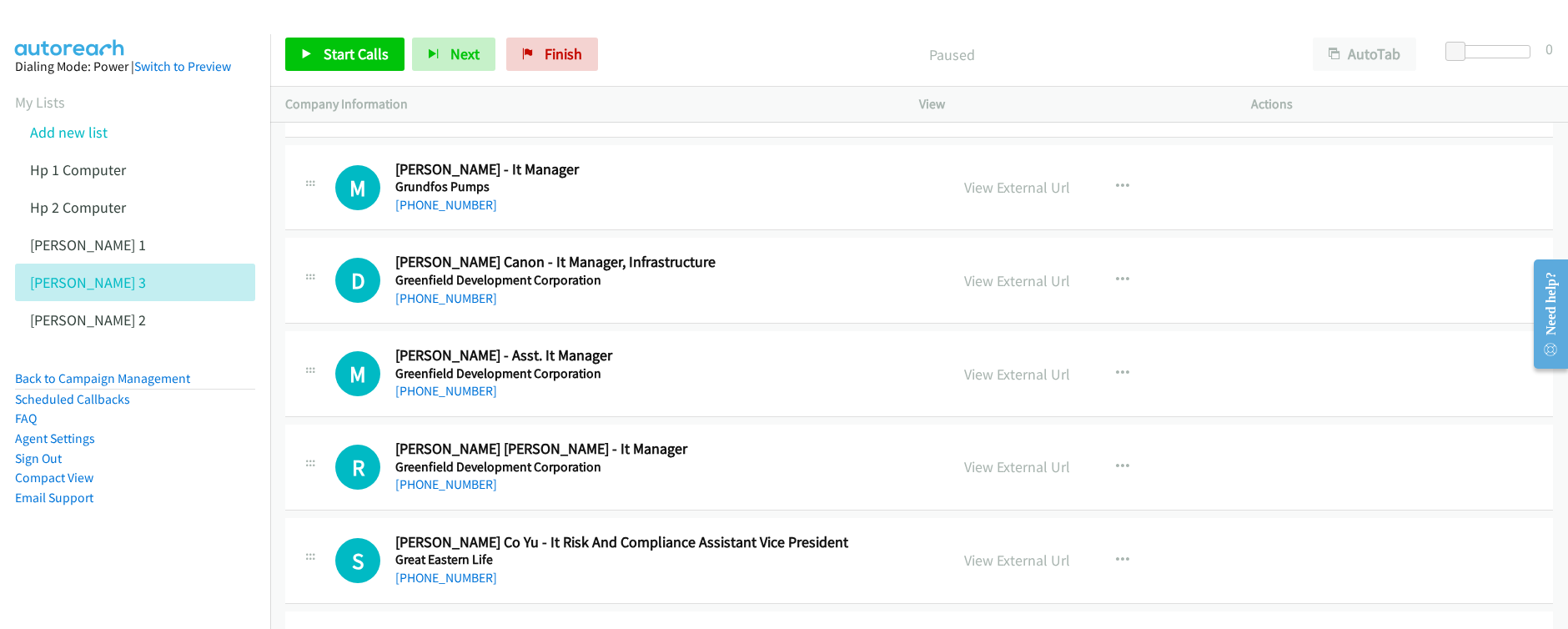
scroll to position [8901, 0]
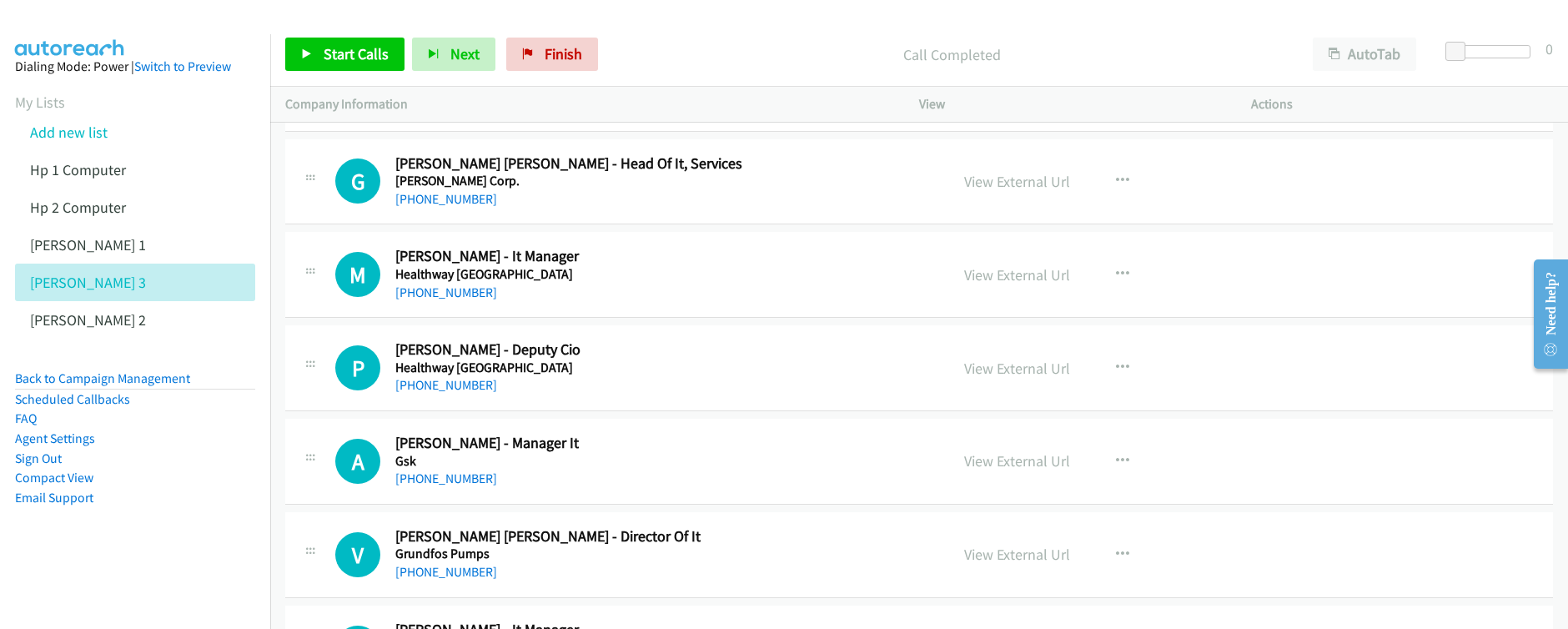
click at [1425, 248] on div at bounding box center [1544, 314] width 49 height 133
click at [1425, 248] on iframe at bounding box center [1544, 314] width 49 height 133
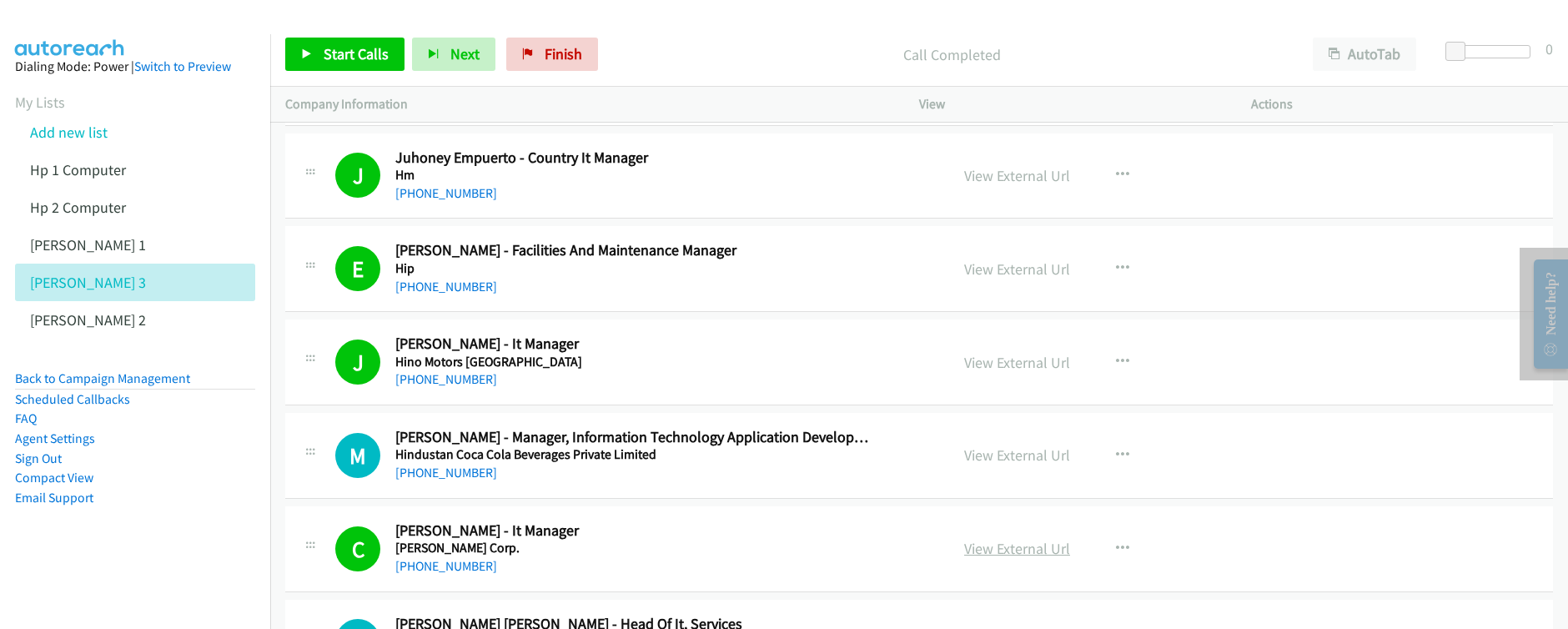
click at [1017, 554] on link "View External Url" at bounding box center [1017, 548] width 106 height 19
click at [351, 66] on link "Start Calls" at bounding box center [345, 54] width 120 height 33
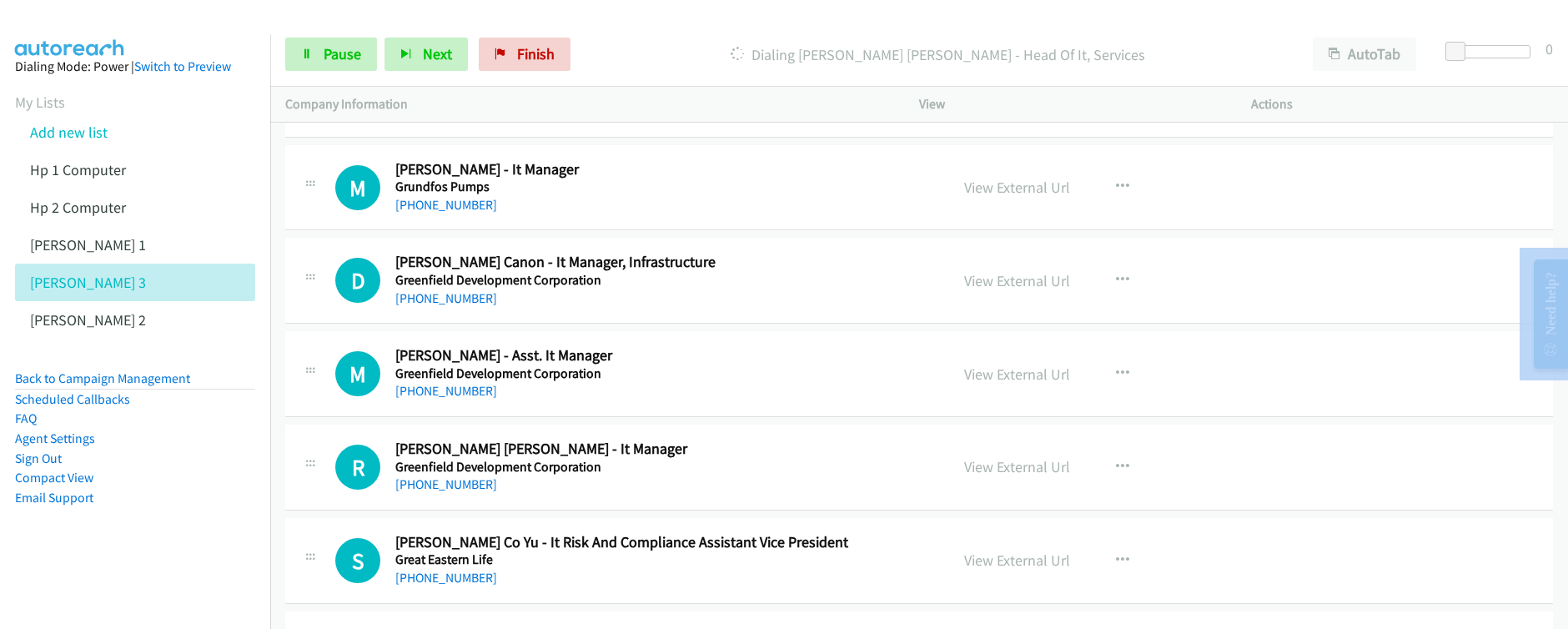
scroll to position [8901, 0]
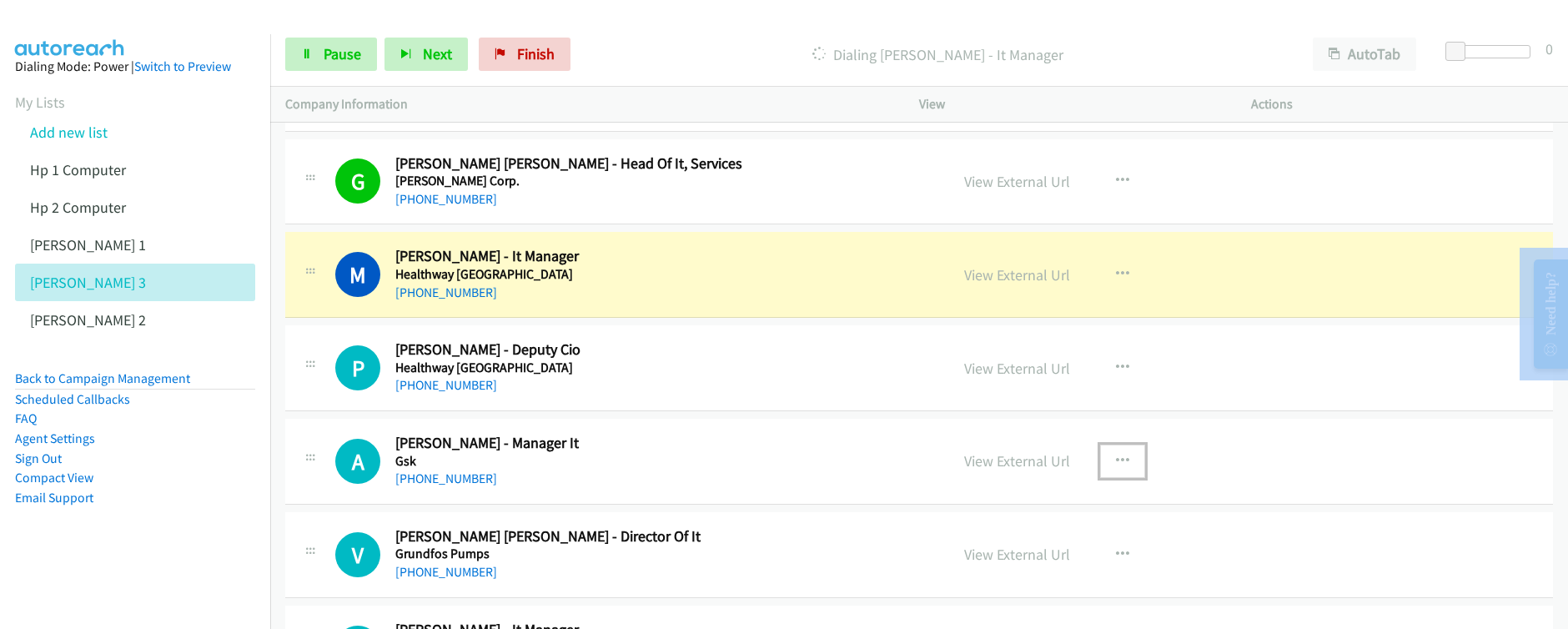
click at [1116, 459] on icon "button" at bounding box center [1122, 461] width 13 height 13
click at [0, 0] on div at bounding box center [0, 0] width 0 height 0
click at [1125, 461] on button "button" at bounding box center [1122, 462] width 45 height 33
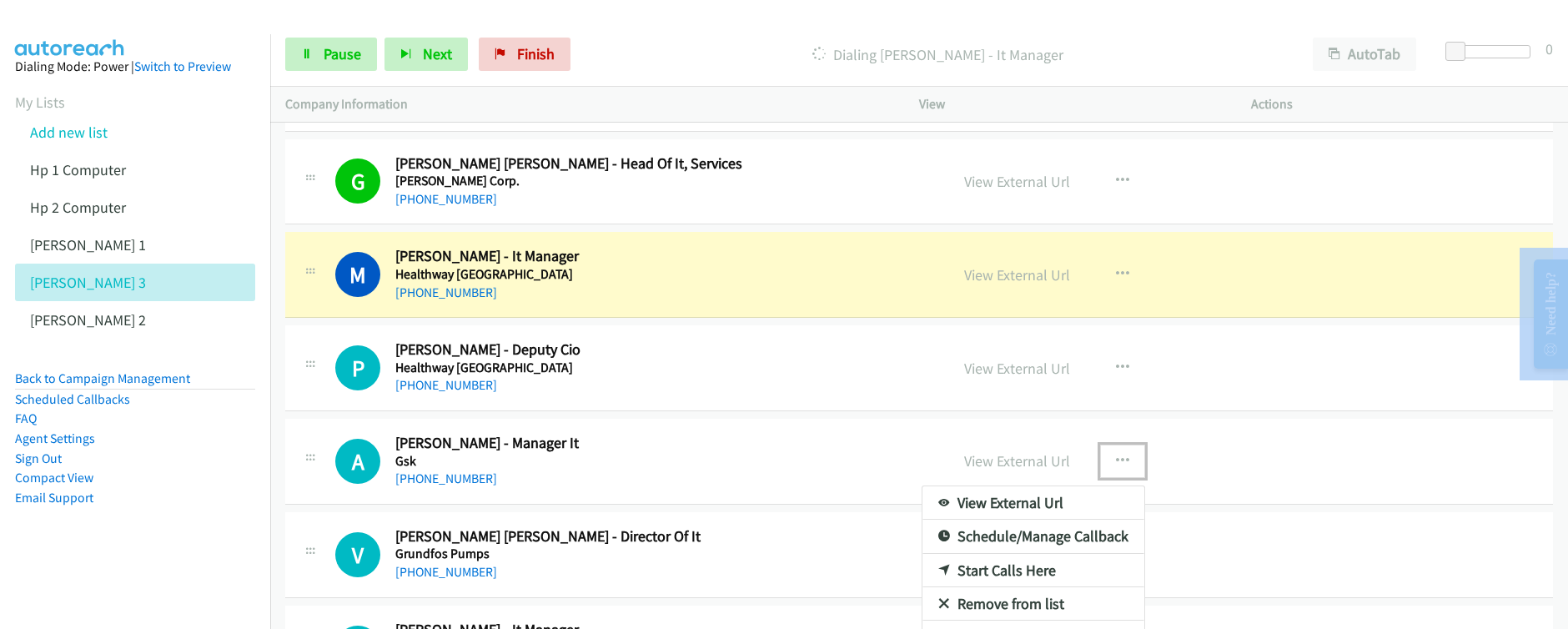
click at [1018, 575] on link "Start Calls Here" at bounding box center [1033, 570] width 222 height 33
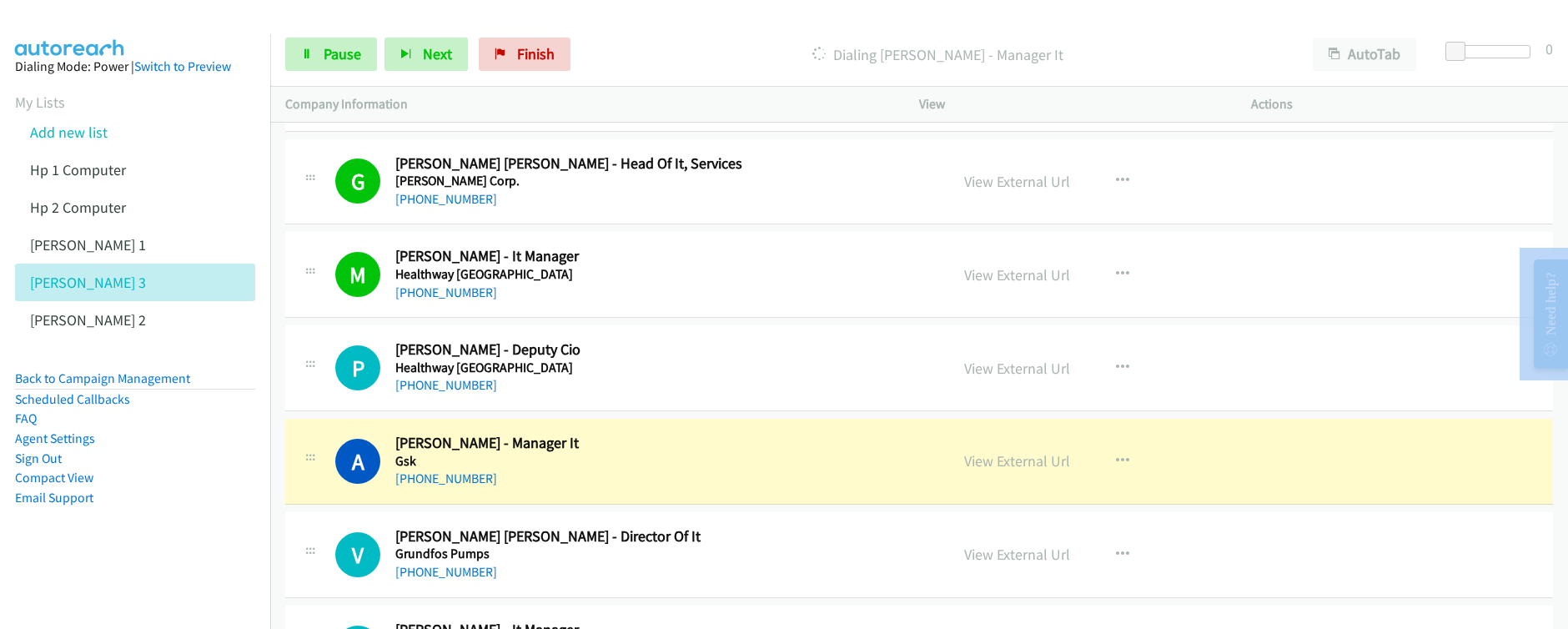
click at [1425, 628] on div "[PHONE_NUMBER] Call failed - Please reload the list and try again This list was…" at bounding box center [919, 376] width 1298 height 506
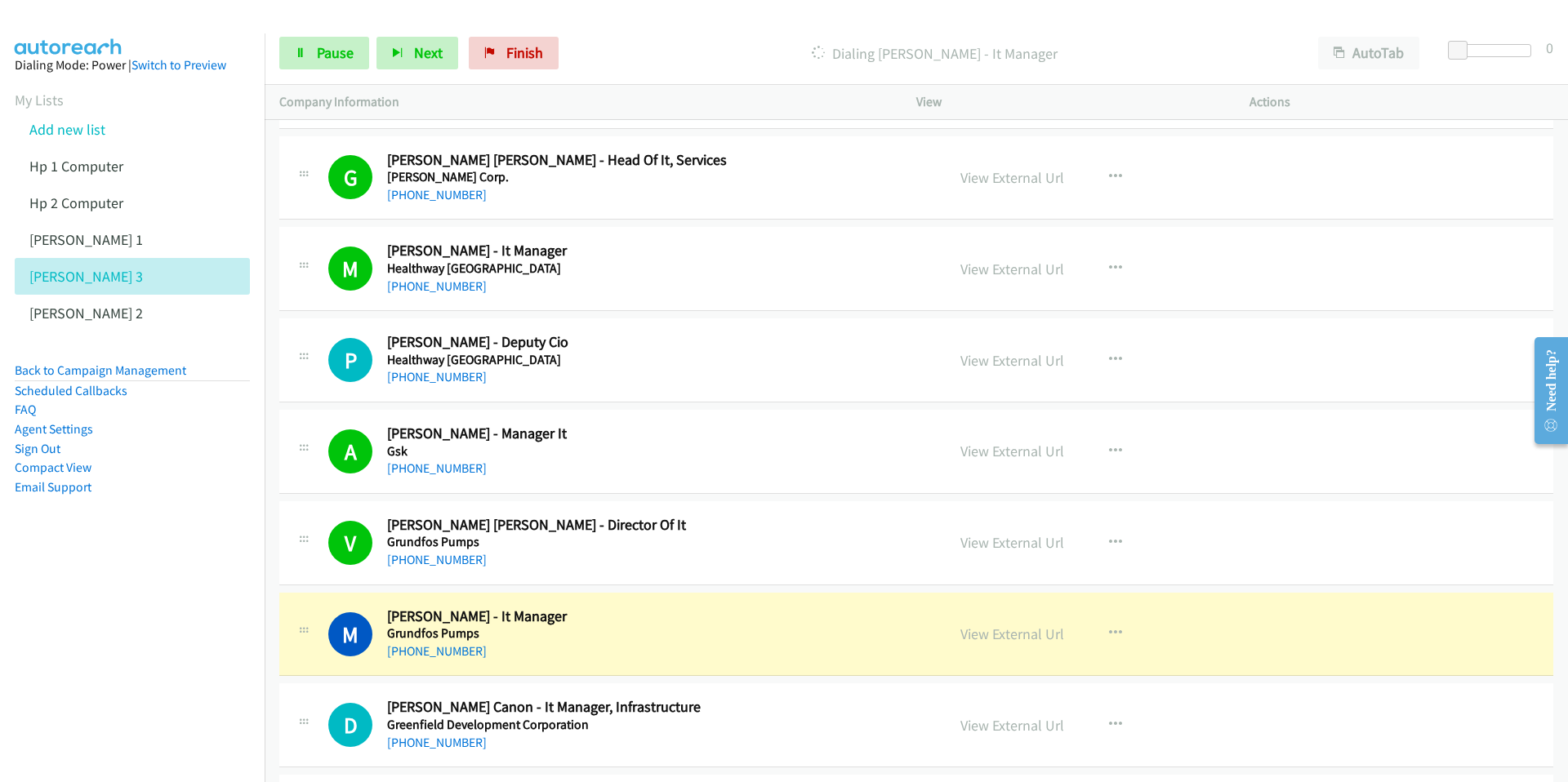
click at [1395, 454] on div at bounding box center [1544, 391] width 47 height 130
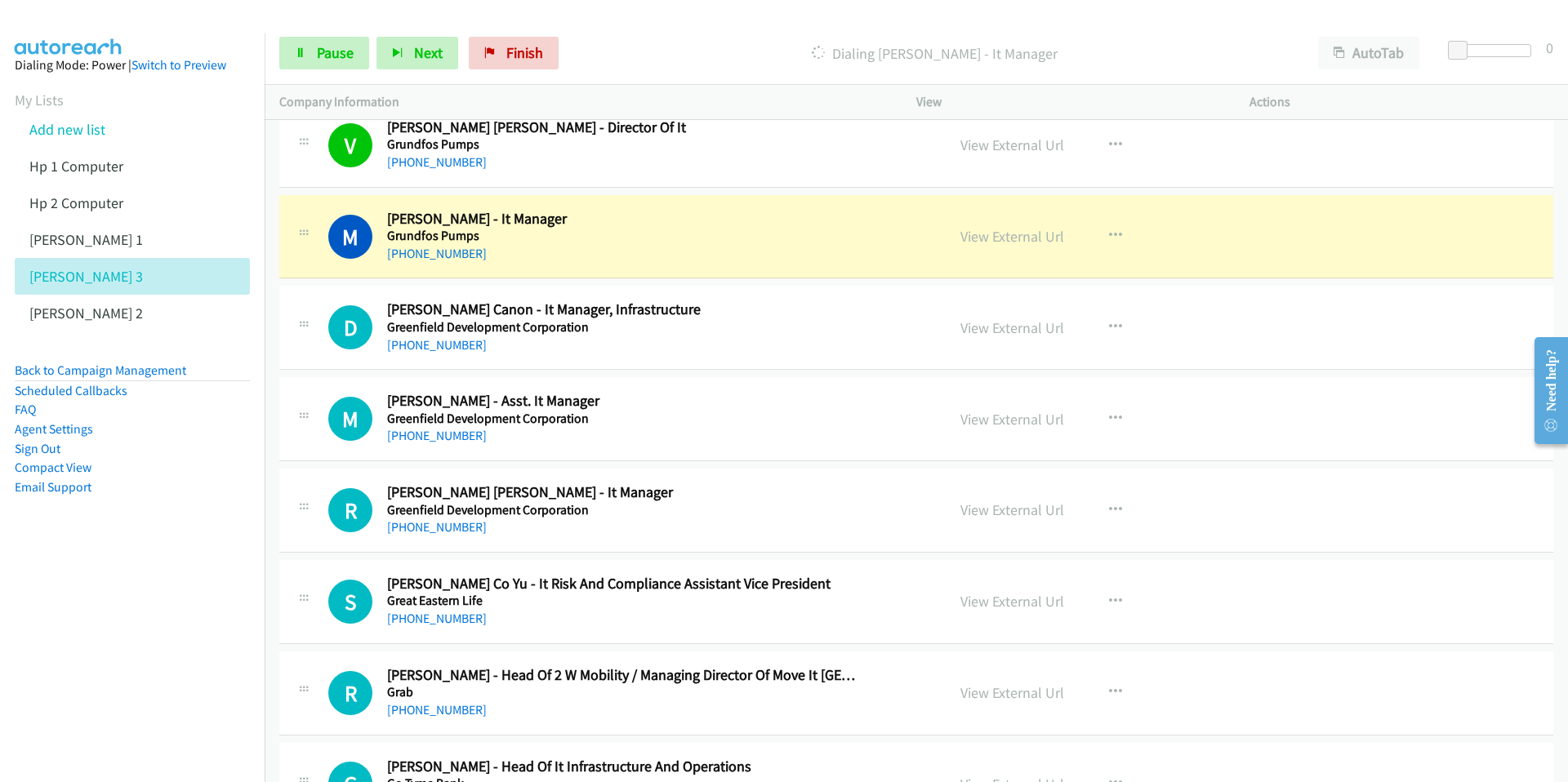
scroll to position [9153, 0]
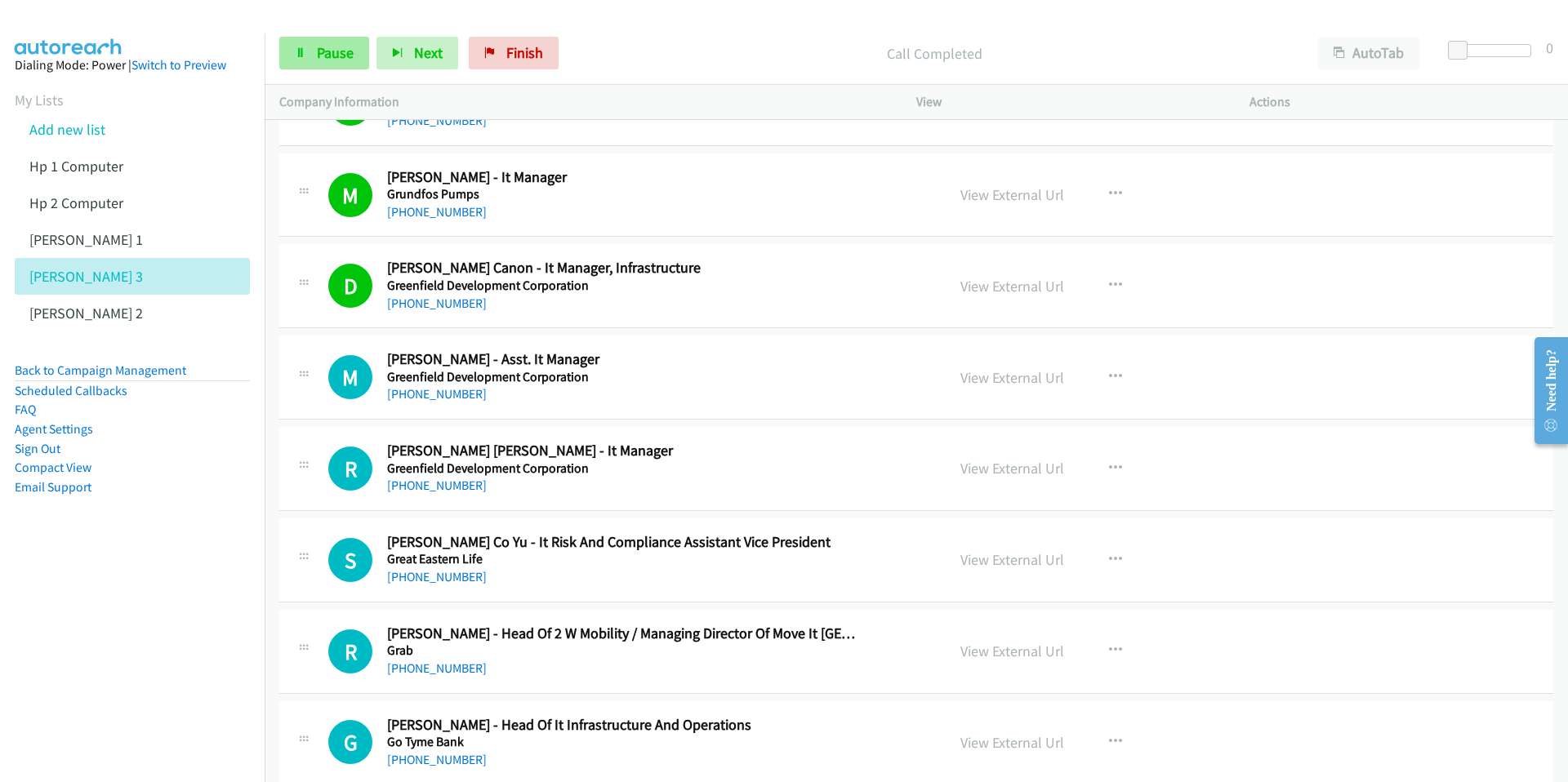
click at [330, 61] on span "Pause" at bounding box center [335, 52] width 37 height 19
click at [331, 61] on span "Start Calls" at bounding box center [349, 52] width 64 height 19
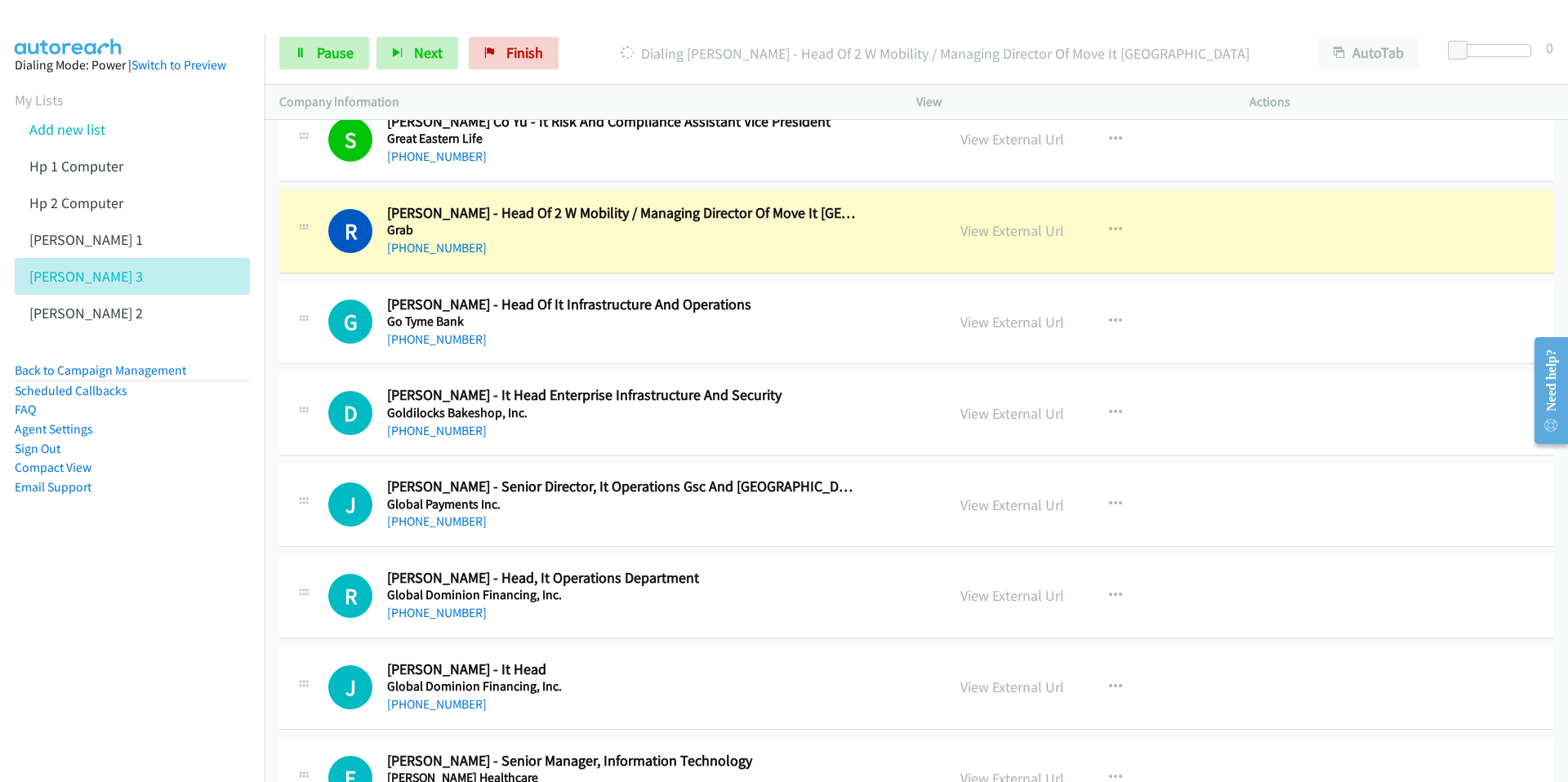
scroll to position [9615, 0]
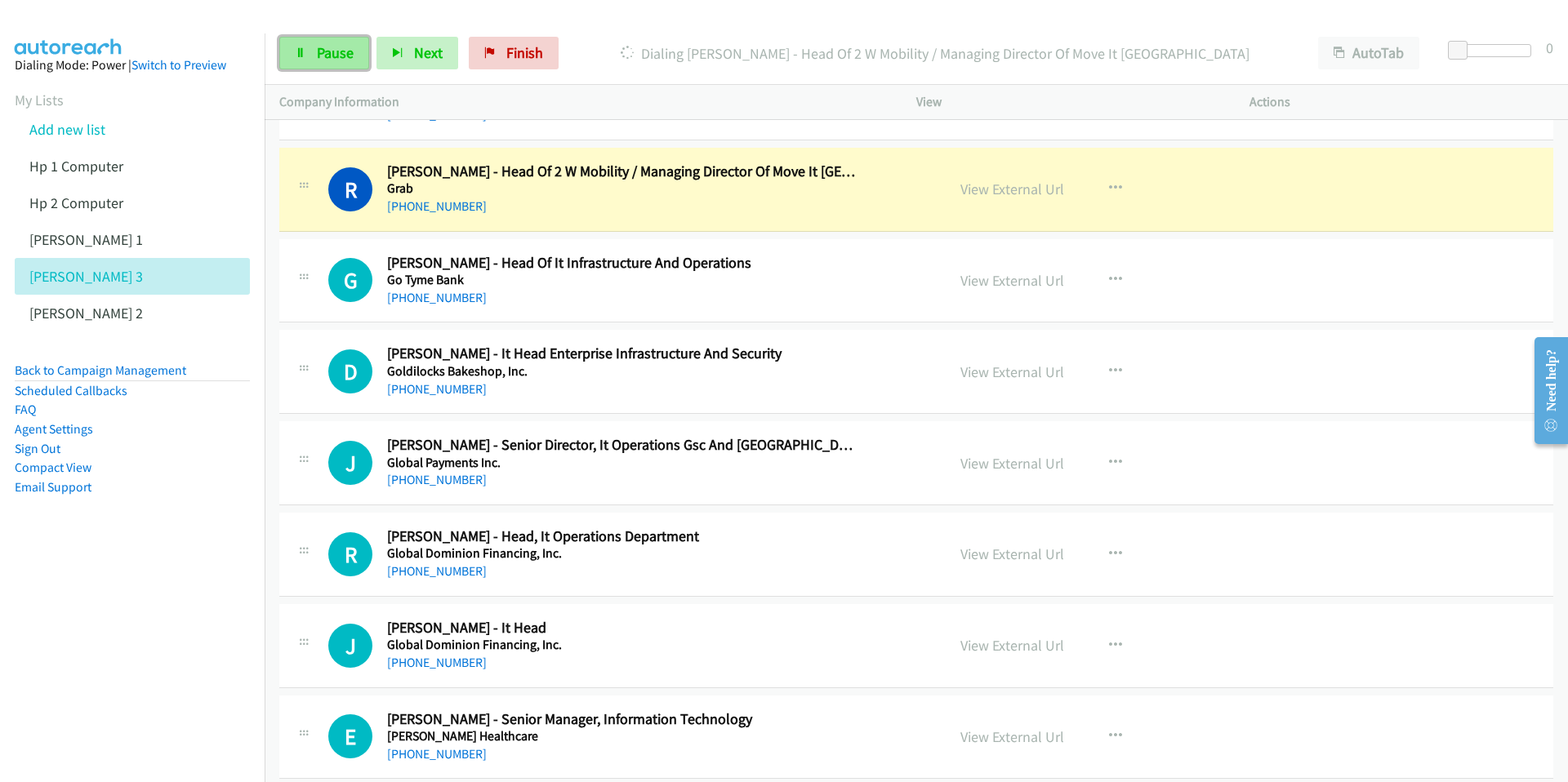
click at [321, 64] on link "Pause" at bounding box center [324, 53] width 90 height 33
click at [321, 63] on link "Pause" at bounding box center [324, 53] width 90 height 33
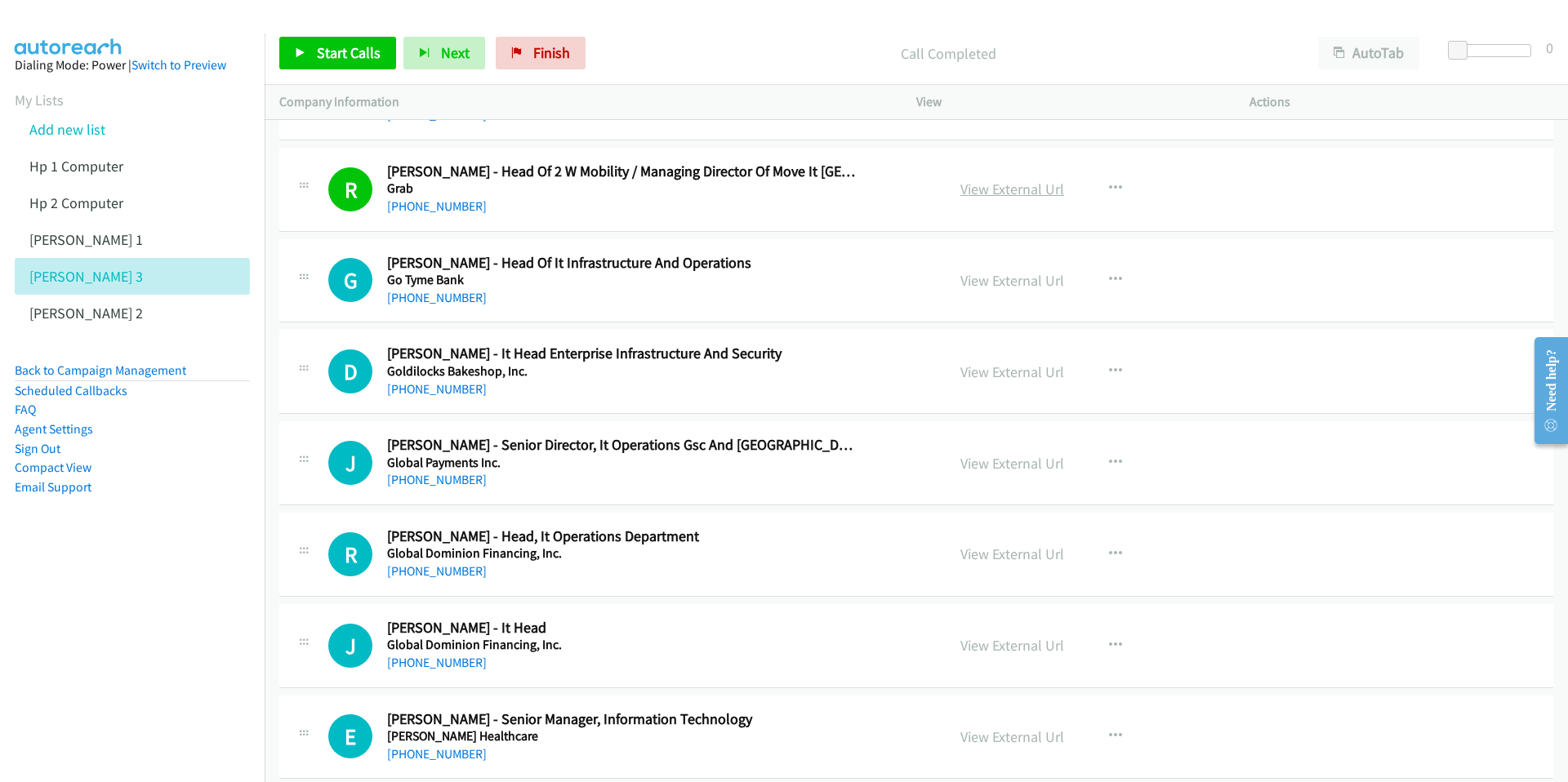
click at [1017, 185] on link "View External Url" at bounding box center [1012, 188] width 104 height 19
click at [338, 57] on span "Start Calls" at bounding box center [349, 52] width 64 height 19
click at [329, 57] on span "Pause" at bounding box center [335, 52] width 37 height 19
click at [329, 57] on span "Start Calls" at bounding box center [349, 52] width 64 height 19
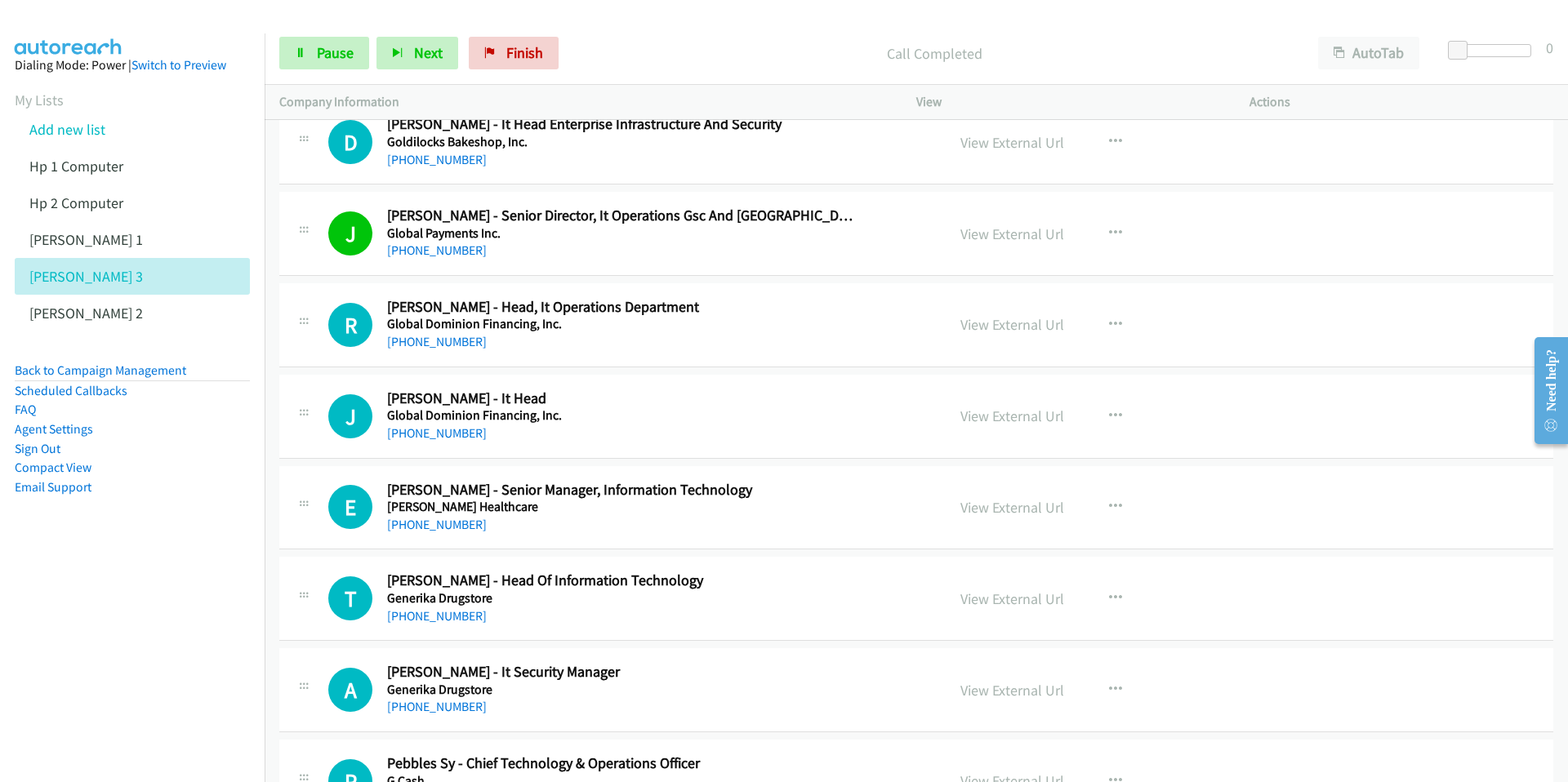
scroll to position [9887, 0]
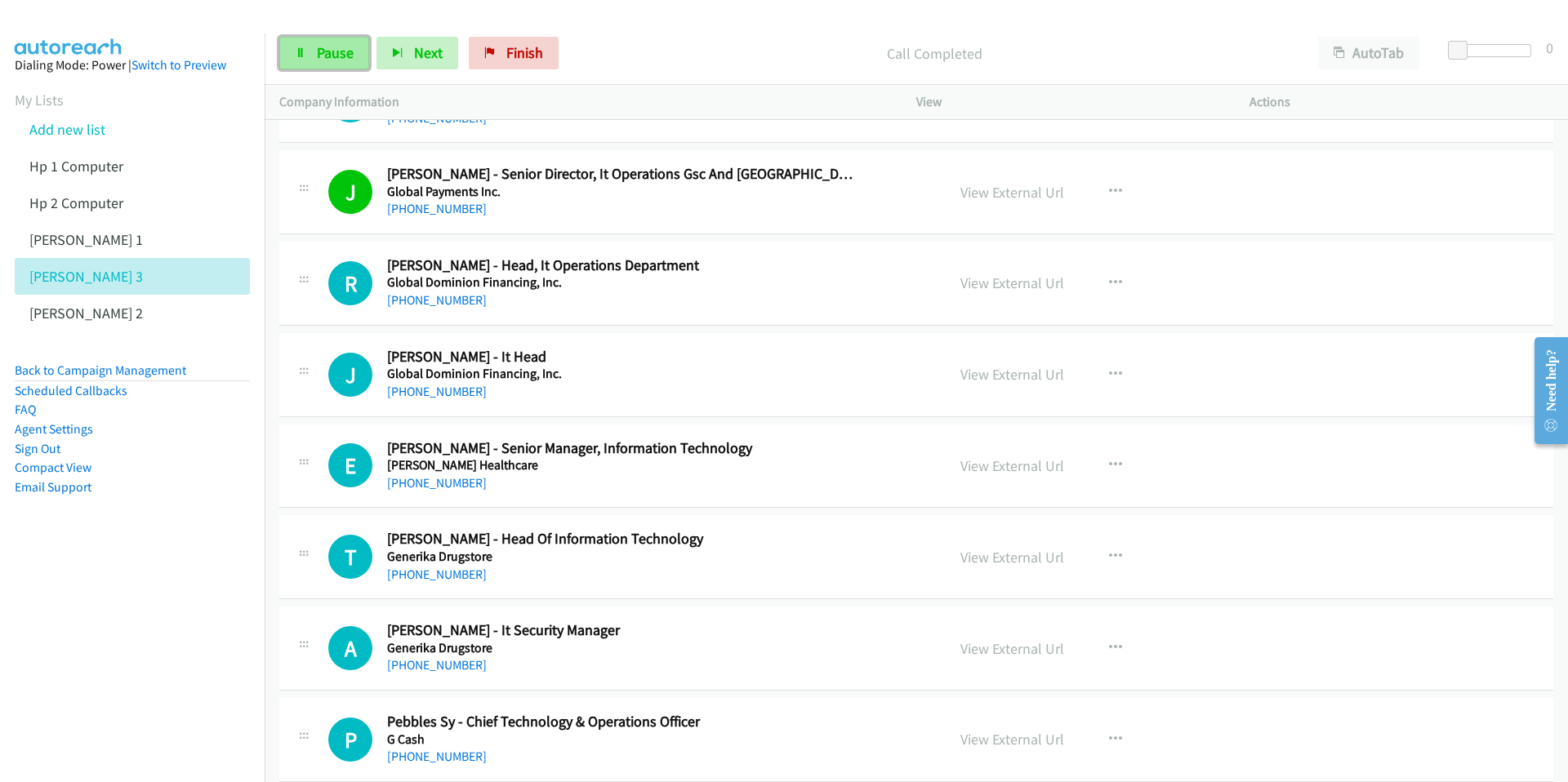
click at [319, 68] on link "Pause" at bounding box center [324, 53] width 90 height 33
click at [318, 68] on link "Start Calls" at bounding box center [337, 53] width 117 height 33
click at [328, 59] on span "Pause" at bounding box center [335, 52] width 37 height 19
click at [328, 59] on span "Start Calls" at bounding box center [349, 52] width 64 height 19
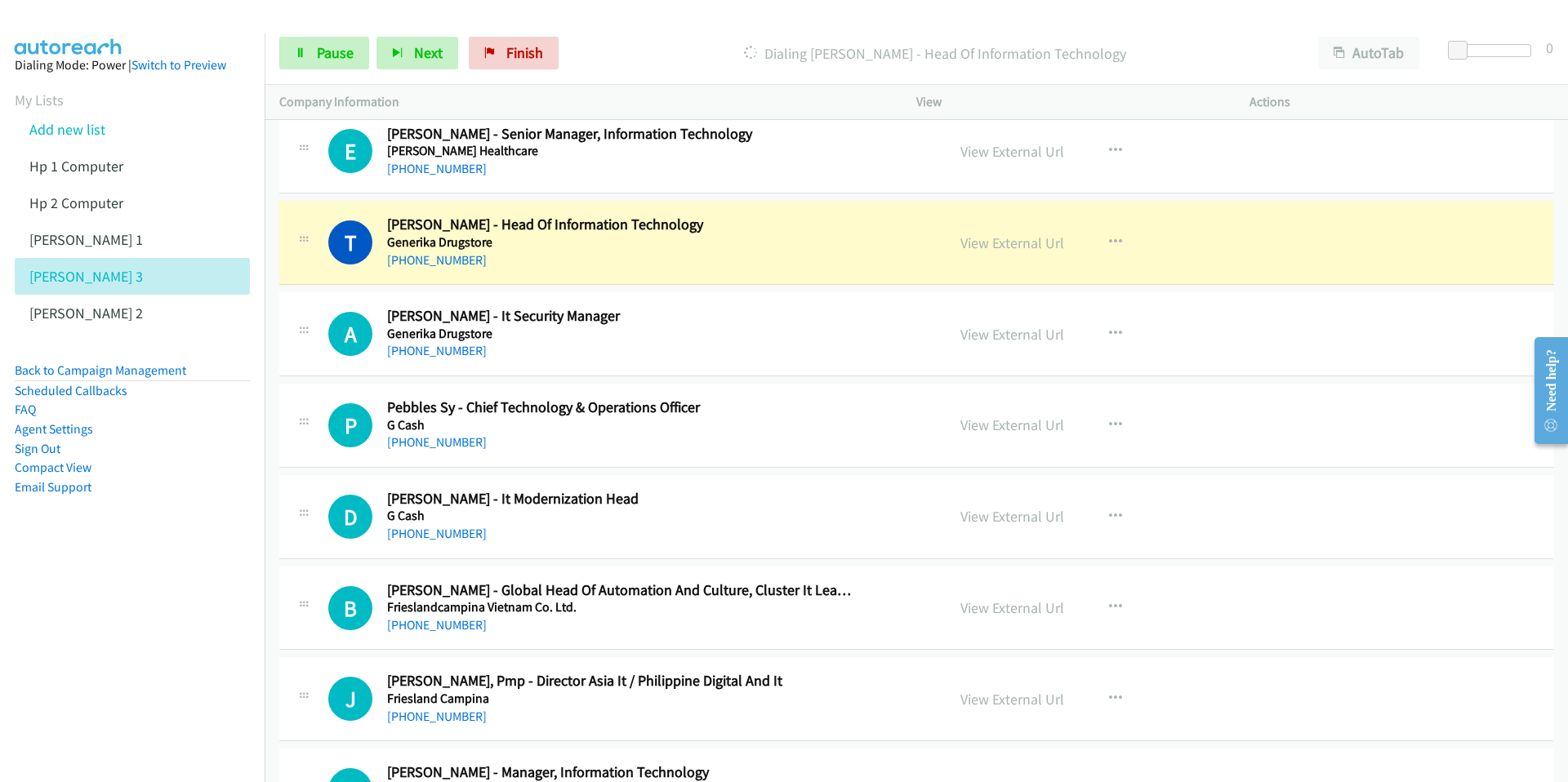
scroll to position [10243, 0]
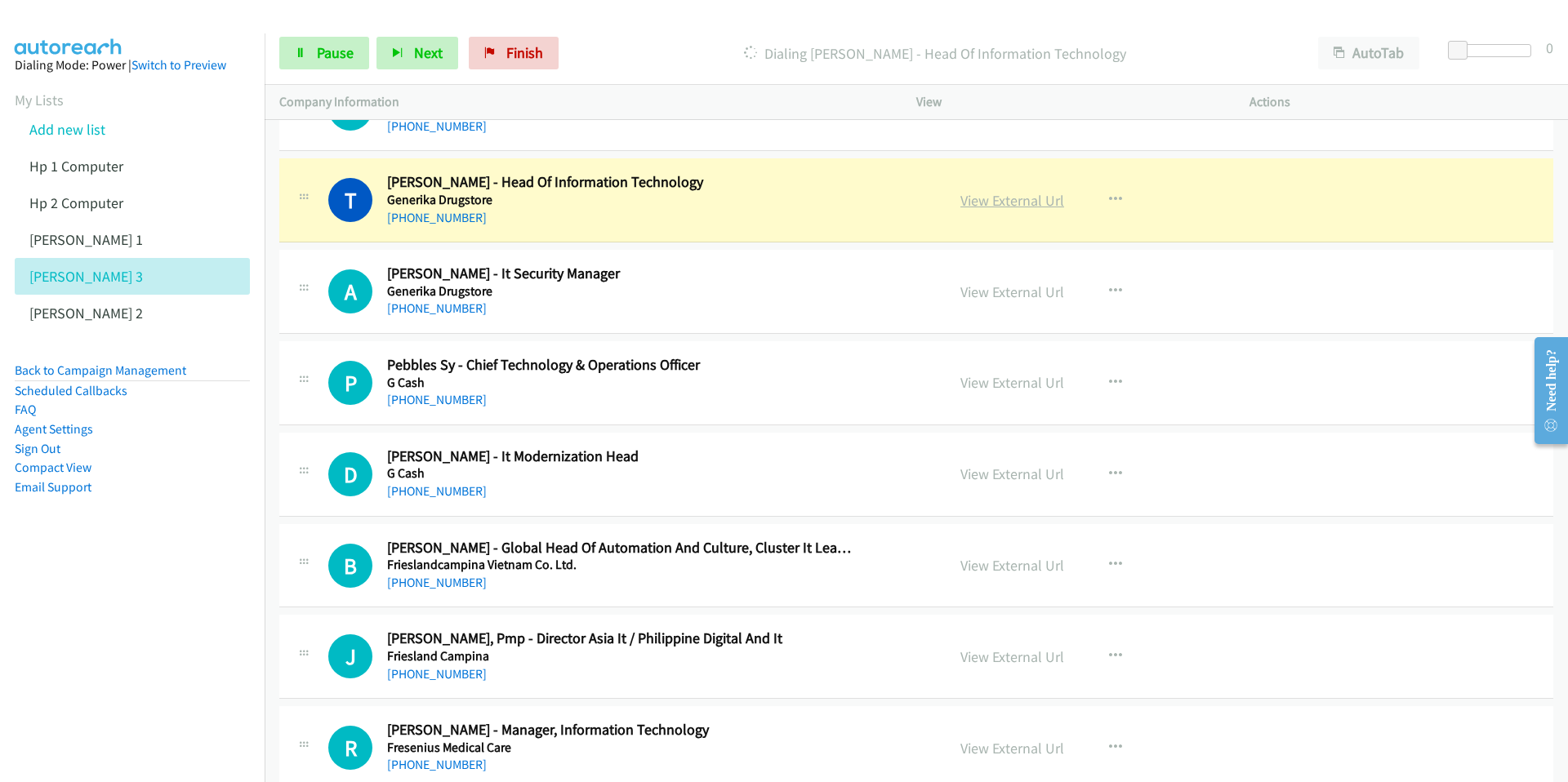
click at [1011, 207] on link "View External Url" at bounding box center [1012, 200] width 104 height 19
click at [0, 0] on div "Start Calls Pause Next Finish [PERSON_NAME] - Head Of Information Technology Au…" at bounding box center [784, 0] width 1568 height 0
click at [318, 52] on span "Pause" at bounding box center [335, 52] width 37 height 19
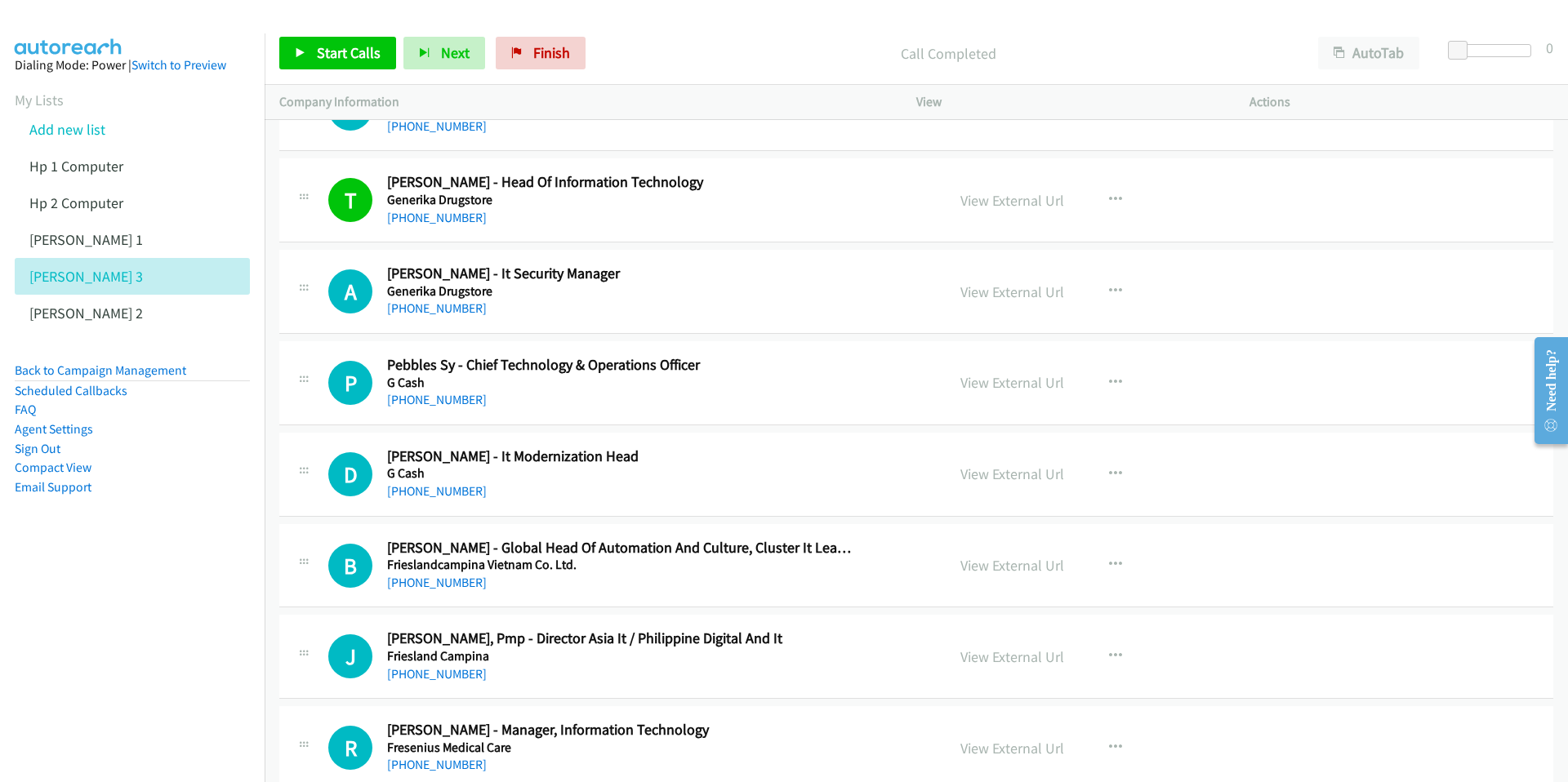
click at [356, 73] on div "Start Calls Pause Next Finish Call Completed AutoTab AutoTab 0" at bounding box center [916, 53] width 1304 height 63
click at [359, 64] on link "Start Calls" at bounding box center [337, 53] width 117 height 33
click at [317, 53] on span "Pause" at bounding box center [335, 52] width 37 height 19
click at [317, 53] on span "Start Calls" at bounding box center [349, 52] width 64 height 19
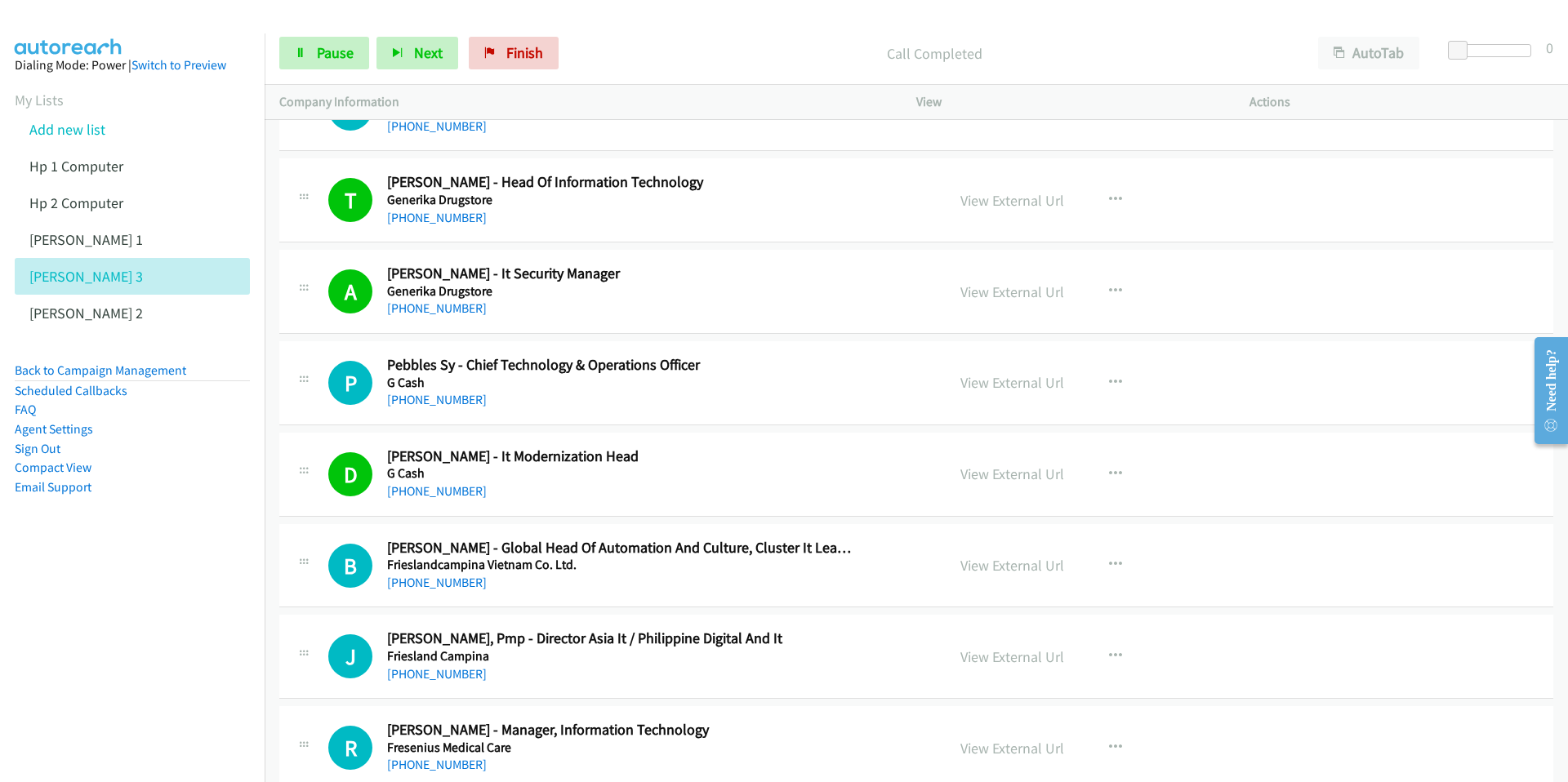
click at [1395, 328] on div at bounding box center [1544, 391] width 47 height 130
drag, startPoint x: 1563, startPoint y: 327, endPoint x: 1562, endPoint y: 316, distance: 11.0
click html "Need help? Resource Center AutoReach Help Help Get the help you need from our k…"
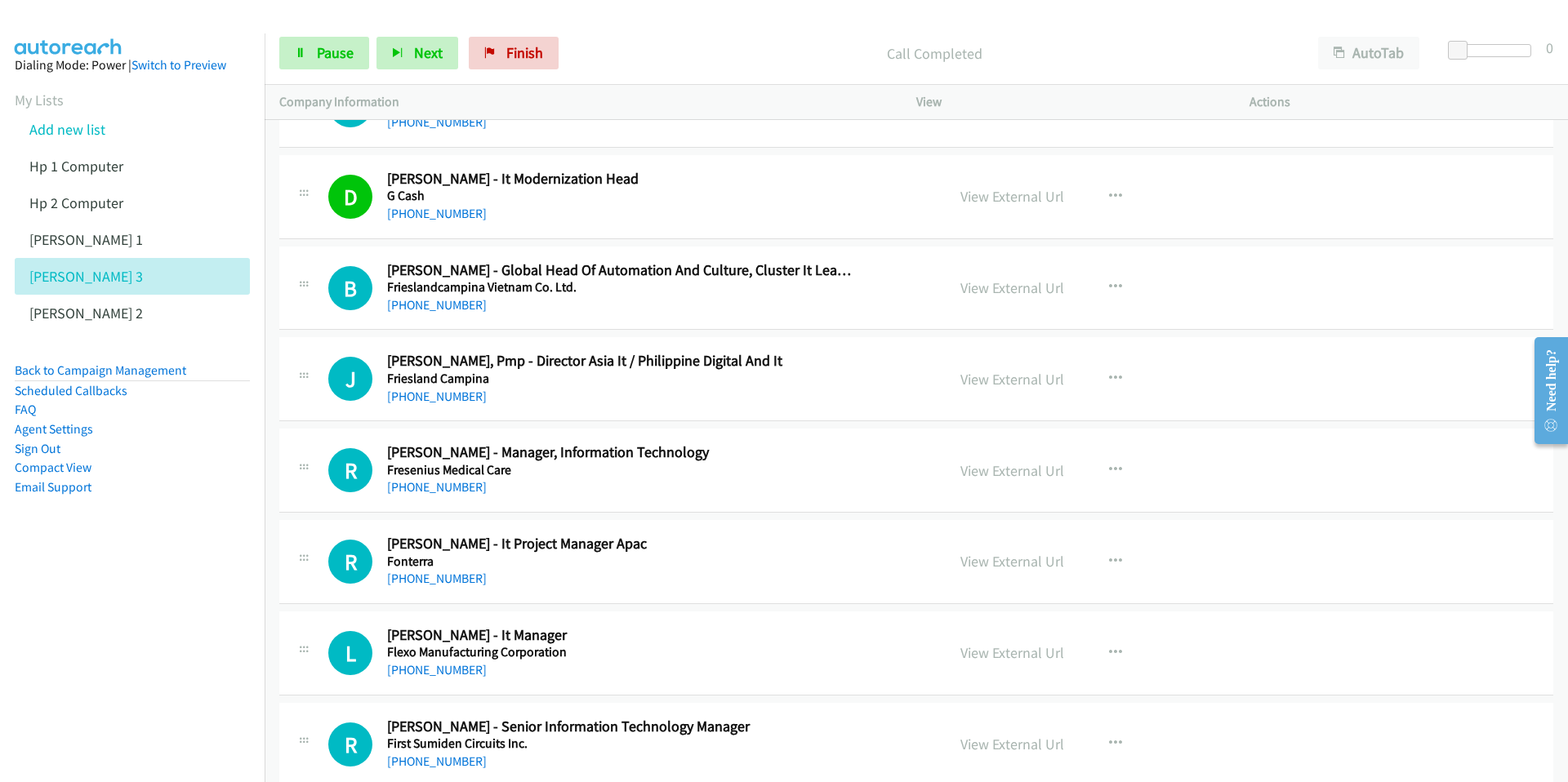
scroll to position [10562, 0]
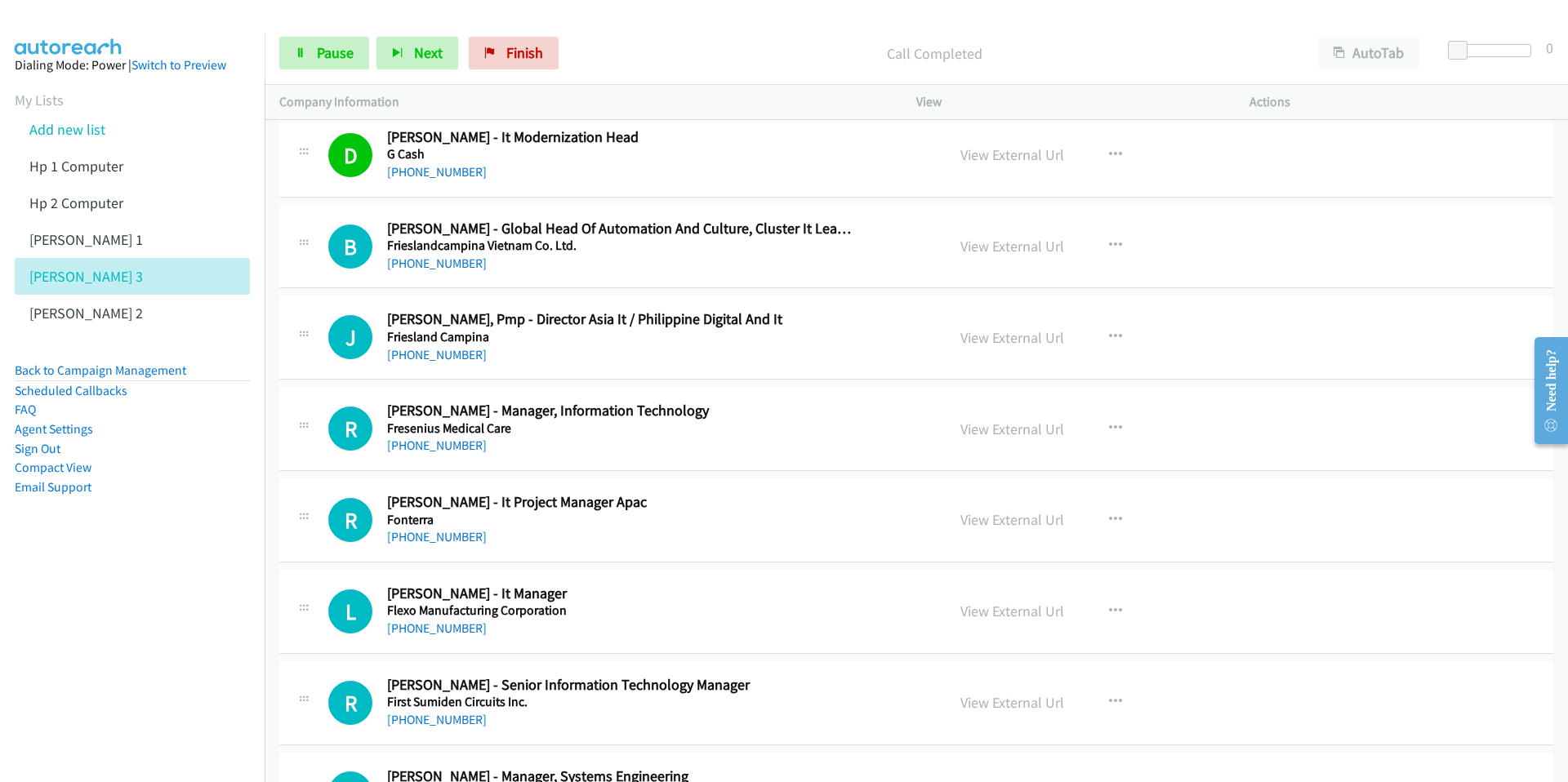
drag, startPoint x: 3085, startPoint y: 651, endPoint x: 3003, endPoint y: 630, distance: 84.6
click at [317, 55] on span "Pause" at bounding box center [335, 52] width 37 height 19
click at [318, 55] on span "Start Calls" at bounding box center [349, 52] width 64 height 19
click at [328, 61] on span "Pause" at bounding box center [335, 52] width 37 height 19
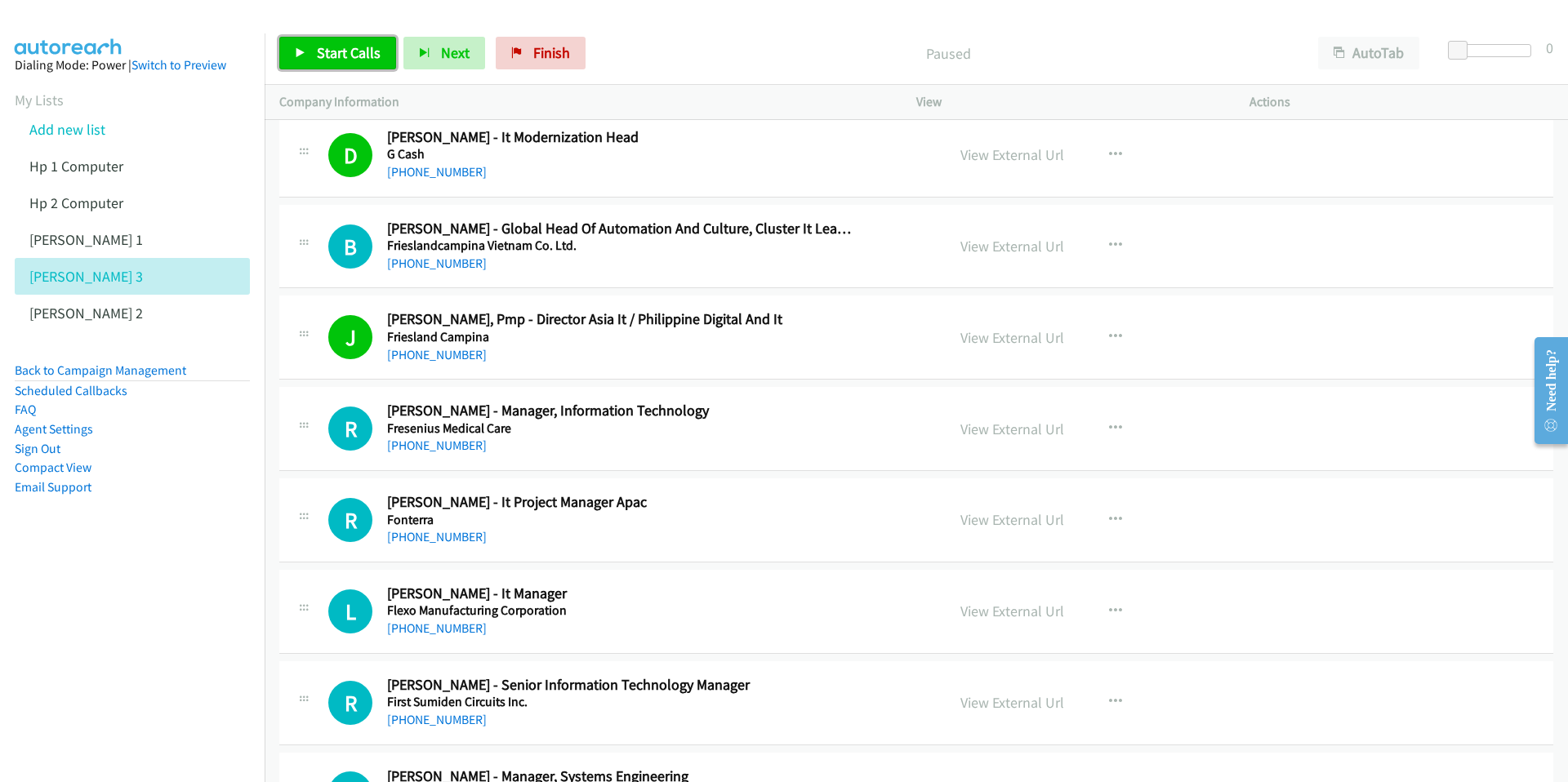
click at [328, 61] on span "Start Calls" at bounding box center [349, 52] width 64 height 19
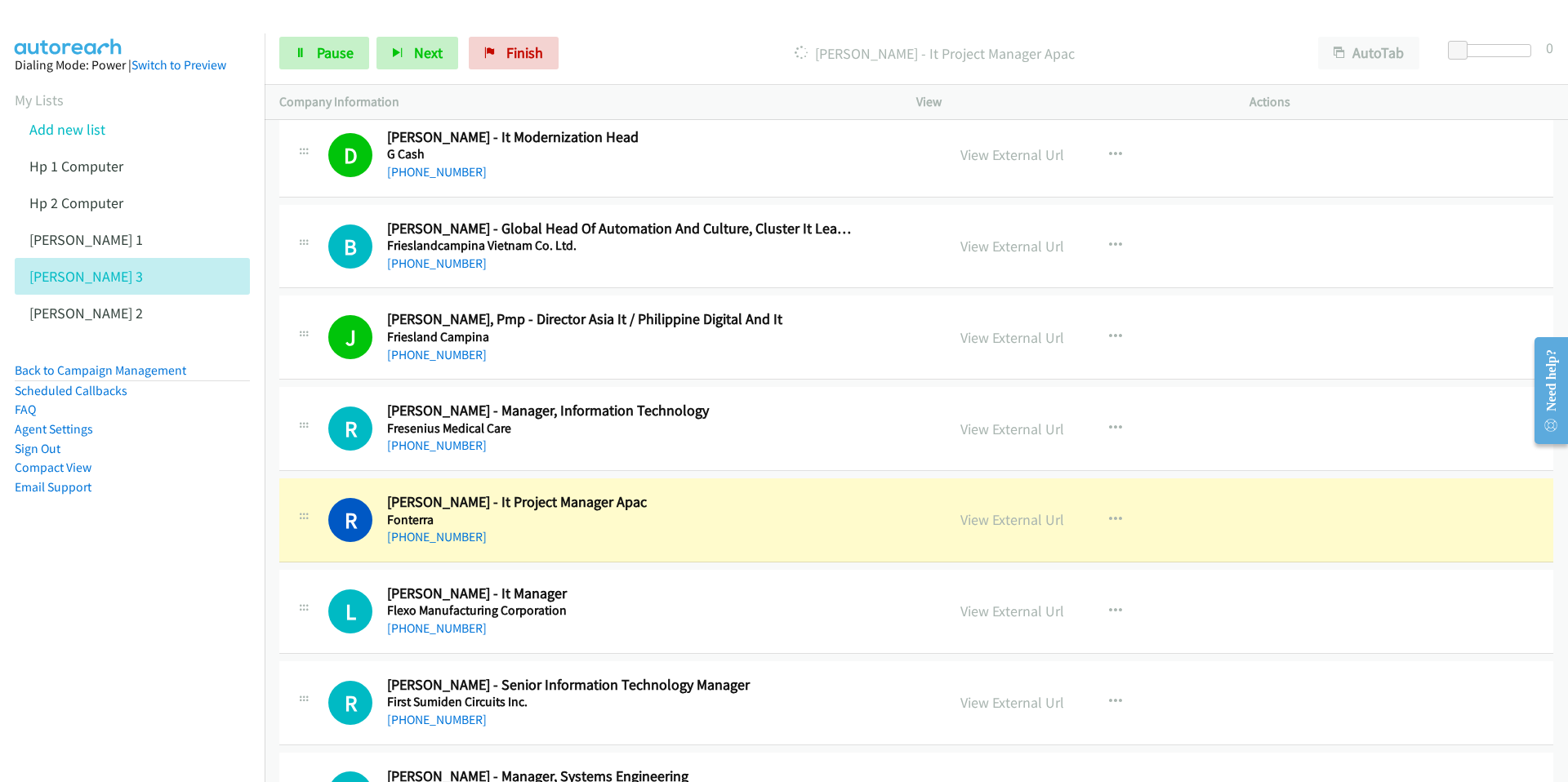
drag, startPoint x: 1563, startPoint y: 331, endPoint x: 1563, endPoint y: 375, distance: 44.0
click at [1395, 375] on div "Need help?" at bounding box center [1551, 391] width 34 height 107
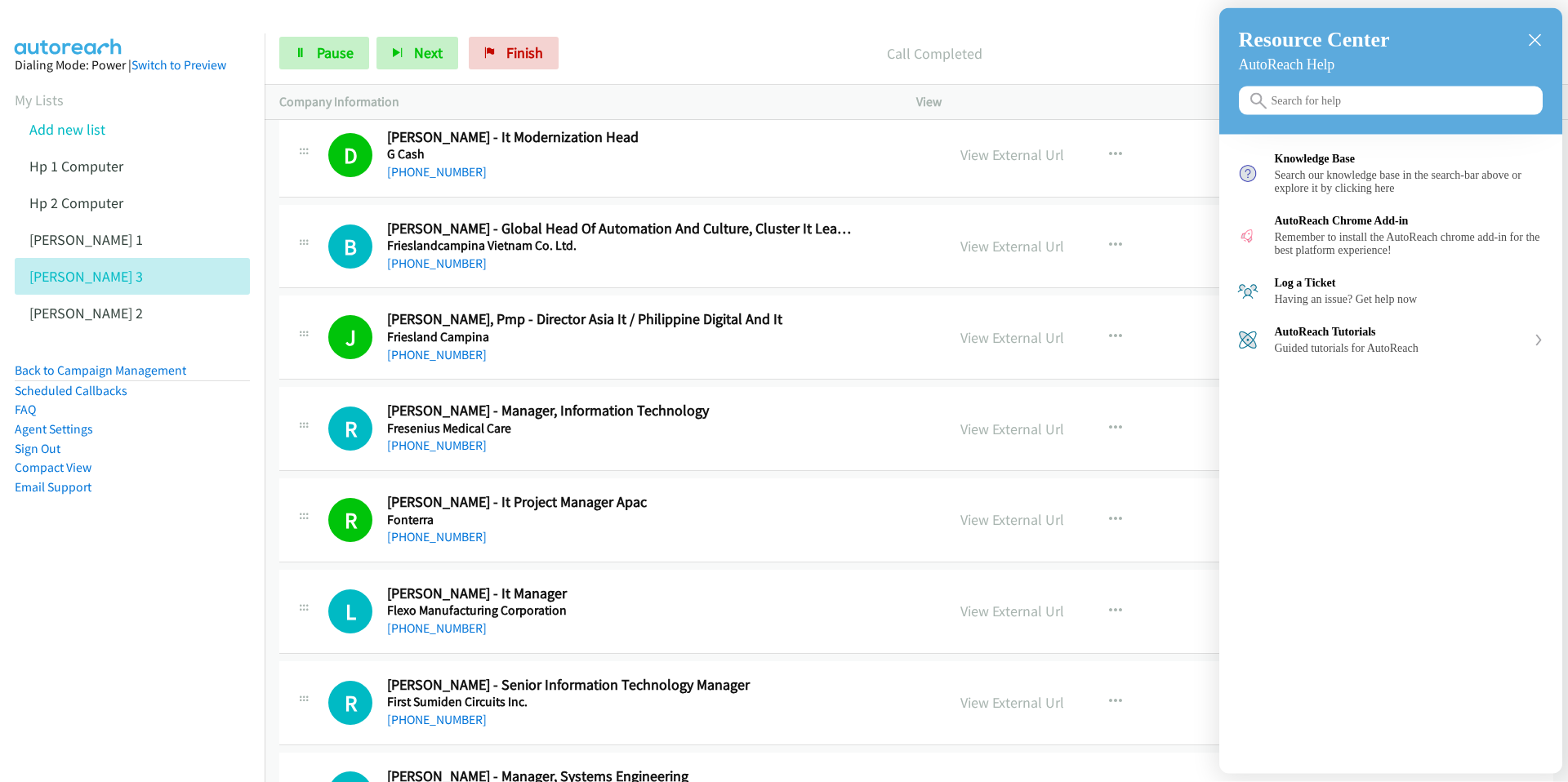
click at [1395, 43] on icon "close resource center" at bounding box center [1534, 40] width 12 height 12
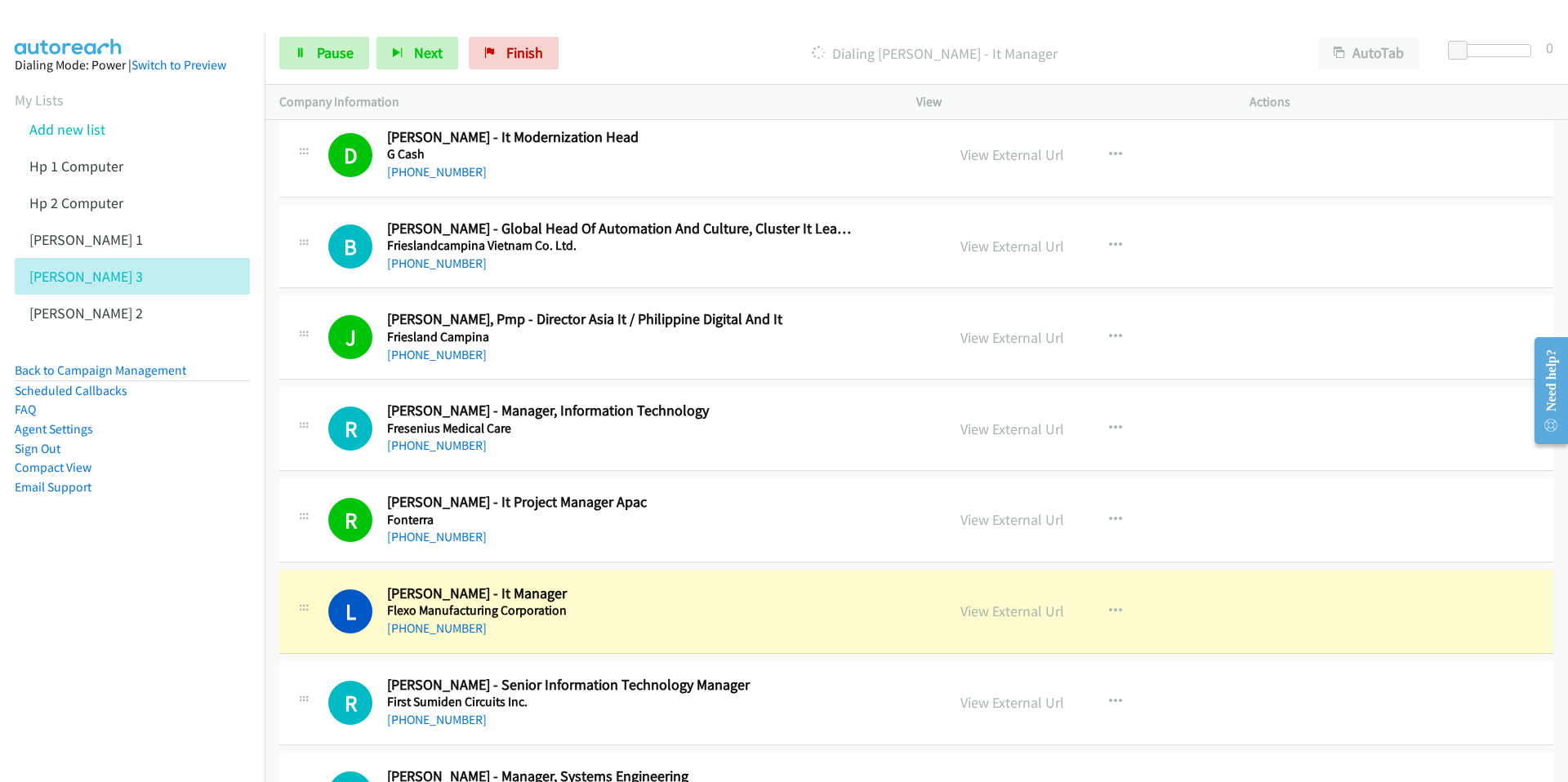
scroll to position [11180, 0]
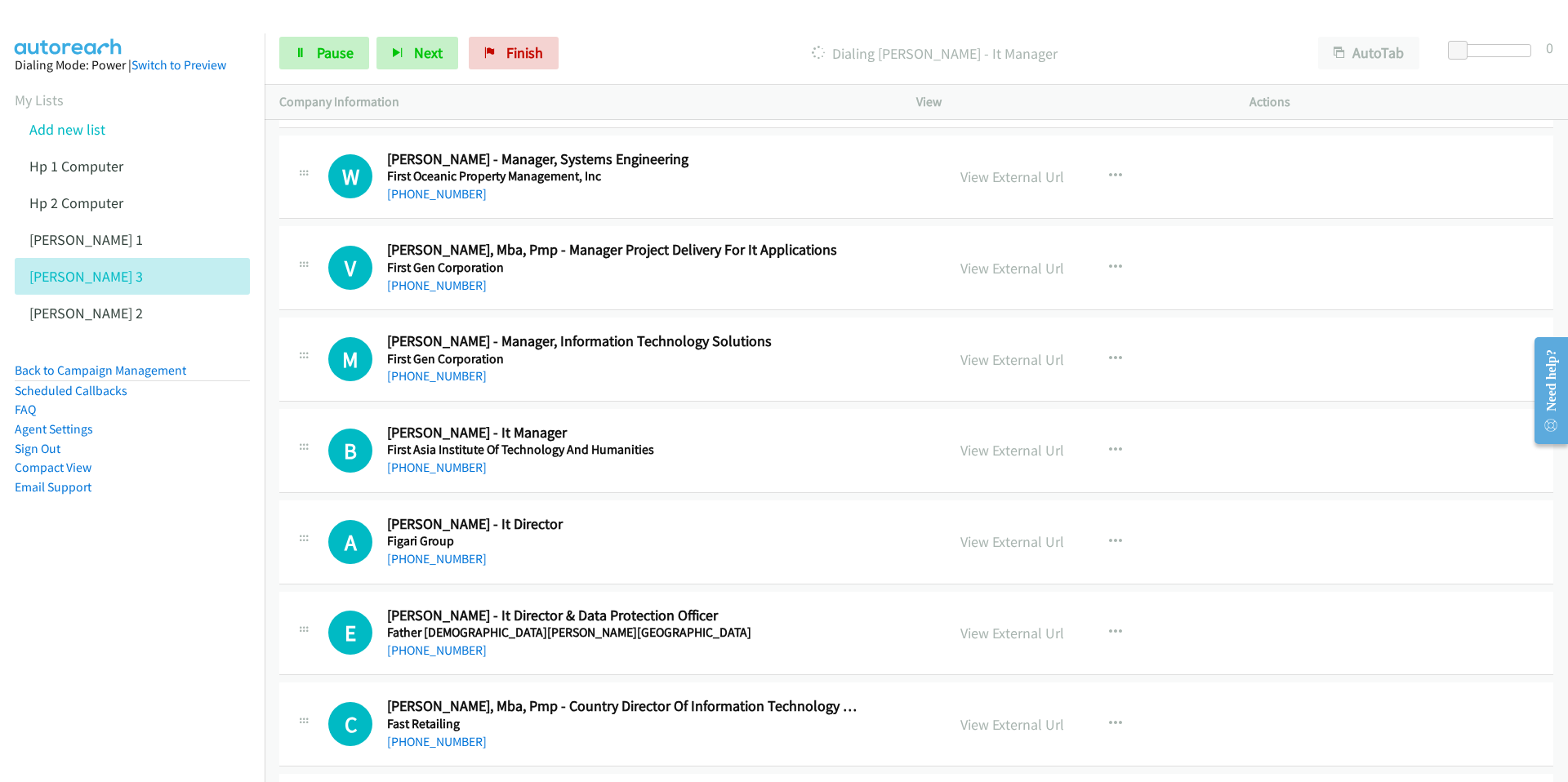
click at [1395, 328] on div at bounding box center [1544, 391] width 47 height 130
drag, startPoint x: 329, startPoint y: 59, endPoint x: 335, endPoint y: 84, distance: 25.7
click at [329, 59] on span "Pause" at bounding box center [335, 52] width 37 height 19
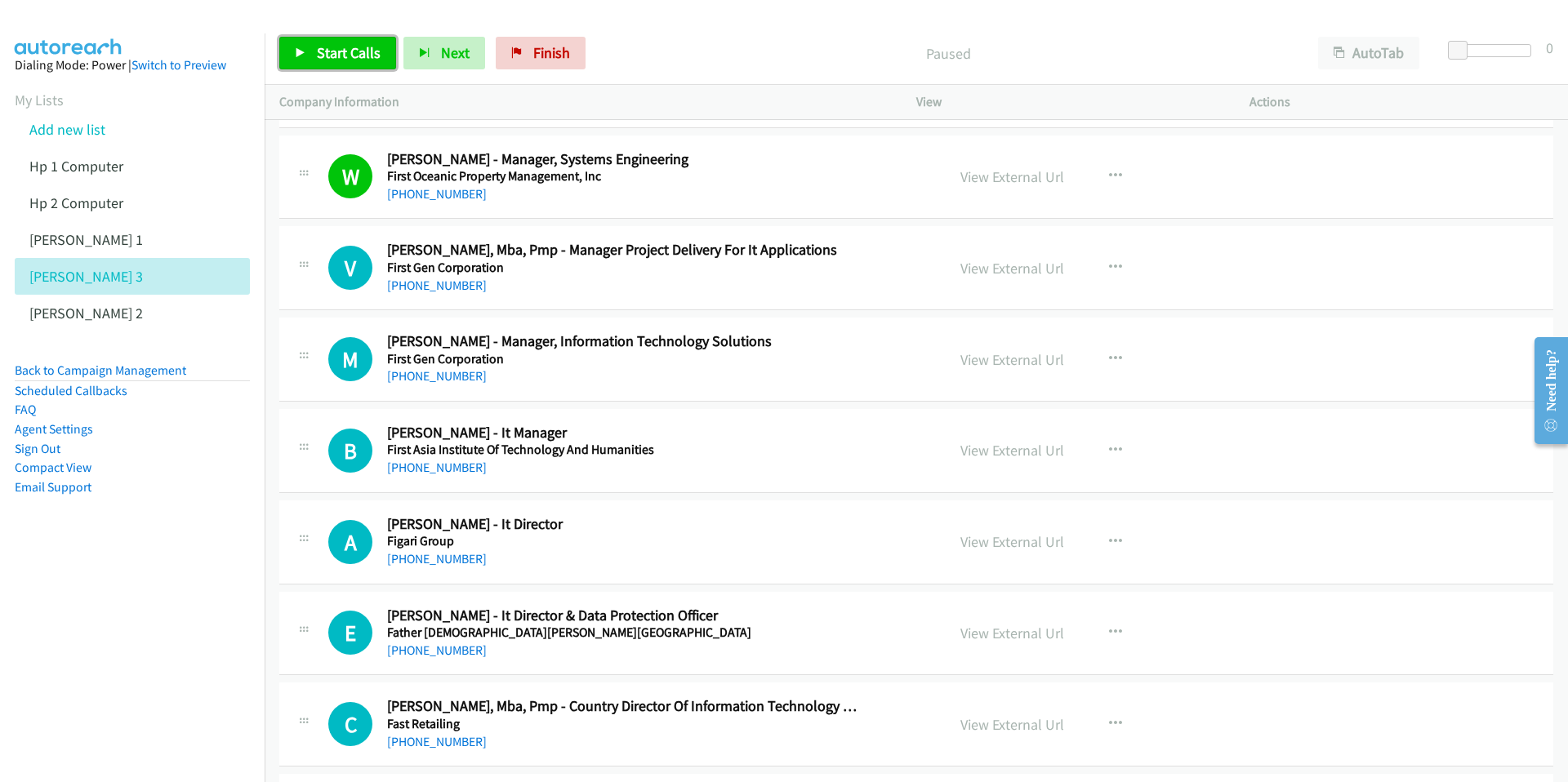
click at [329, 52] on span "Start Calls" at bounding box center [349, 52] width 64 height 19
click at [331, 52] on span "Pause" at bounding box center [335, 52] width 37 height 19
click at [331, 52] on span "Start Calls" at bounding box center [349, 52] width 64 height 19
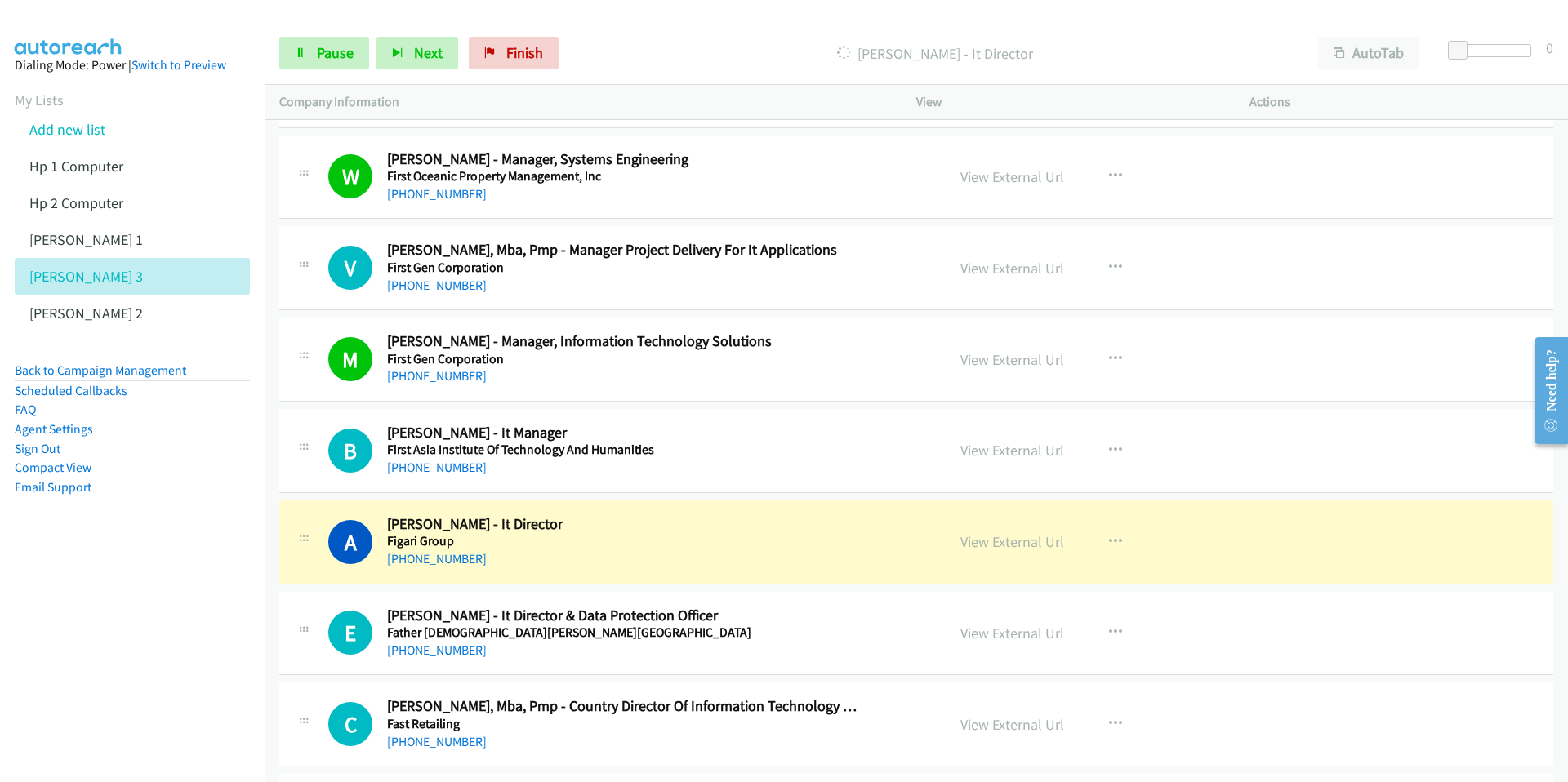
scroll to position [11797, 0]
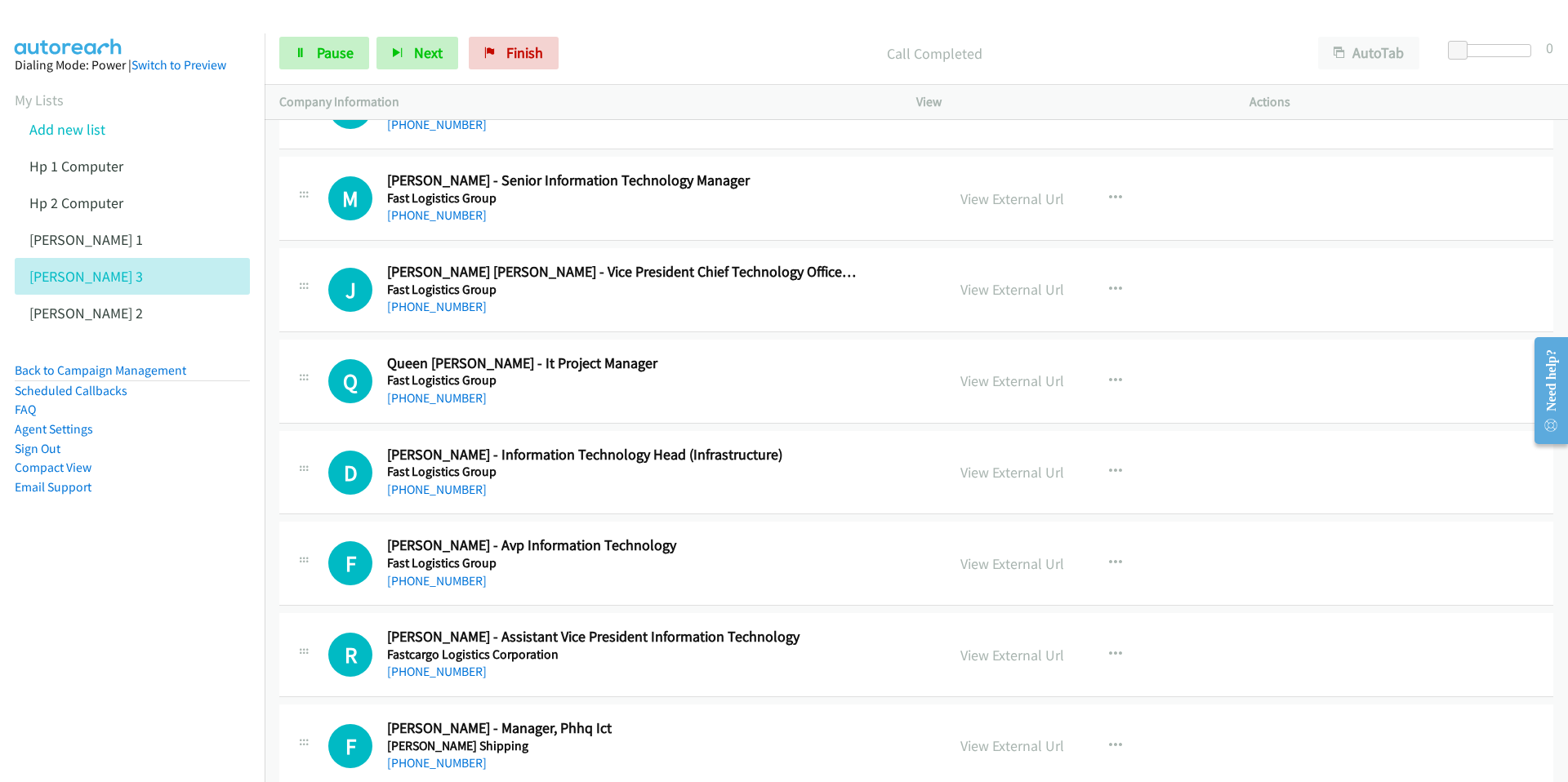
click at [1395, 326] on div at bounding box center [1544, 391] width 47 height 130
click at [1395, 326] on iframe at bounding box center [1544, 391] width 47 height 130
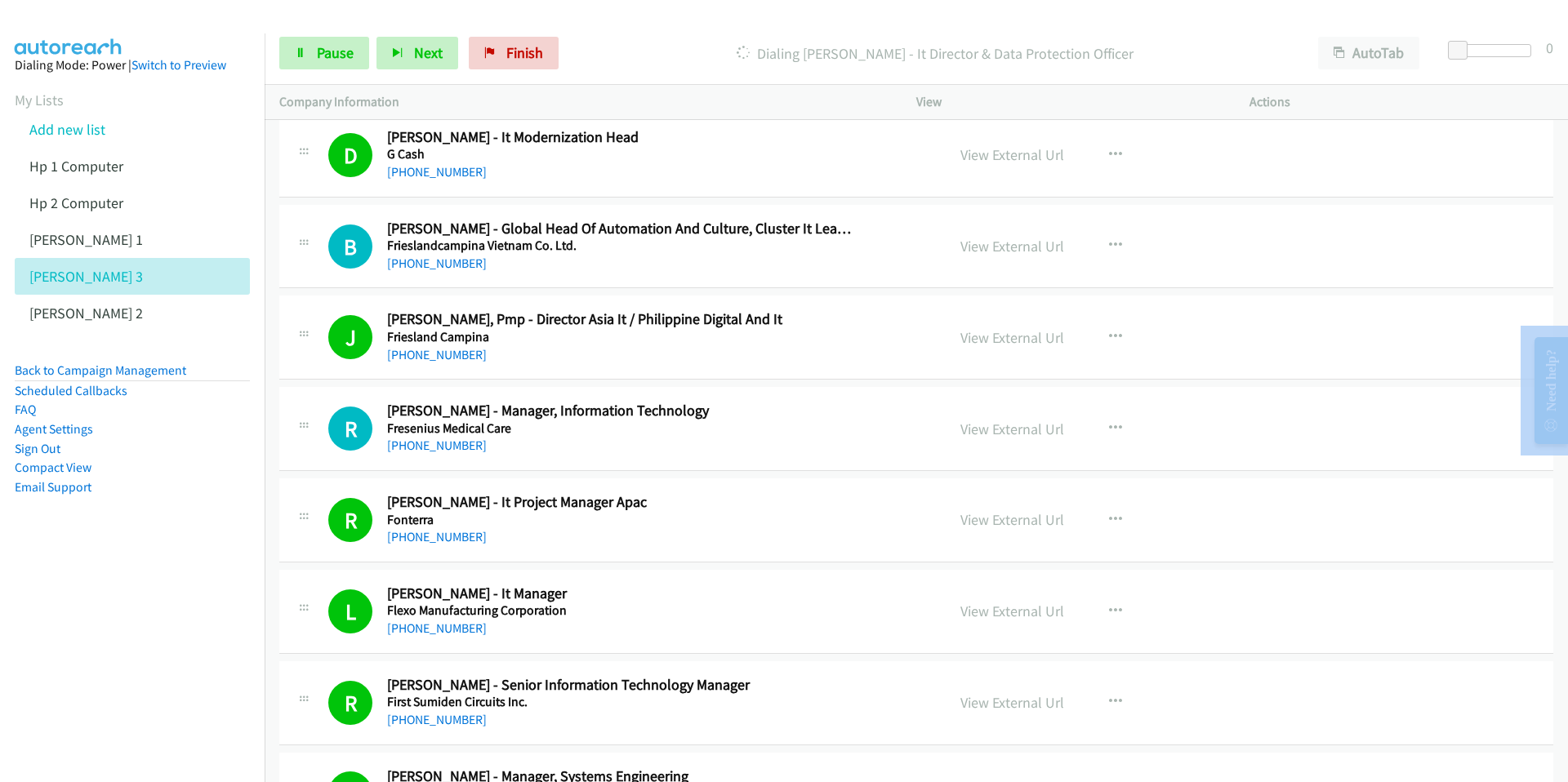
click at [1395, 326] on iframe at bounding box center [1544, 391] width 47 height 130
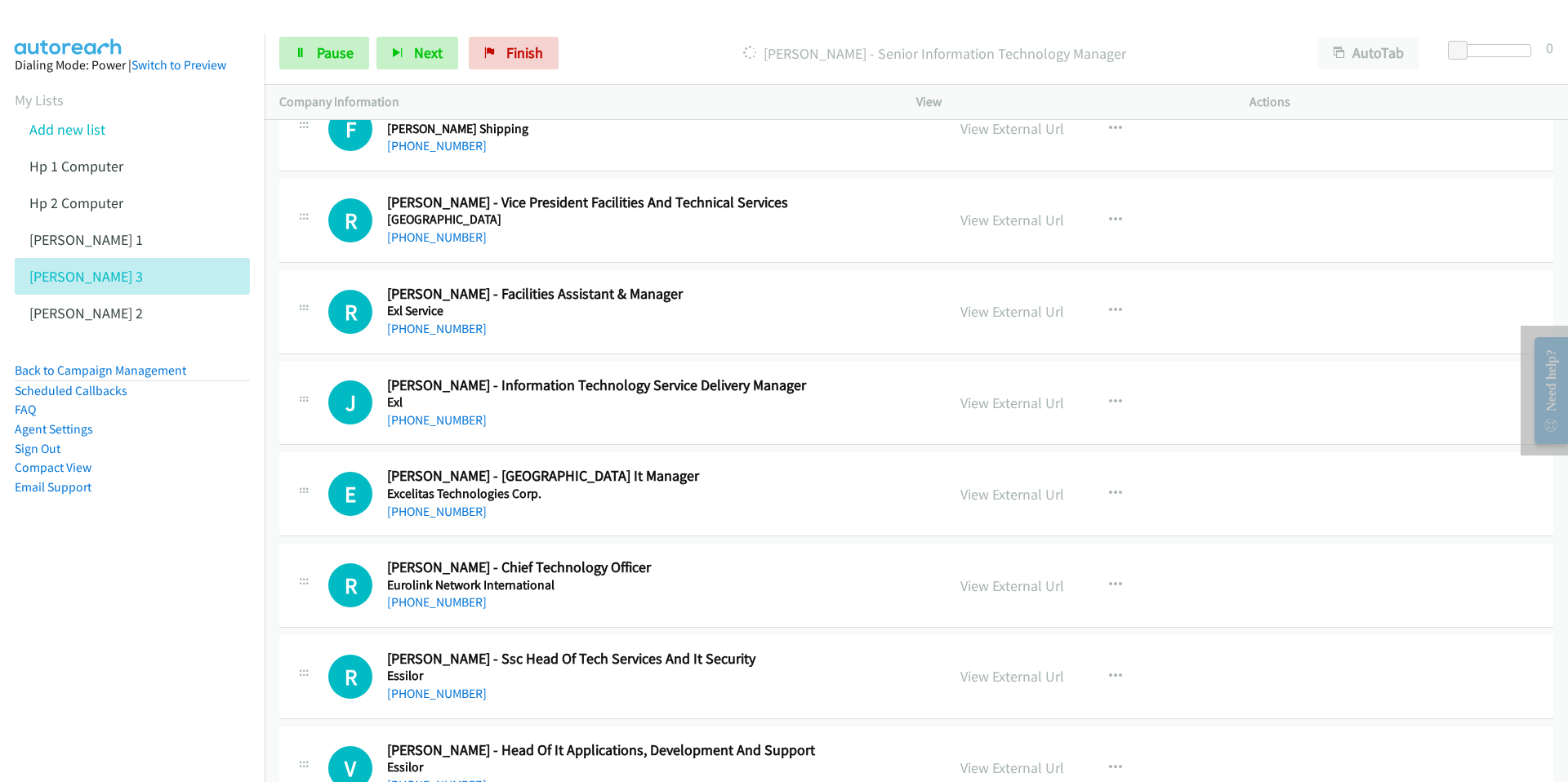
scroll to position [11797, 0]
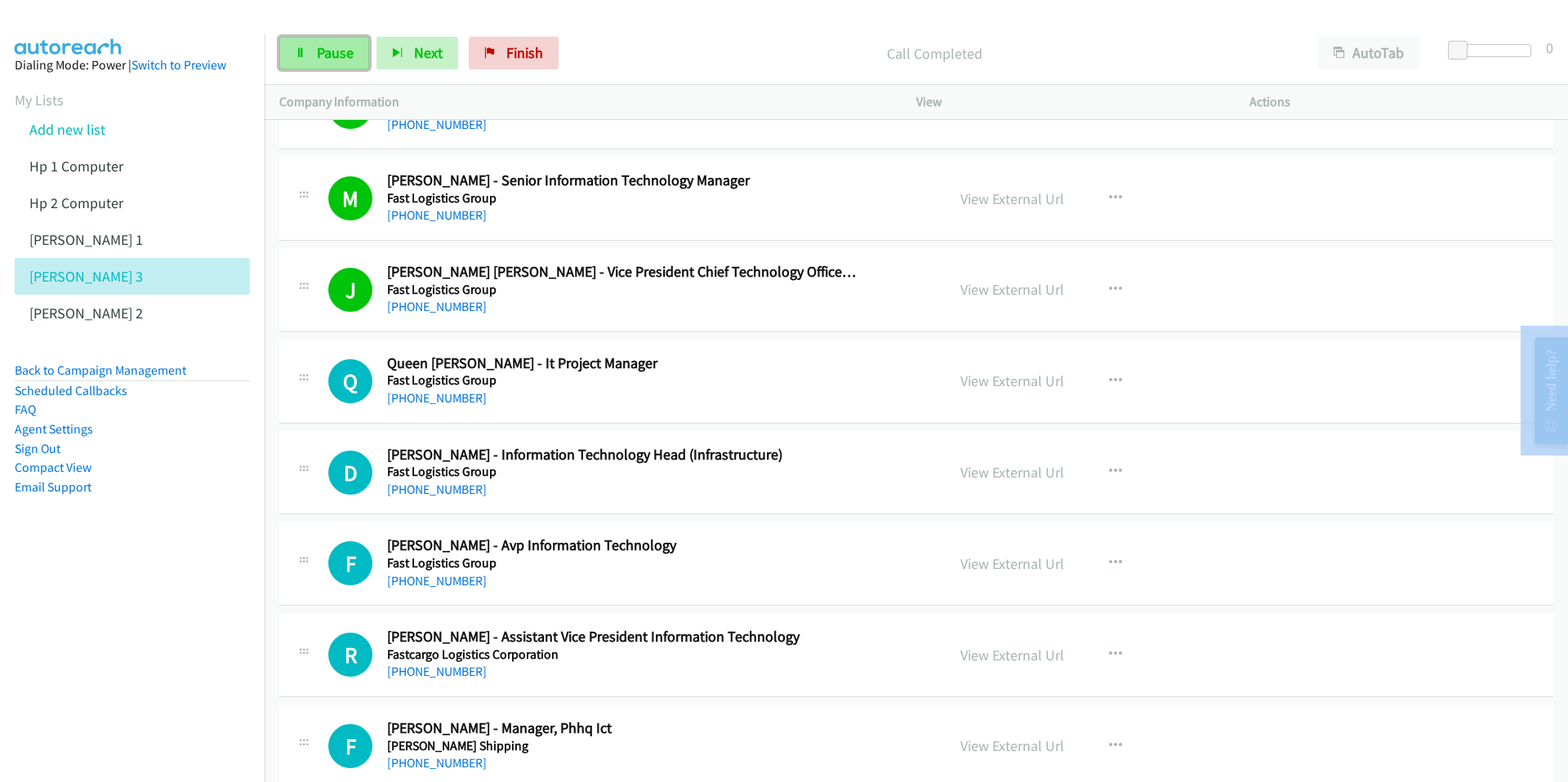
click at [353, 55] on link "Pause" at bounding box center [324, 53] width 90 height 33
click at [353, 55] on span "Start Calls" at bounding box center [349, 52] width 64 height 19
click at [335, 61] on span "Pause" at bounding box center [335, 52] width 37 height 19
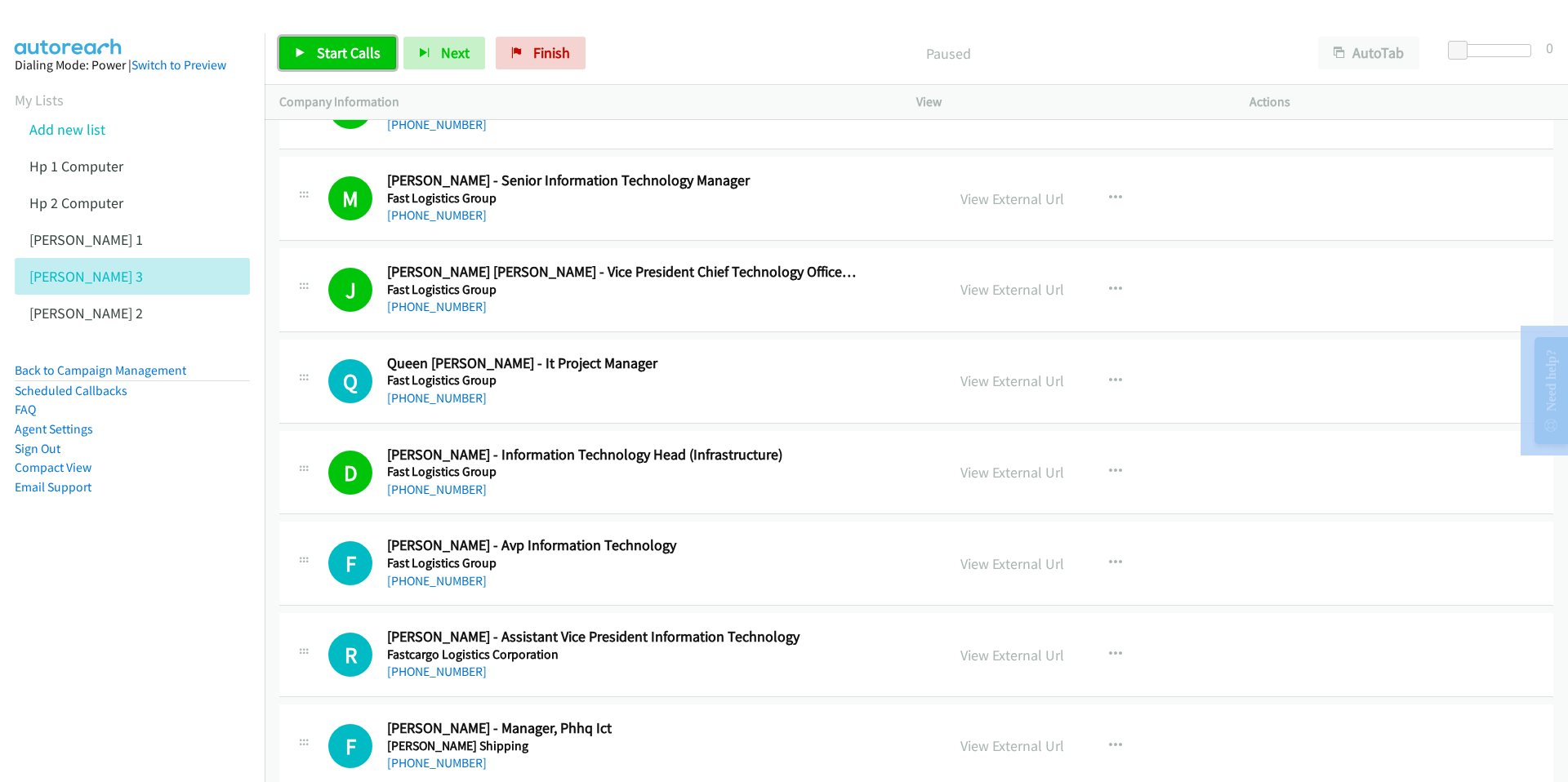
click at [337, 55] on span "Start Calls" at bounding box center [349, 52] width 64 height 19
click at [337, 55] on span "Pause" at bounding box center [335, 52] width 37 height 19
click at [365, 52] on span "Start Calls" at bounding box center [349, 52] width 64 height 19
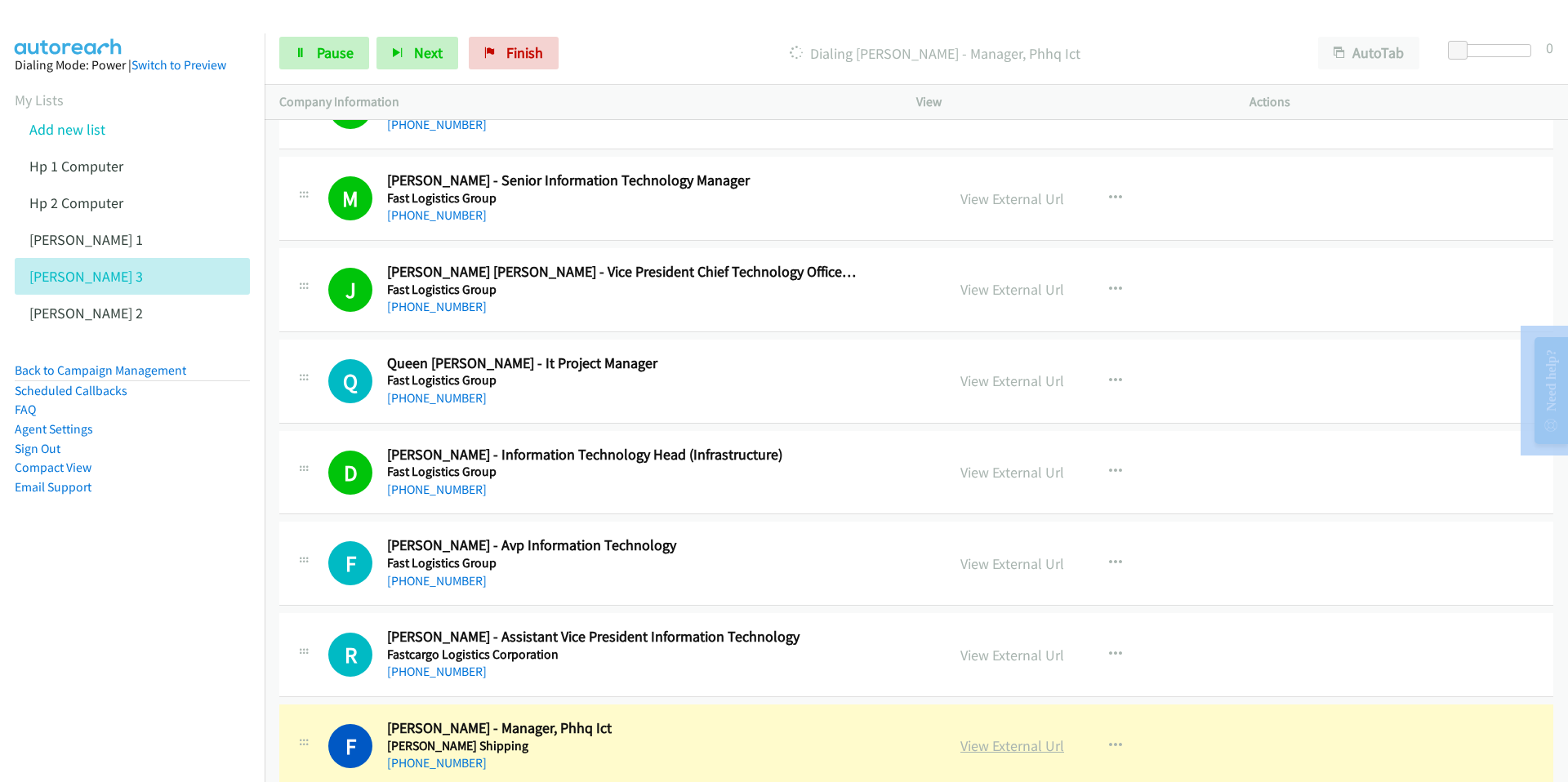
click at [1010, 615] on link "View External Url" at bounding box center [1012, 746] width 104 height 19
click at [0, 0] on div "Start Calls Pause Next Finish Dialing [PERSON_NAME] - Manager, Phhq Ict AutoTab…" at bounding box center [784, 0] width 1568 height 0
click at [319, 60] on span "Pause" at bounding box center [335, 52] width 37 height 19
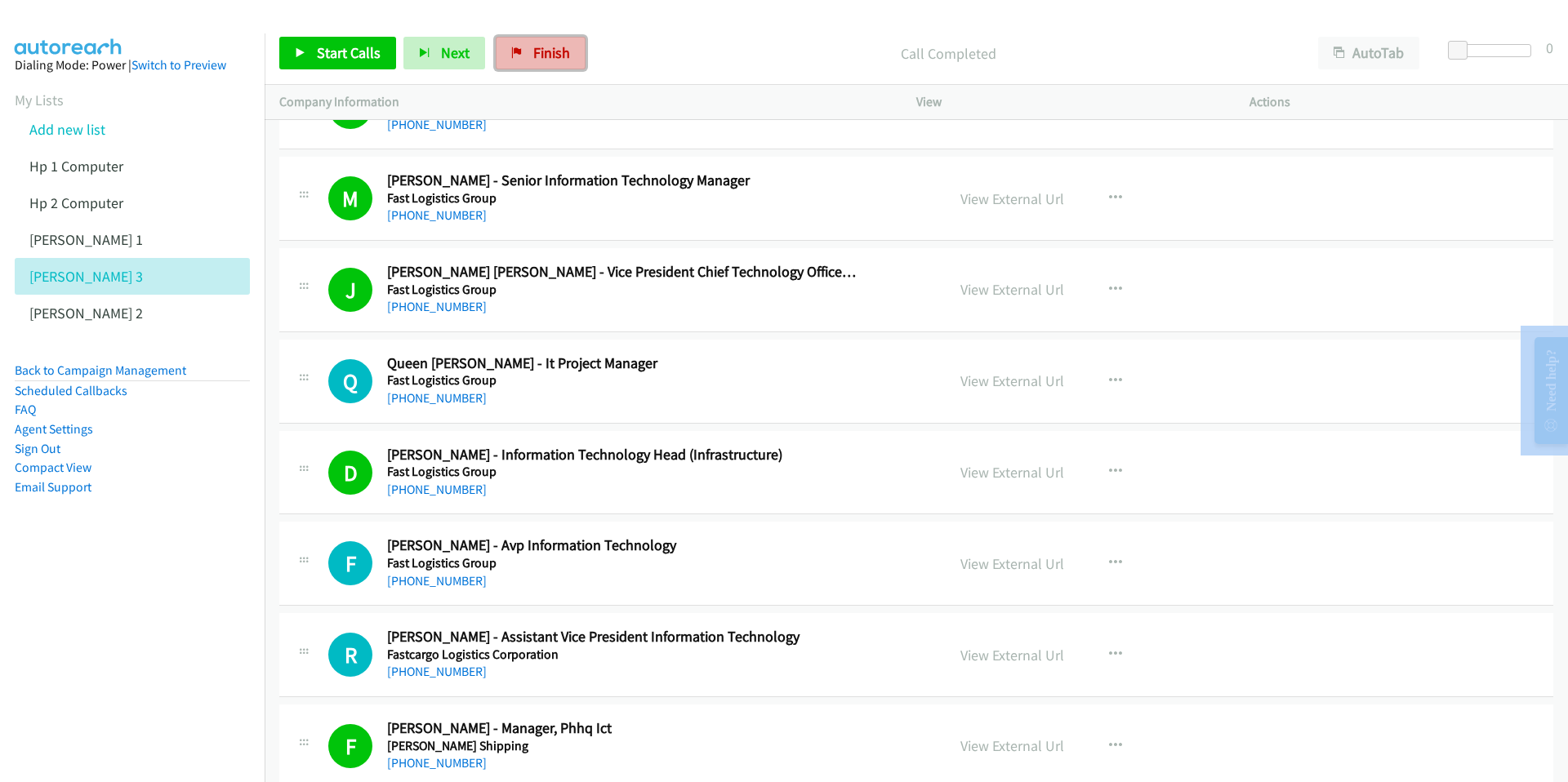
click at [535, 54] on span "Finish" at bounding box center [551, 52] width 37 height 19
